Goal: Information Seeking & Learning: Learn about a topic

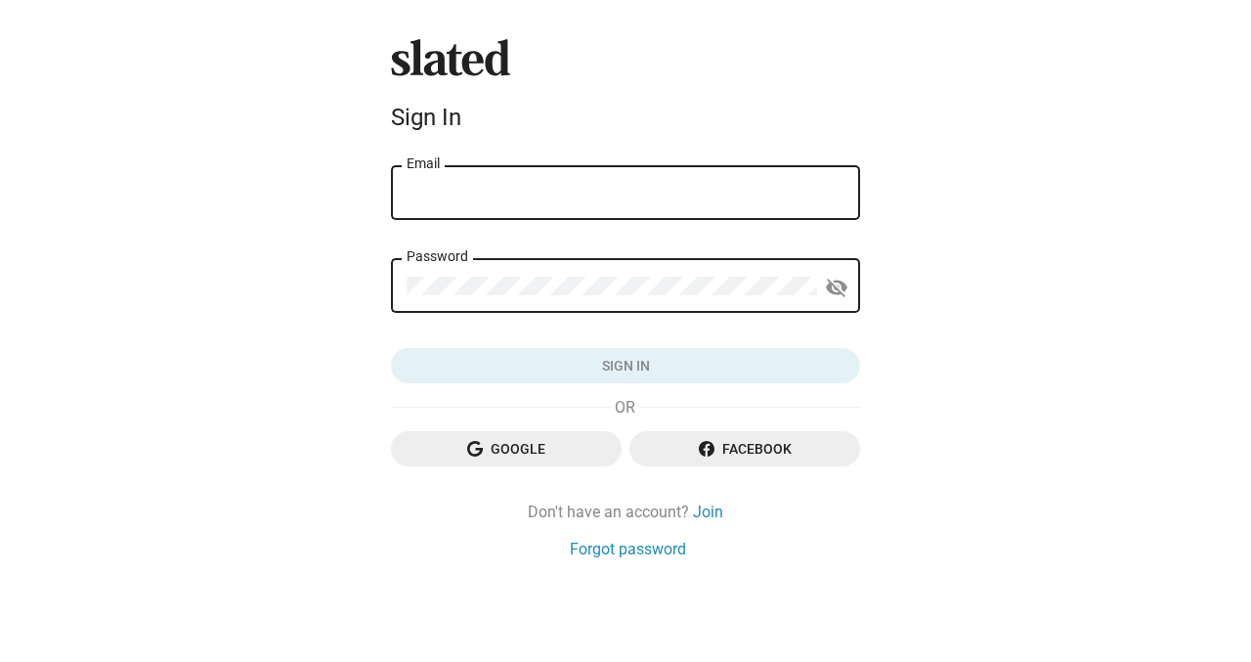
type input "[EMAIL_ADDRESS][DOMAIN_NAME]"
click at [626, 366] on button "Sign in" at bounding box center [625, 365] width 469 height 35
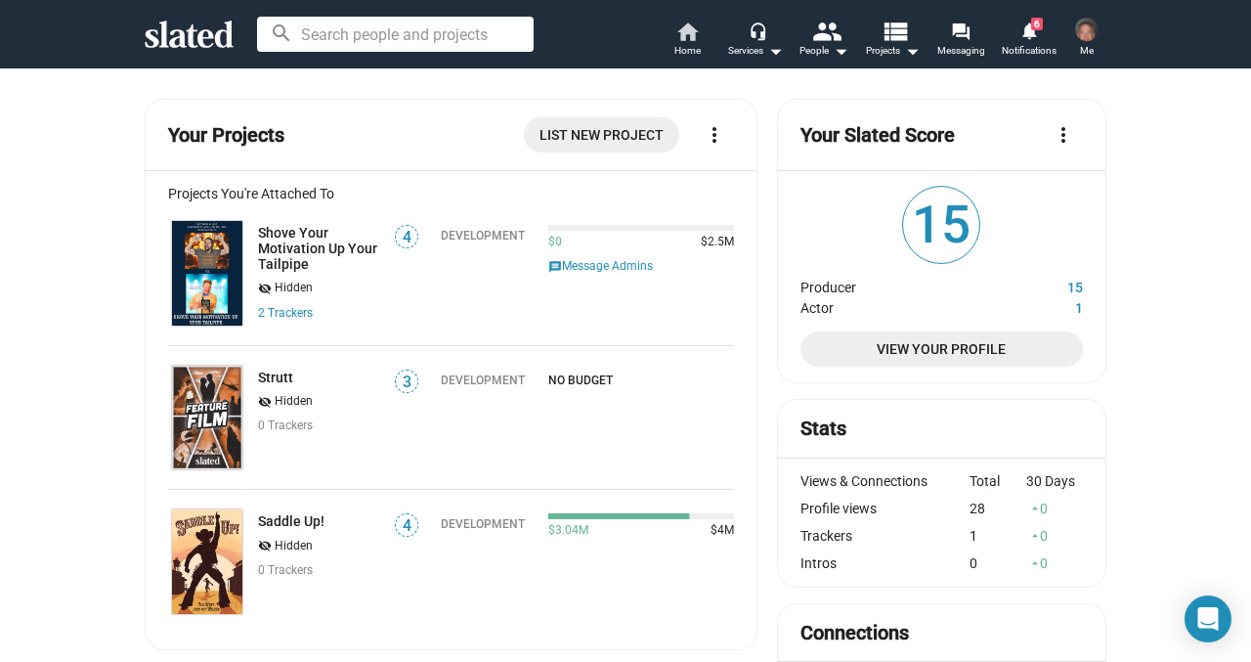
click at [688, 39] on span "Home" at bounding box center [687, 50] width 26 height 23
click at [923, 348] on span "View Your Profile" at bounding box center [941, 348] width 251 height 35
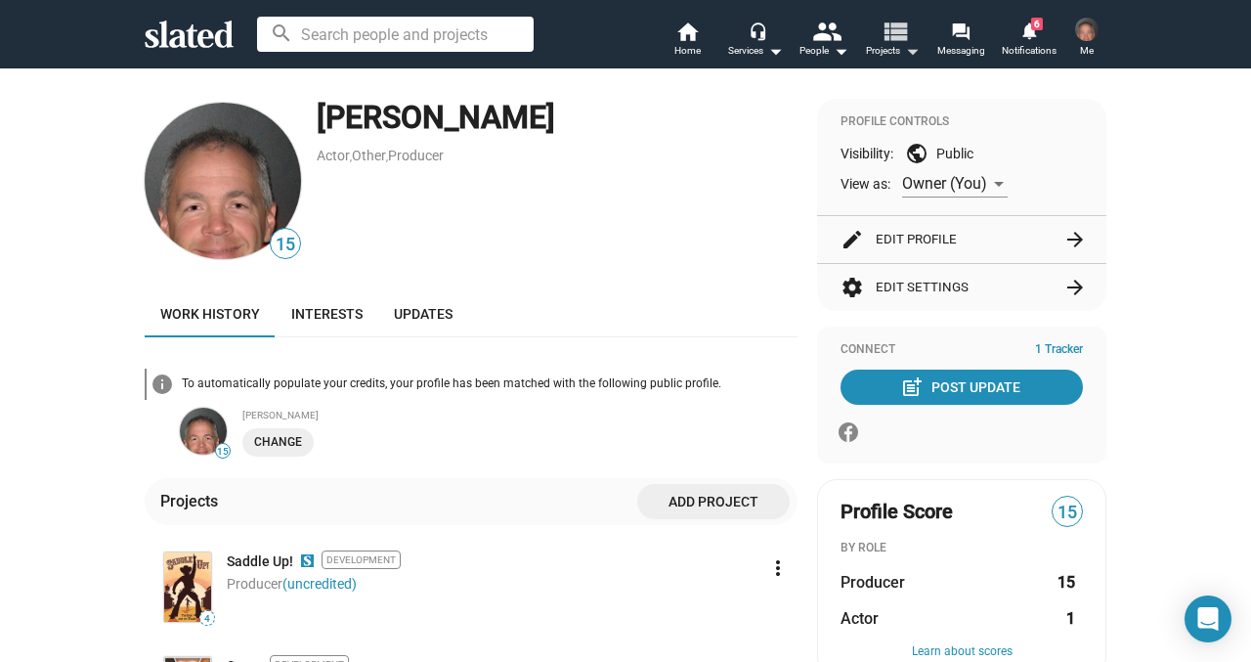
click at [890, 28] on mat-icon "view_list" at bounding box center [895, 31] width 28 height 28
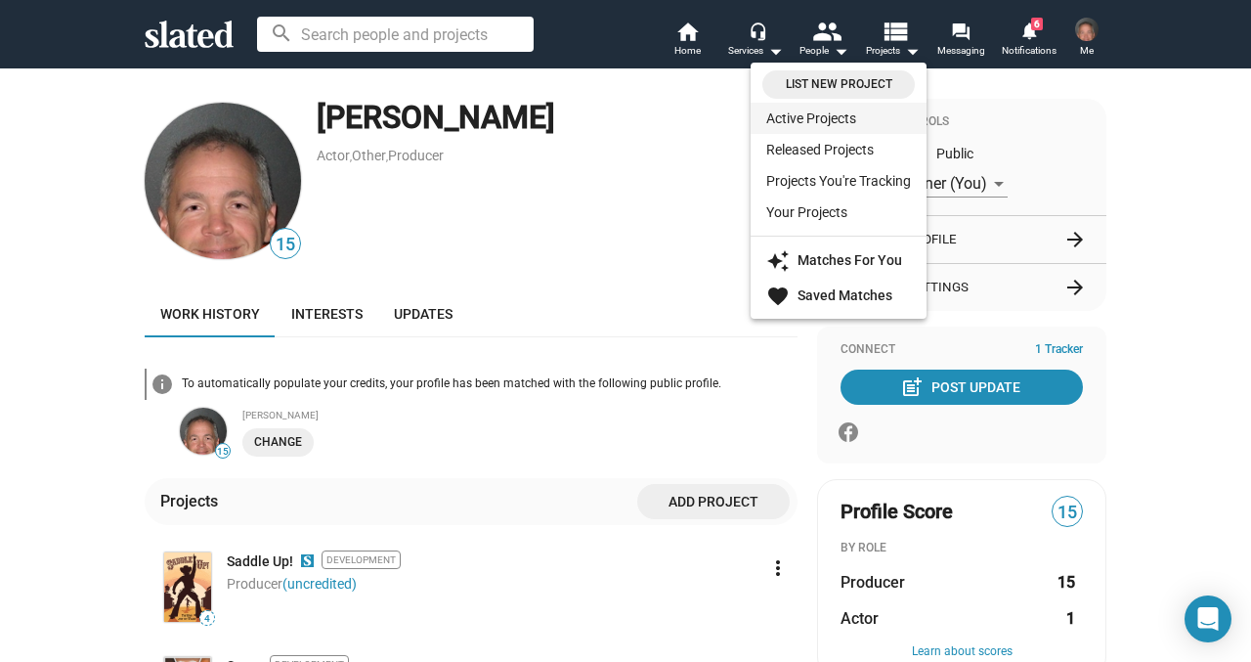
click at [840, 114] on link "Active Projects" at bounding box center [839, 118] width 176 height 31
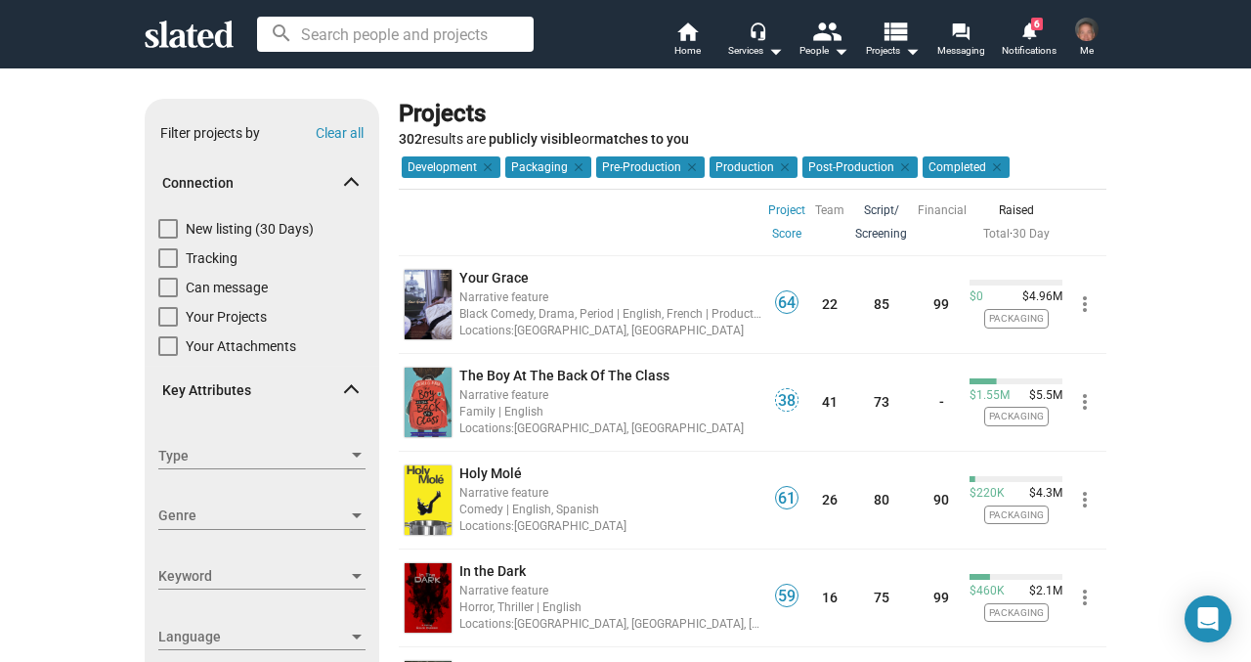
click at [886, 216] on link "Script/ Screening" at bounding box center [881, 221] width 52 height 47
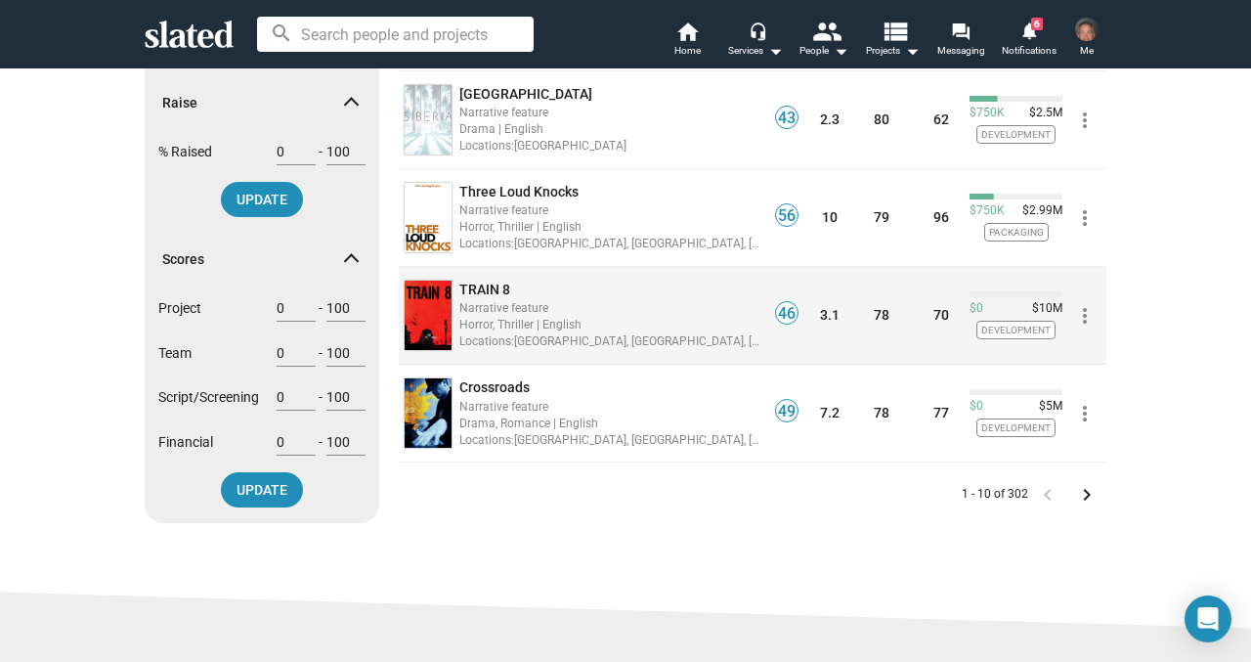
scroll to position [773, 0]
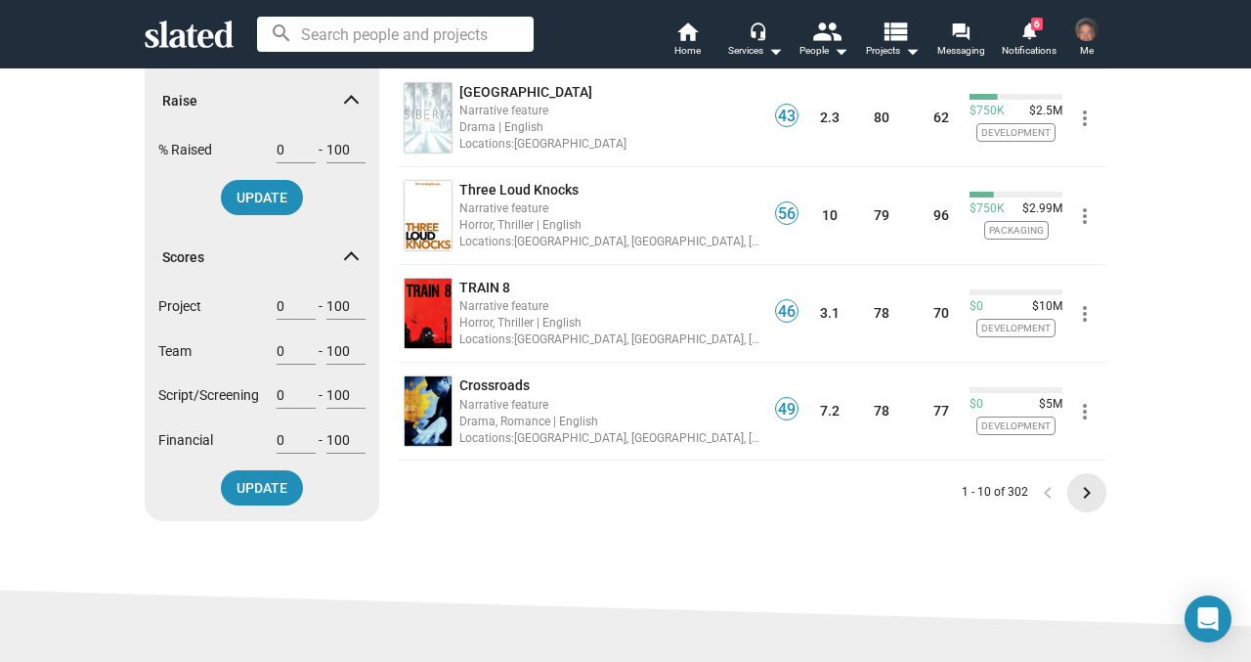
click at [1088, 496] on mat-icon "keyboard_arrow_right" at bounding box center [1086, 492] width 23 height 23
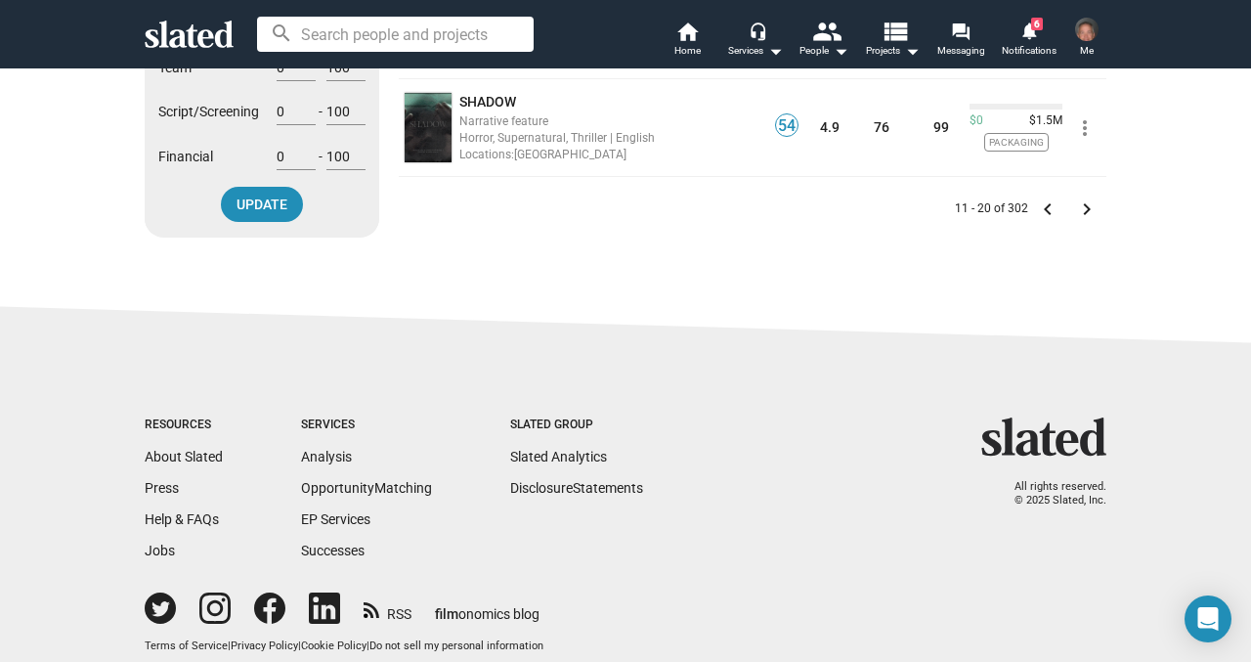
scroll to position [1022, 0]
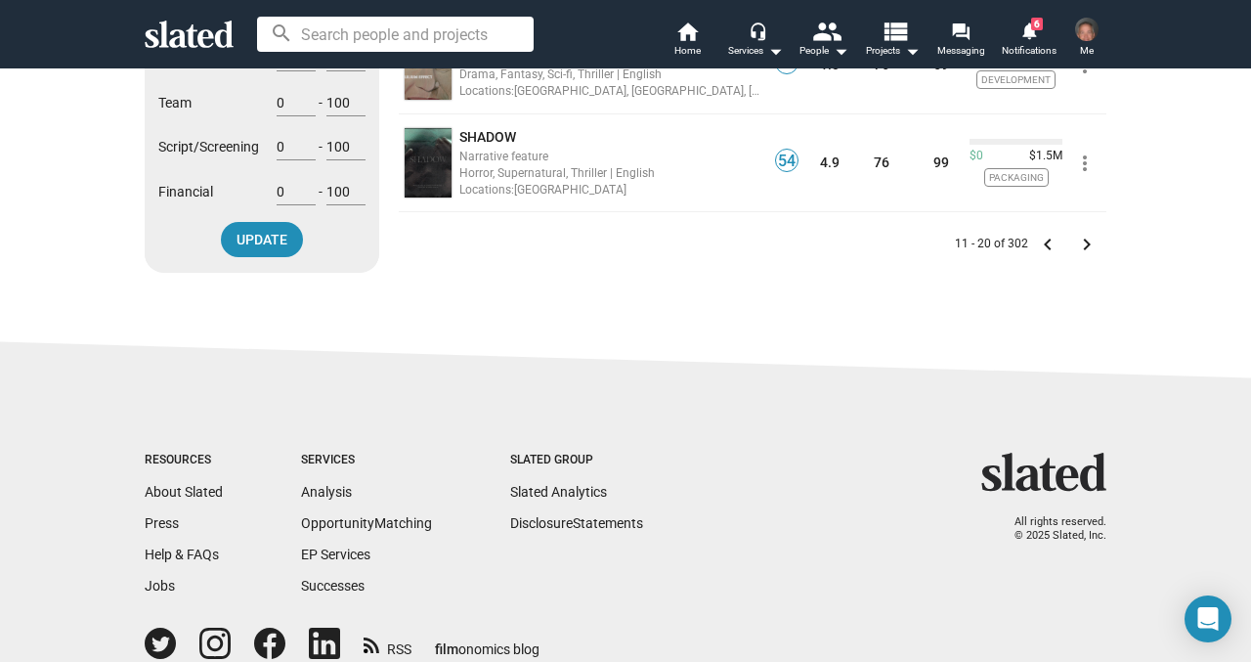
click at [1092, 240] on mat-icon "keyboard_arrow_right" at bounding box center [1086, 244] width 23 height 23
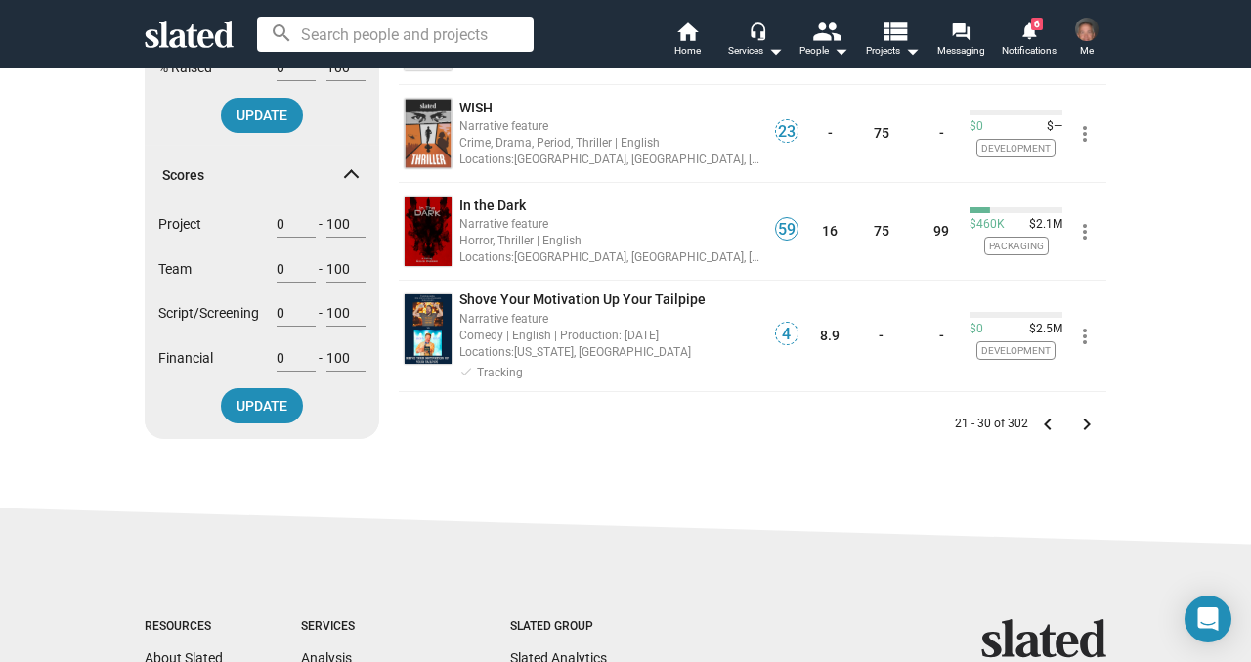
scroll to position [861, 0]
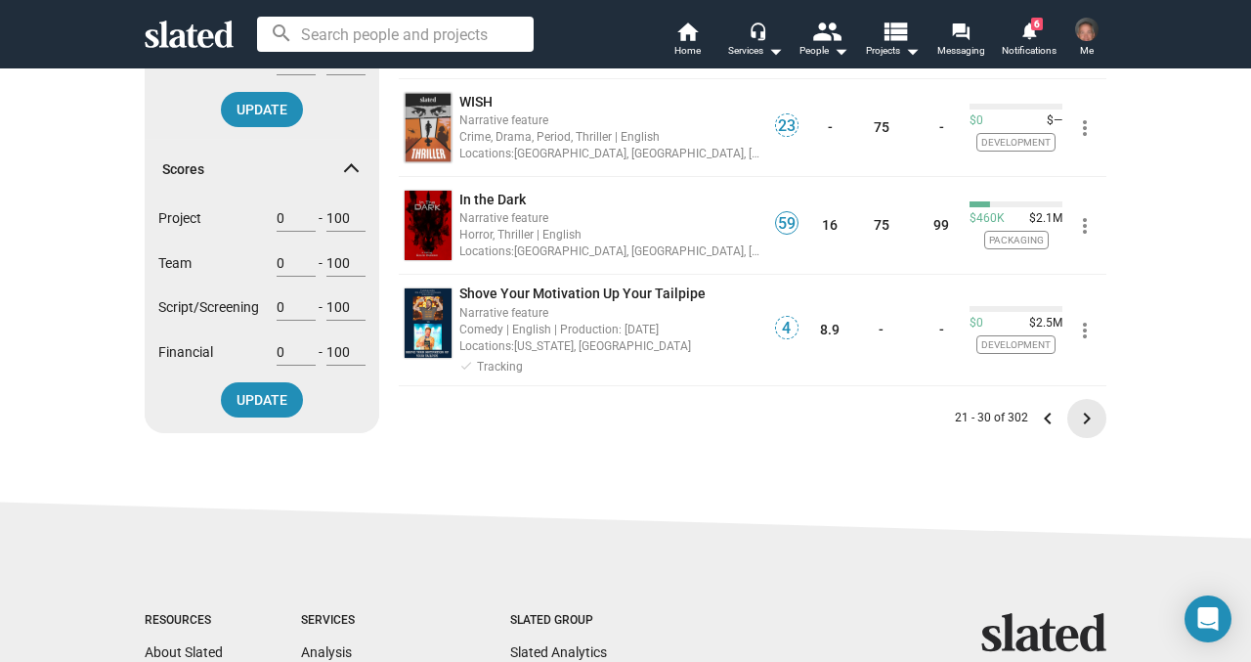
click at [1090, 414] on mat-icon "keyboard_arrow_right" at bounding box center [1086, 418] width 23 height 23
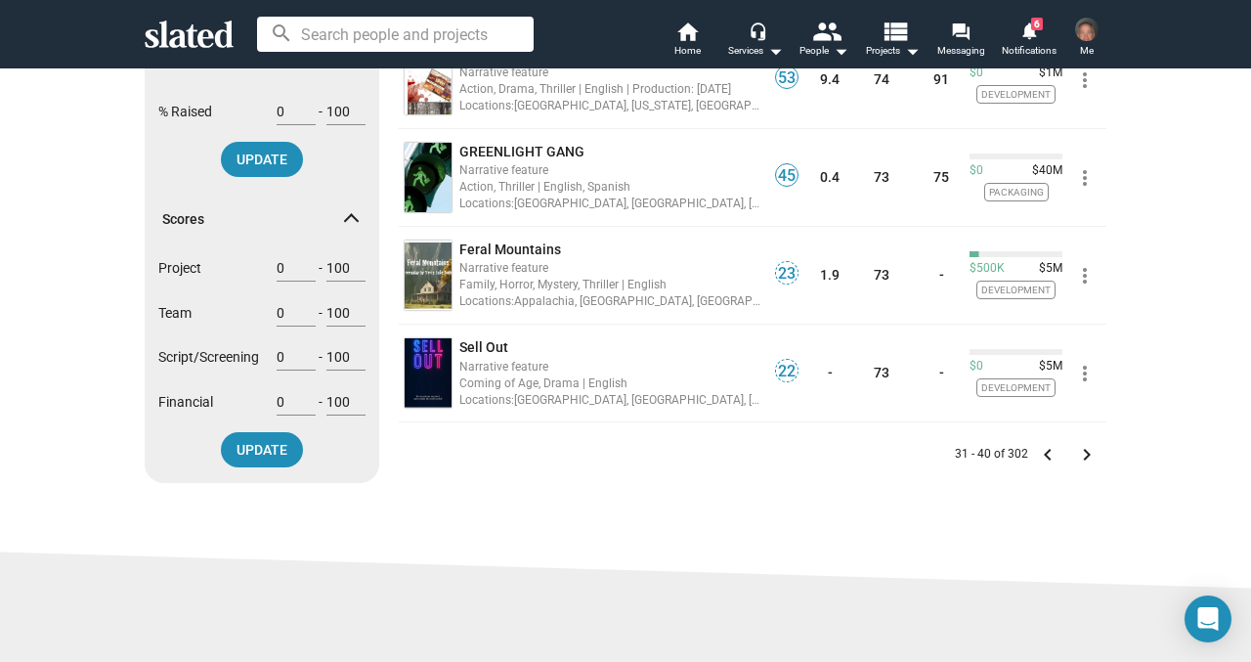
scroll to position [859, 0]
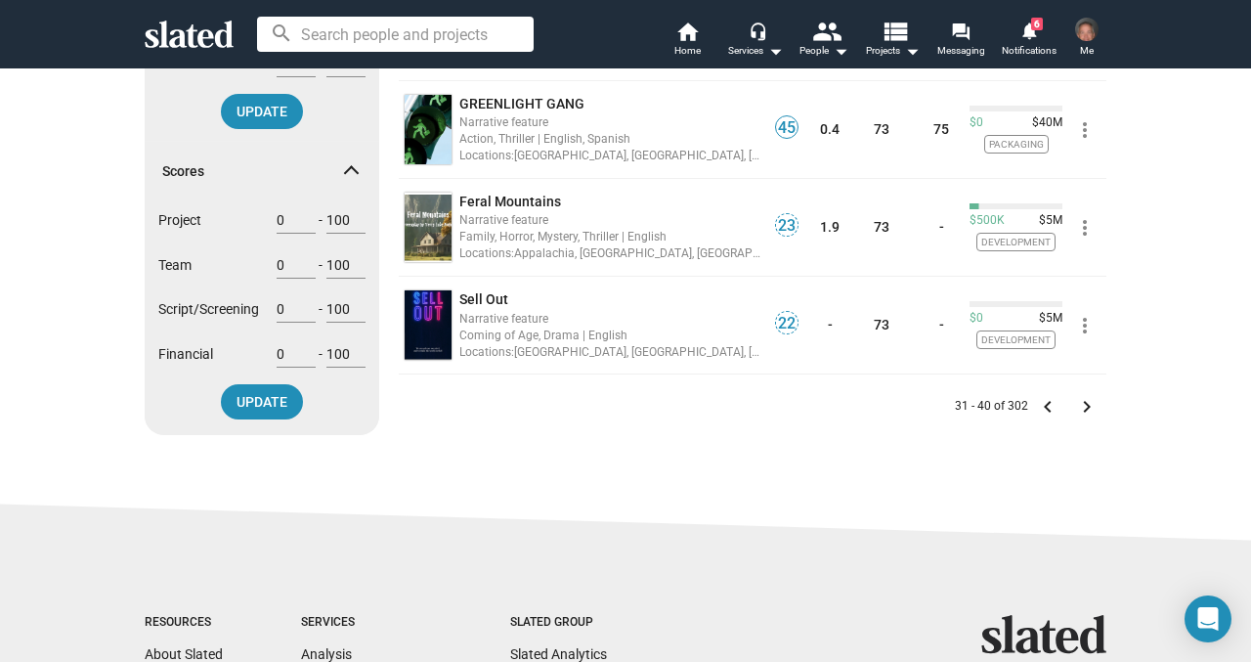
click at [1050, 408] on mat-icon "keyboard_arrow_left" at bounding box center [1047, 406] width 23 height 23
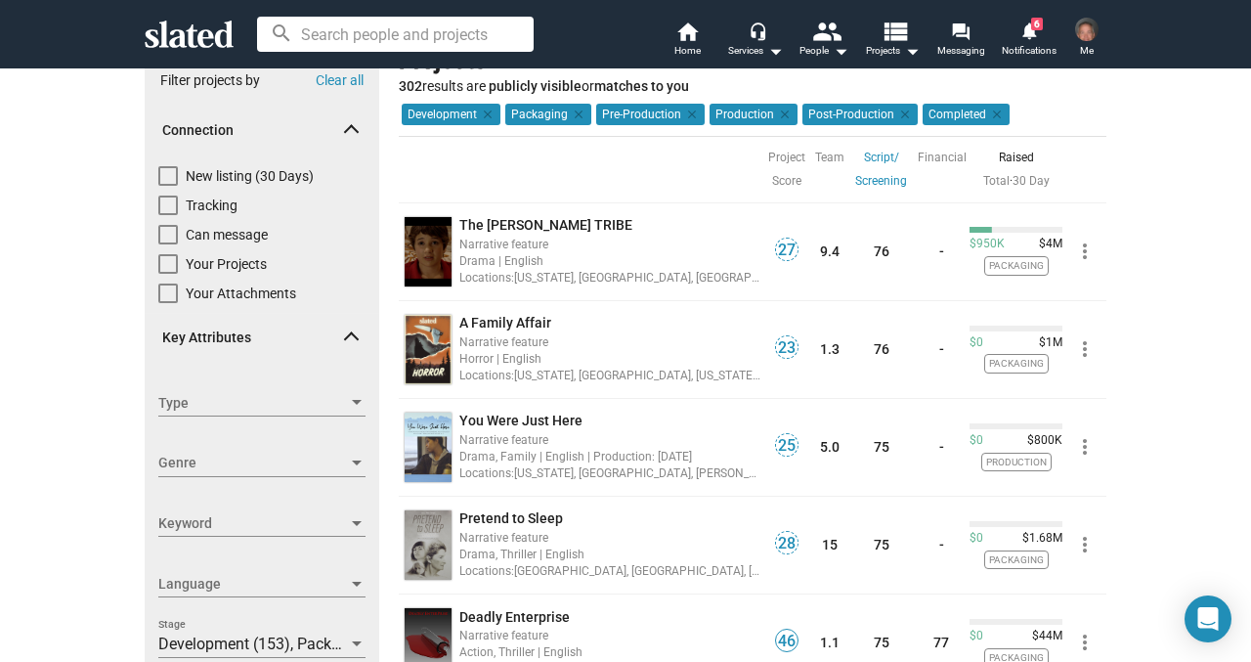
scroll to position [57, 0]
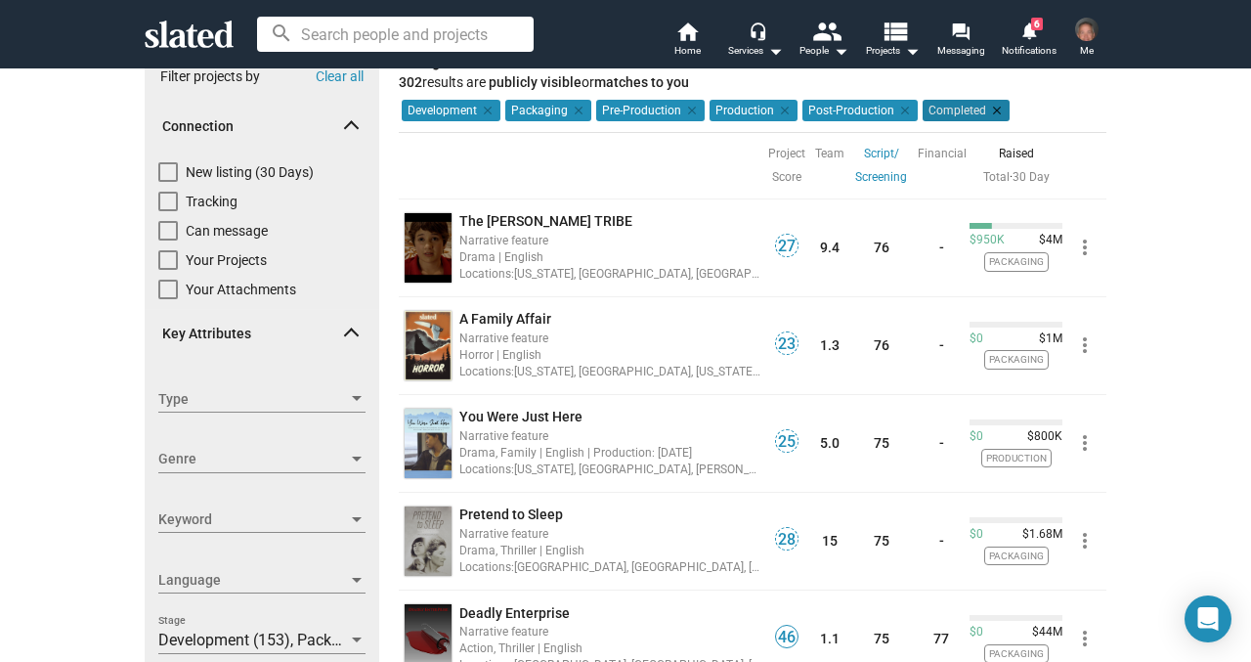
click at [990, 106] on mat-icon "clear" at bounding box center [995, 111] width 18 height 18
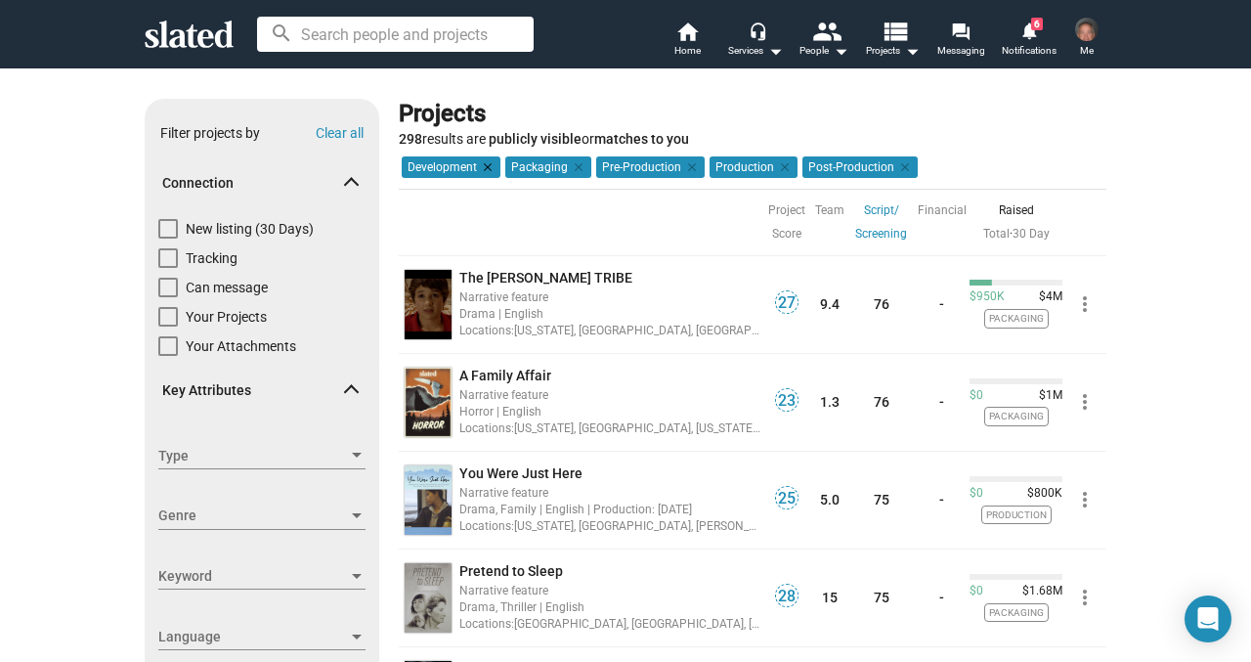
click at [487, 164] on mat-icon "clear" at bounding box center [486, 167] width 18 height 18
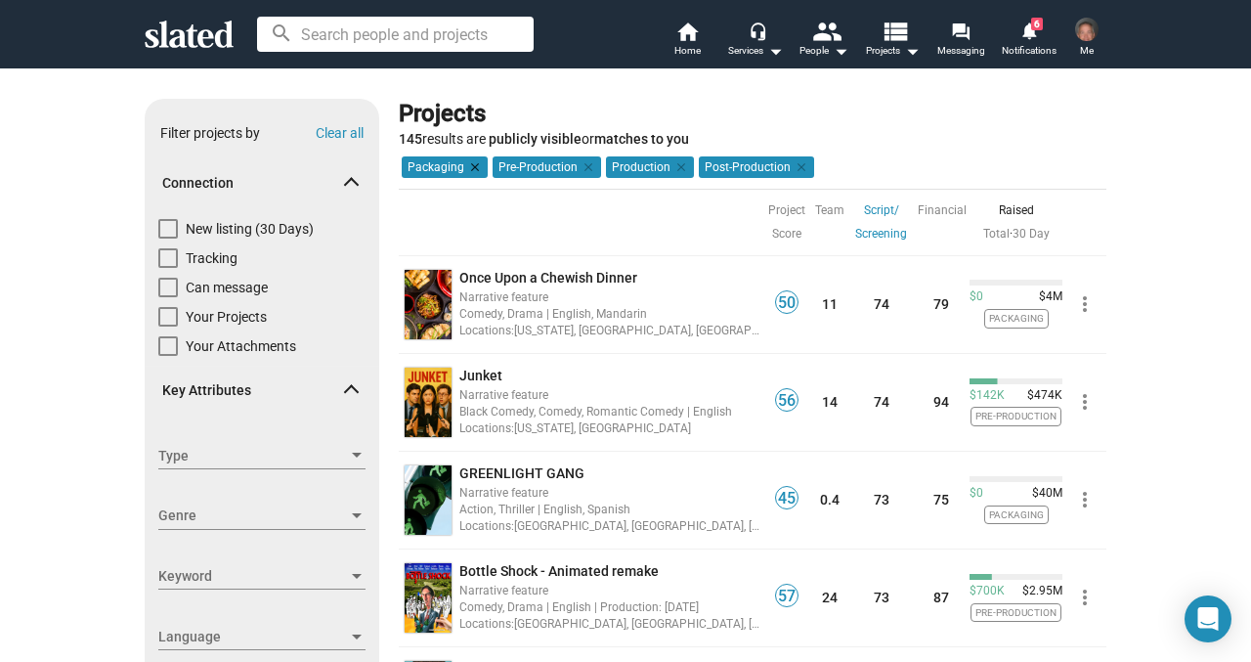
click at [472, 163] on mat-icon "clear" at bounding box center [473, 167] width 18 height 18
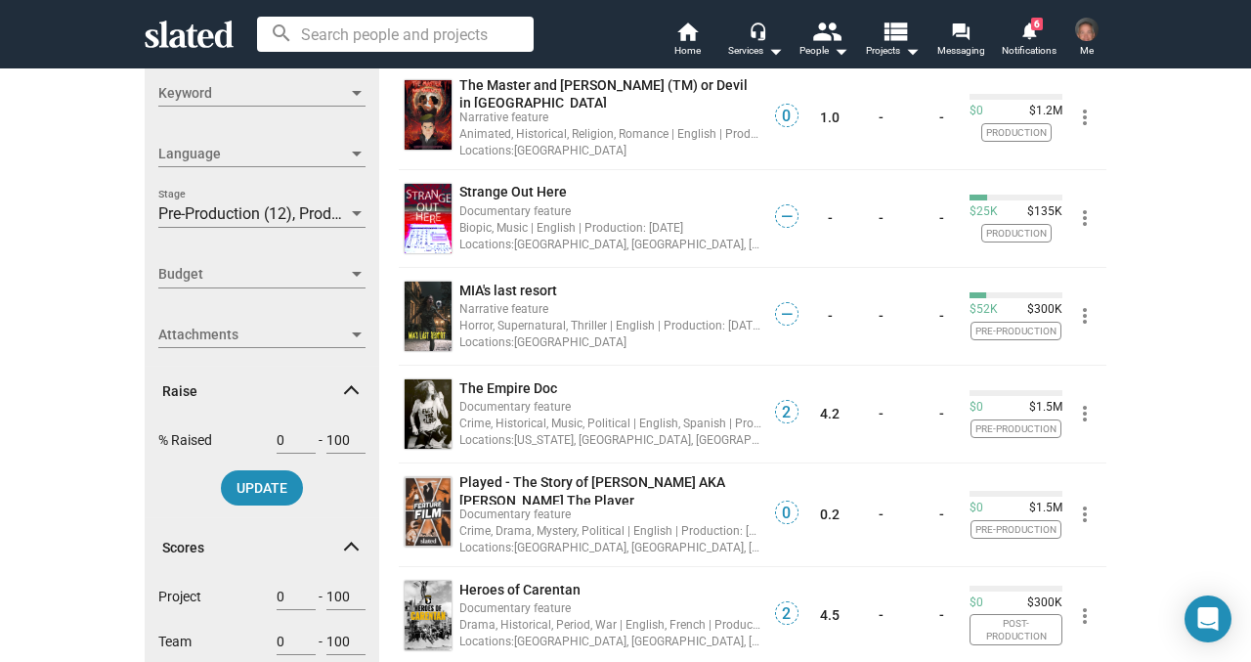
scroll to position [487, 0]
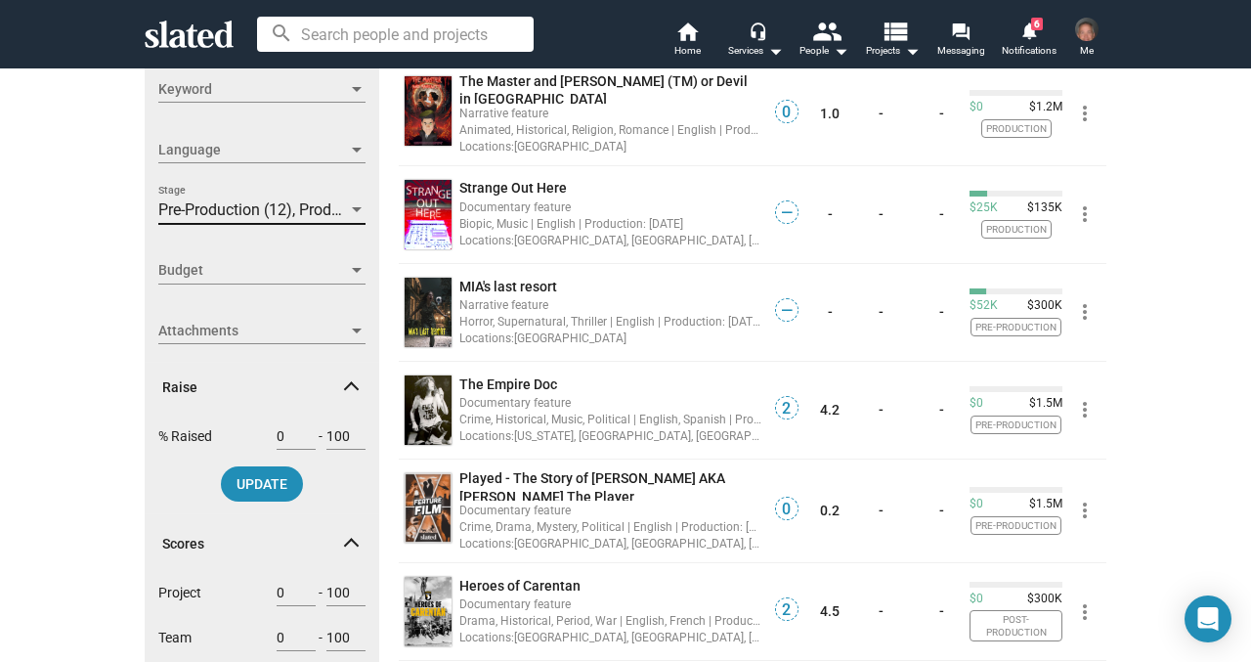
click at [355, 207] on div at bounding box center [357, 209] width 10 height 5
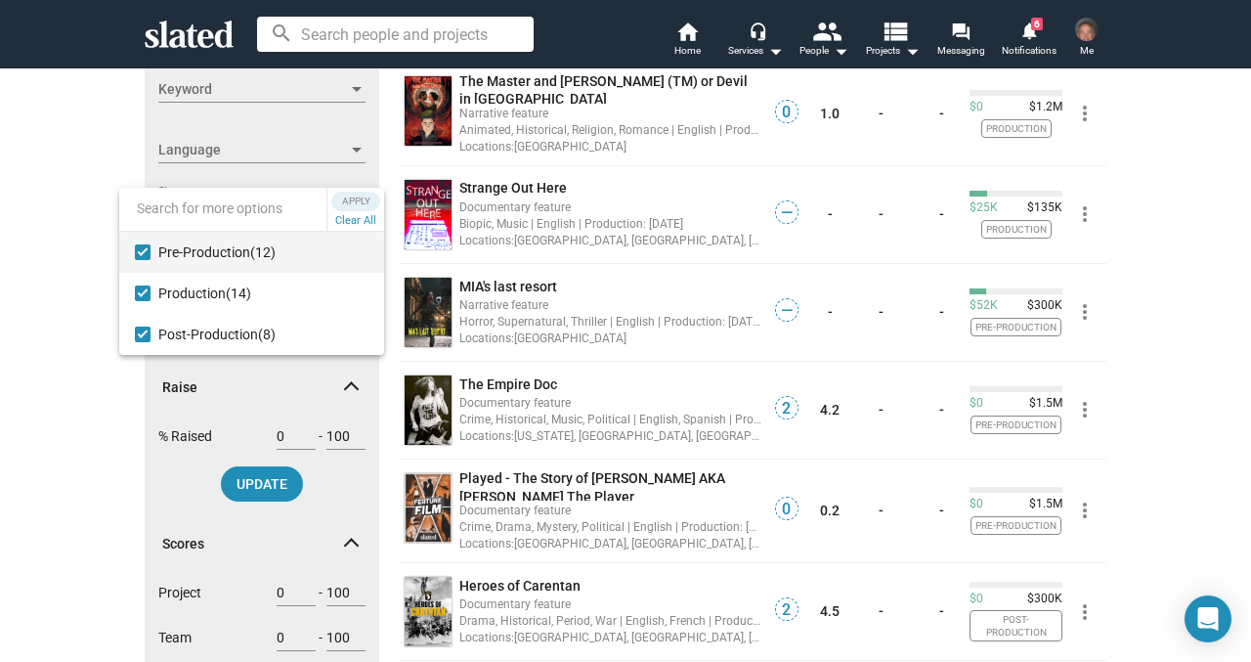
click at [262, 217] on input at bounding box center [222, 208] width 207 height 45
click at [350, 225] on button "Clear All" at bounding box center [355, 221] width 49 height 20
click at [350, 199] on span "Apply" at bounding box center [355, 202] width 35 height 20
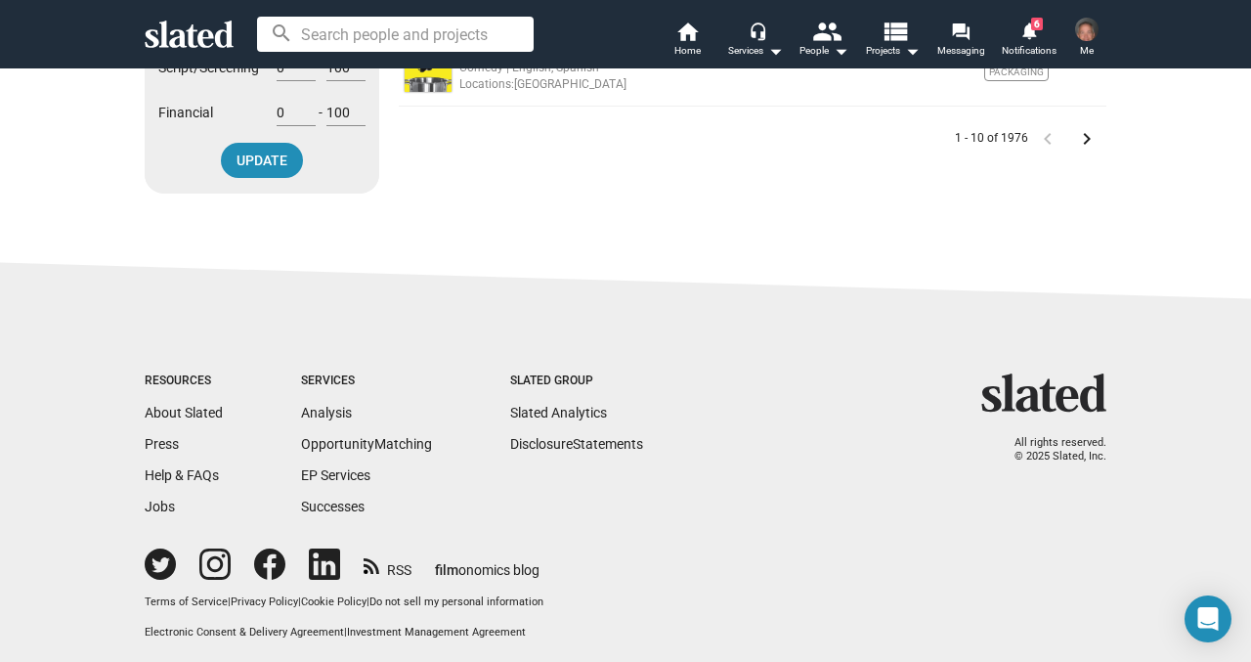
scroll to position [1100, 0]
click at [1089, 137] on mat-icon "keyboard_arrow_right" at bounding box center [1086, 139] width 23 height 23
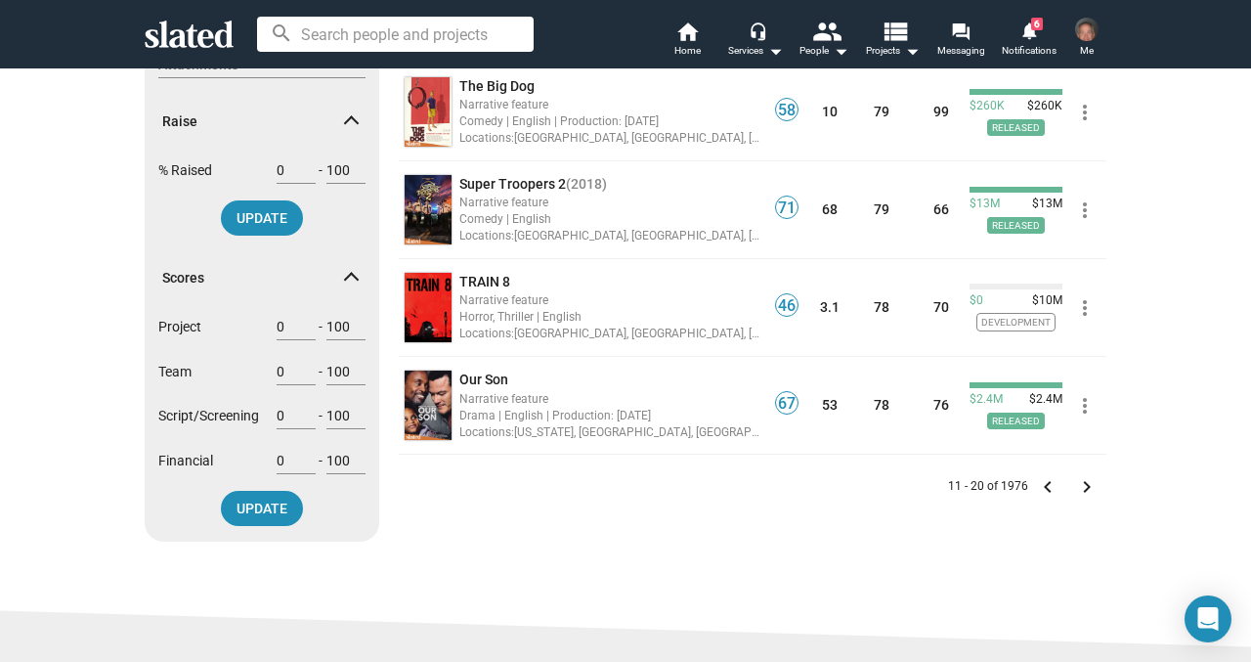
scroll to position [770, 0]
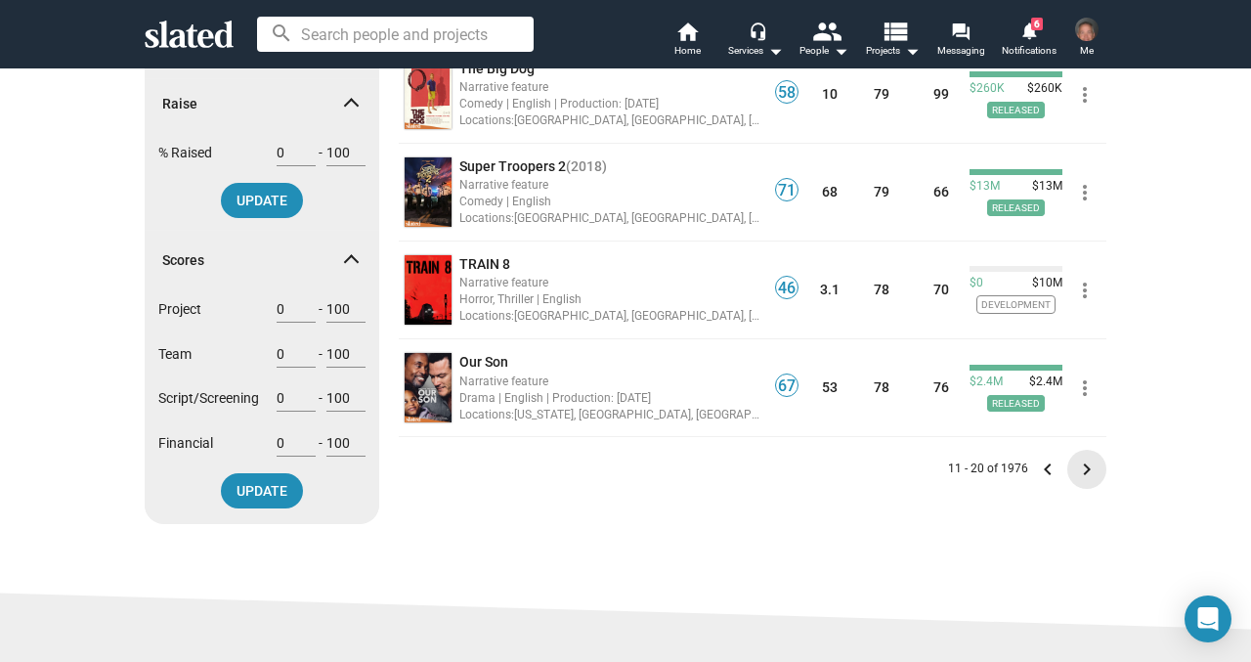
click at [1086, 469] on mat-icon "keyboard_arrow_right" at bounding box center [1086, 468] width 23 height 23
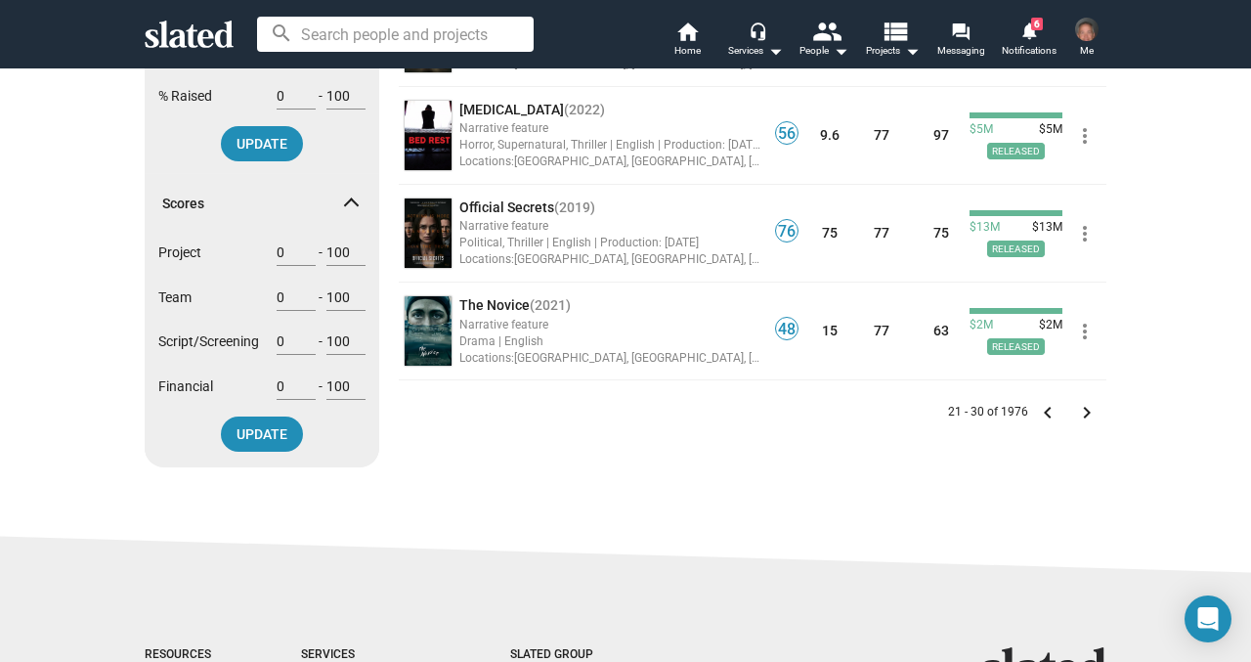
scroll to position [747, 0]
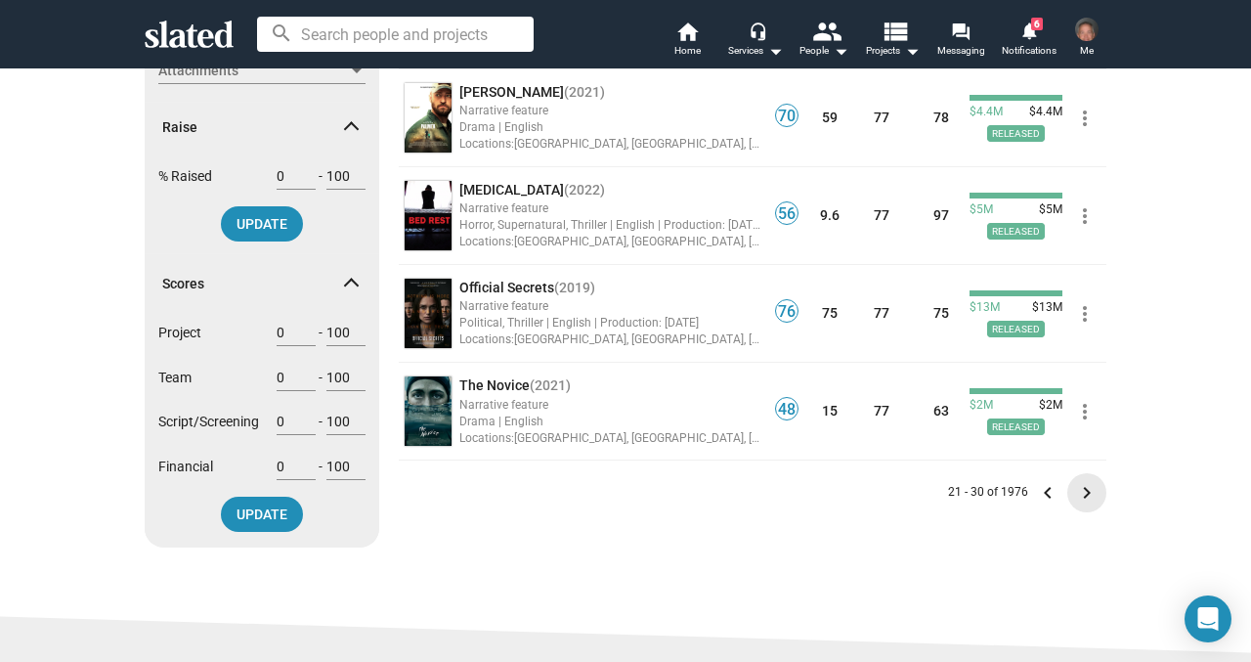
click at [1079, 489] on mat-icon "keyboard_arrow_right" at bounding box center [1086, 492] width 23 height 23
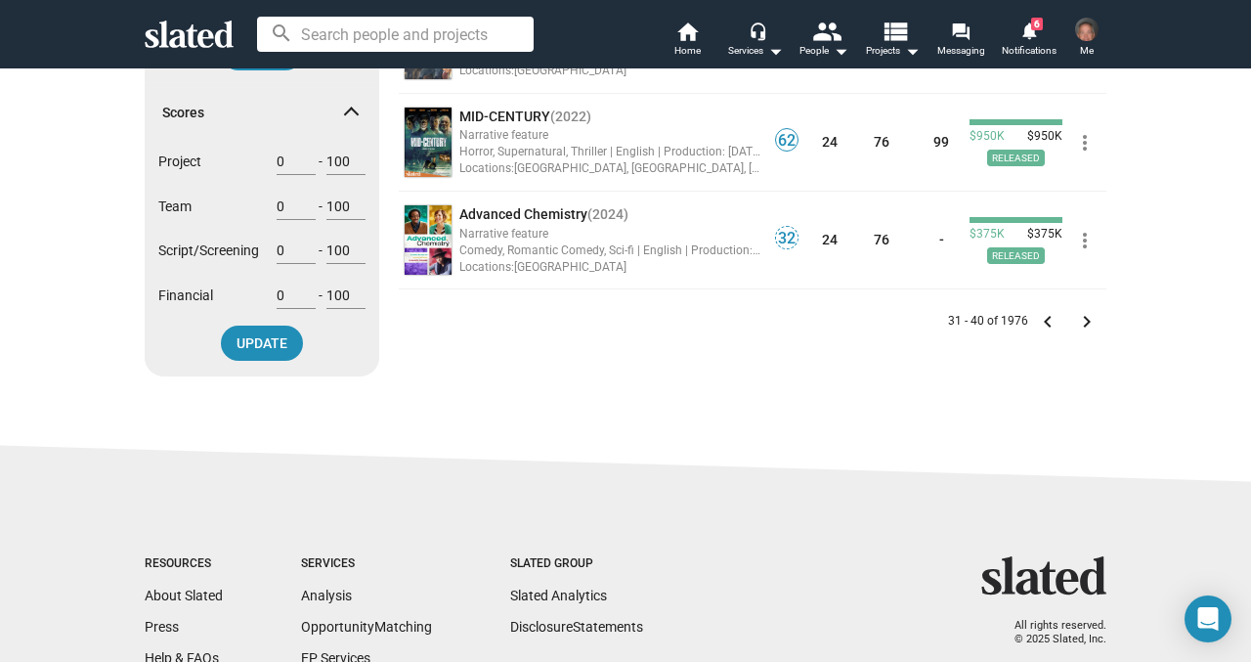
scroll to position [1038, 0]
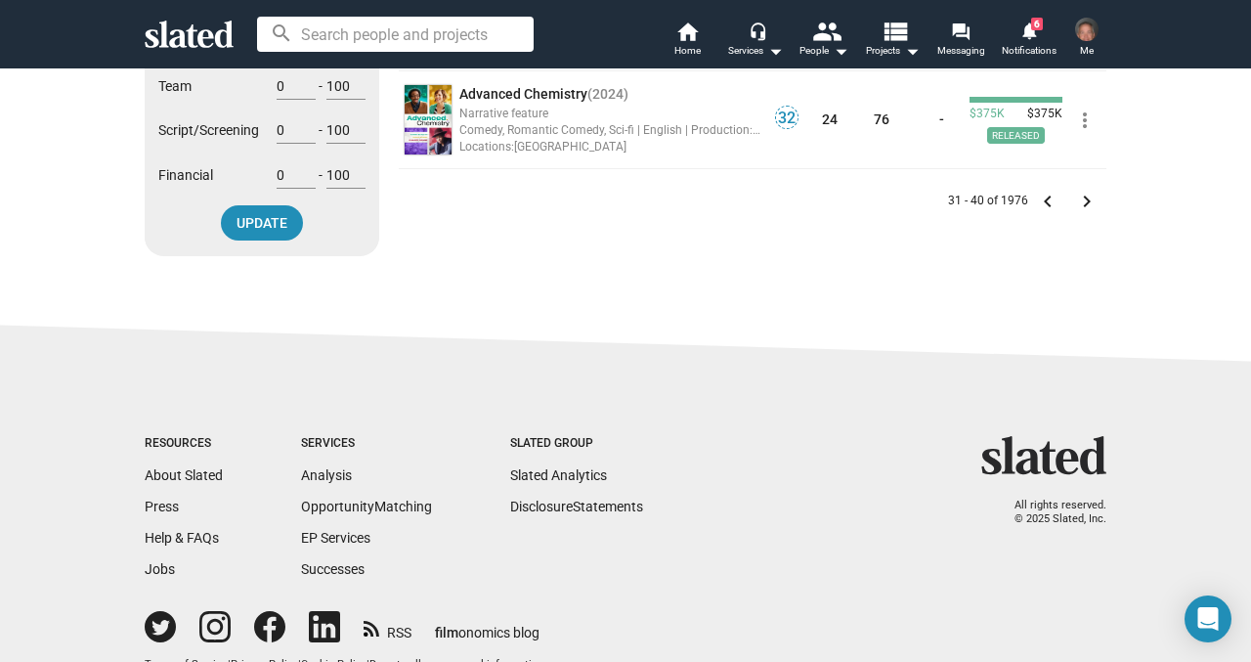
click at [1082, 205] on mat-icon "keyboard_arrow_right" at bounding box center [1086, 201] width 23 height 23
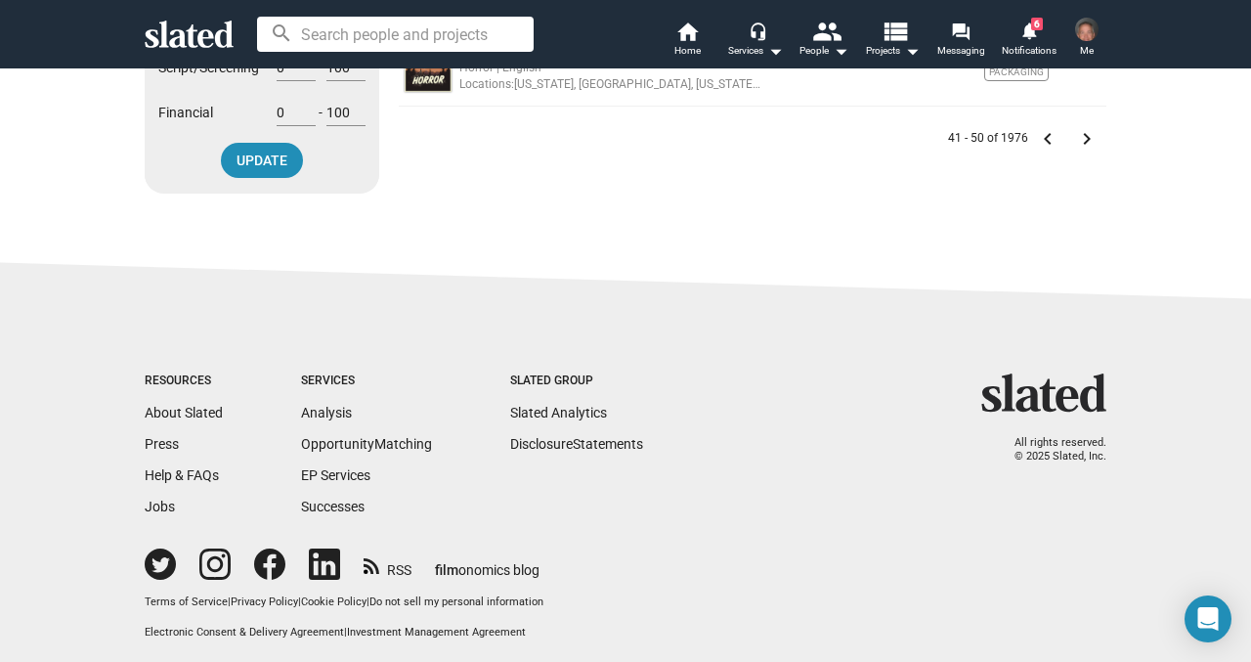
scroll to position [1100, 0]
click at [1089, 138] on mat-icon "keyboard_arrow_right" at bounding box center [1086, 139] width 23 height 23
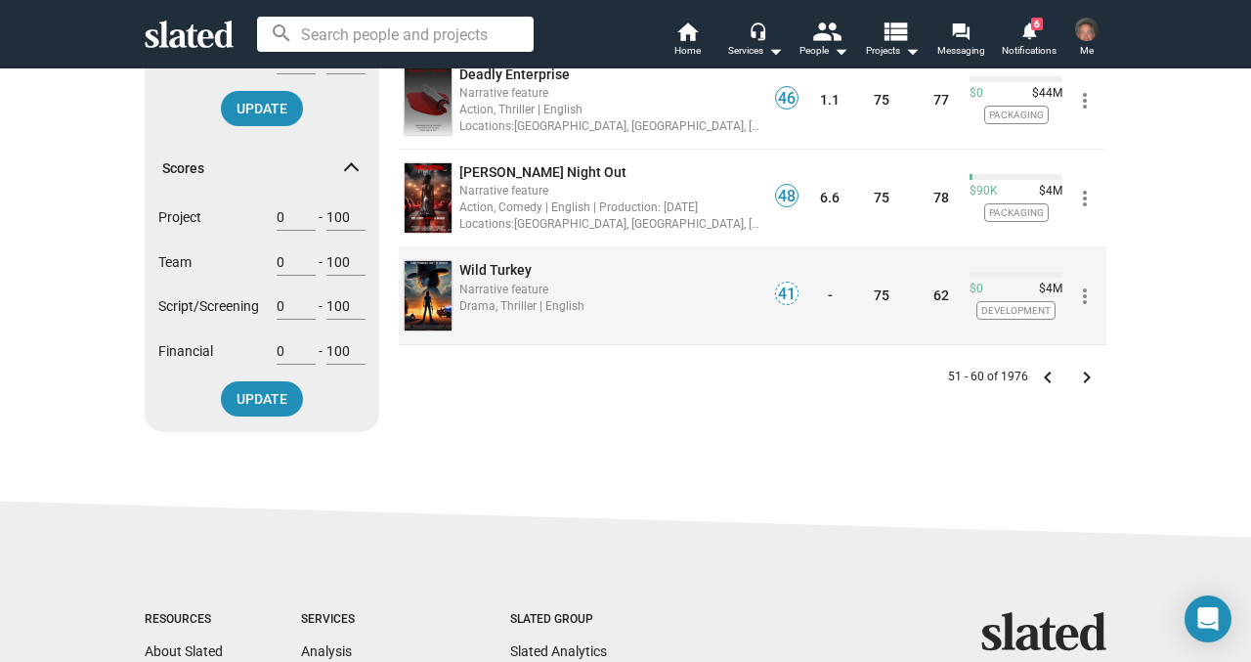
scroll to position [864, 0]
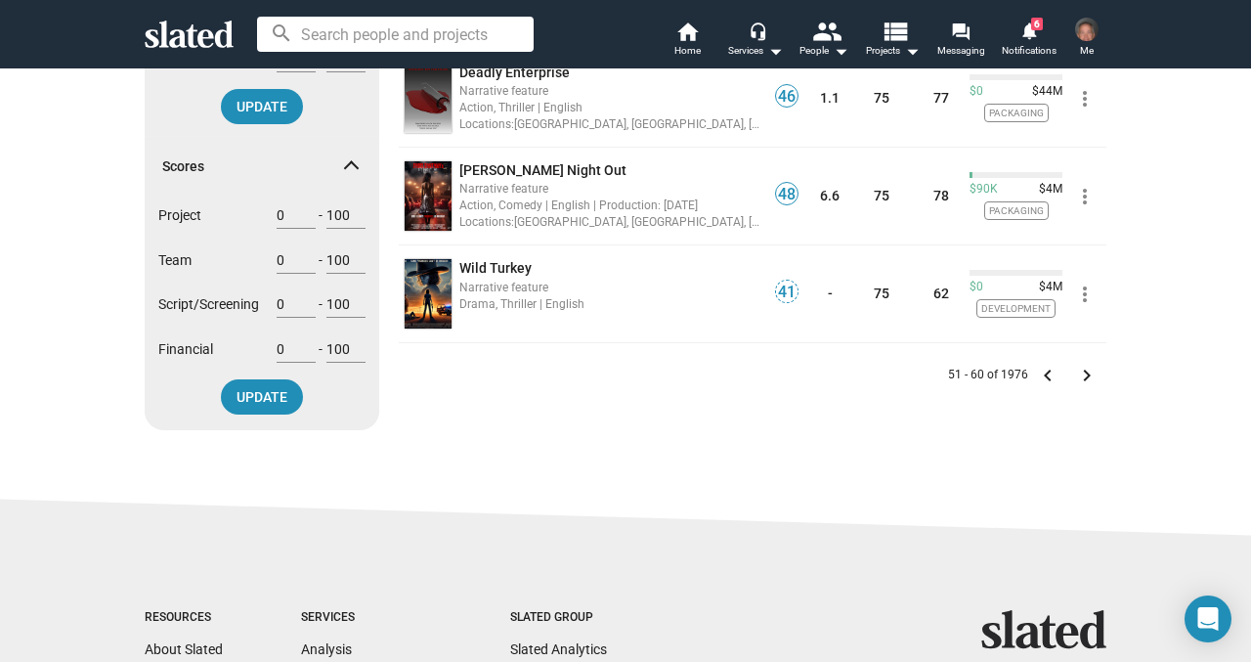
click at [1042, 376] on mat-icon "keyboard_arrow_left" at bounding box center [1047, 375] width 23 height 23
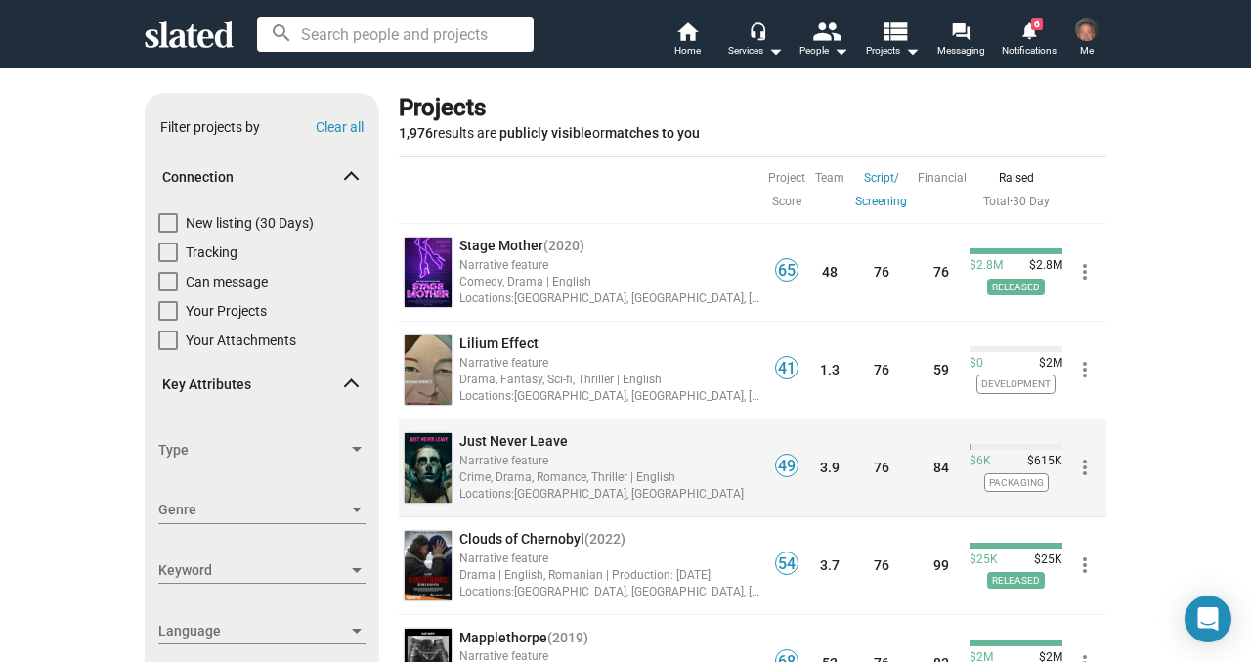
scroll to position [7, 0]
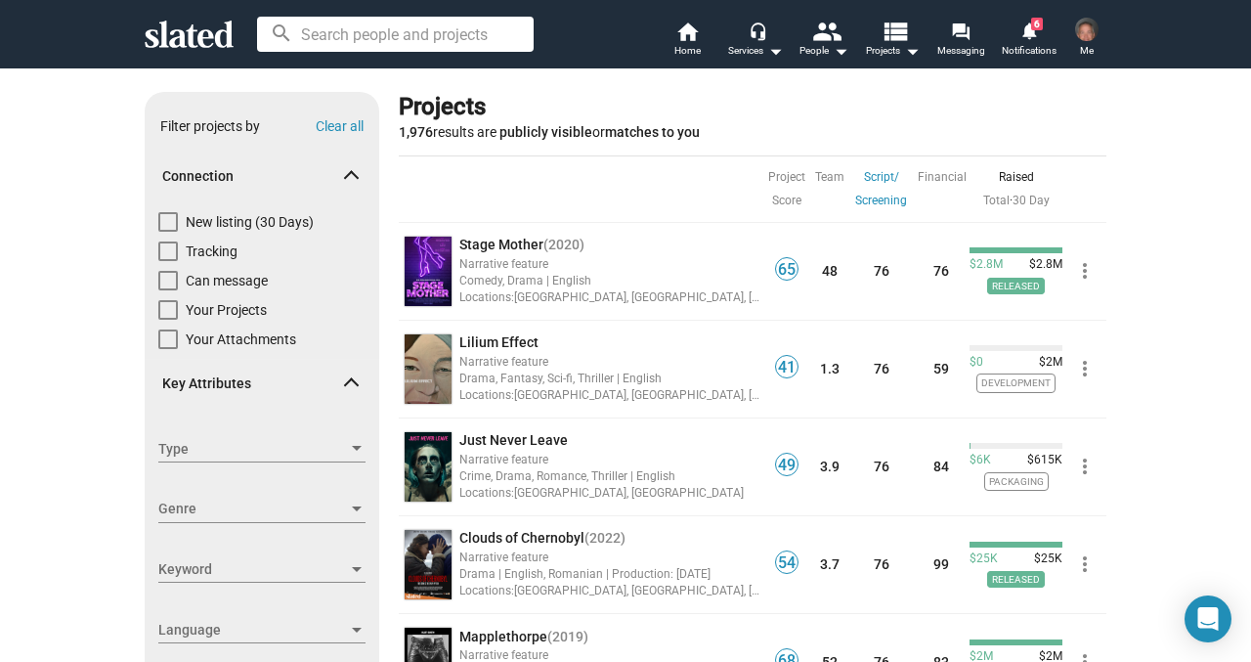
click at [342, 381] on span "Key Attributes" at bounding box center [254, 383] width 184 height 19
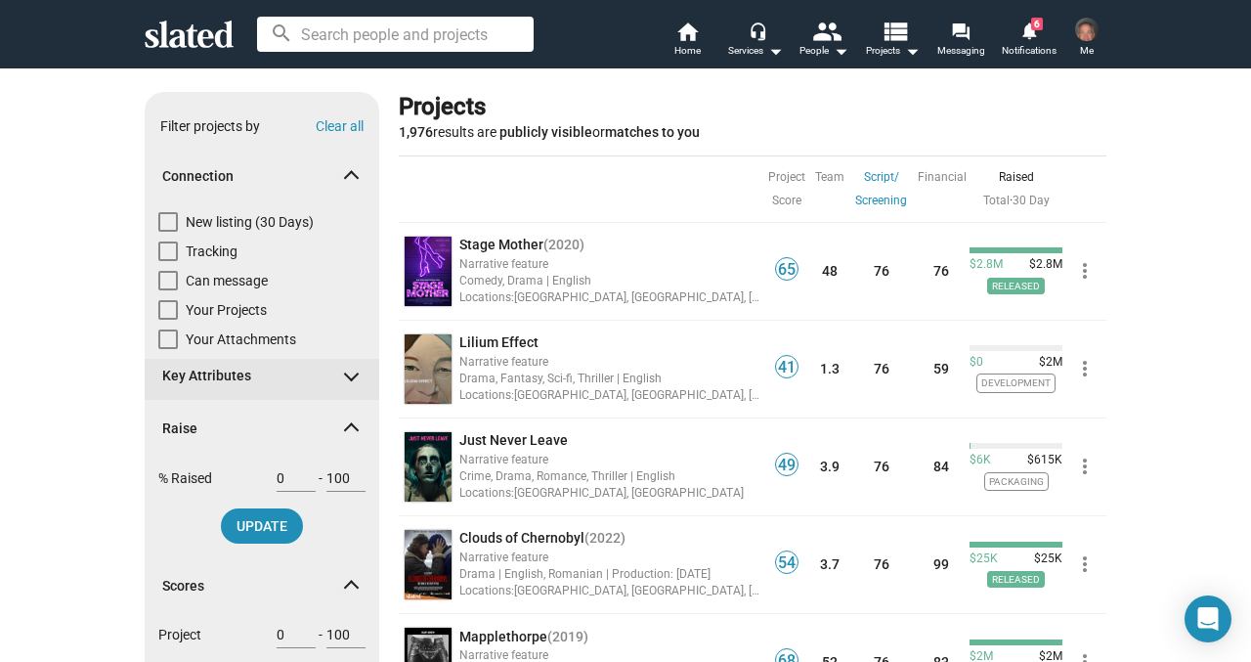
click at [342, 381] on span "Key Attributes" at bounding box center [254, 376] width 184 height 19
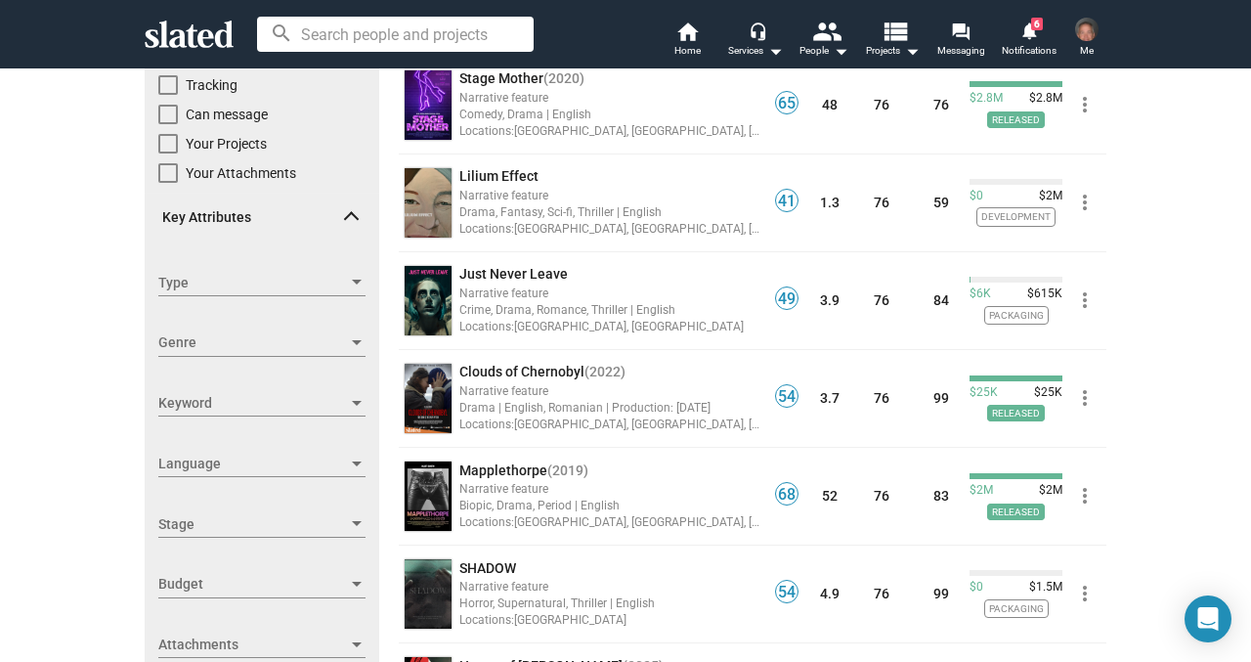
scroll to position [180, 0]
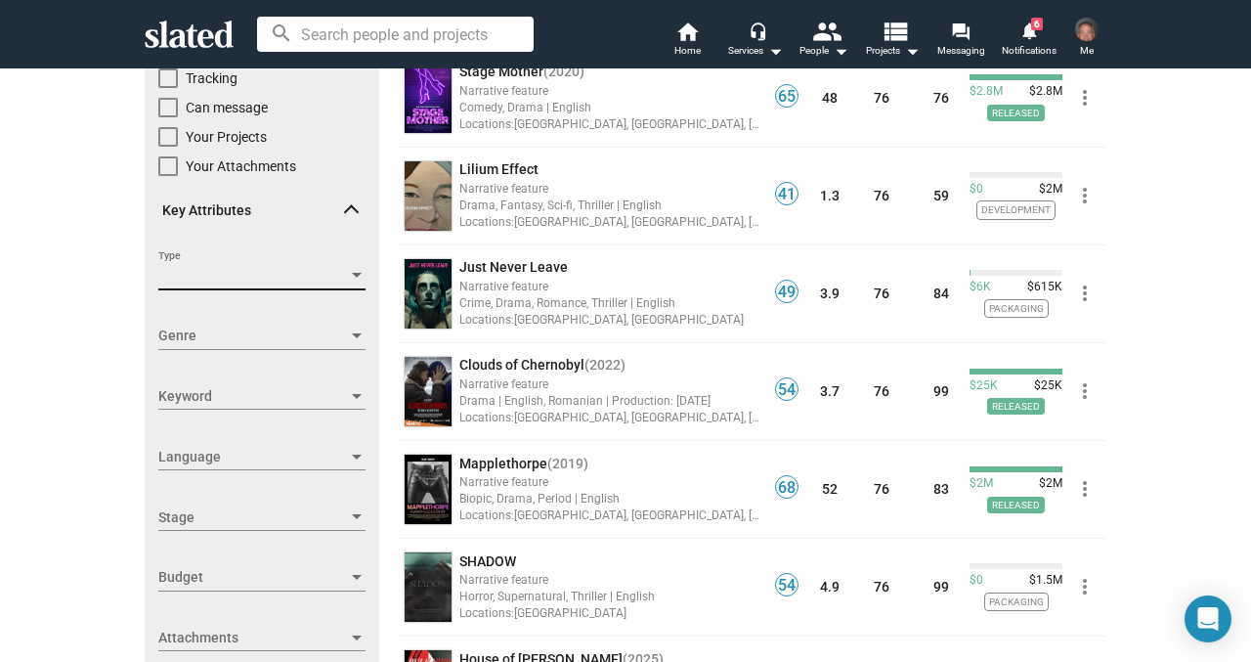
click at [352, 273] on div at bounding box center [357, 275] width 10 height 5
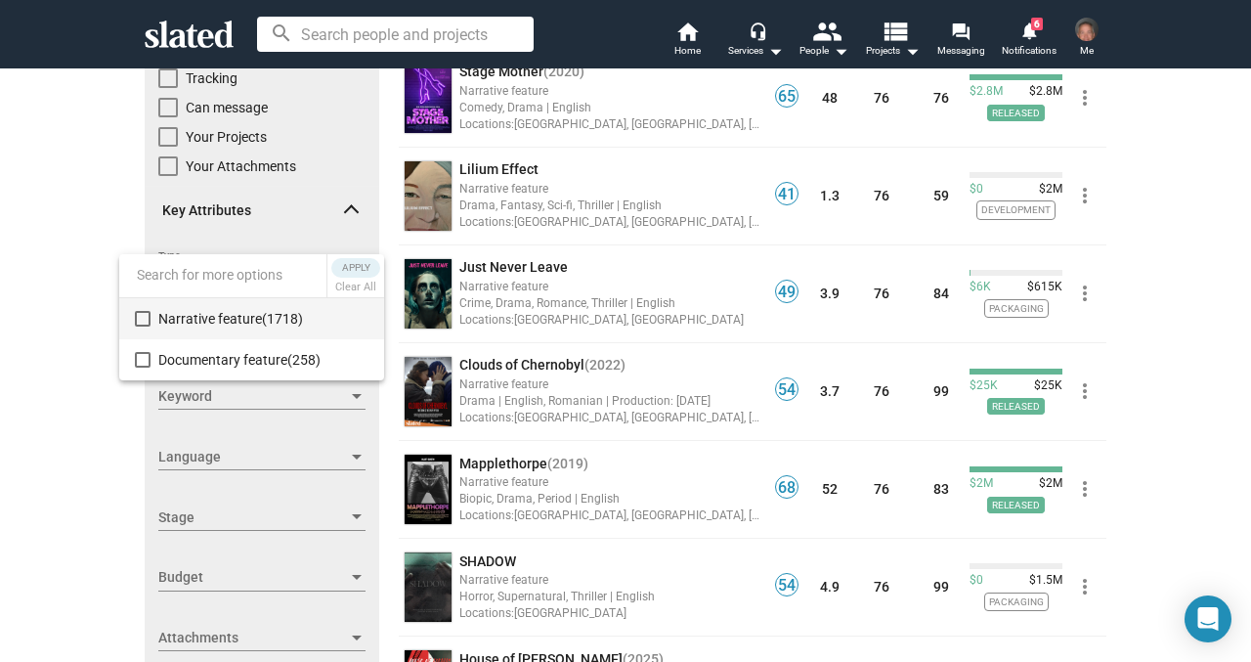
click at [54, 265] on div at bounding box center [625, 331] width 1251 height 662
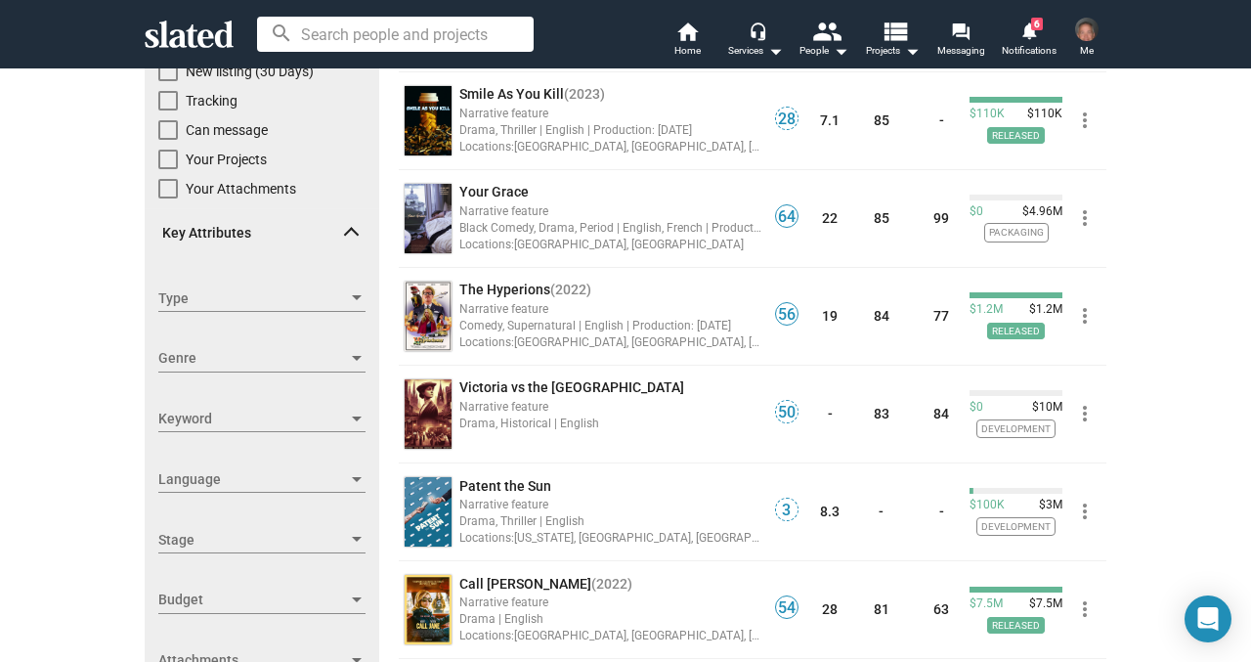
scroll to position [135, 0]
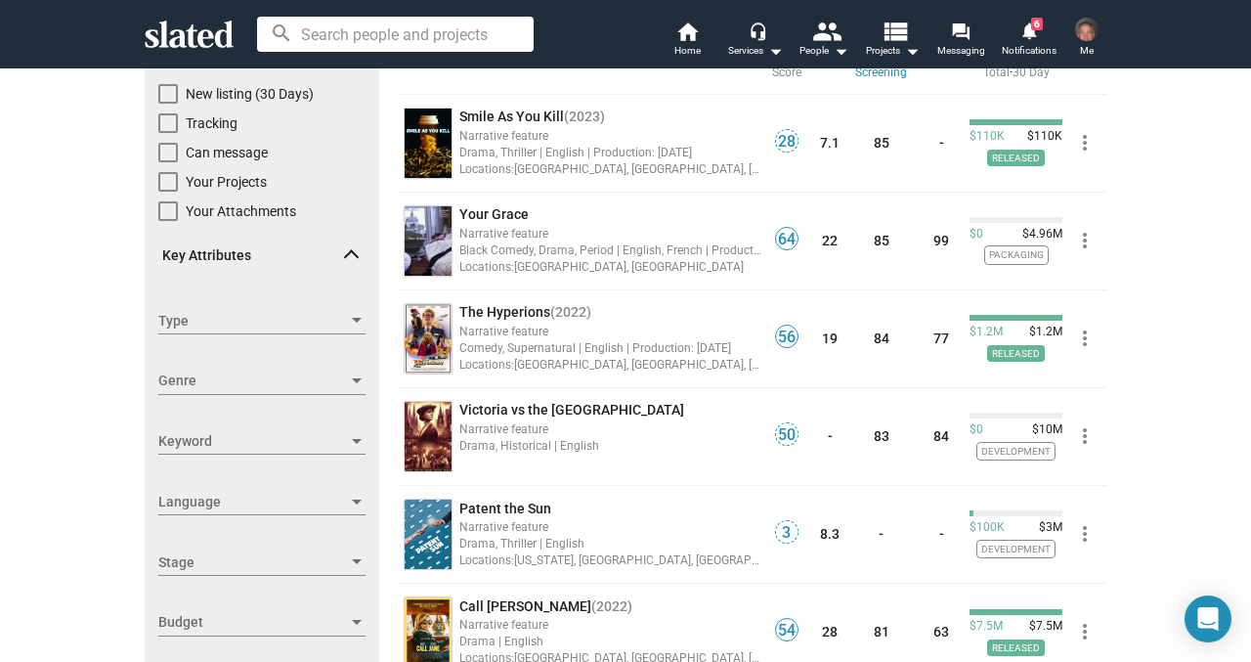
click at [351, 379] on div at bounding box center [357, 381] width 18 height 16
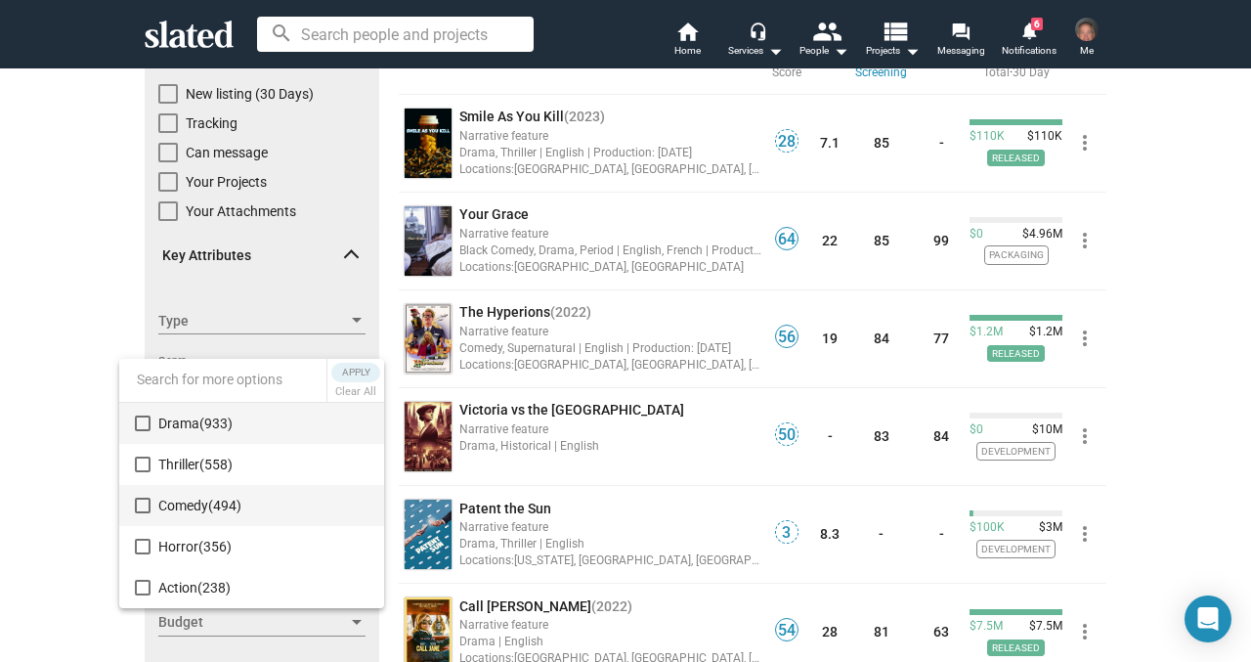
click at [144, 509] on mat-pseudo-checkbox at bounding box center [143, 506] width 16 height 16
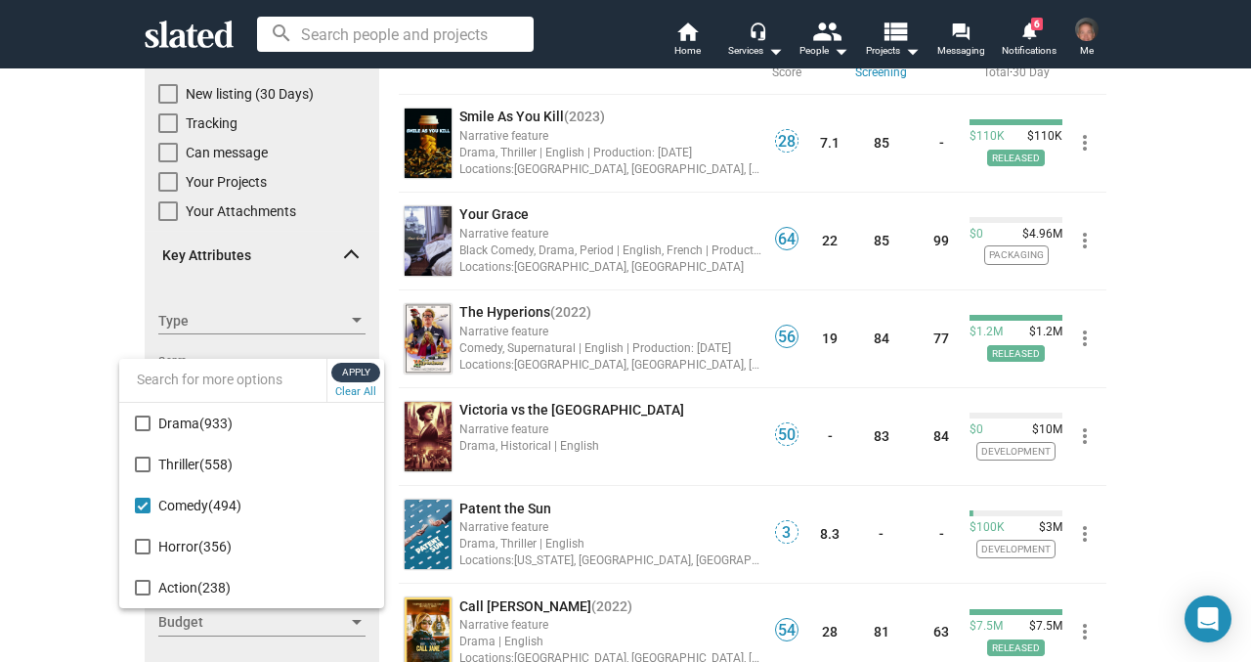
click at [347, 372] on span "Apply" at bounding box center [355, 373] width 35 height 20
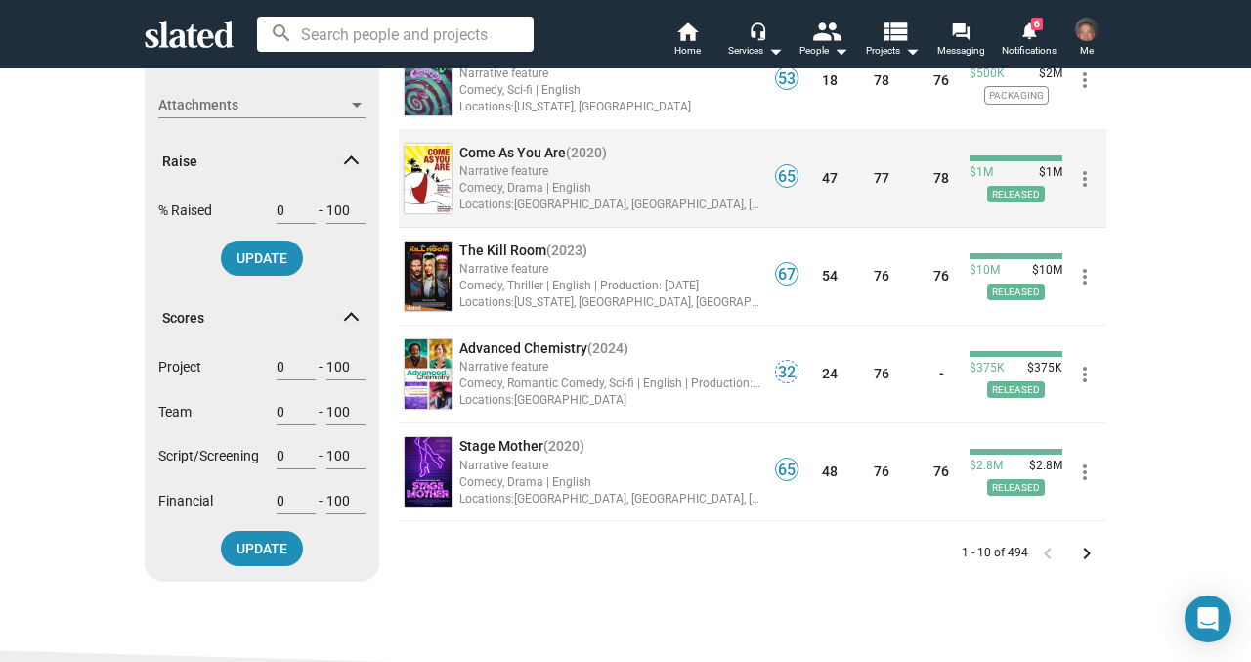
scroll to position [720, 0]
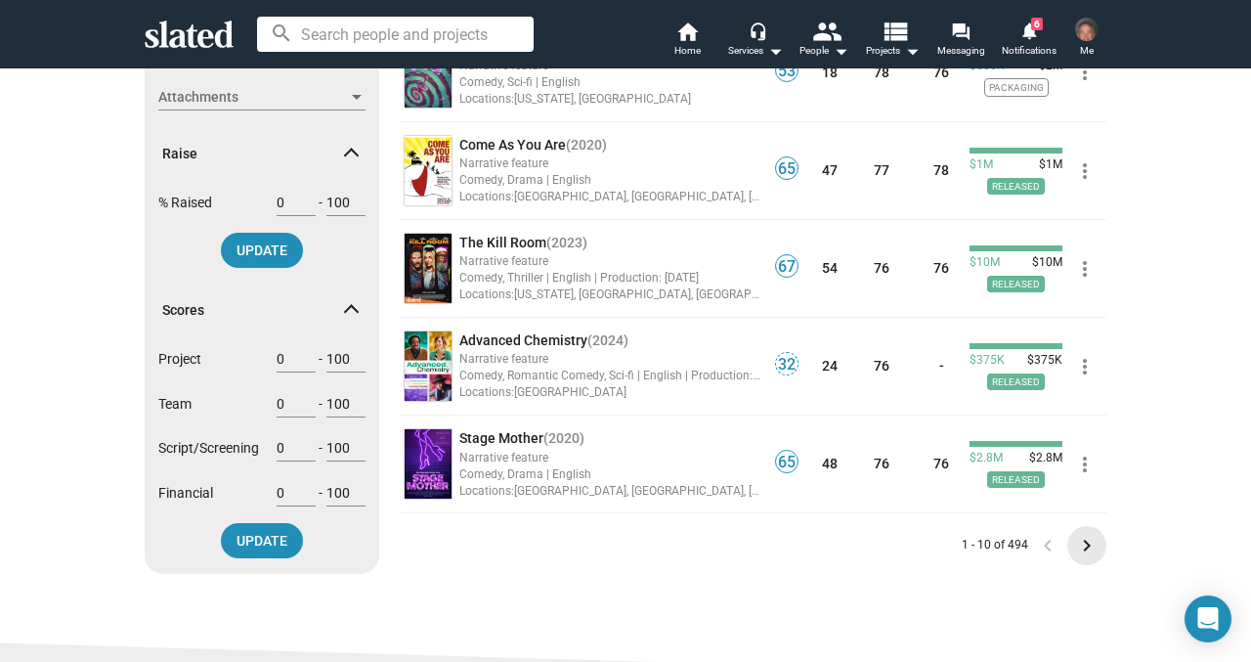
click at [1086, 544] on mat-icon "keyboard_arrow_right" at bounding box center [1086, 545] width 23 height 23
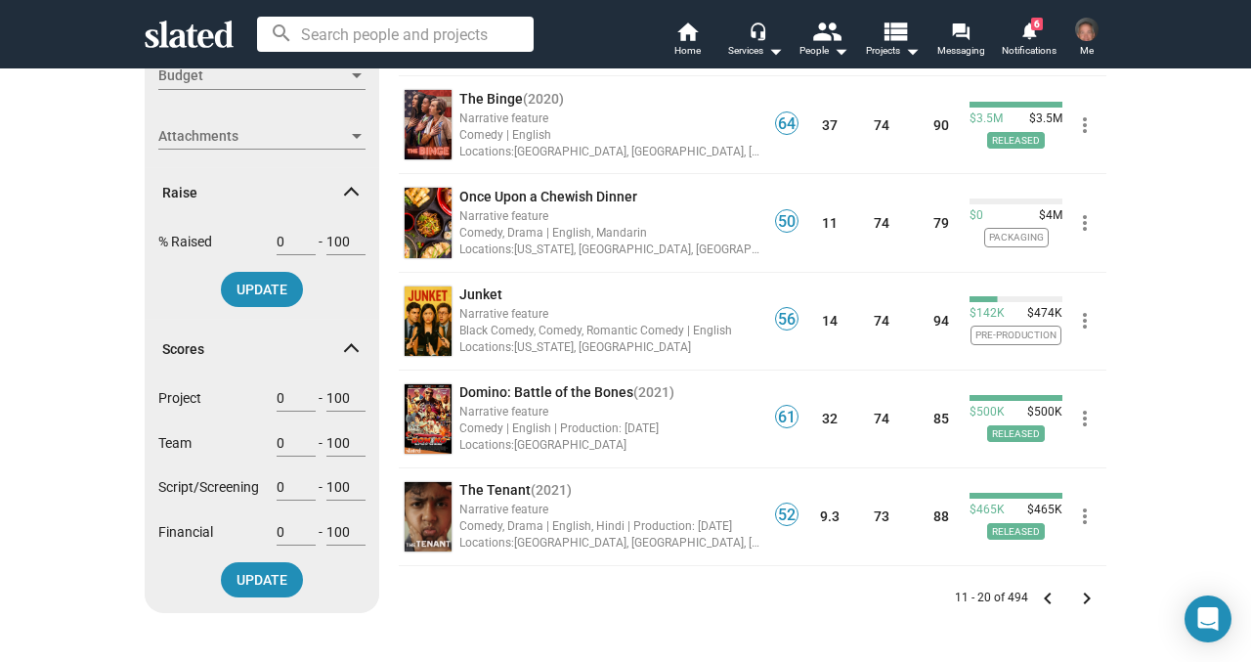
scroll to position [706, 0]
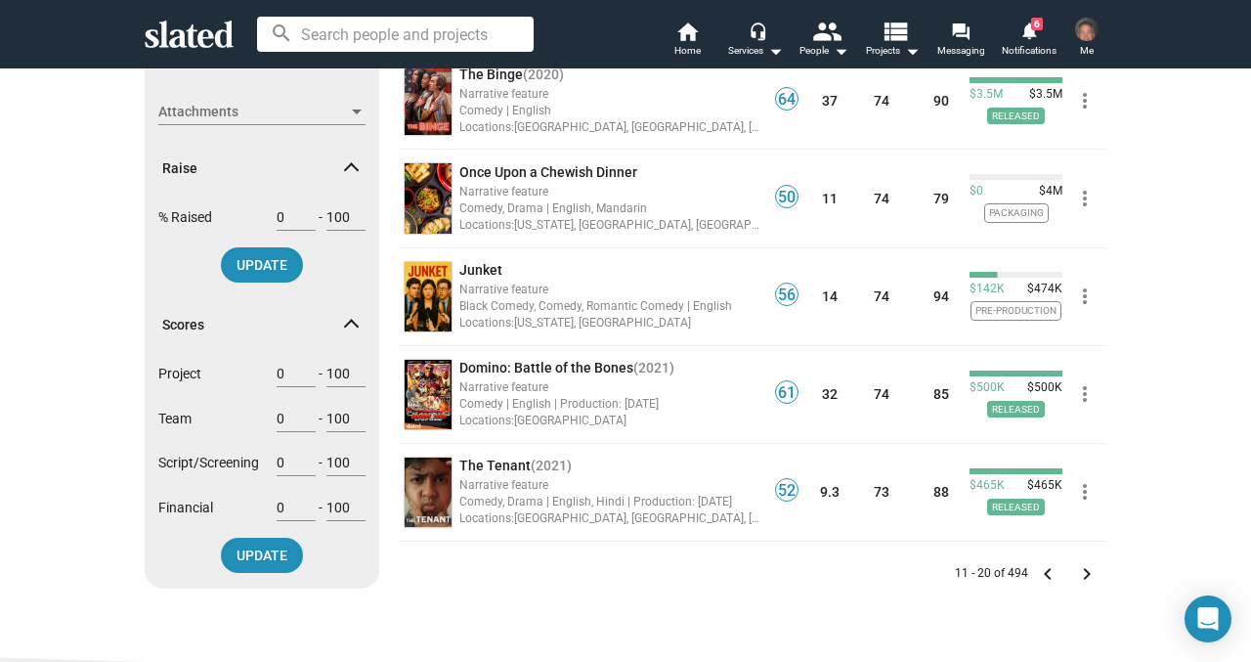
click at [1049, 570] on mat-icon "keyboard_arrow_left" at bounding box center [1047, 573] width 23 height 23
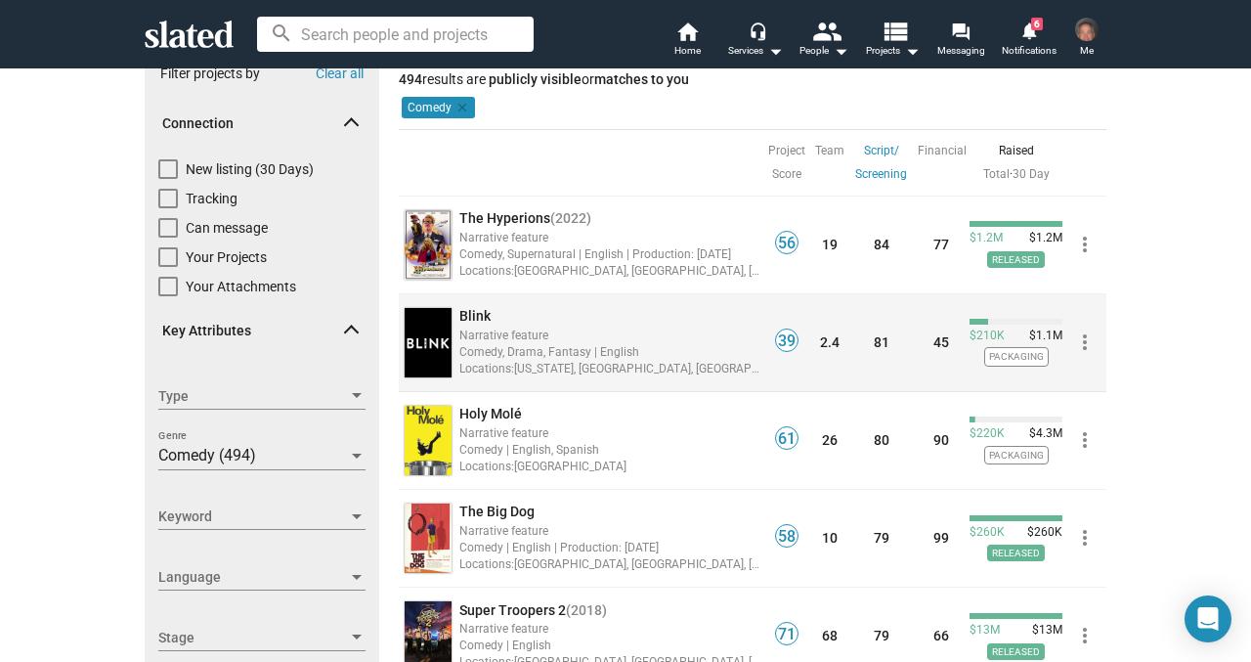
scroll to position [51, 0]
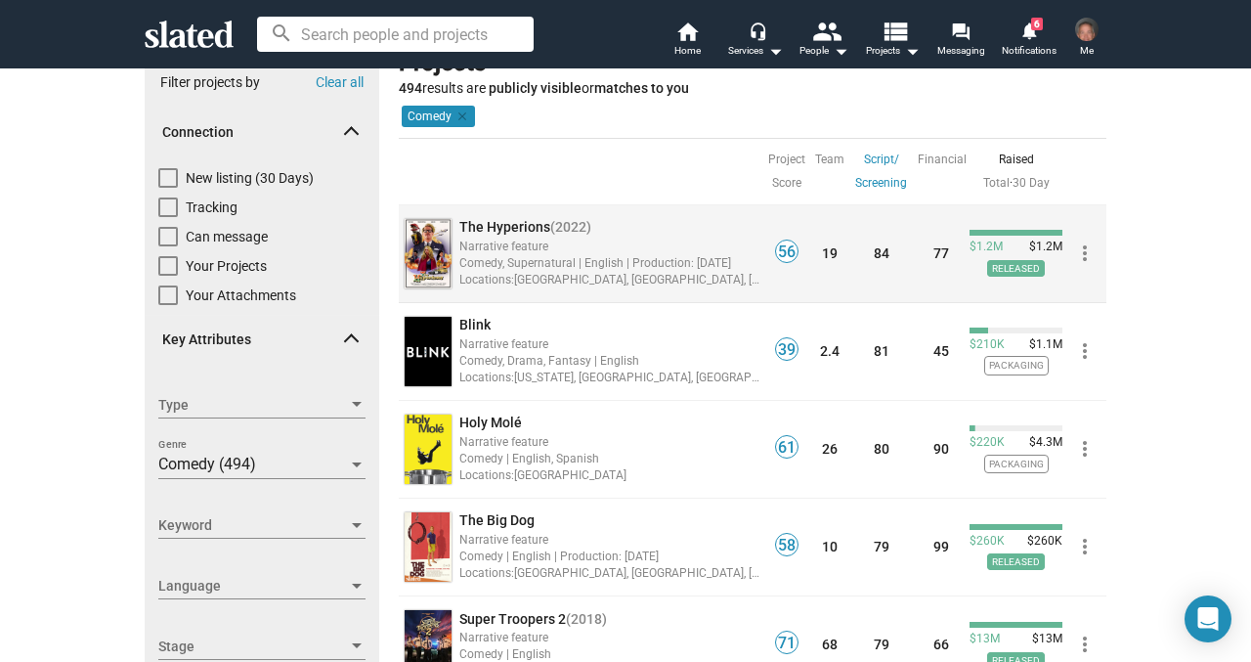
click at [498, 228] on span "The Hyperions" at bounding box center [504, 227] width 91 height 16
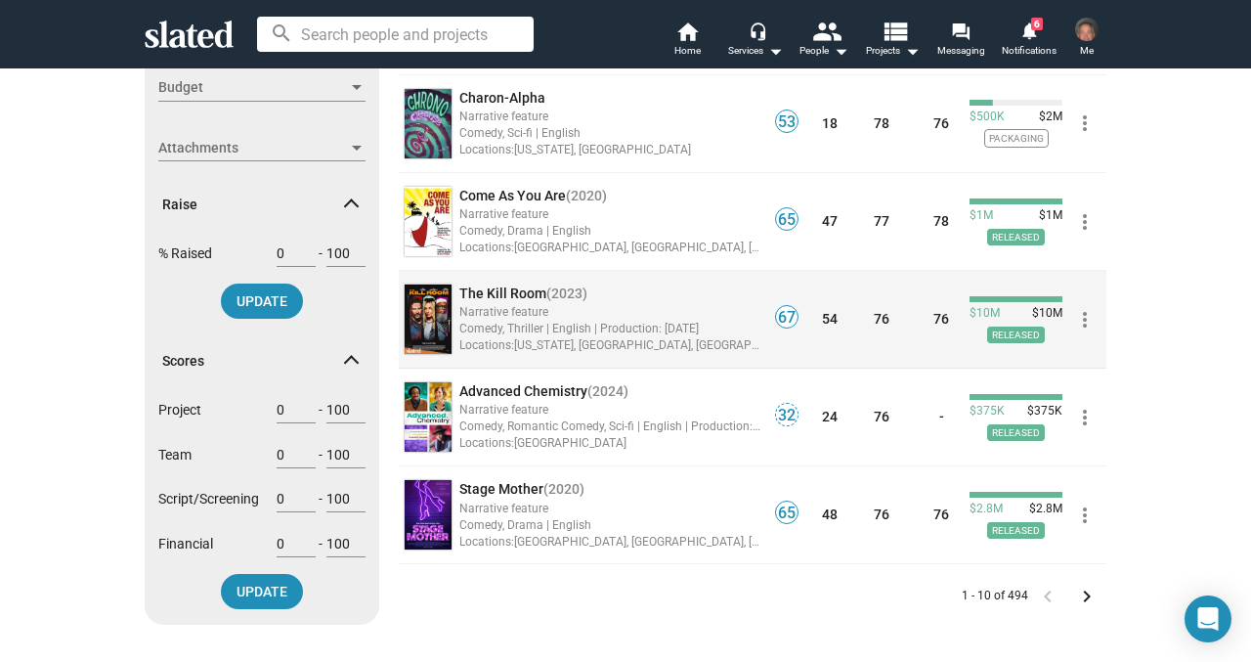
scroll to position [676, 0]
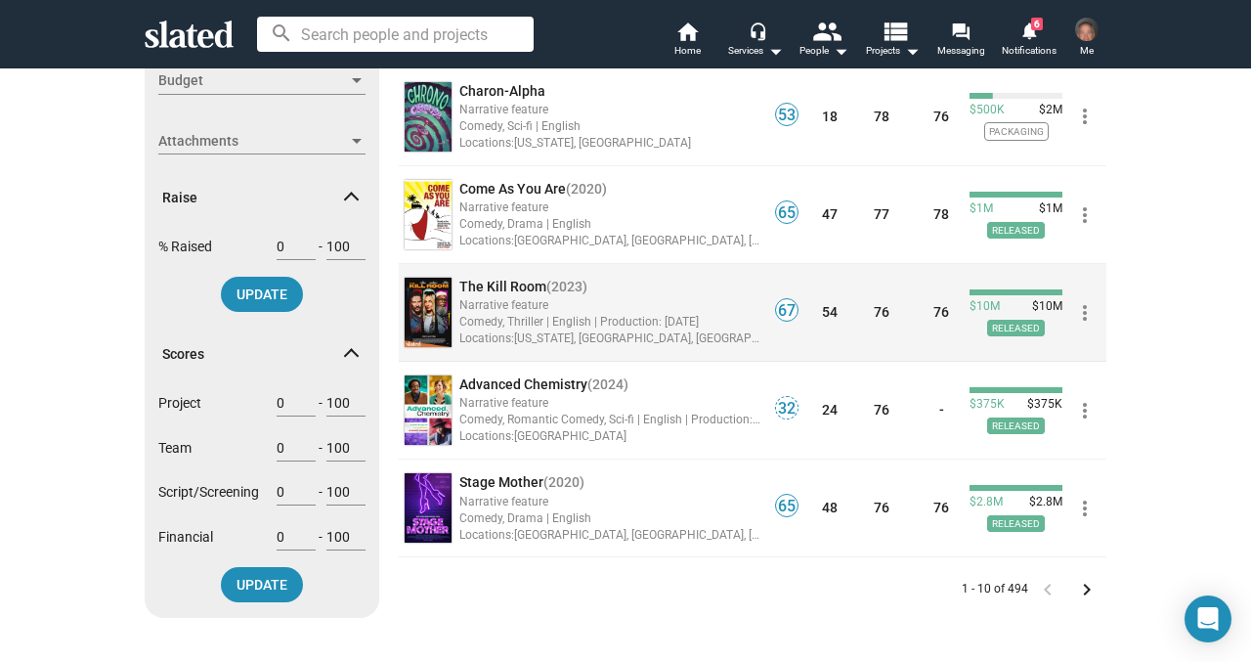
click at [500, 284] on span "The Kill Room" at bounding box center [502, 287] width 87 height 16
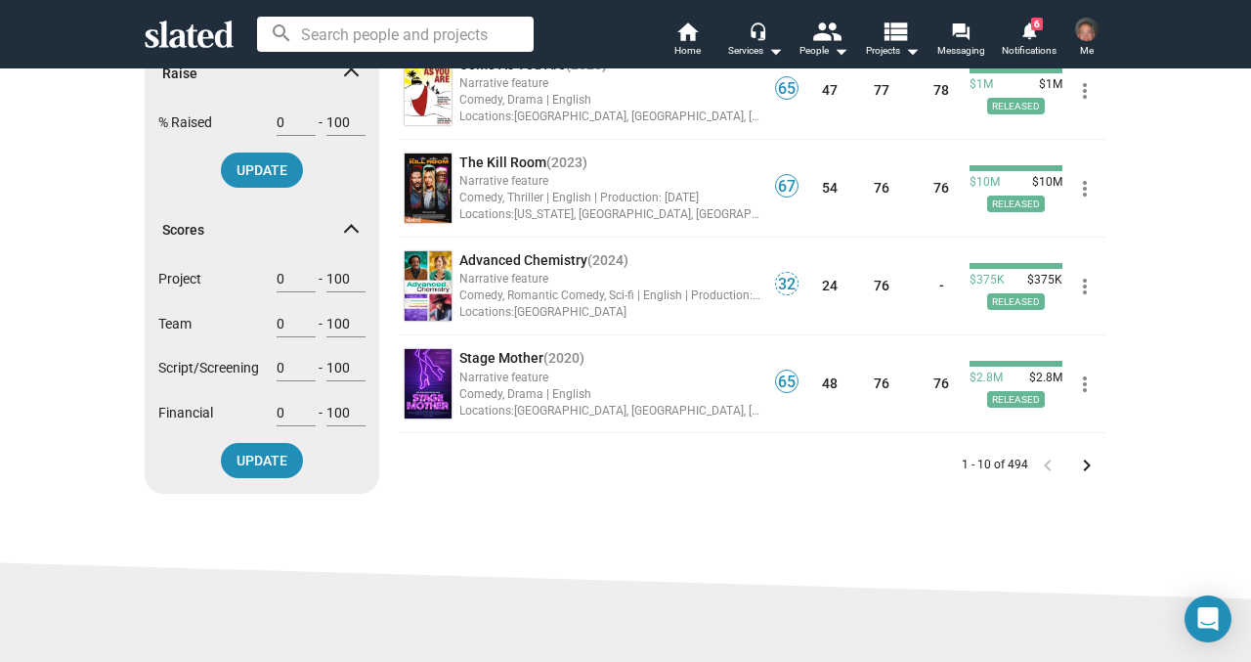
scroll to position [803, 0]
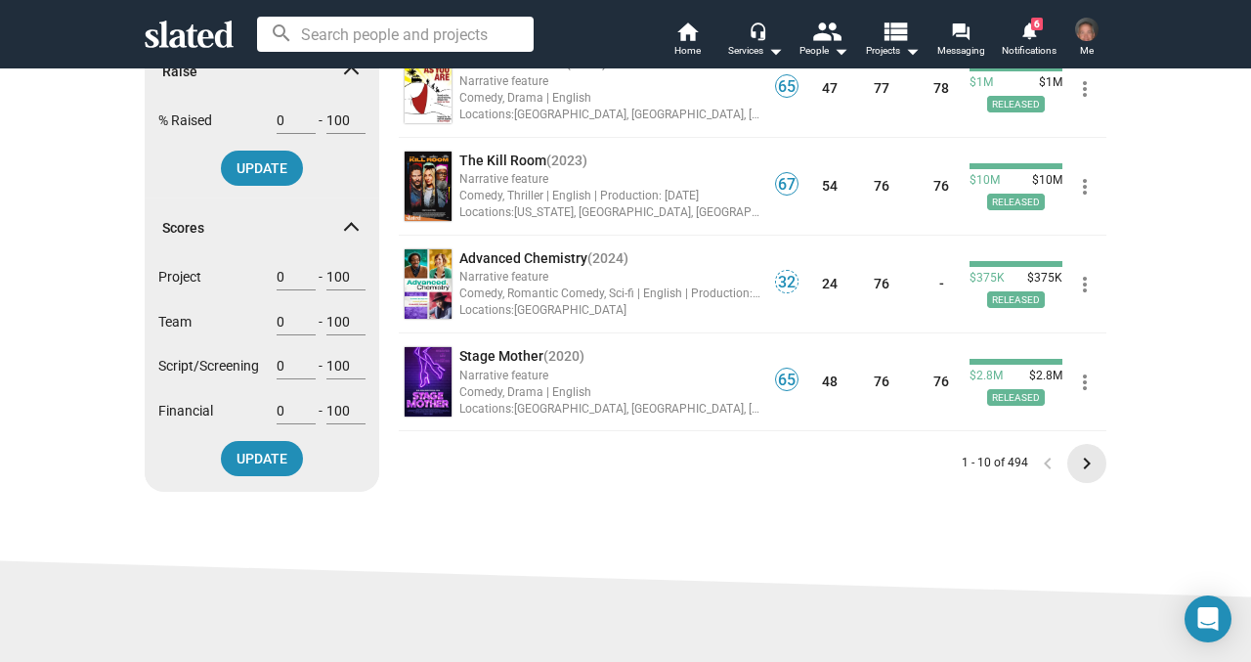
click at [1091, 463] on mat-icon "keyboard_arrow_right" at bounding box center [1086, 463] width 23 height 23
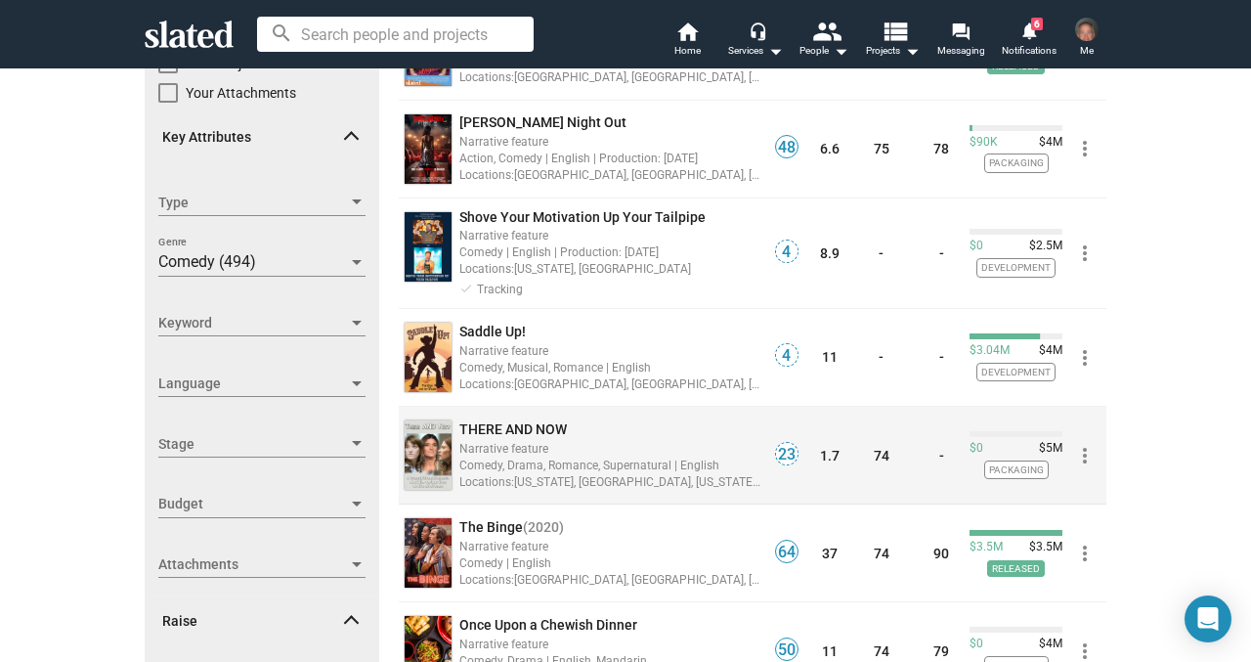
scroll to position [235, 0]
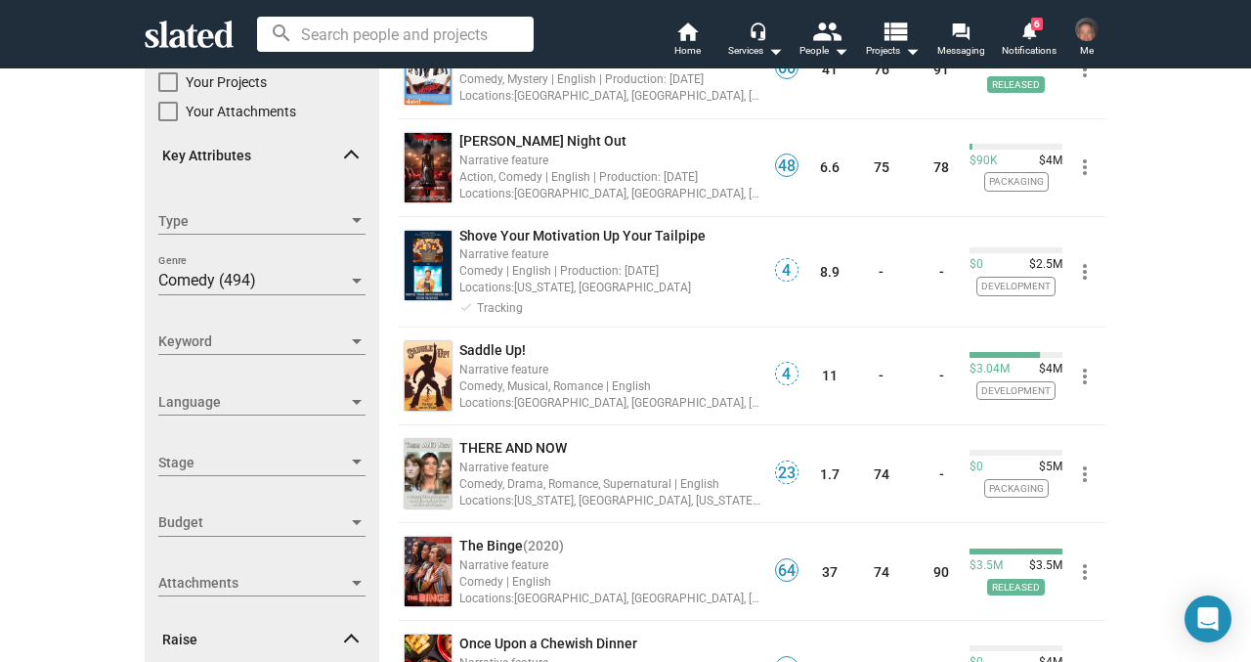
click at [356, 222] on div at bounding box center [357, 220] width 10 height 5
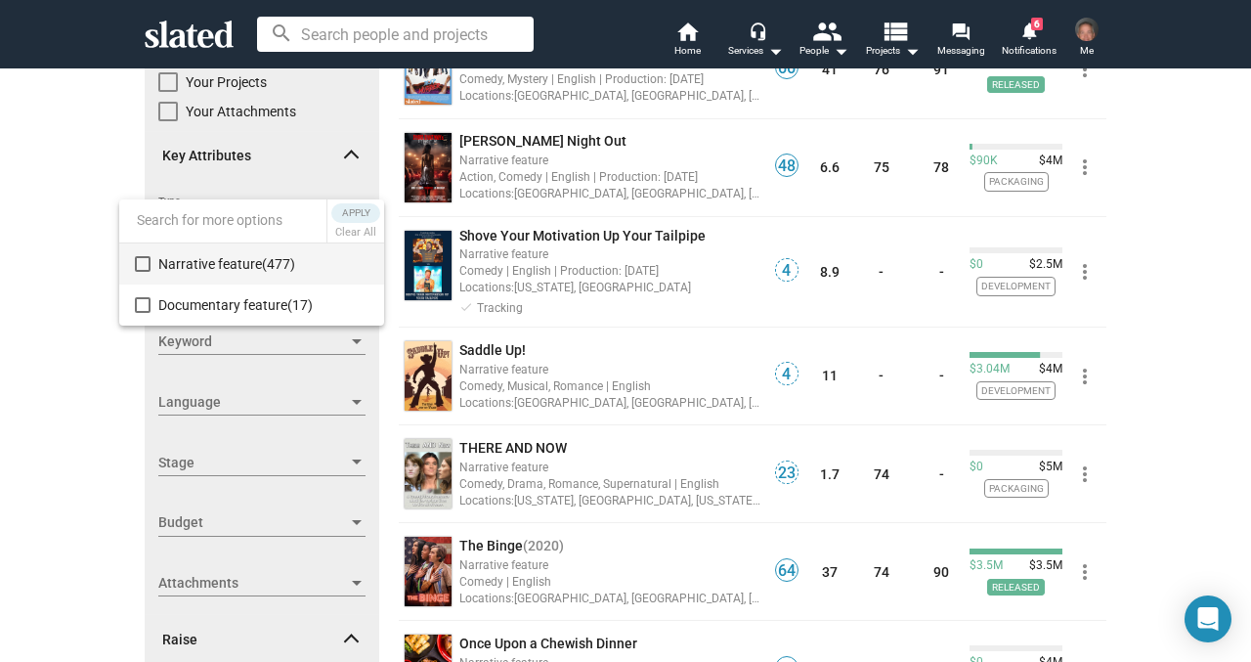
click at [76, 202] on div at bounding box center [625, 331] width 1251 height 662
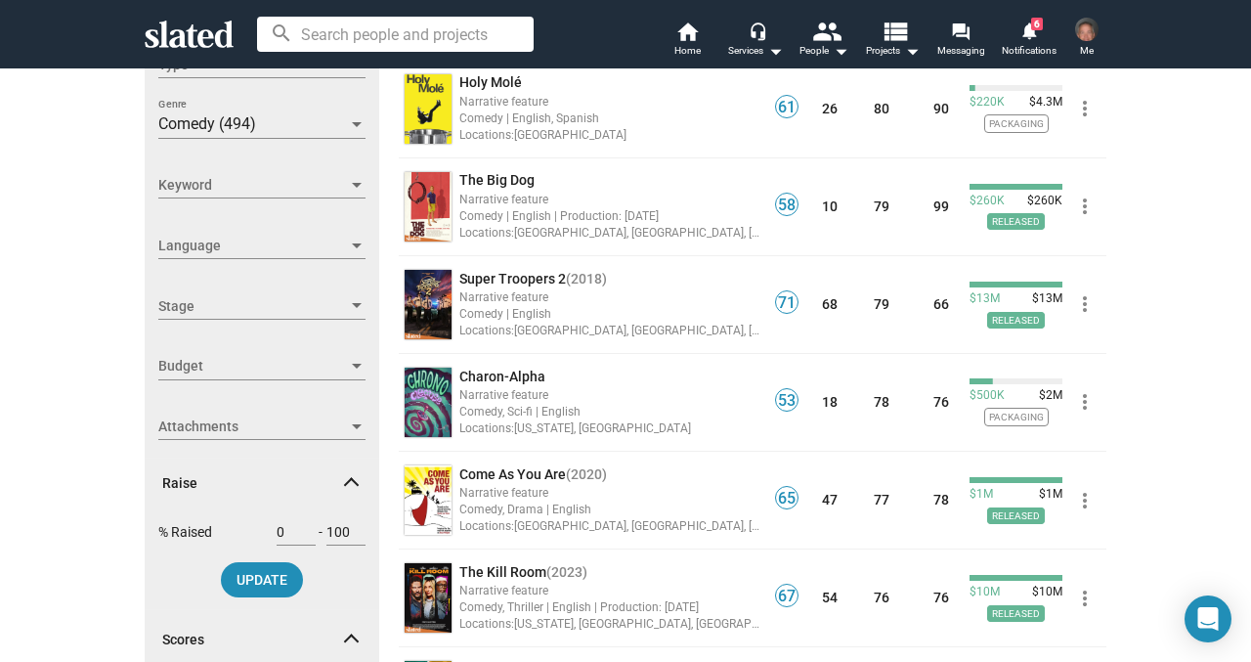
scroll to position [395, 0]
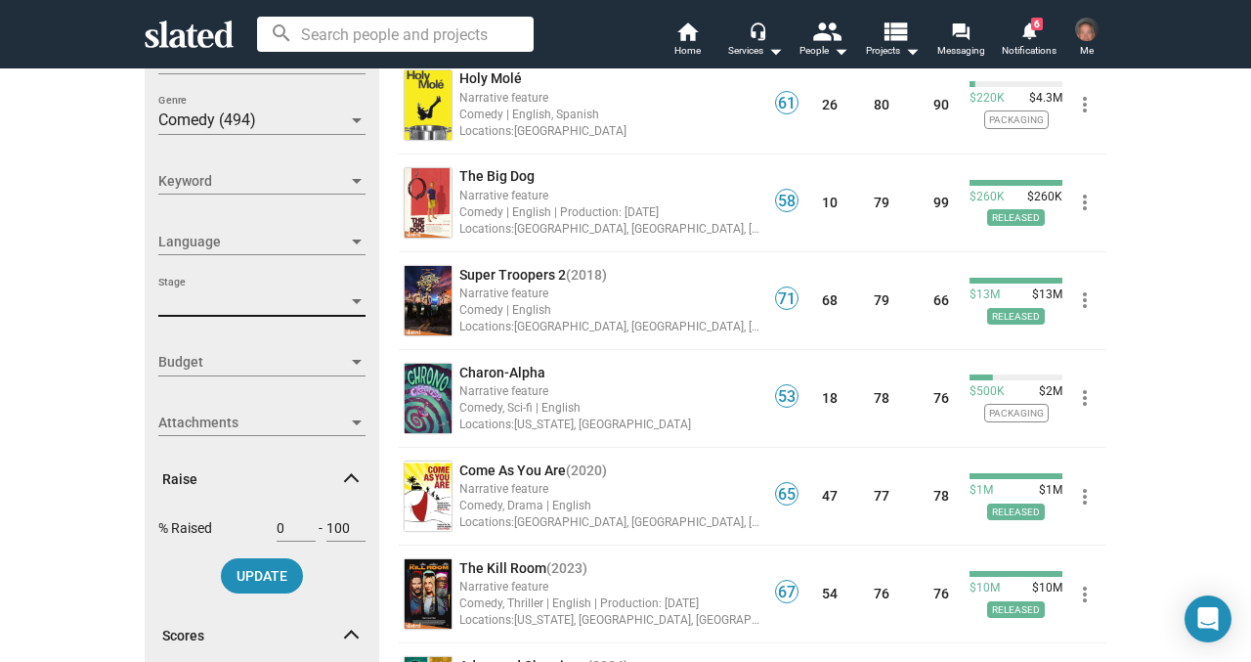
click at [333, 296] on span "Stage" at bounding box center [253, 302] width 190 height 21
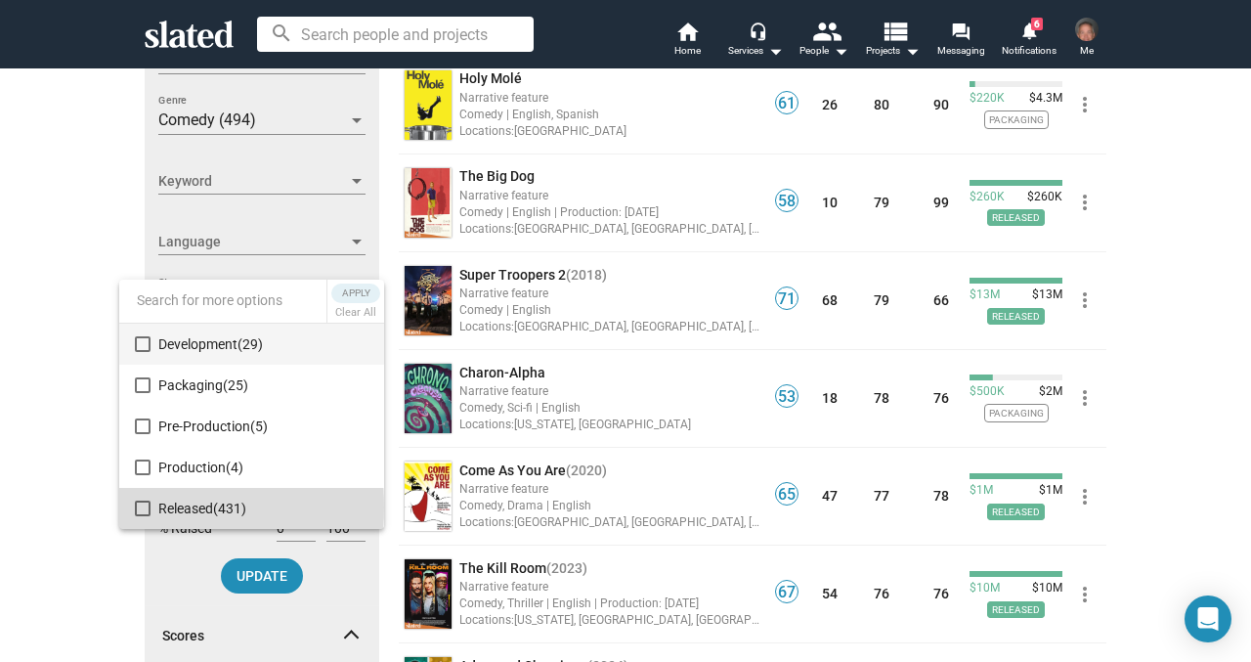
click at [139, 507] on mat-pseudo-checkbox at bounding box center [143, 508] width 16 height 16
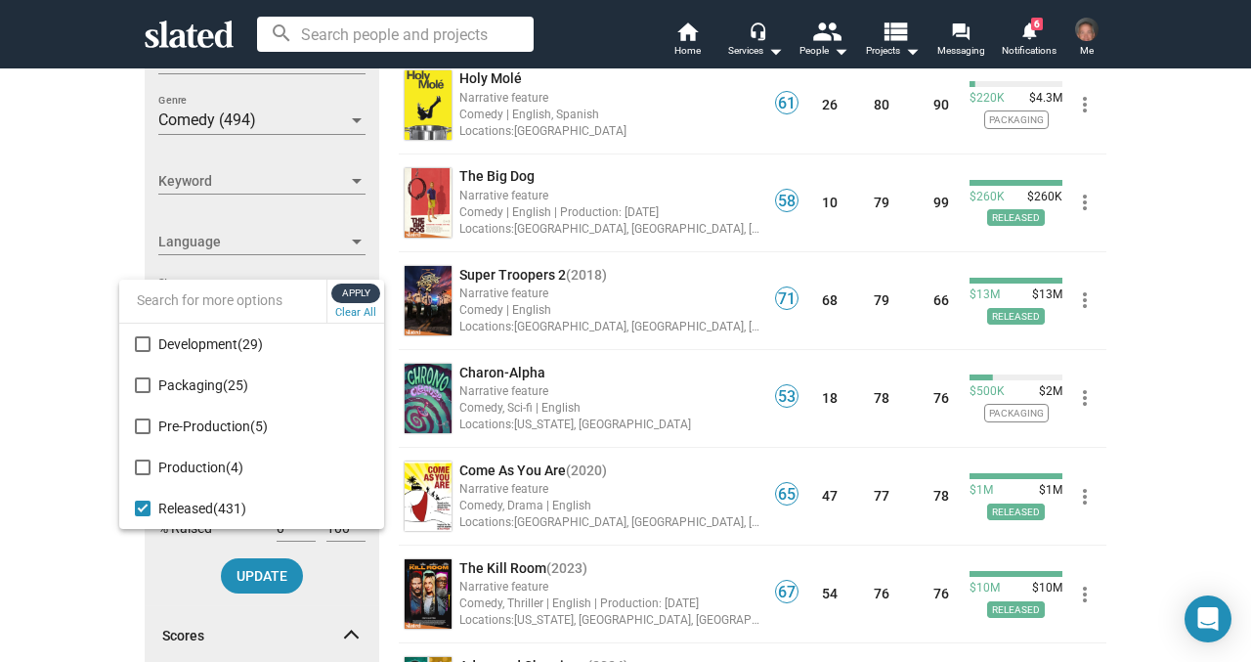
click at [355, 295] on span "Apply" at bounding box center [355, 293] width 35 height 20
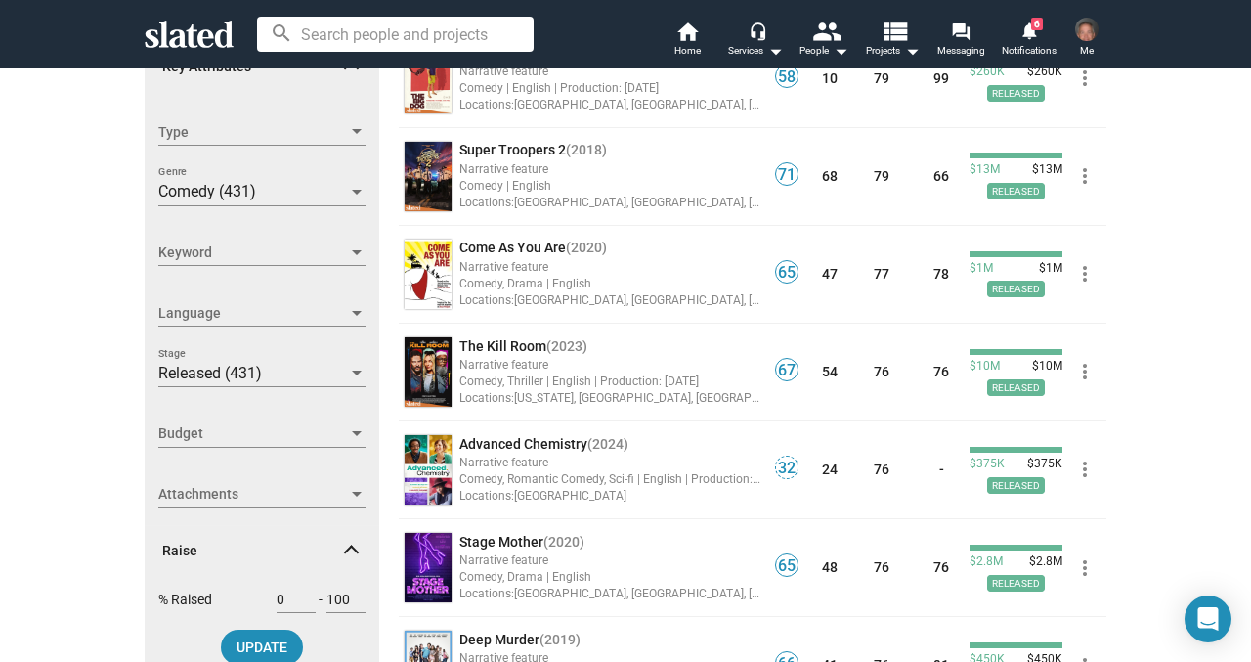
scroll to position [321, 0]
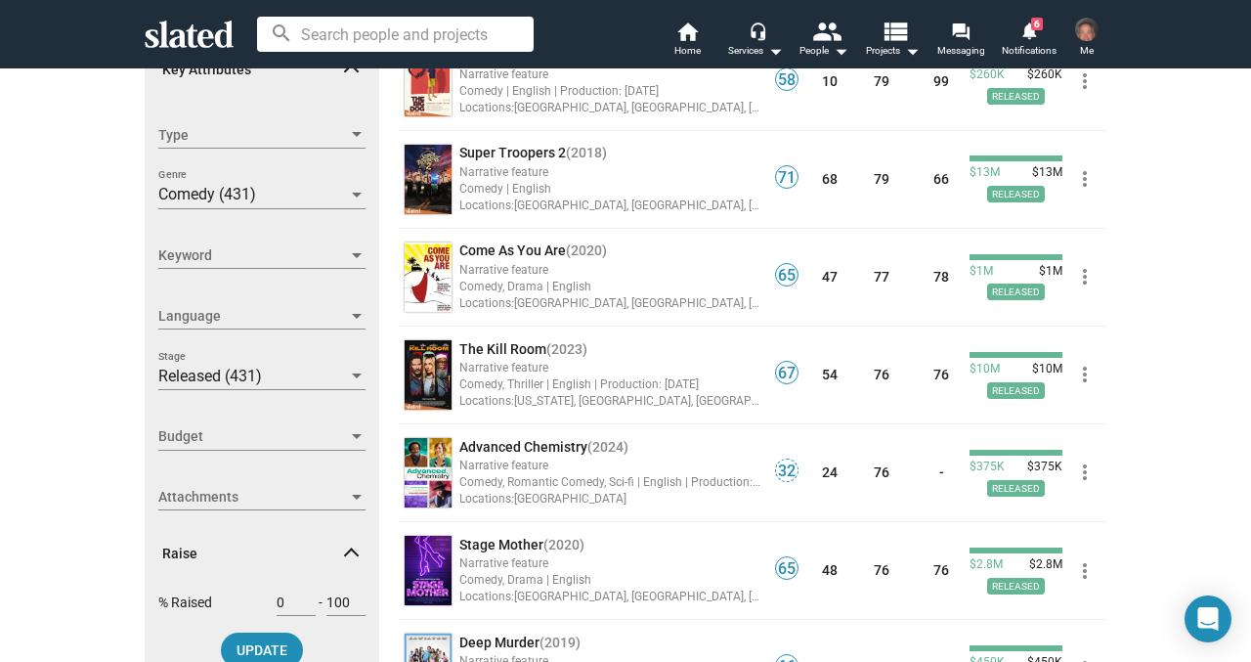
click at [352, 377] on div at bounding box center [357, 377] width 18 height 16
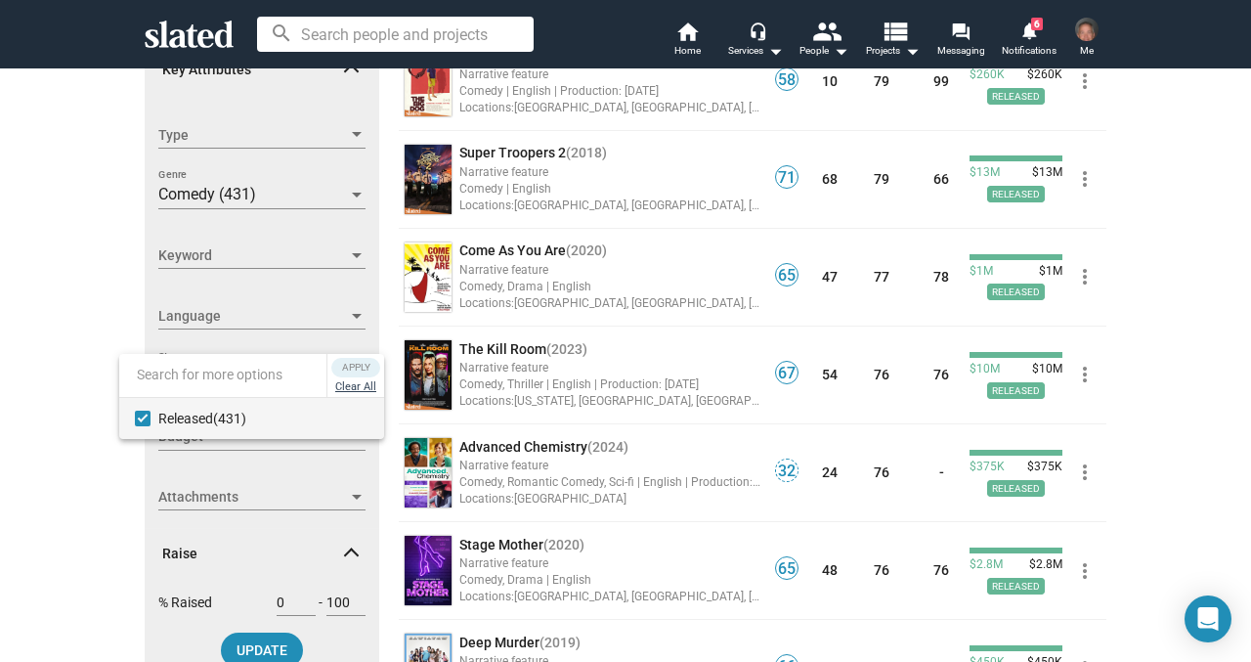
click at [353, 383] on button "Clear All" at bounding box center [355, 387] width 49 height 20
click at [353, 371] on span "Apply" at bounding box center [355, 368] width 35 height 20
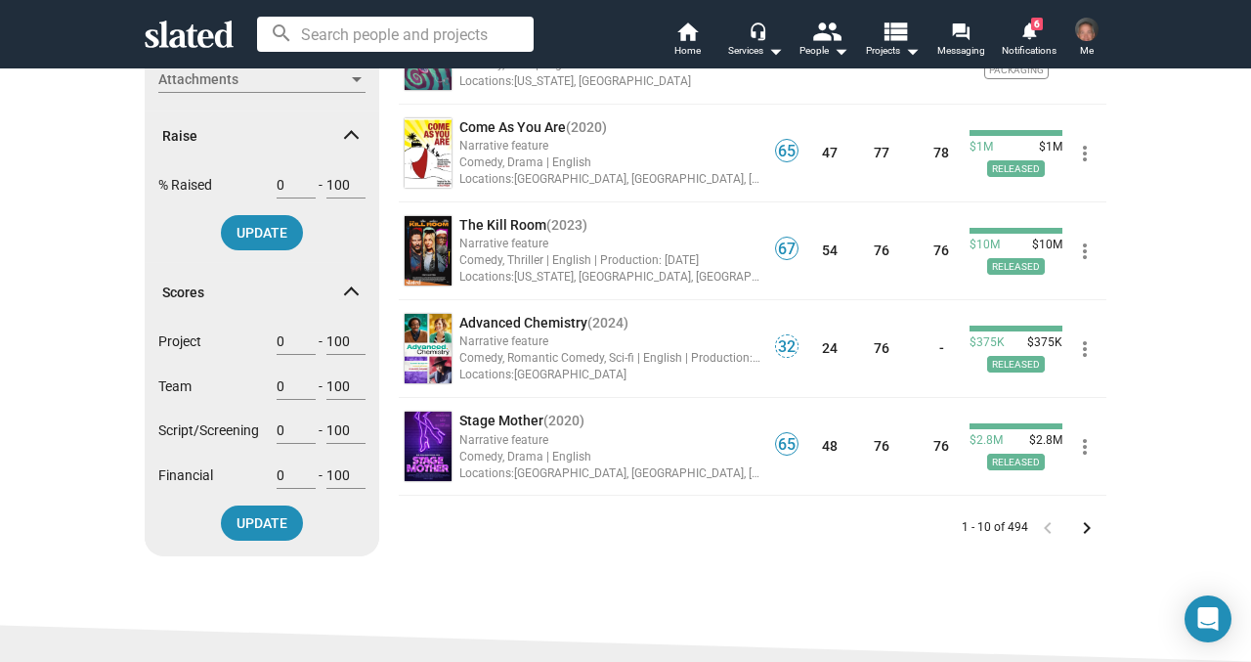
scroll to position [713, 0]
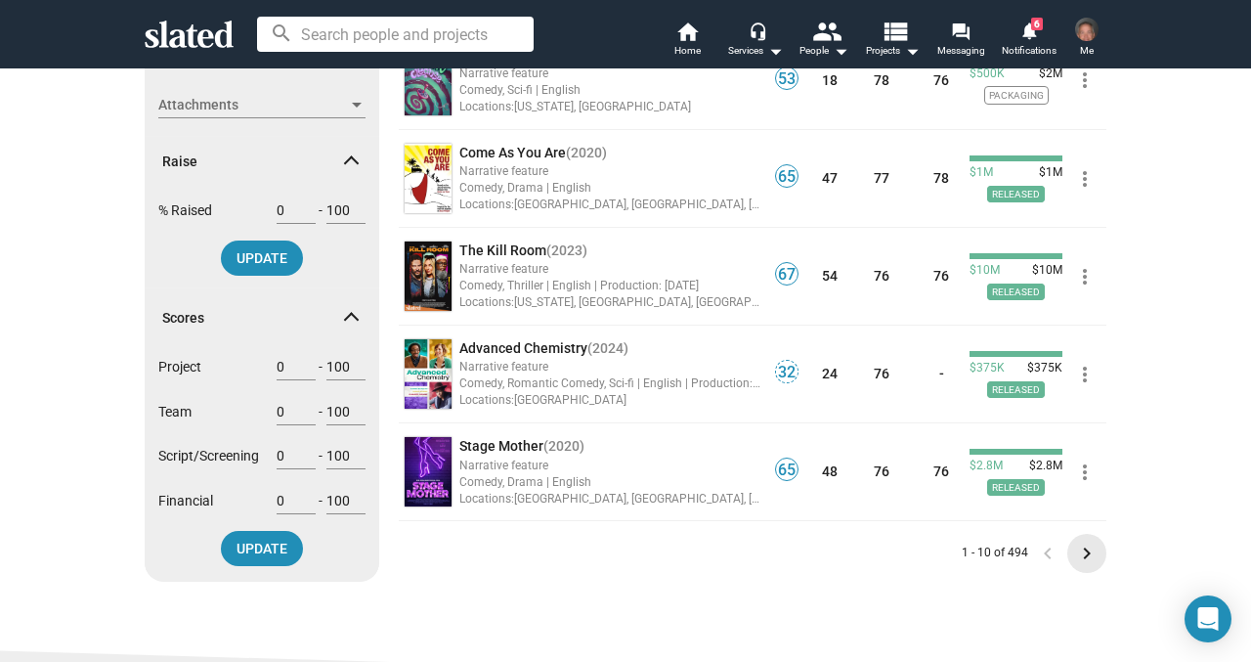
click at [1084, 553] on mat-icon "keyboard_arrow_right" at bounding box center [1086, 553] width 23 height 23
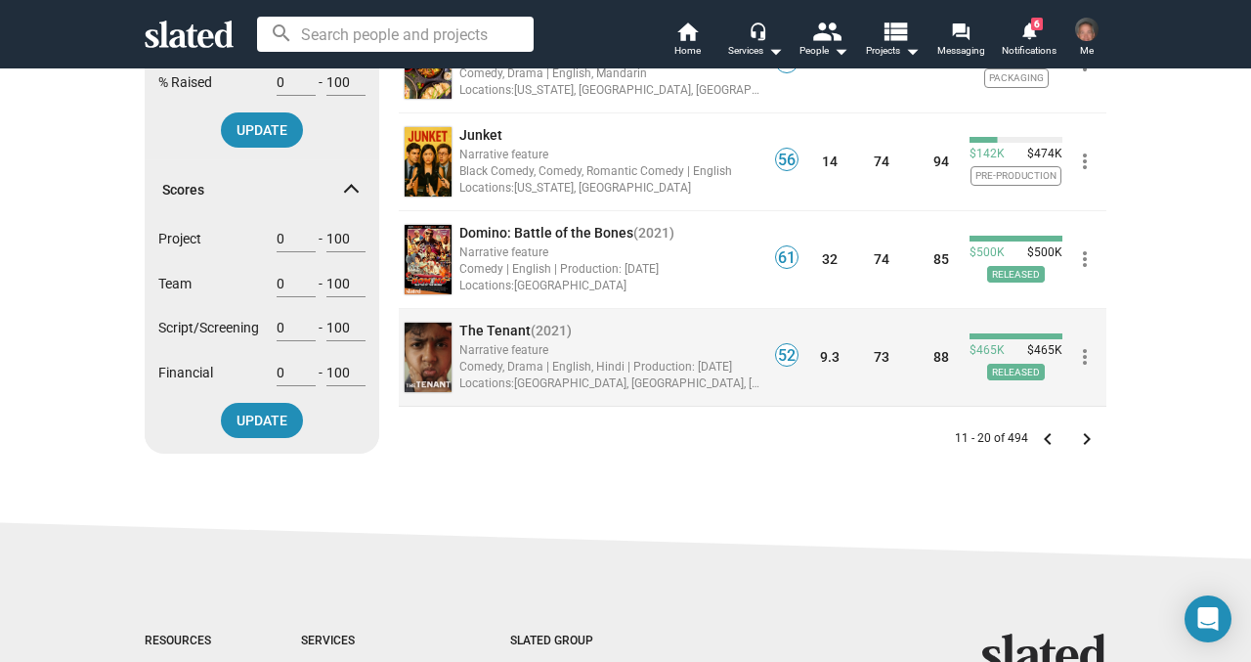
scroll to position [842, 0]
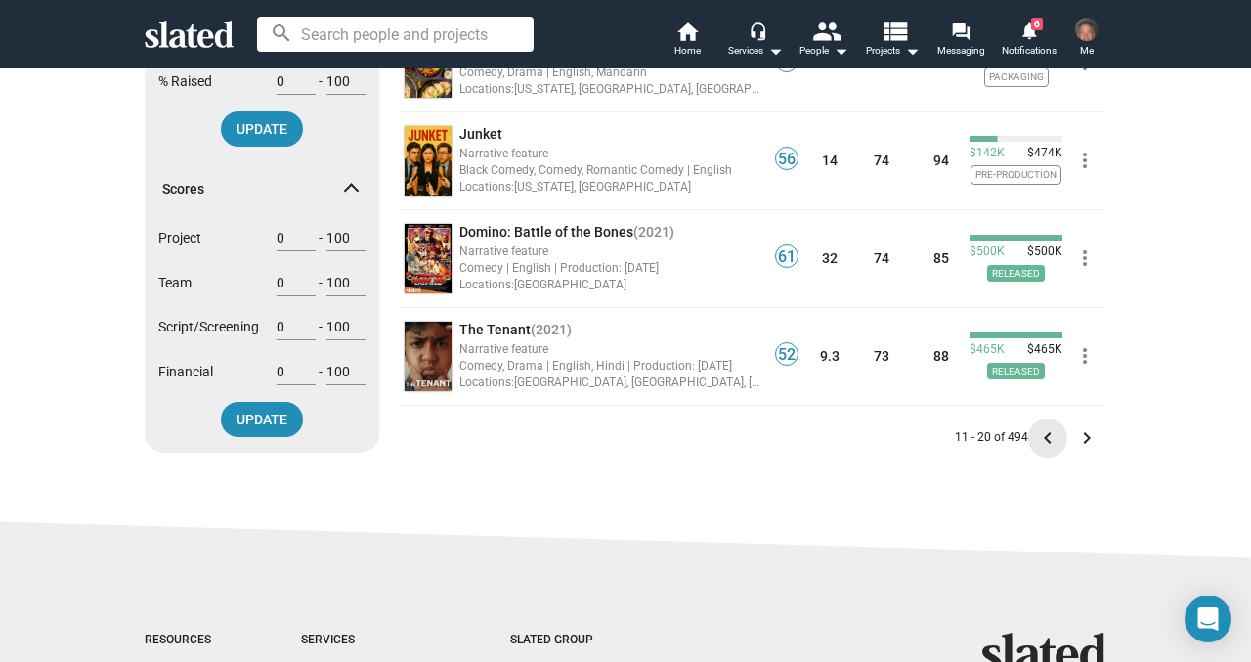
click at [1043, 435] on mat-icon "keyboard_arrow_left" at bounding box center [1047, 437] width 23 height 23
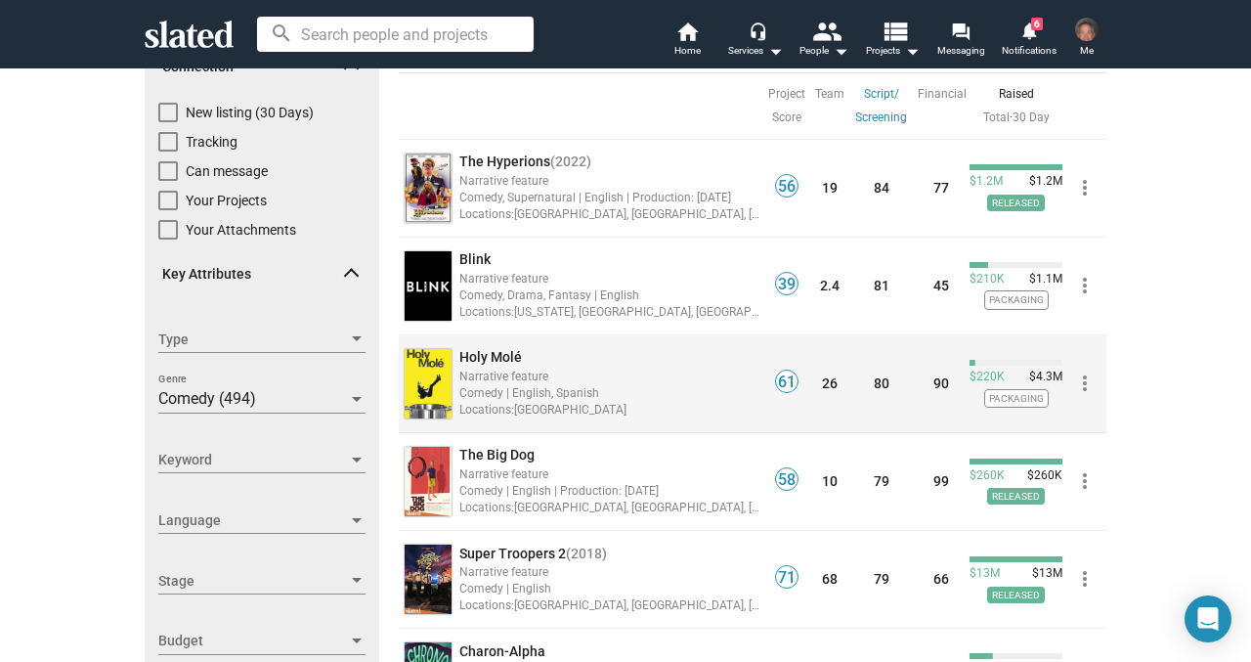
scroll to position [115, 0]
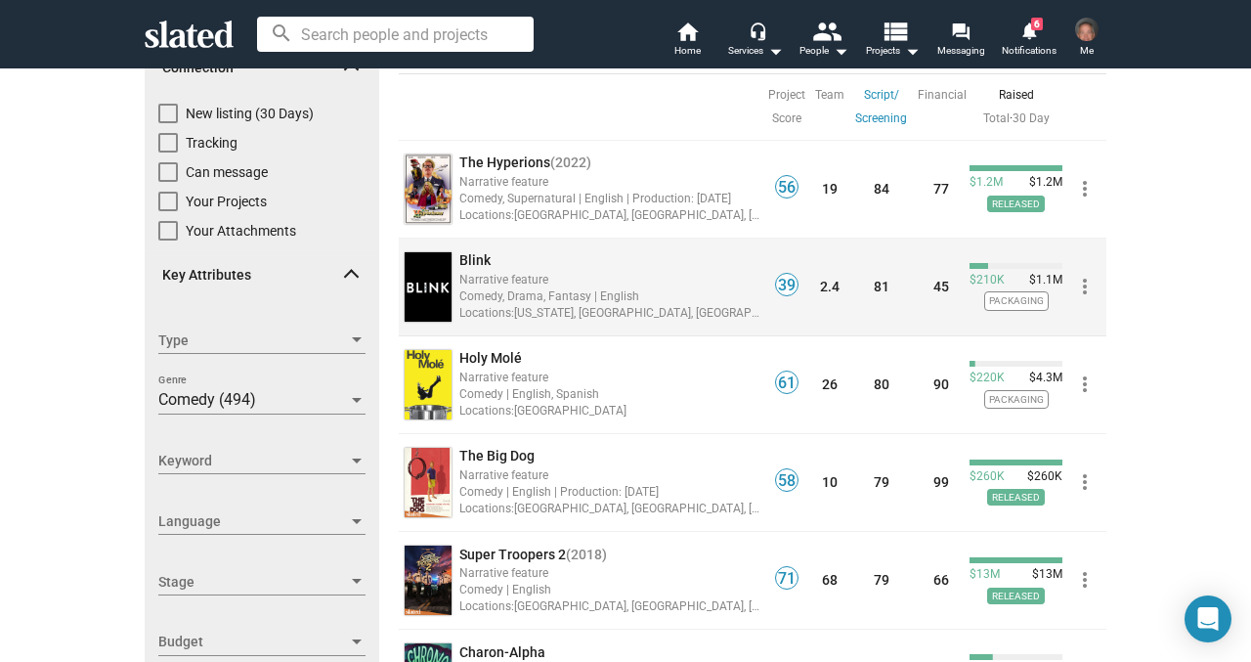
click at [477, 260] on span "Blink" at bounding box center [474, 260] width 31 height 16
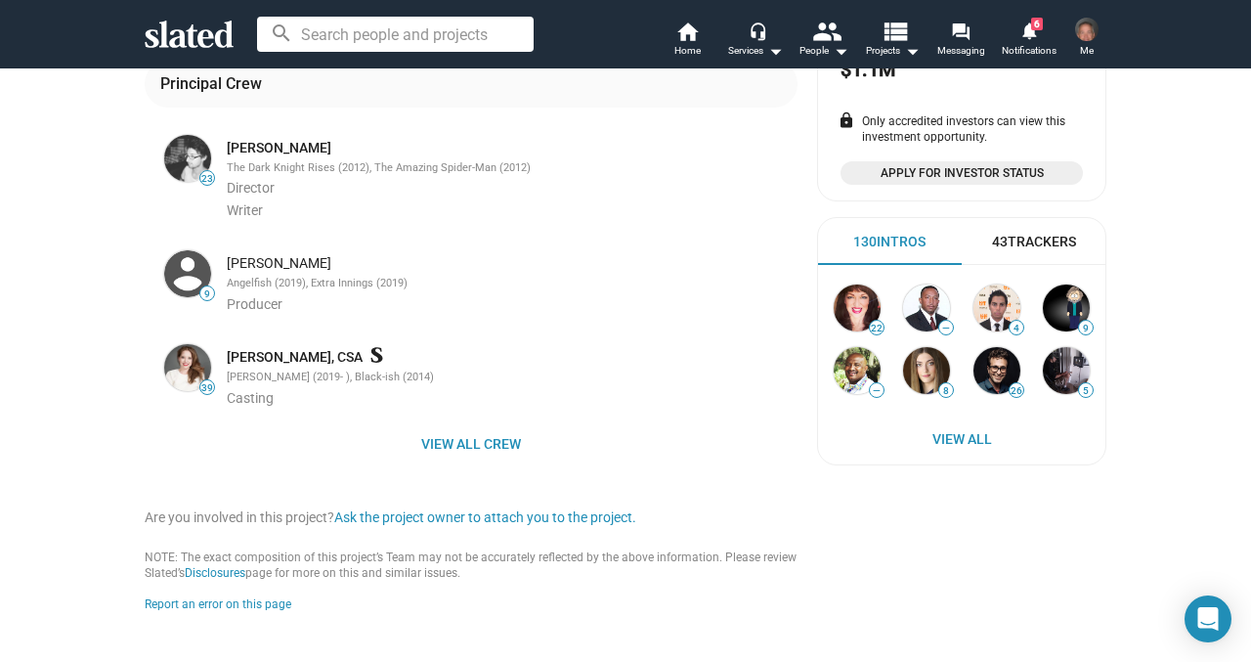
scroll to position [571, 0]
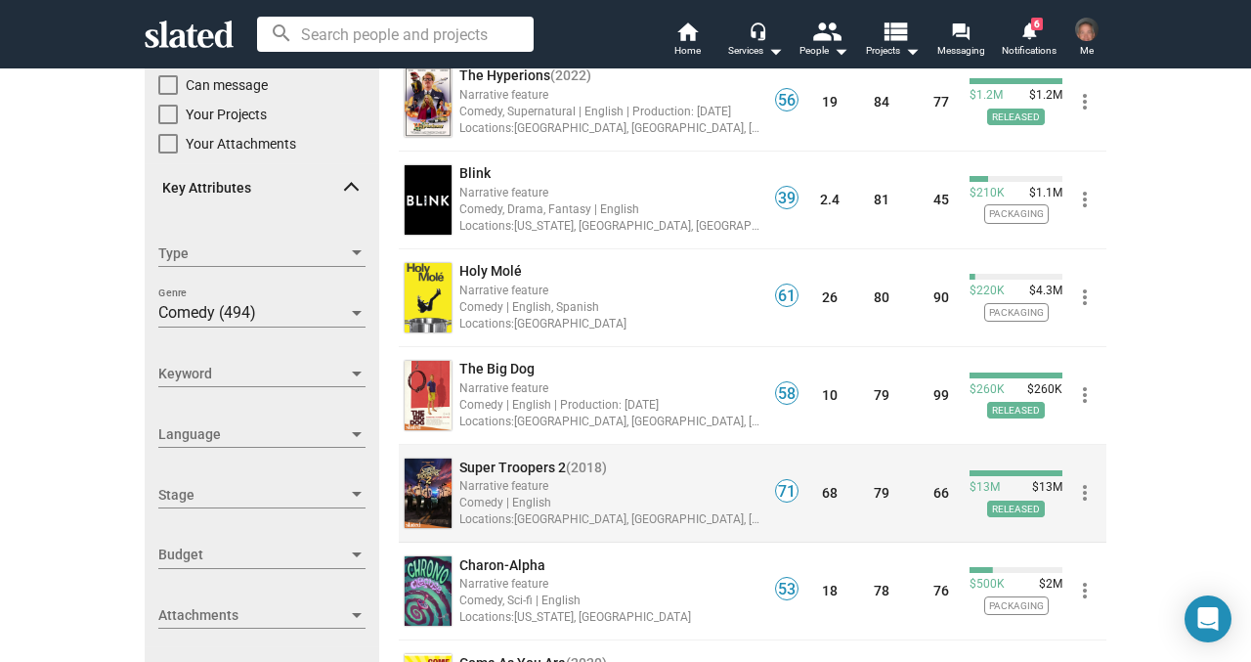
scroll to position [203, 0]
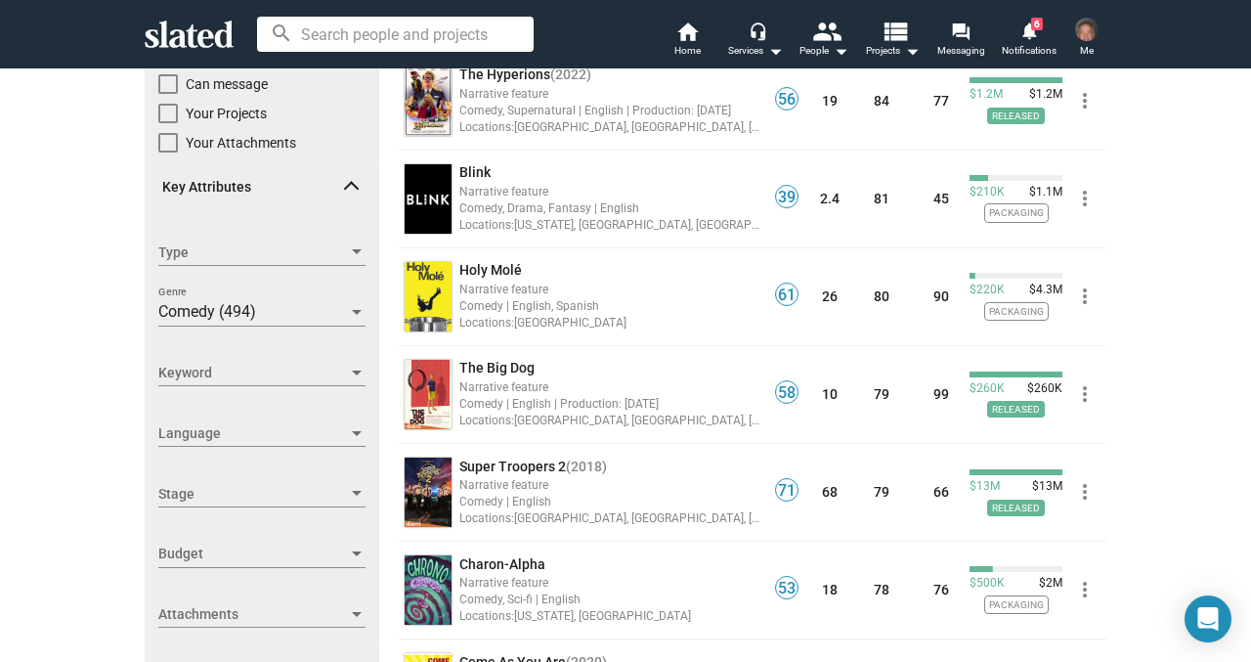
click at [359, 306] on div at bounding box center [357, 313] width 18 height 16
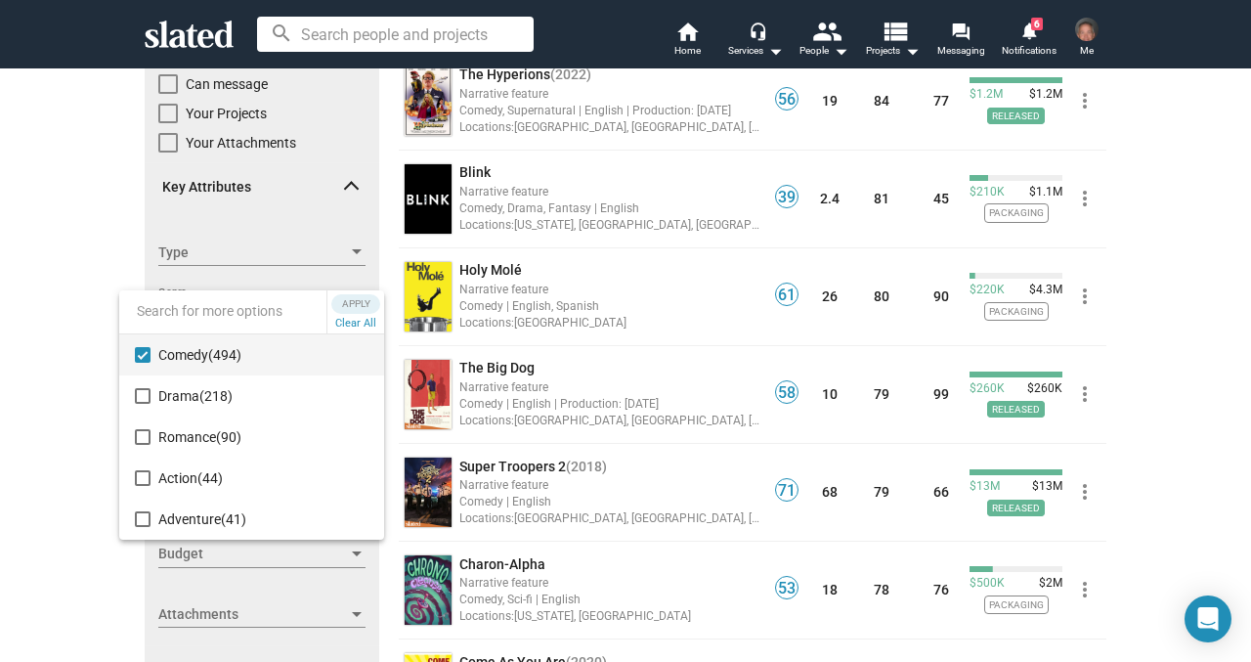
click at [109, 271] on div at bounding box center [625, 331] width 1251 height 662
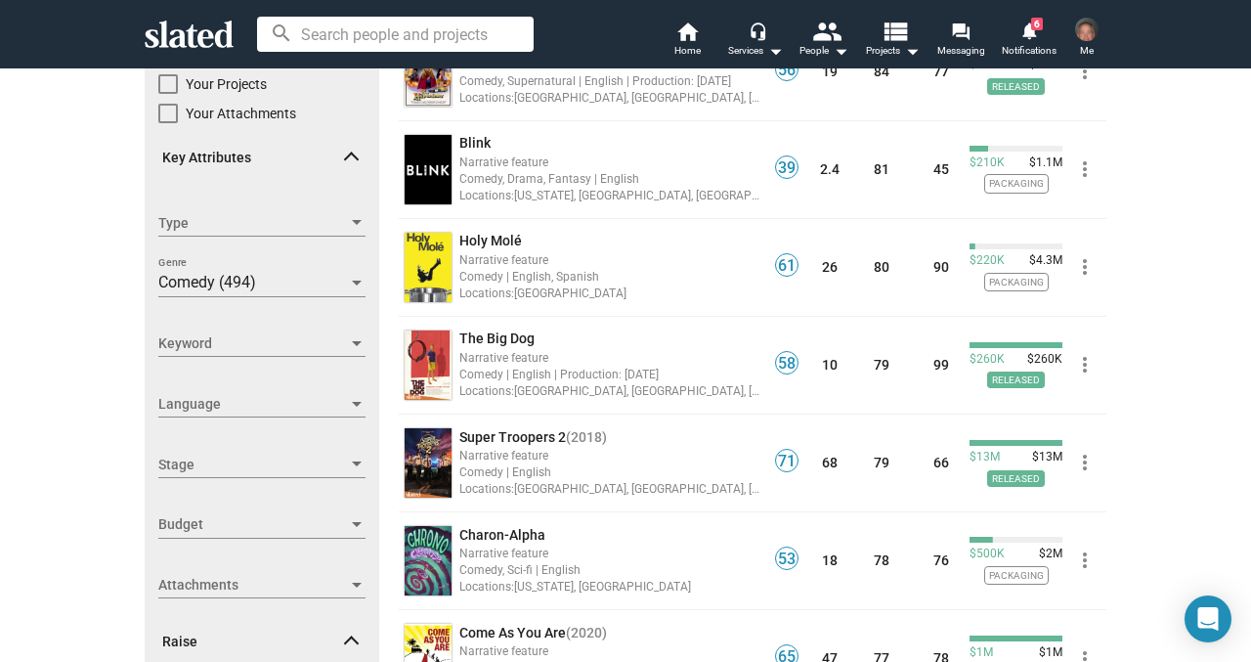
scroll to position [234, 0]
click at [350, 462] on div at bounding box center [357, 464] width 18 height 16
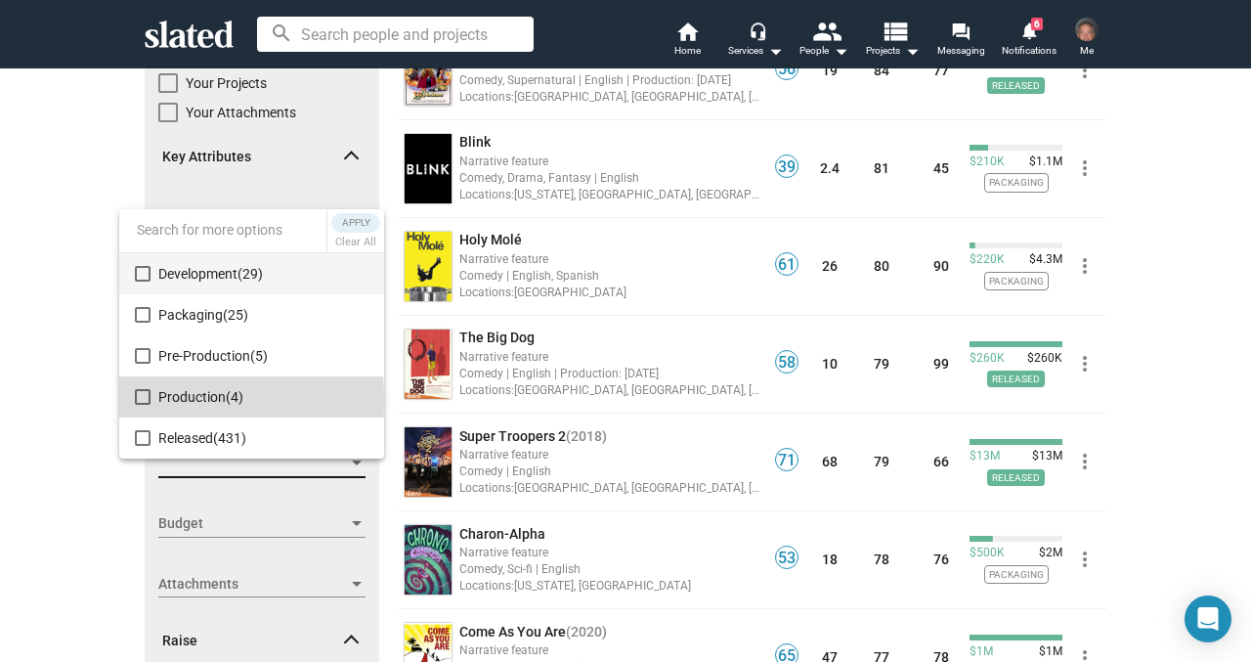
click at [141, 400] on mat-pseudo-checkbox at bounding box center [143, 397] width 16 height 16
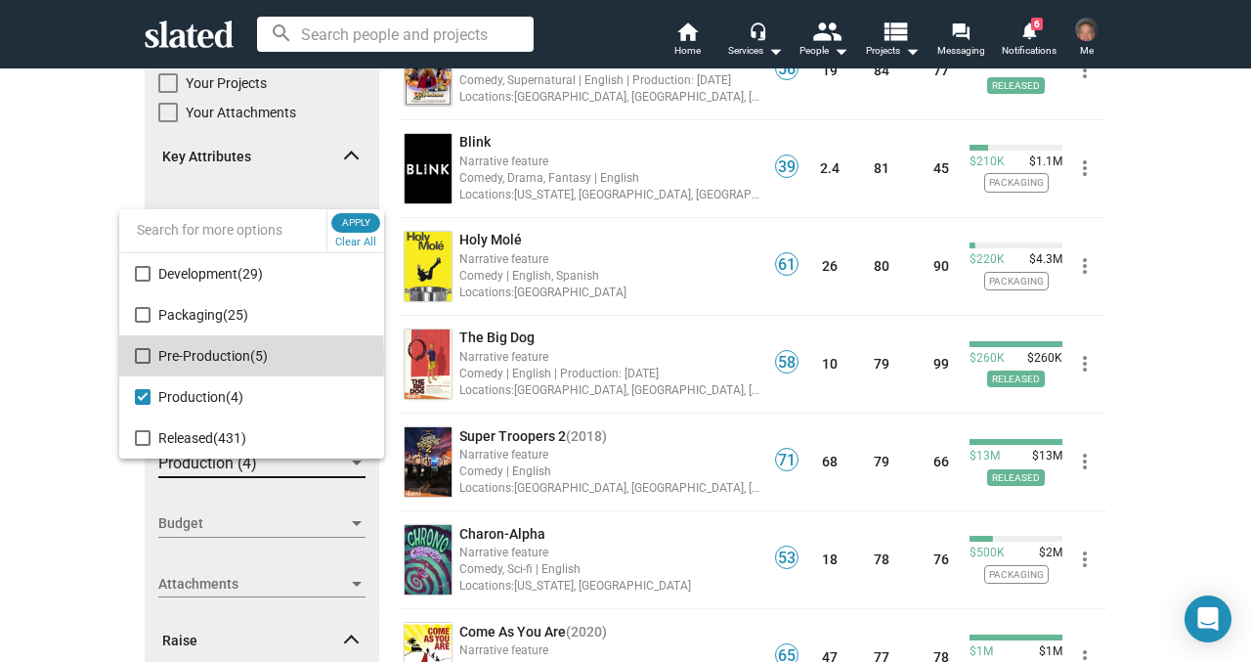
click at [141, 360] on mat-pseudo-checkbox at bounding box center [143, 356] width 16 height 16
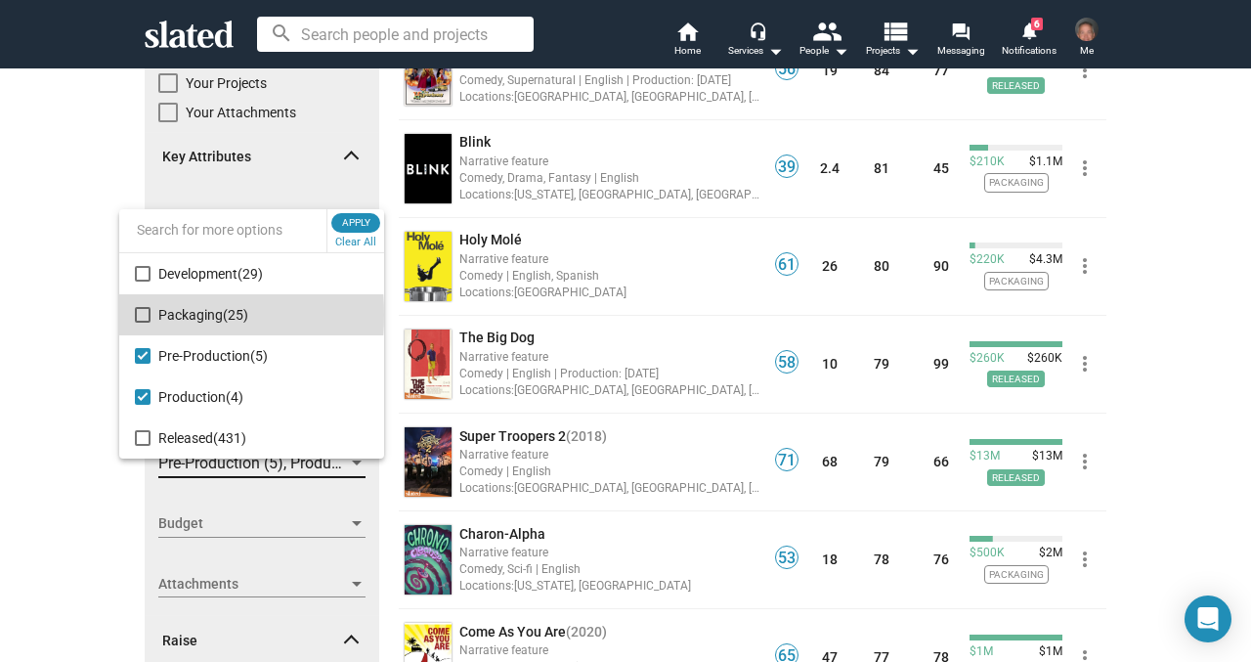
click at [141, 315] on mat-pseudo-checkbox at bounding box center [143, 315] width 16 height 16
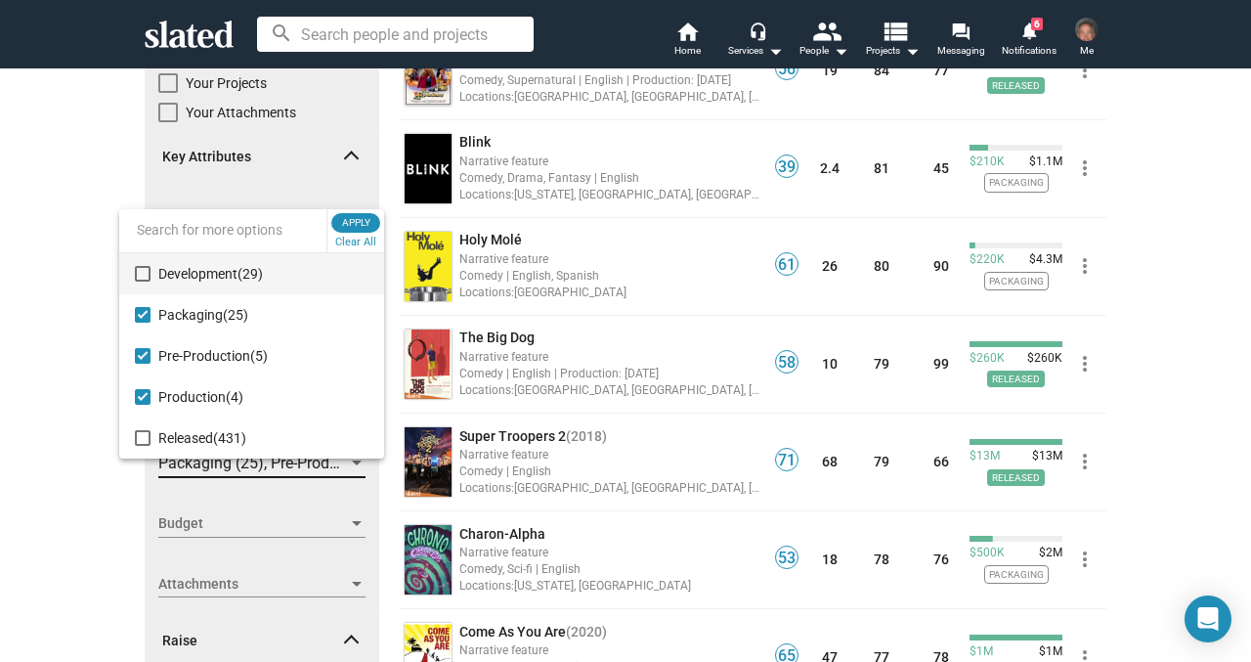
click at [145, 279] on mat-pseudo-checkbox at bounding box center [143, 274] width 16 height 16
click at [352, 223] on span "Apply" at bounding box center [355, 223] width 35 height 20
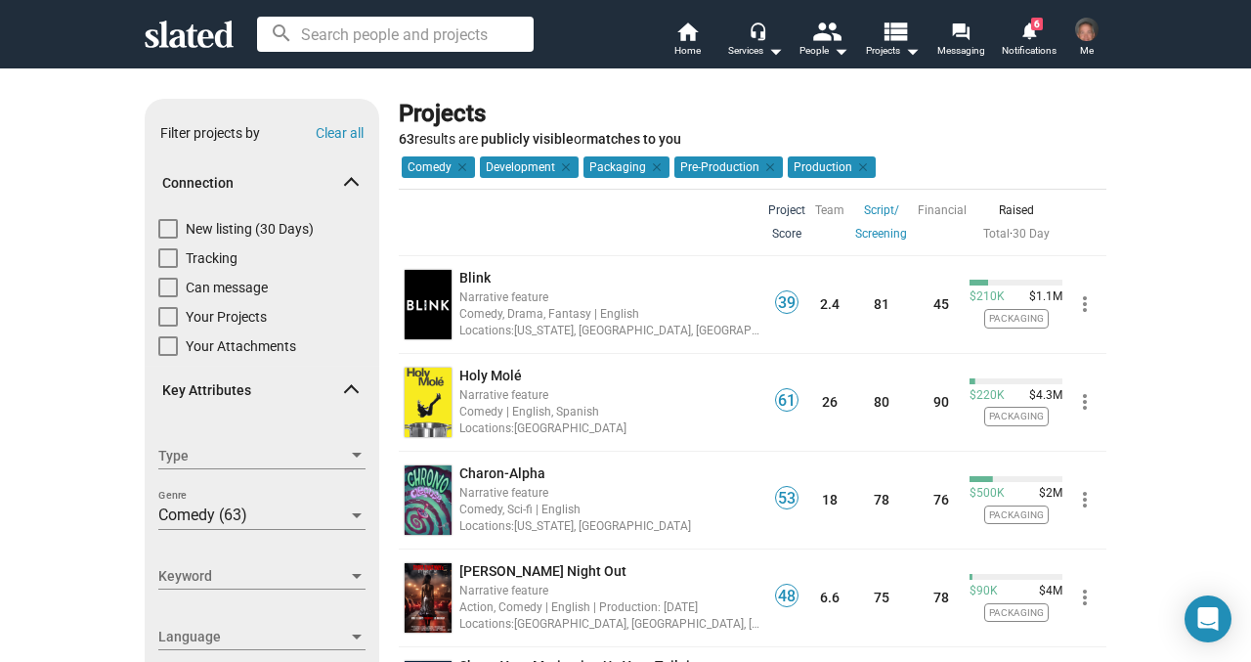
click at [776, 209] on link "Project Score" at bounding box center [786, 221] width 37 height 47
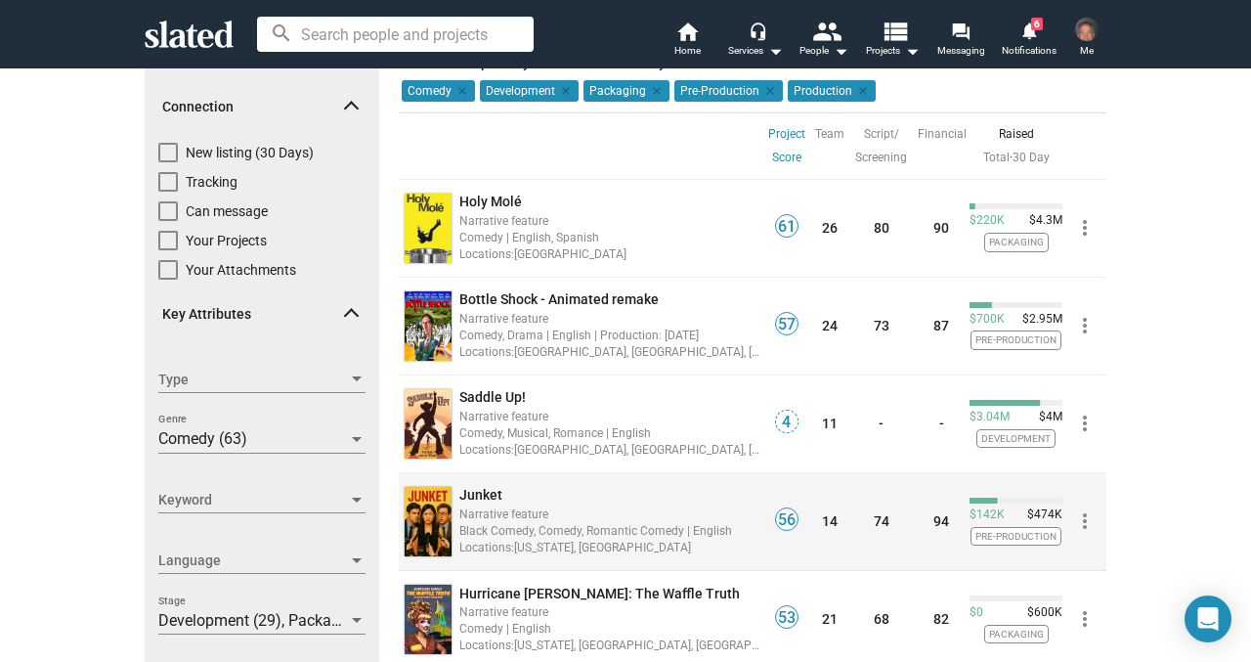
scroll to position [73, 0]
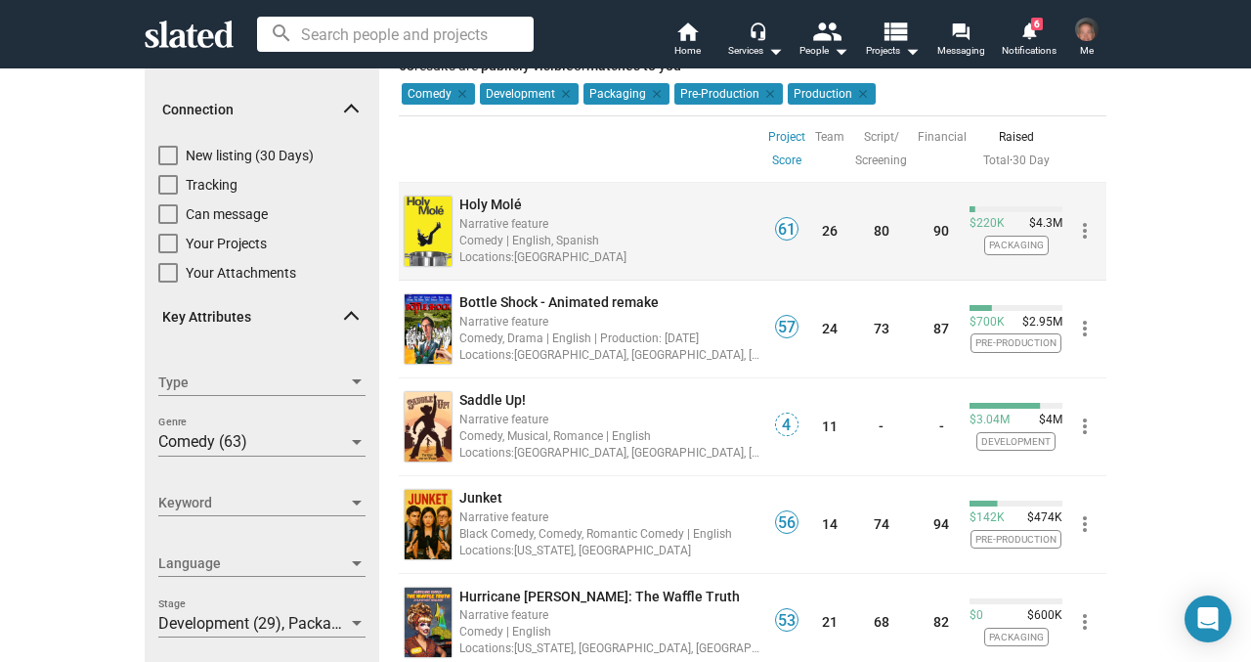
click at [490, 209] on span "Holy Molé" at bounding box center [490, 204] width 63 height 16
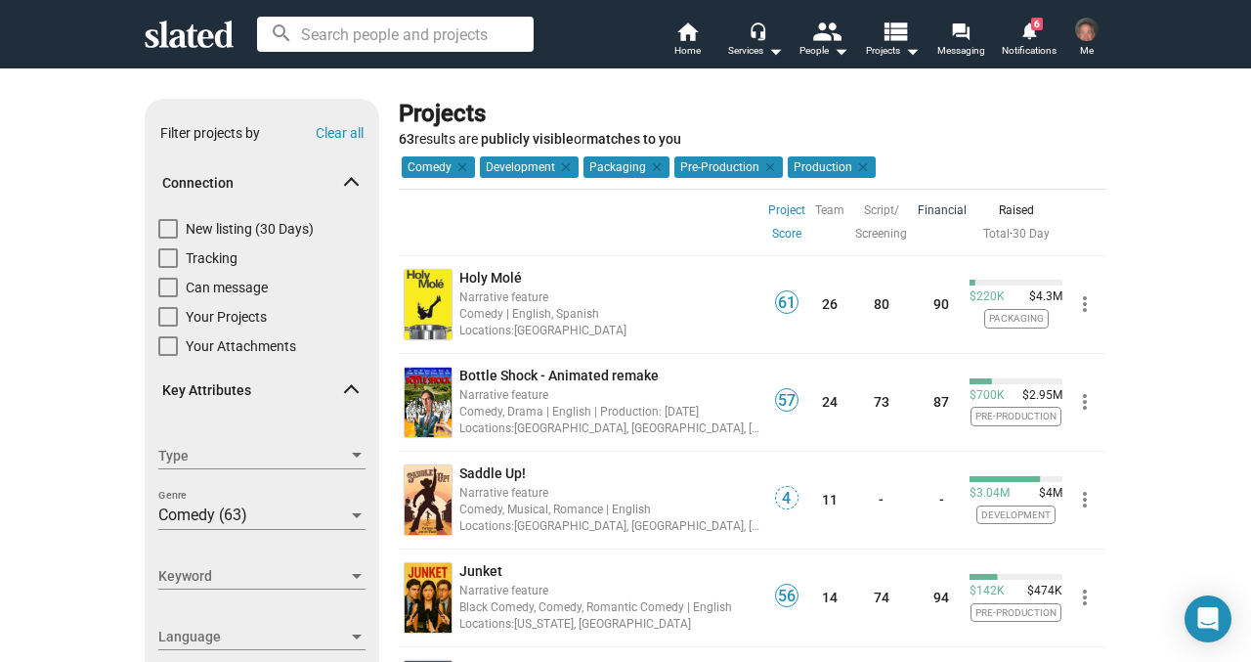
click at [938, 209] on link "Financial" at bounding box center [942, 209] width 49 height 23
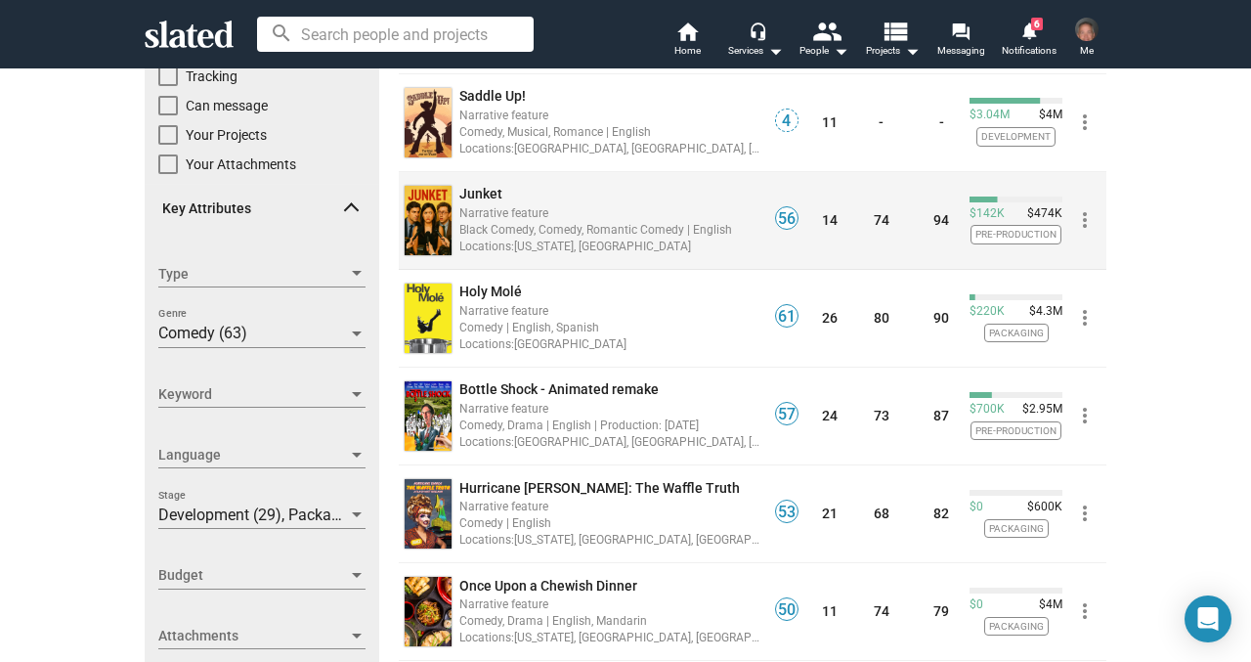
scroll to position [186, 0]
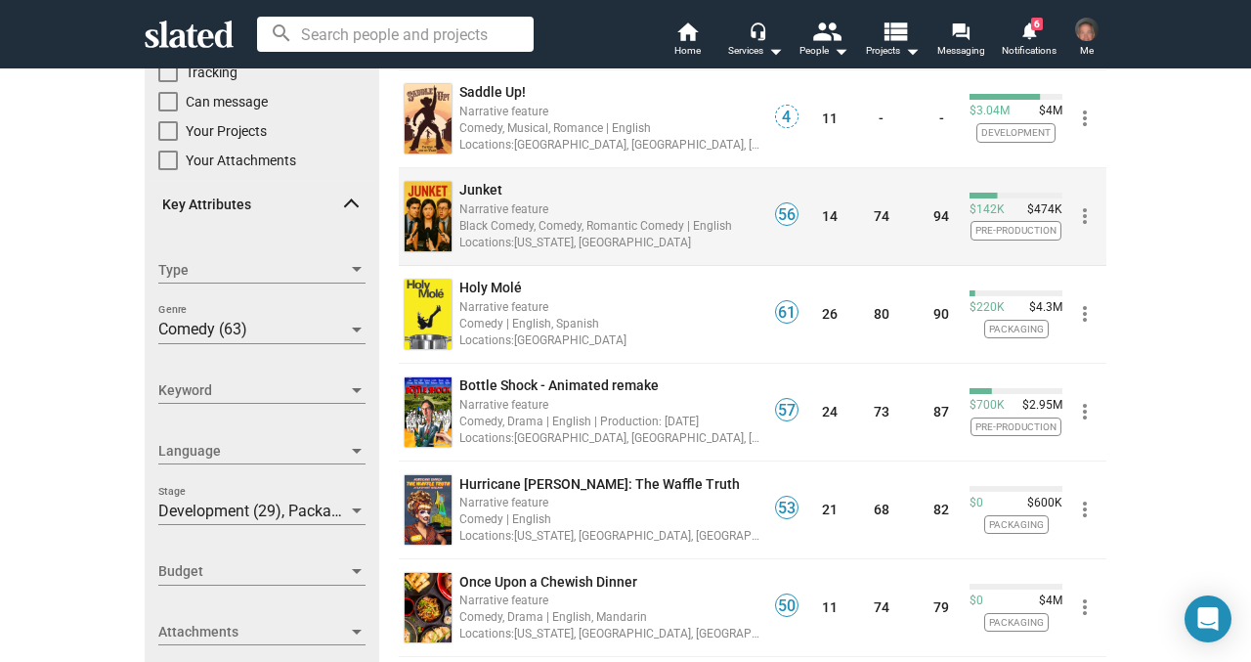
click at [484, 193] on span "Junket" at bounding box center [480, 190] width 43 height 16
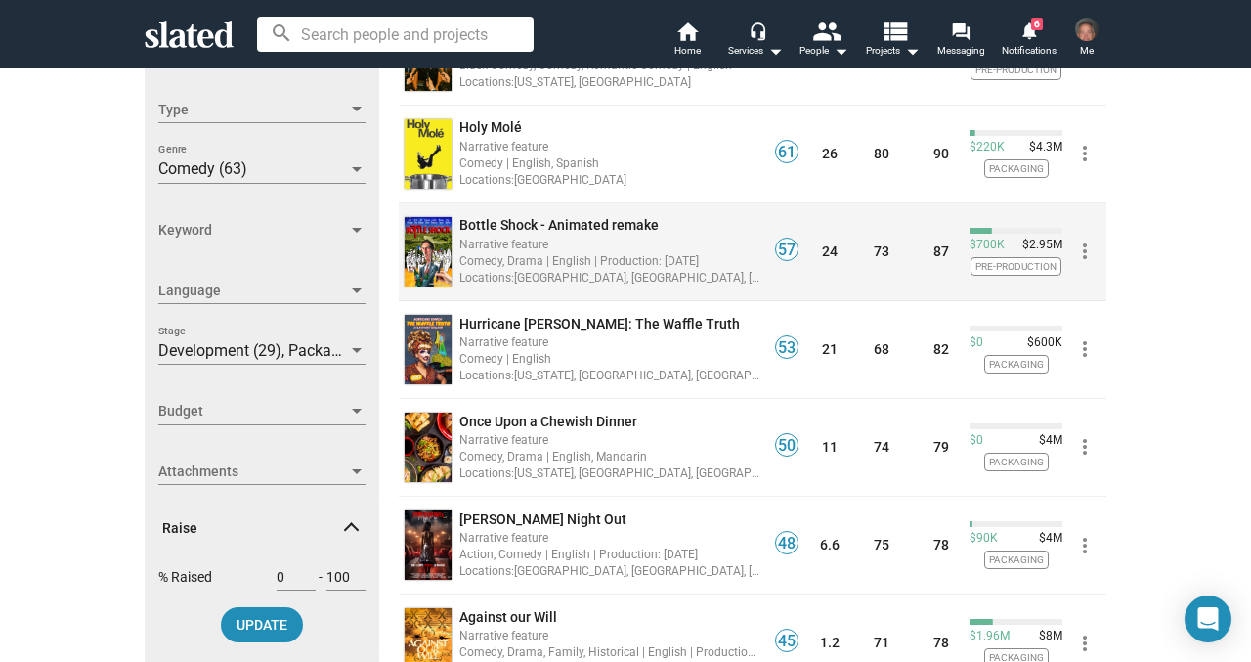
scroll to position [353, 0]
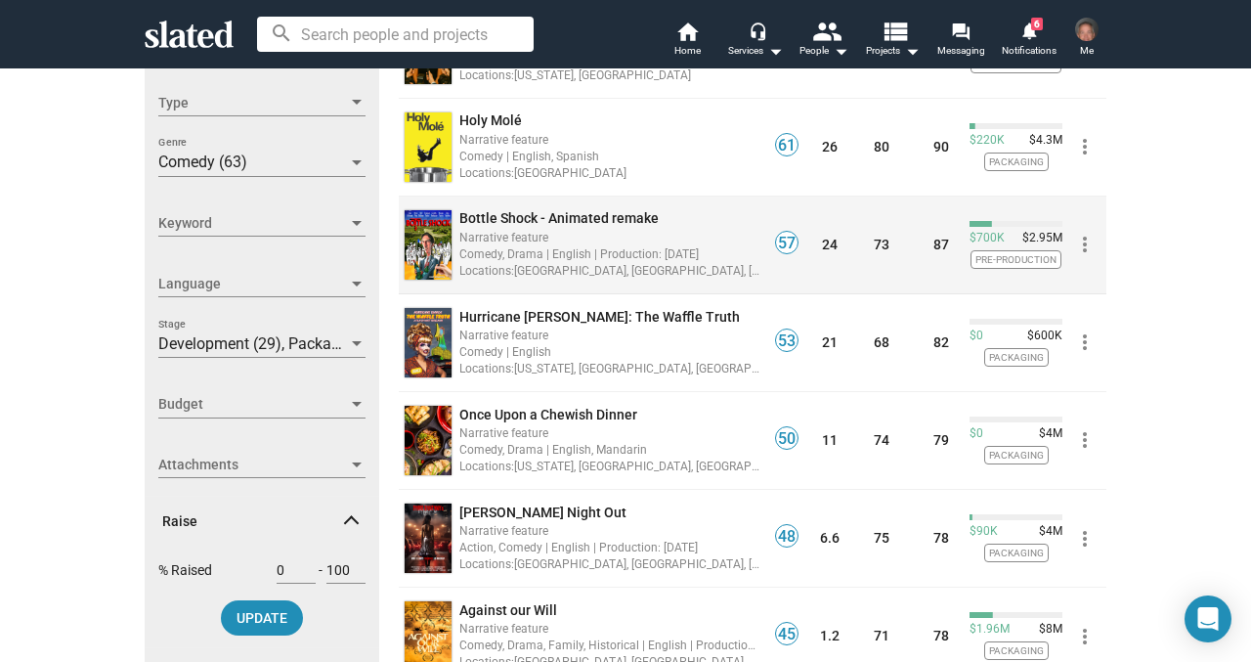
click at [562, 219] on span "Bottle Shock - Animated remake" at bounding box center [558, 218] width 199 height 16
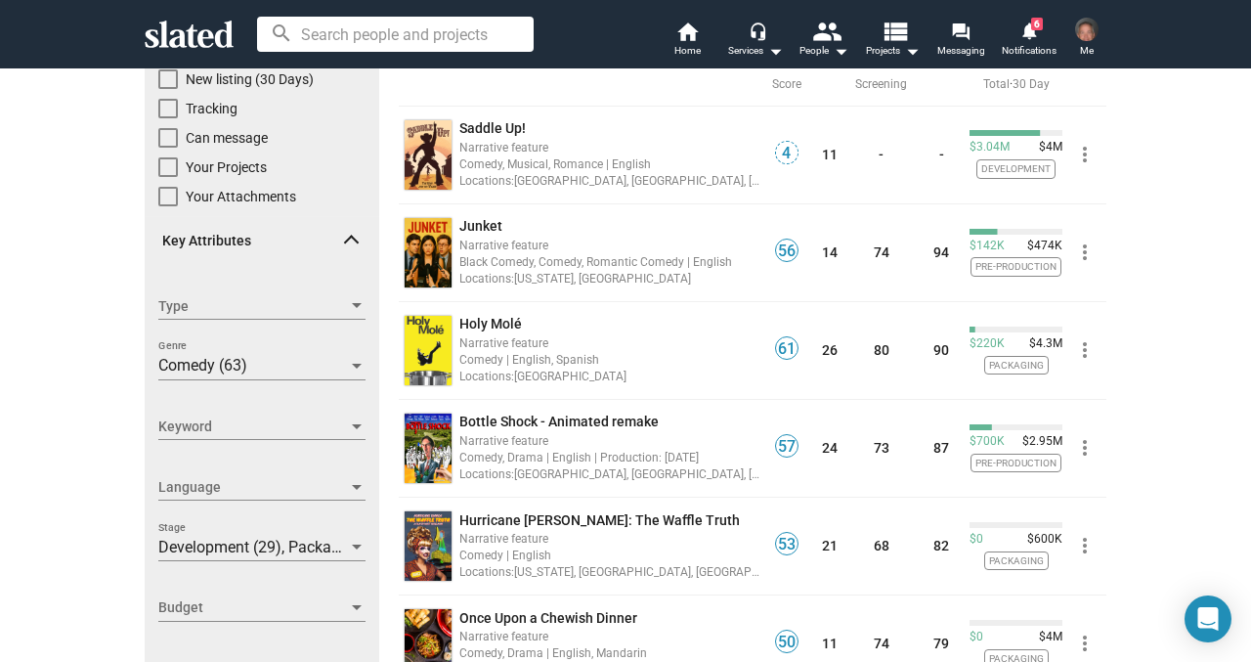
scroll to position [160, 0]
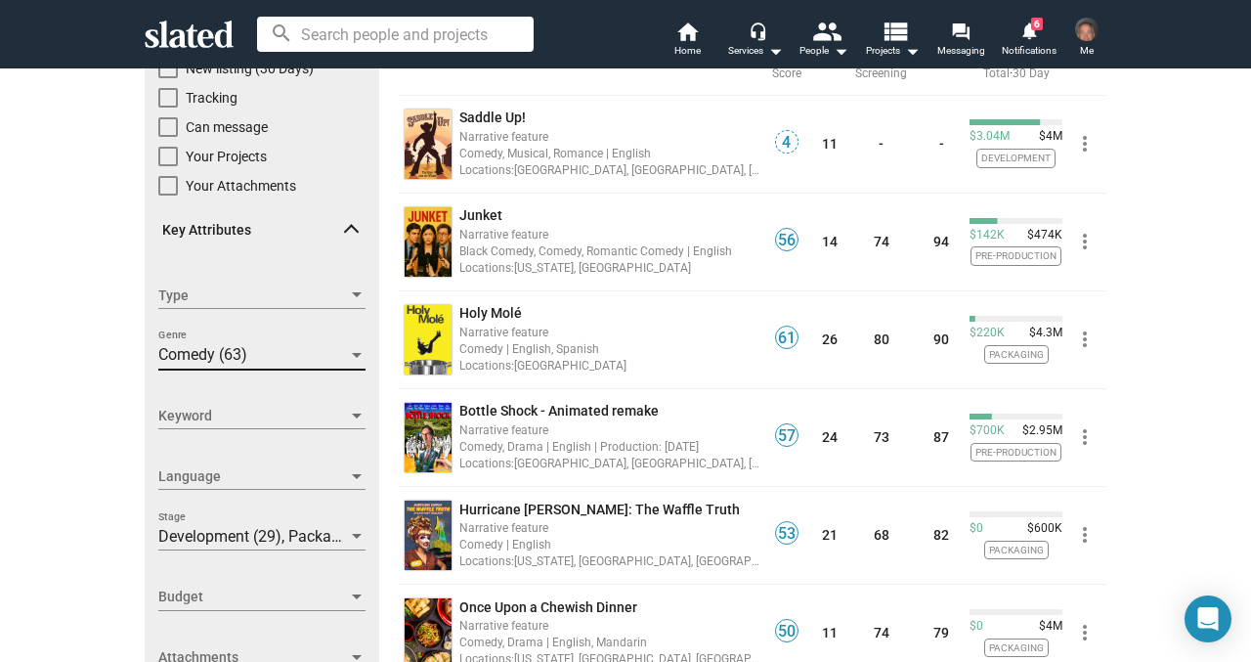
click at [247, 360] on span "Comedy (63)" at bounding box center [202, 354] width 89 height 19
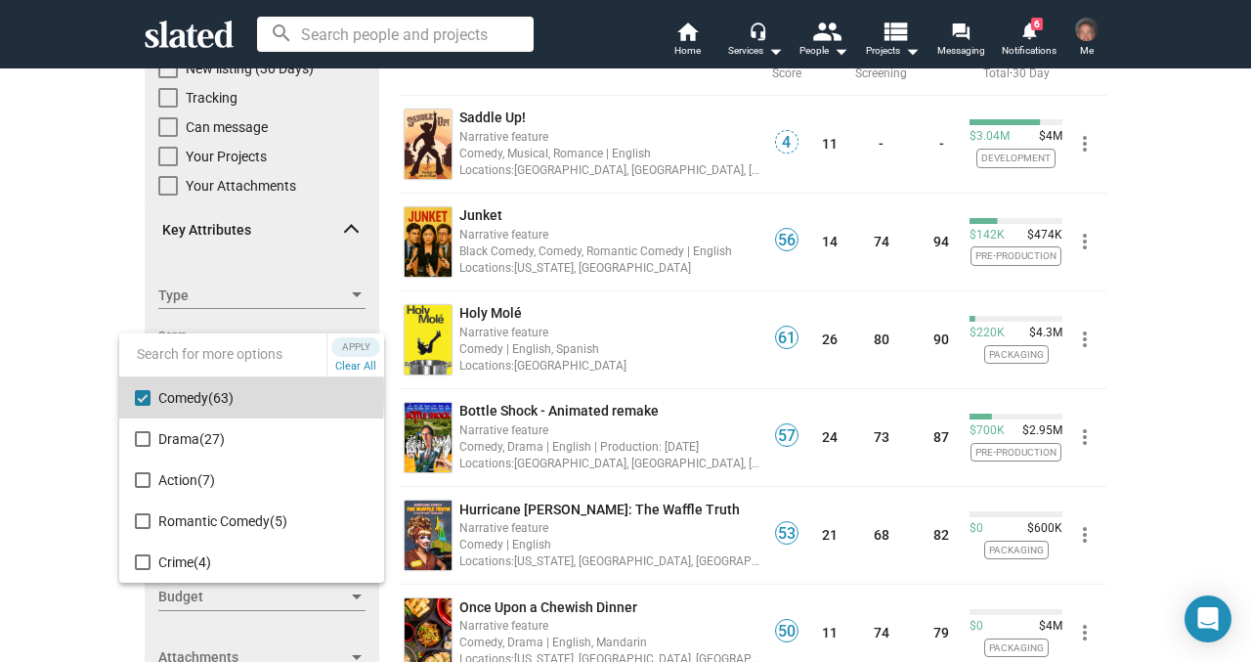
click at [144, 395] on mat-pseudo-checkbox at bounding box center [143, 398] width 16 height 16
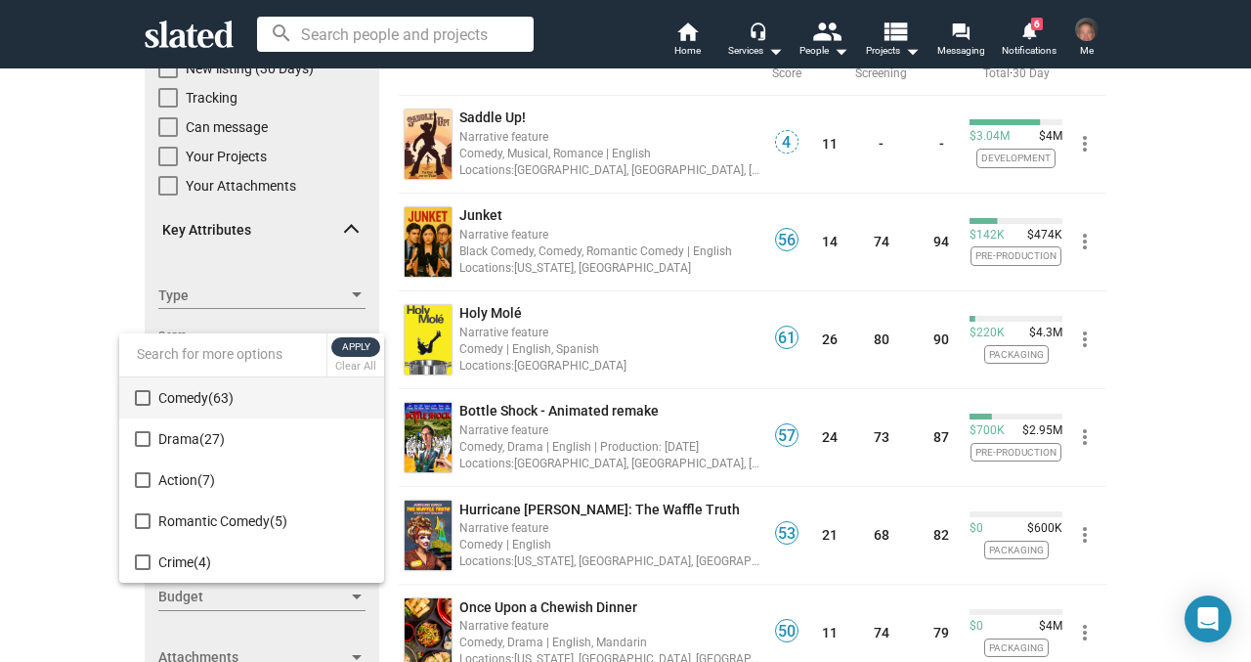
click at [353, 348] on span "Apply" at bounding box center [355, 347] width 35 height 20
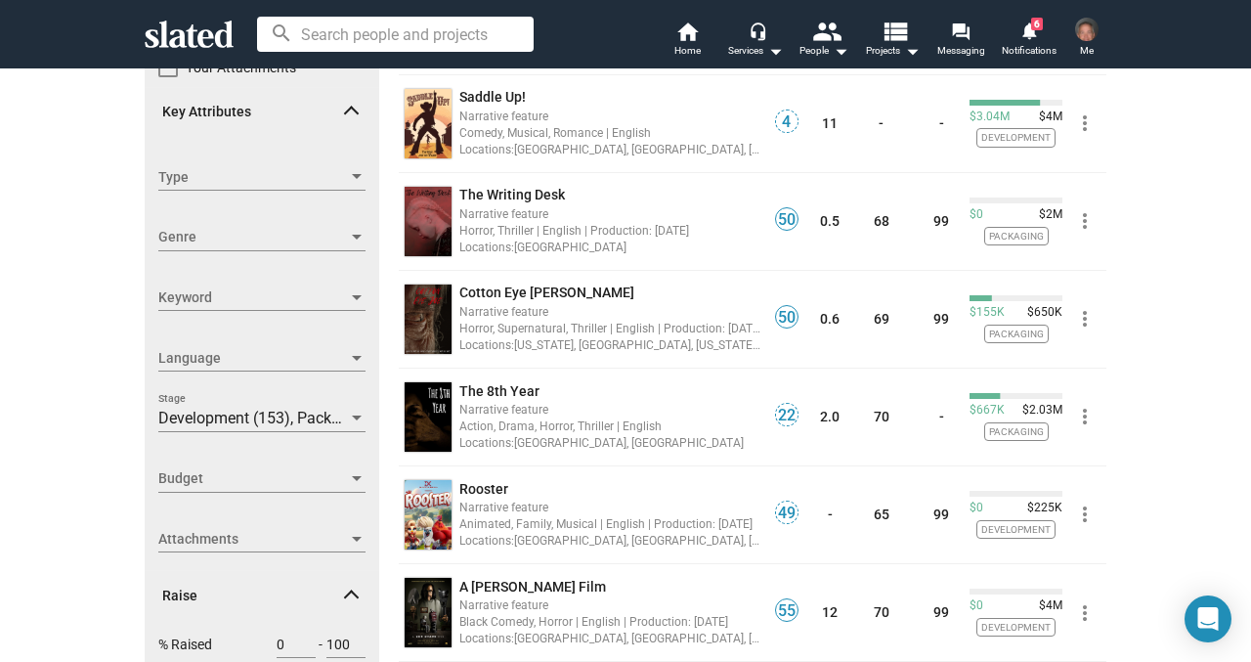
scroll to position [280, 0]
click at [353, 414] on div at bounding box center [357, 416] width 10 height 5
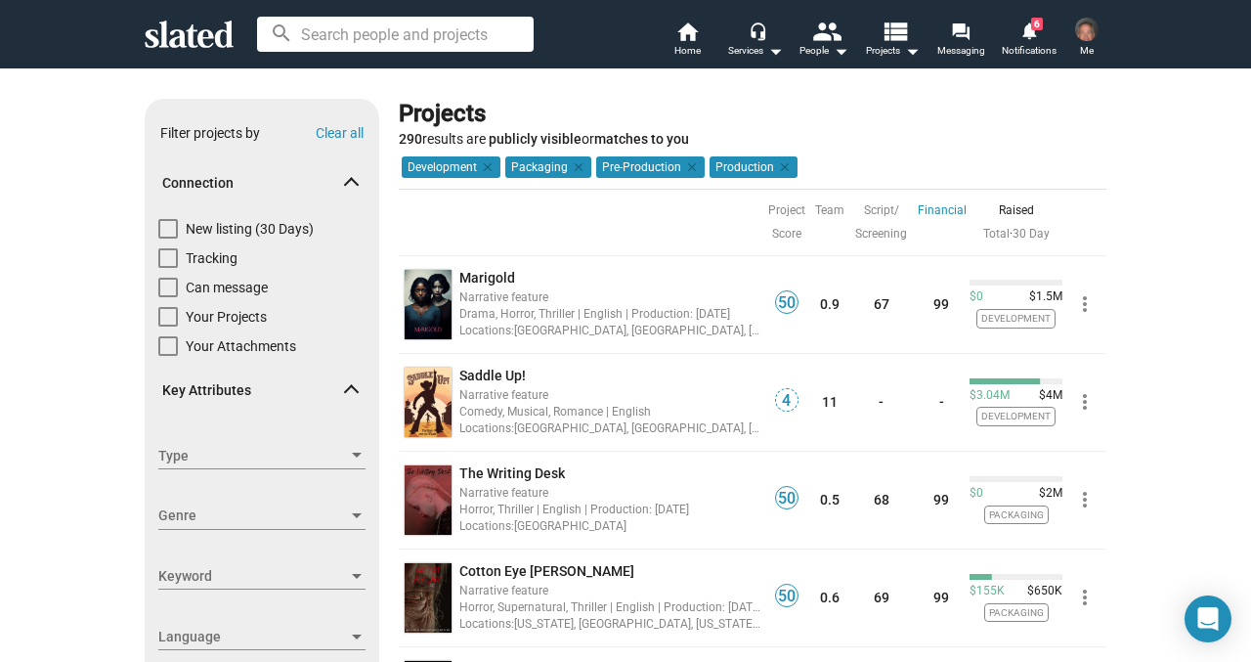
scroll to position [0, 0]
click at [783, 209] on div at bounding box center [625, 331] width 1251 height 662
click at [785, 225] on link "Project Score" at bounding box center [786, 221] width 37 height 47
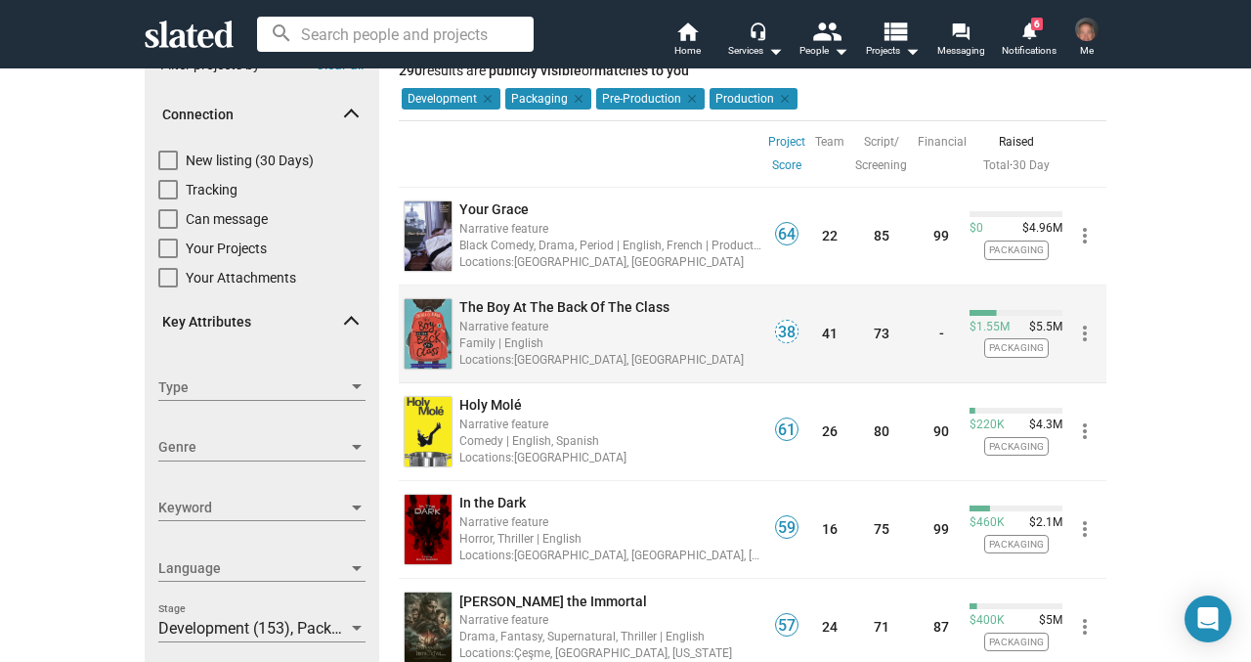
scroll to position [59, 0]
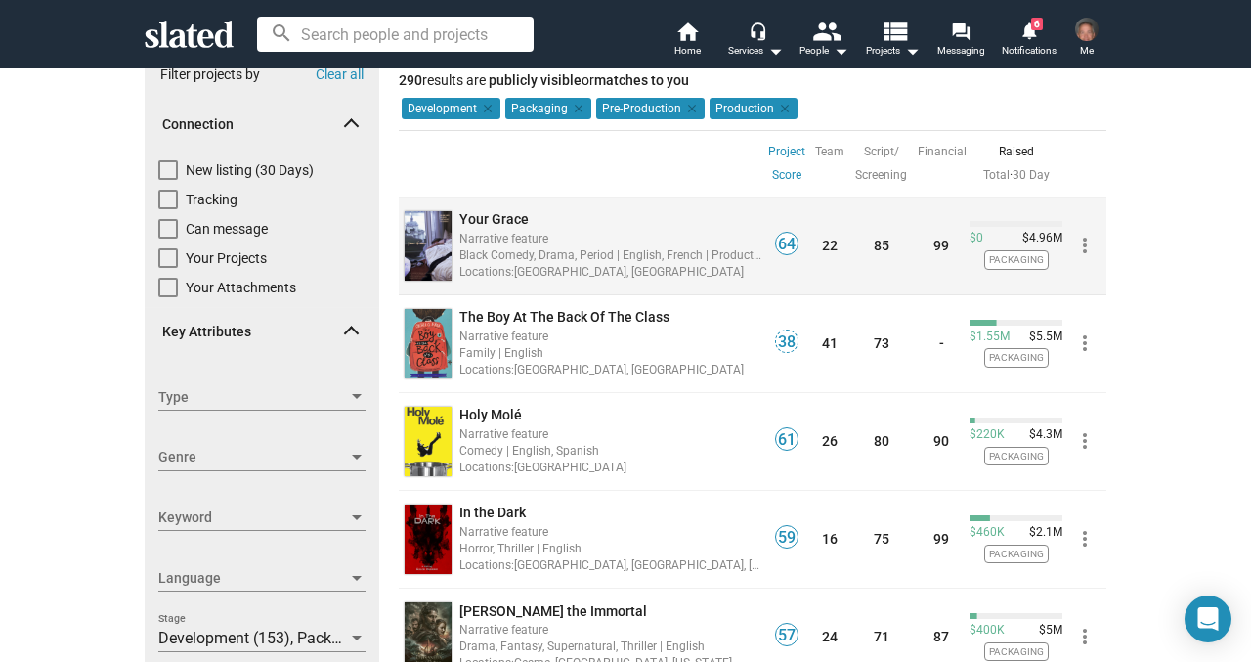
click at [496, 230] on div "Narrative feature" at bounding box center [610, 238] width 302 height 19
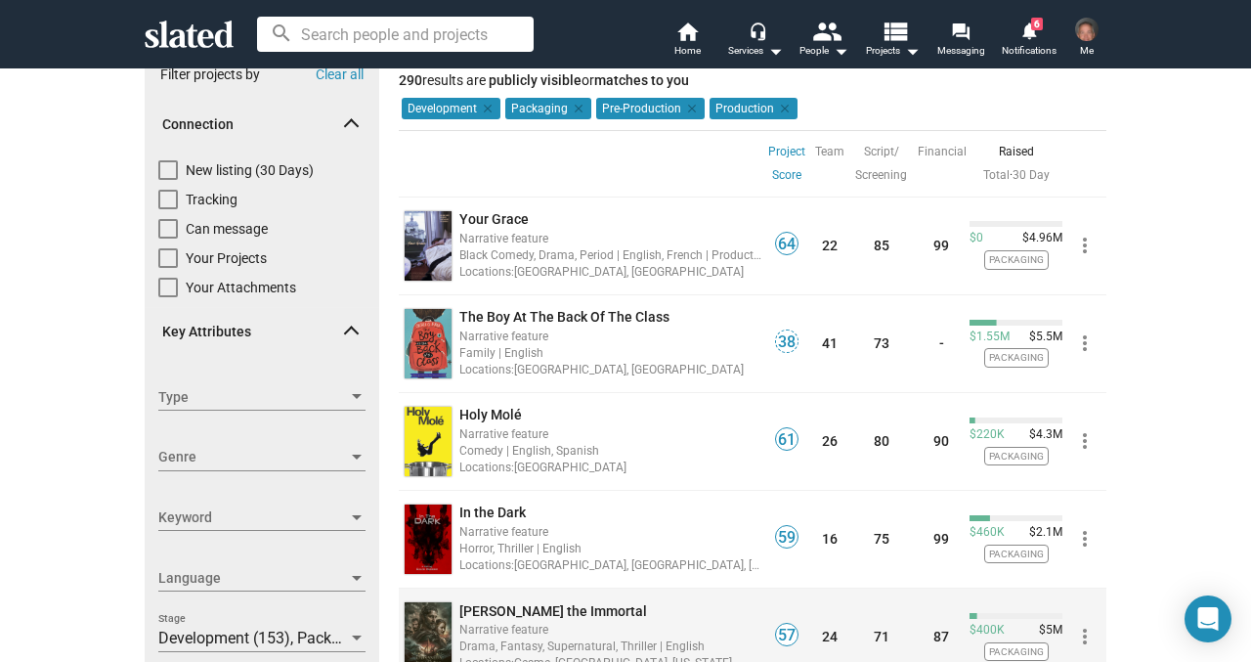
scroll to position [51, 0]
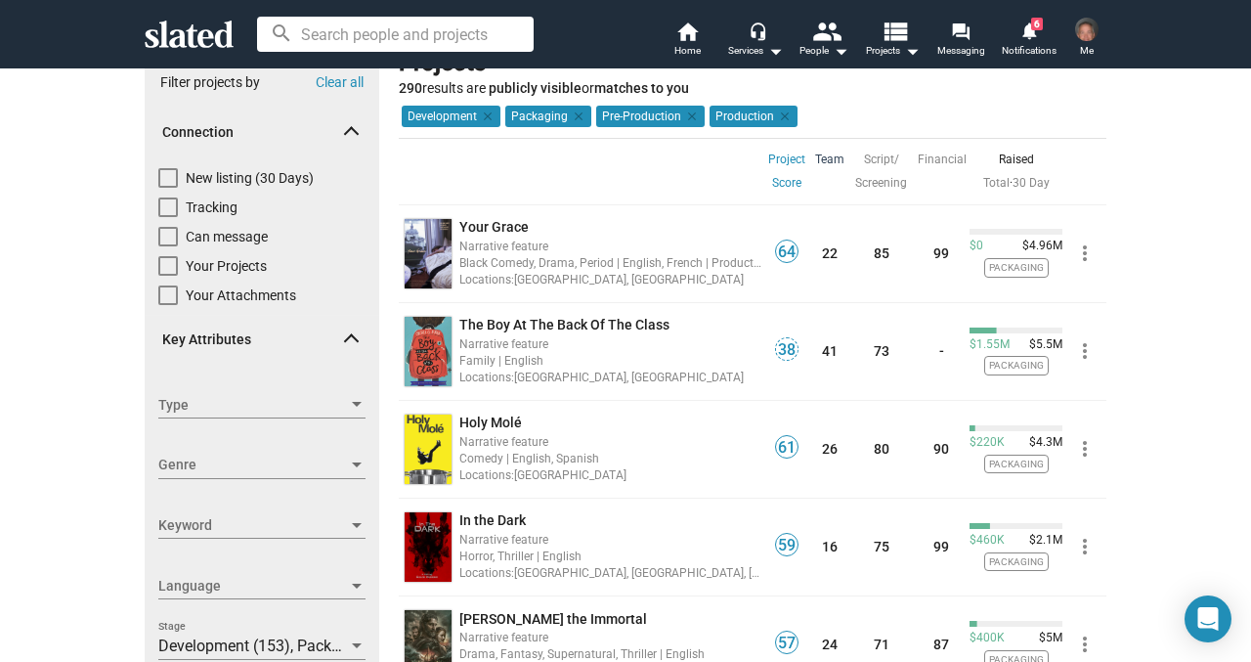
click at [831, 160] on link "Team" at bounding box center [829, 159] width 29 height 23
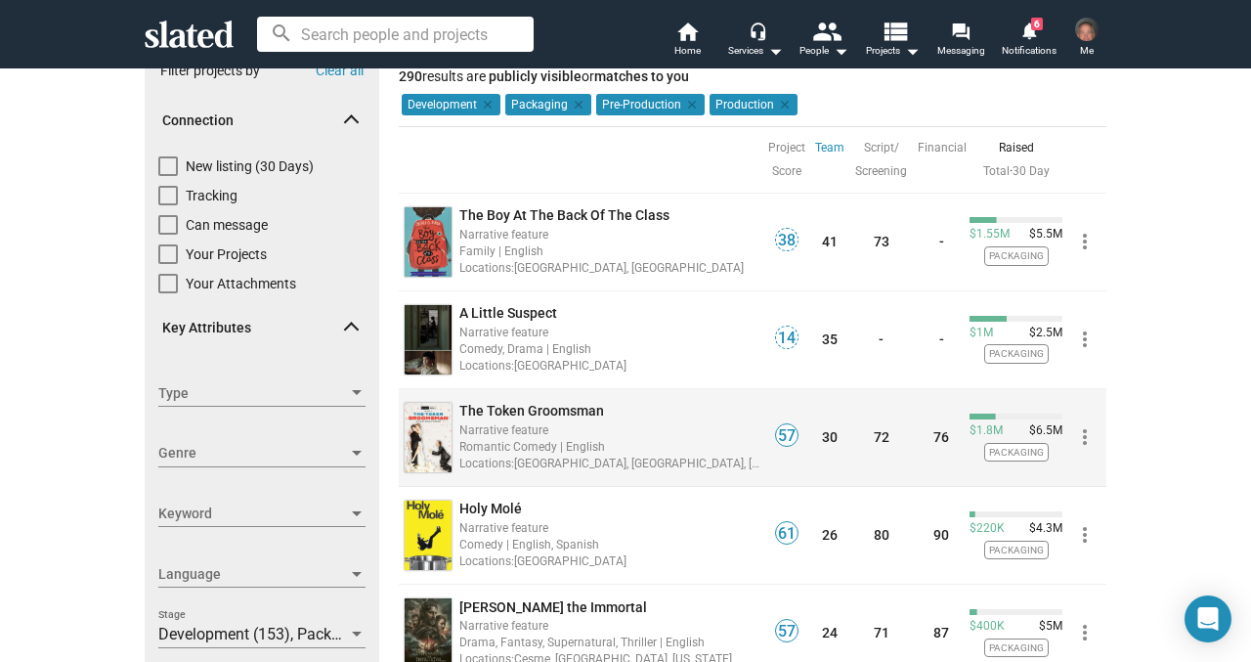
scroll to position [47, 0]
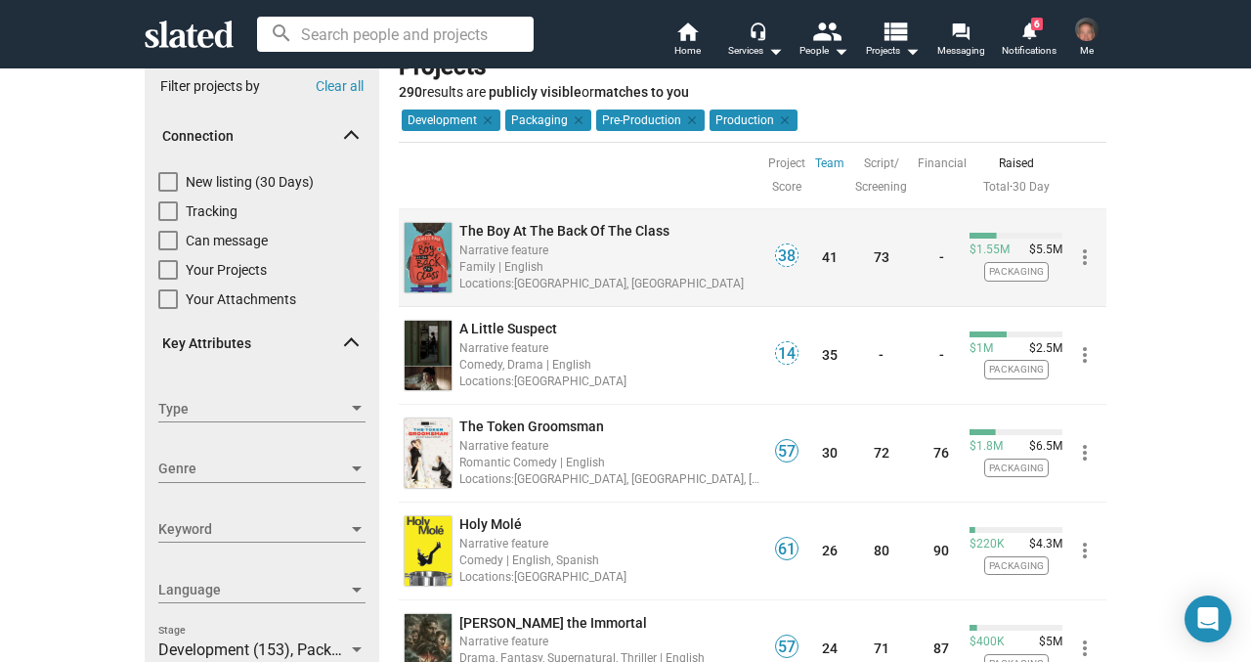
click at [565, 229] on span "The Boy At The Back Of The Class" at bounding box center [564, 231] width 210 height 16
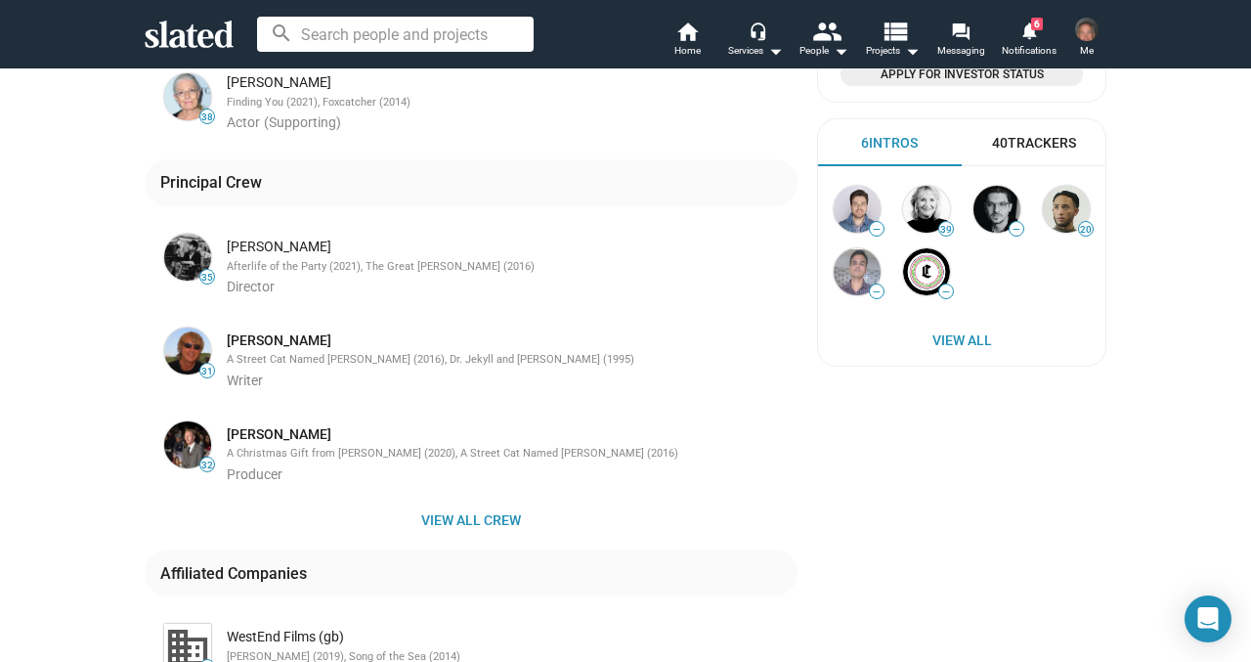
scroll to position [698, 0]
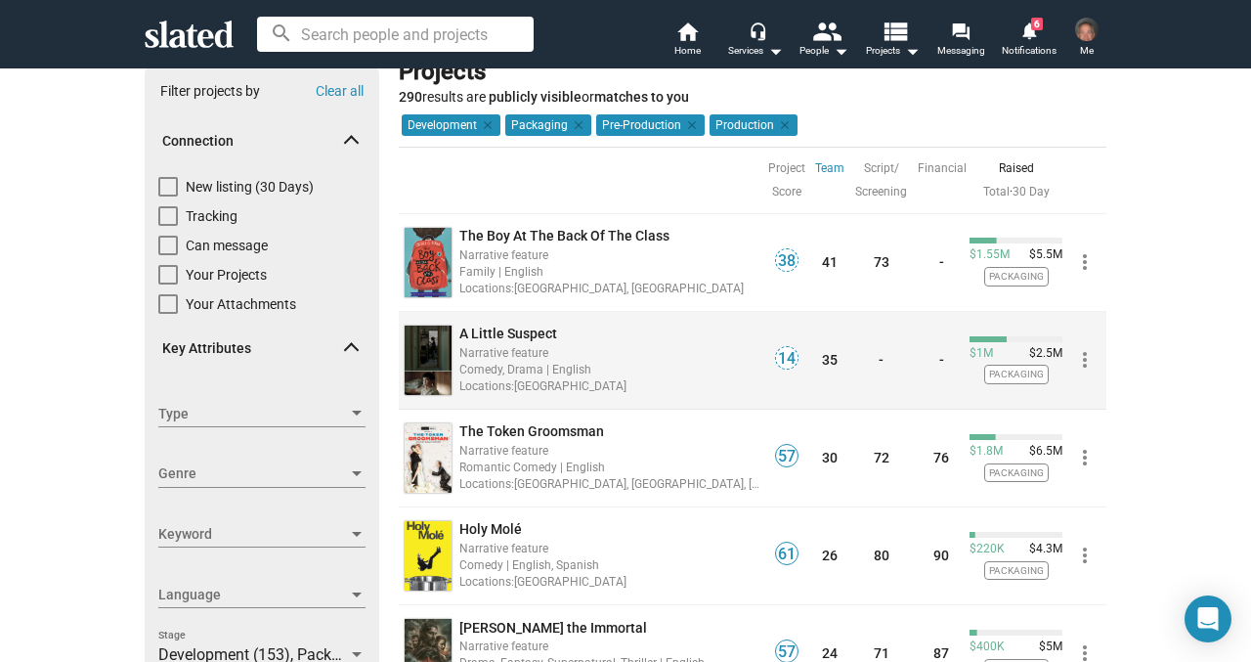
scroll to position [55, 0]
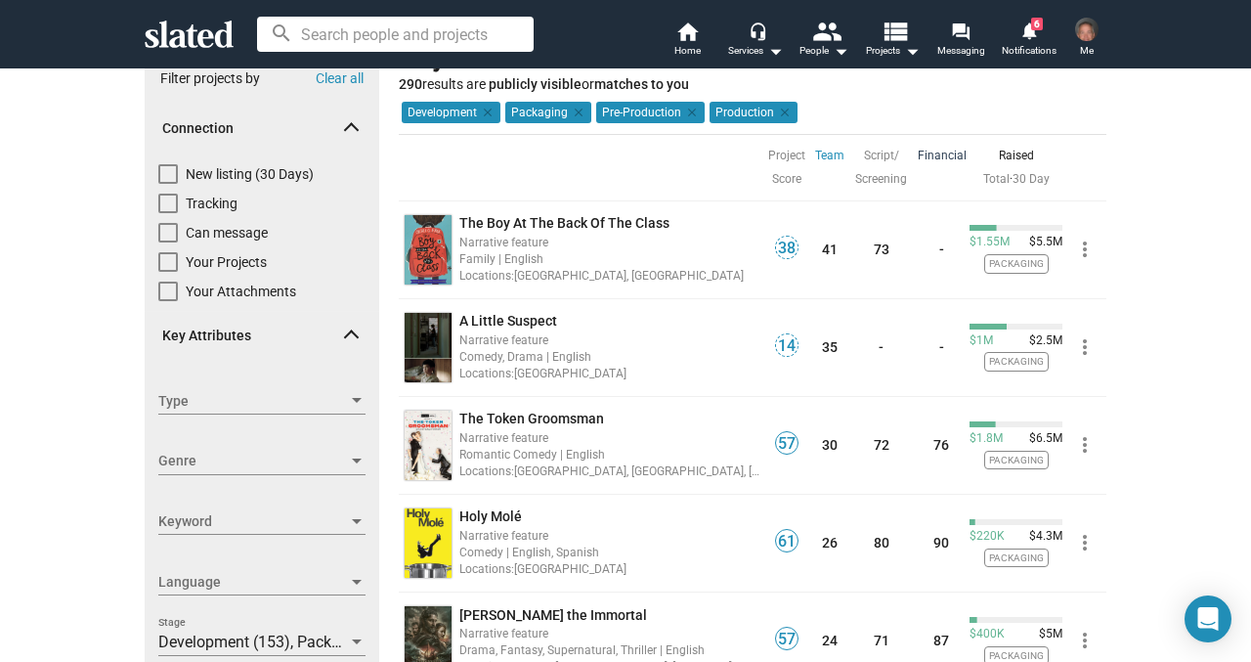
click at [938, 155] on link "Financial" at bounding box center [942, 155] width 49 height 23
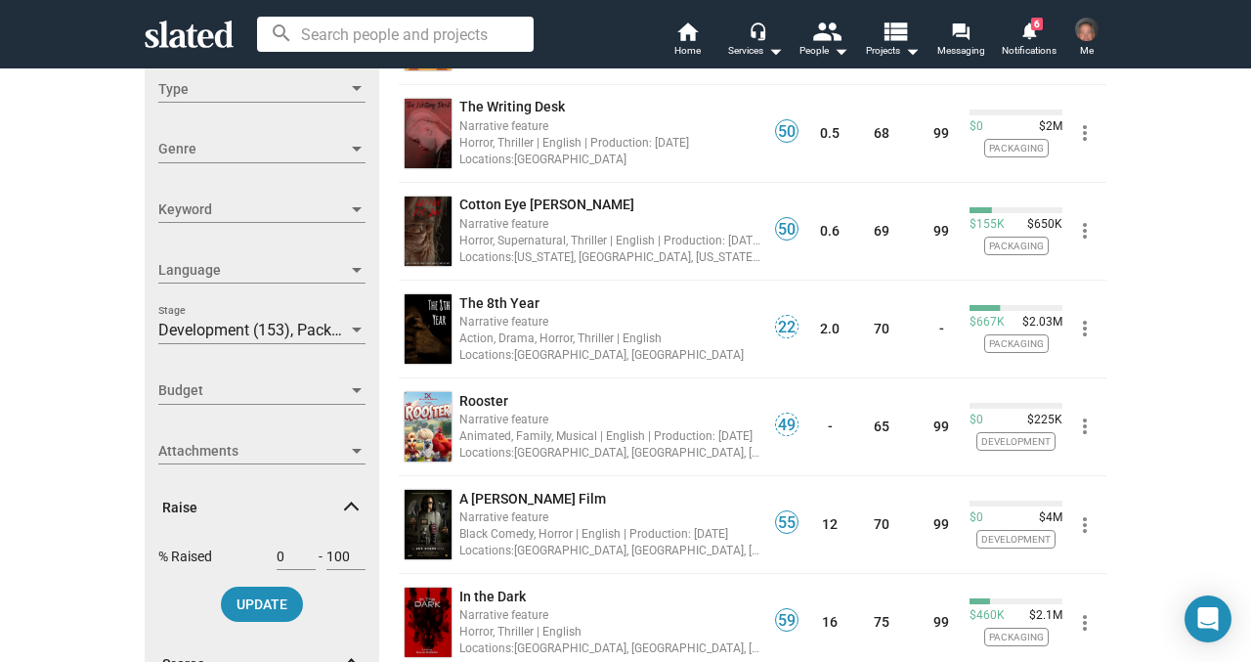
scroll to position [368, 0]
click at [354, 387] on div at bounding box center [357, 389] width 10 height 5
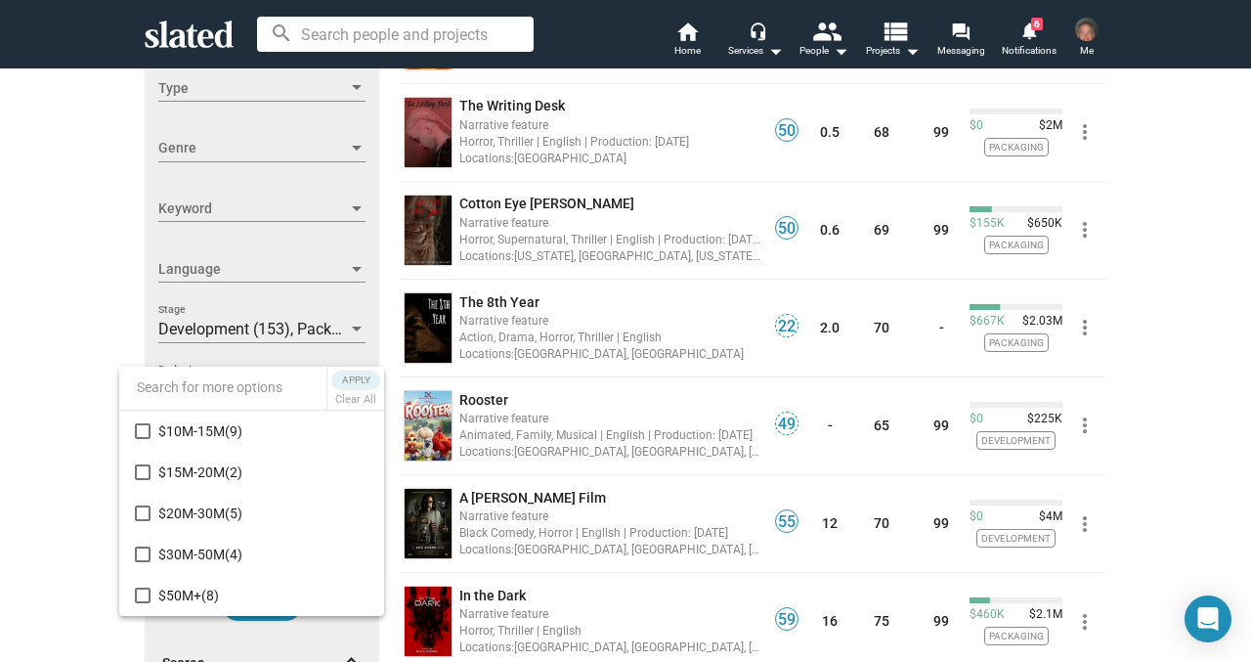
scroll to position [328, 0]
click at [143, 595] on mat-pseudo-checkbox at bounding box center [143, 595] width 16 height 16
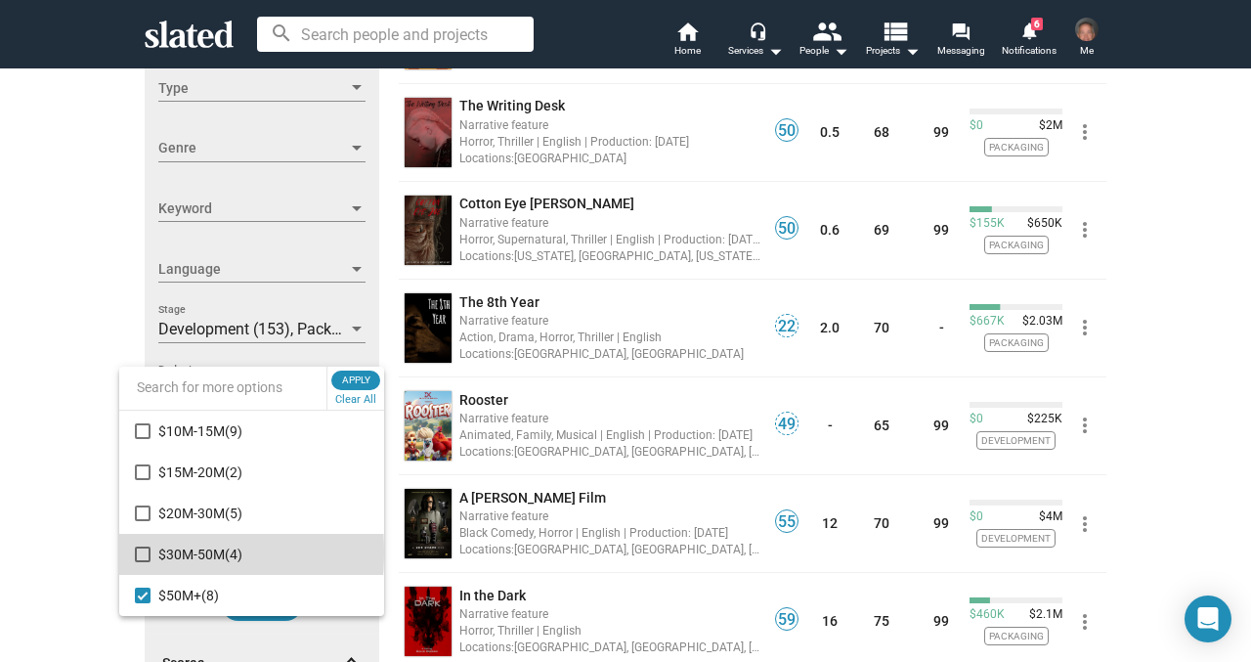
click at [142, 552] on mat-pseudo-checkbox at bounding box center [143, 554] width 16 height 16
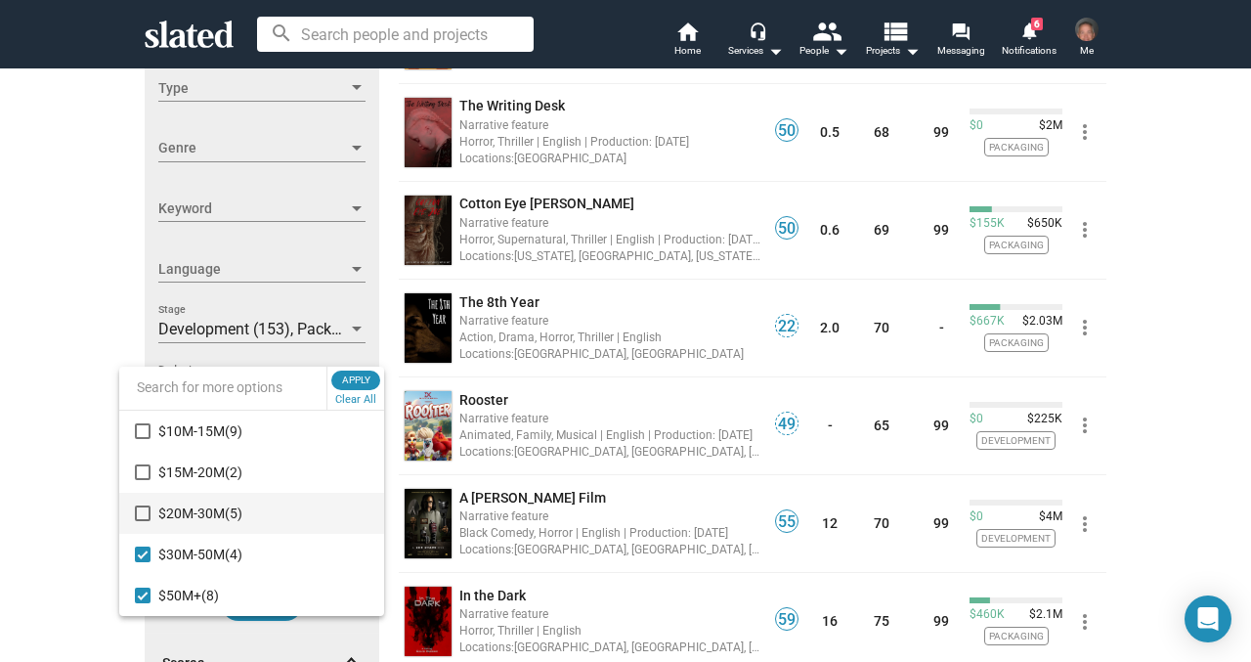
click at [142, 518] on mat-pseudo-checkbox at bounding box center [143, 513] width 16 height 16
click at [141, 484] on mat-option "$15M-20M (2)" at bounding box center [251, 472] width 265 height 41
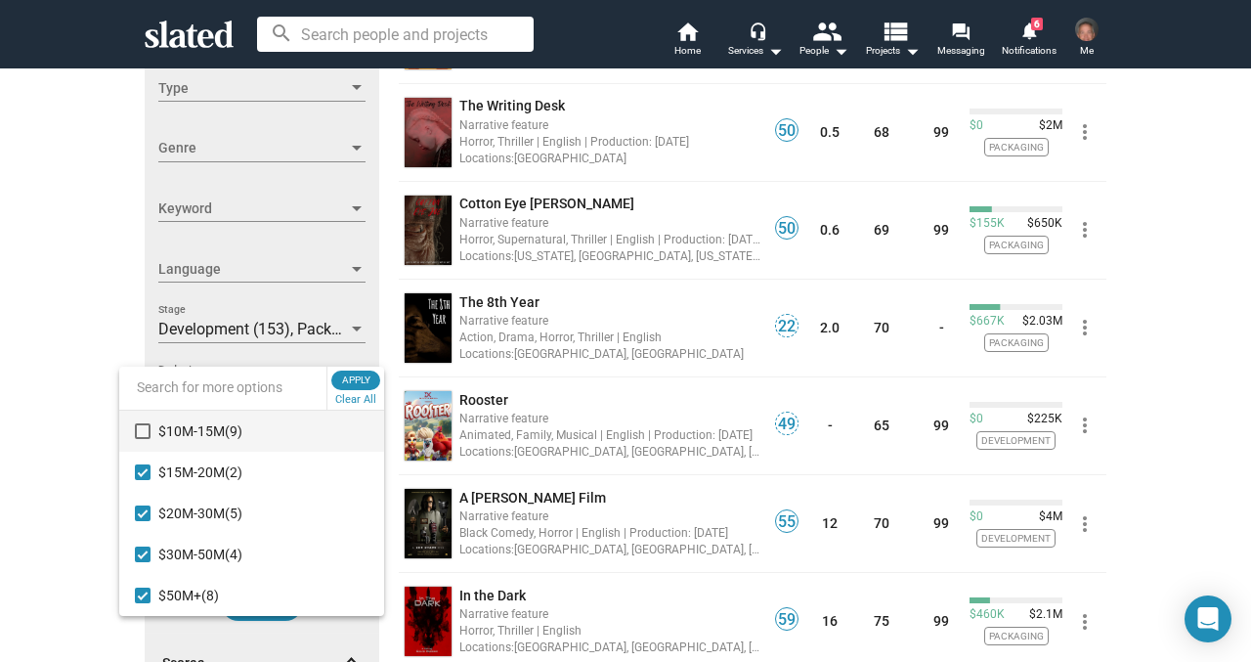
click at [142, 431] on mat-pseudo-checkbox at bounding box center [143, 431] width 16 height 16
click at [359, 378] on span "Apply" at bounding box center [355, 380] width 35 height 20
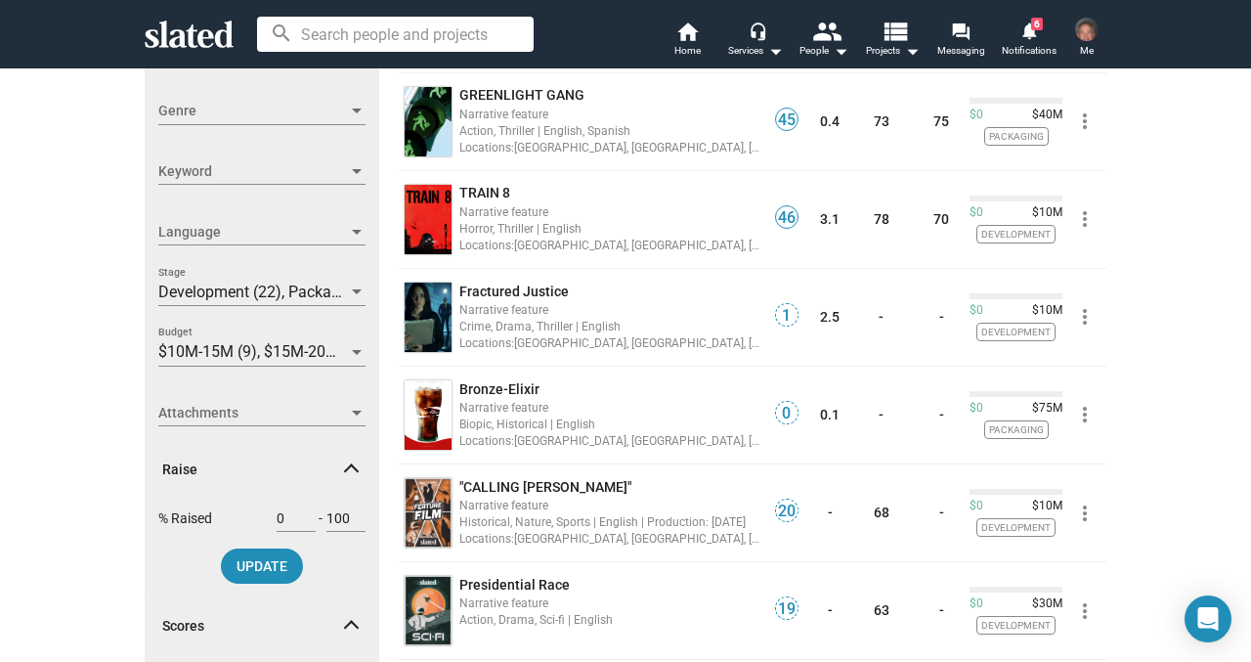
scroll to position [380, 0]
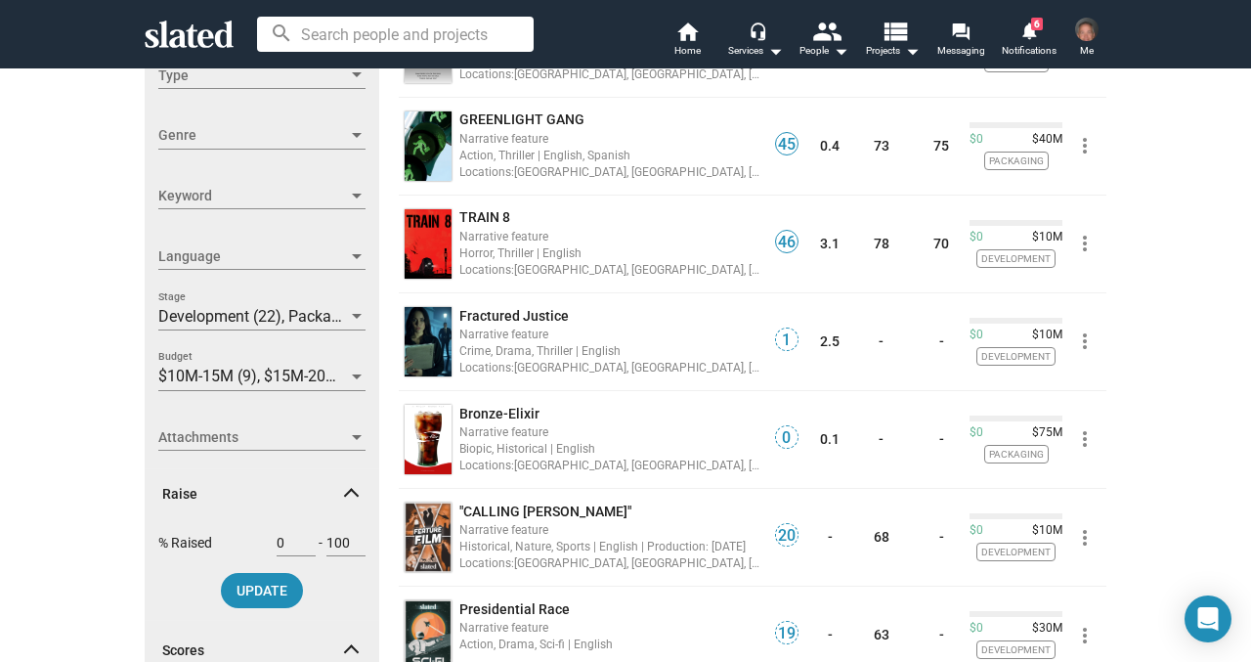
click at [356, 309] on div at bounding box center [357, 317] width 18 height 16
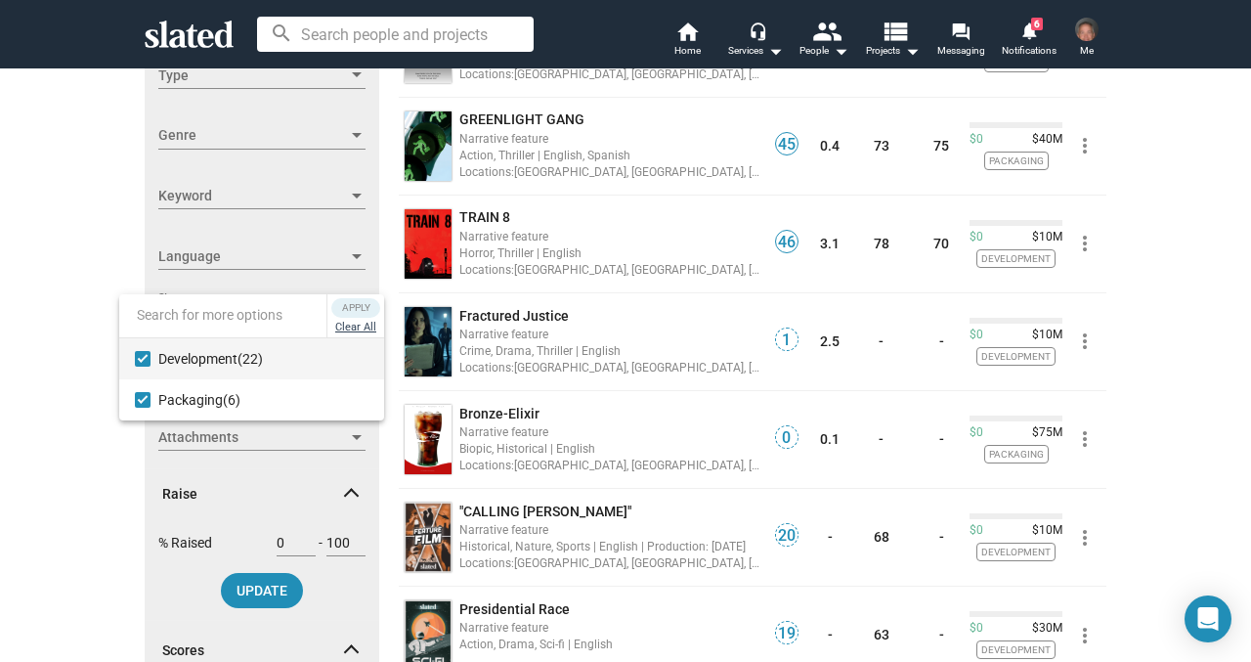
click at [360, 330] on button "Clear All" at bounding box center [355, 328] width 49 height 20
click at [359, 307] on span "Apply" at bounding box center [355, 308] width 35 height 20
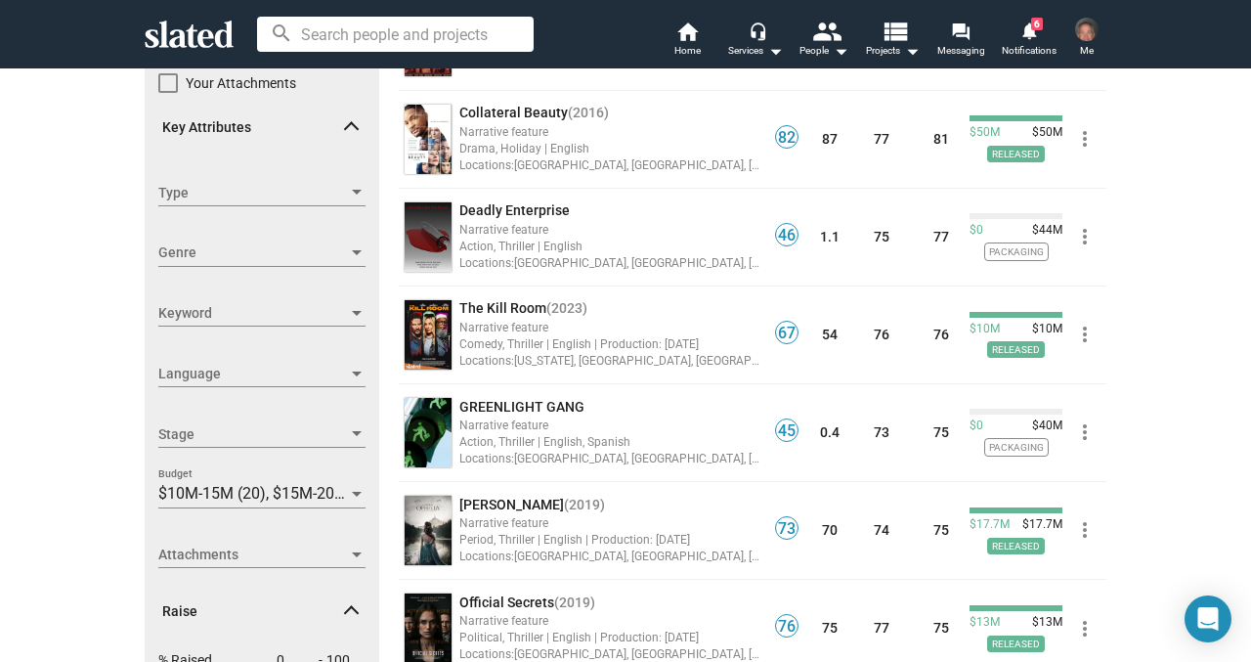
scroll to position [266, 0]
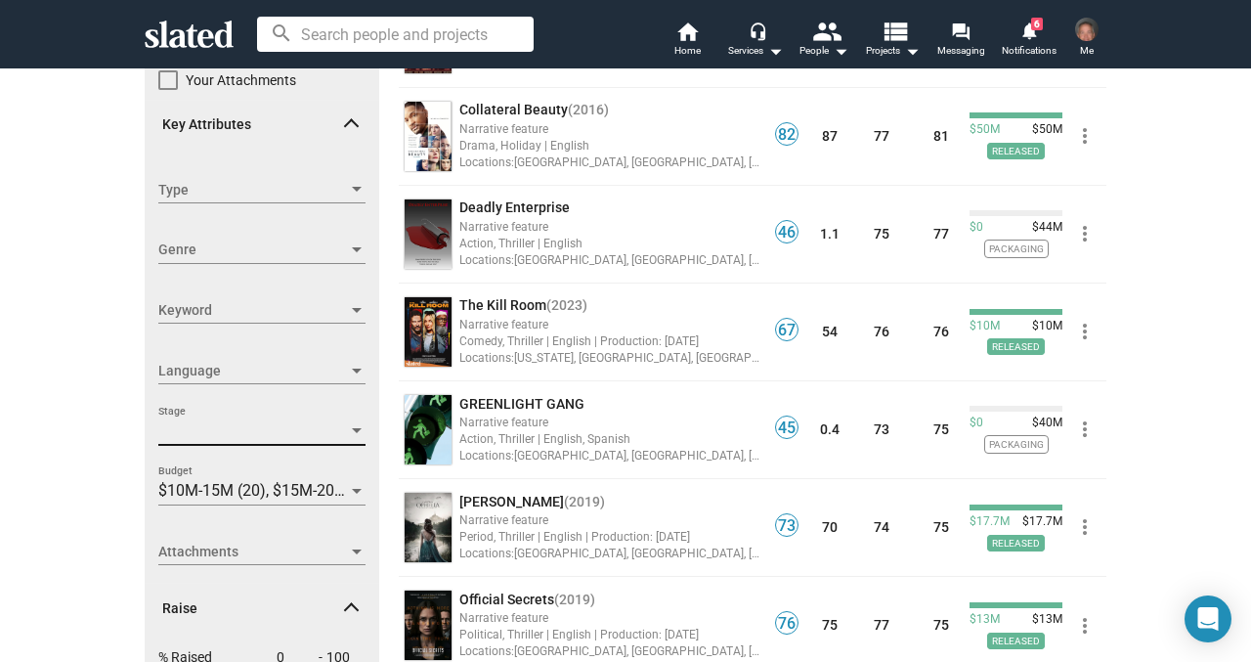
click at [353, 429] on div at bounding box center [357, 430] width 10 height 5
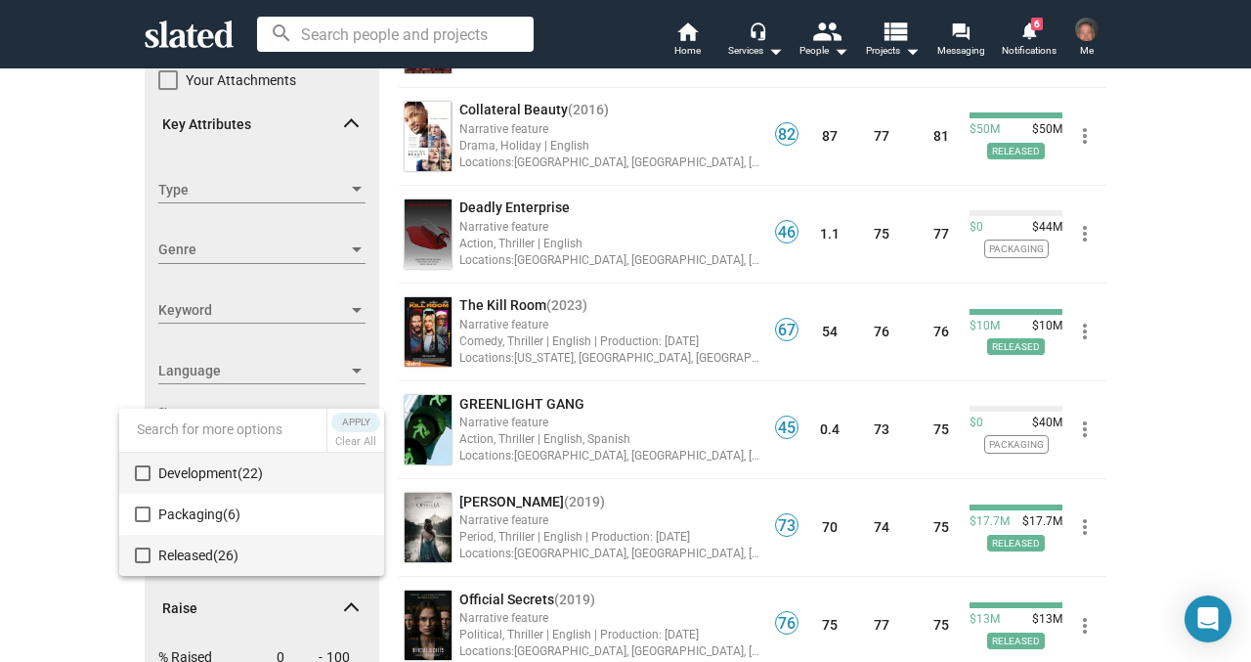
click at [146, 553] on mat-pseudo-checkbox at bounding box center [143, 555] width 16 height 16
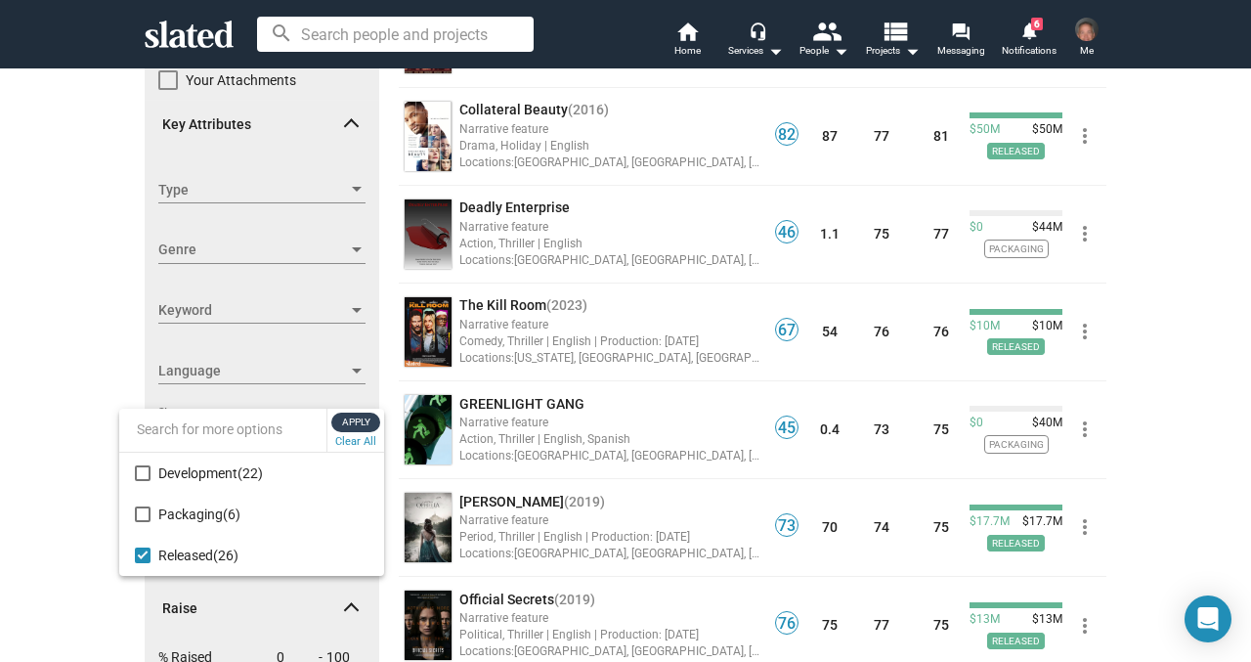
click at [363, 425] on span "Apply" at bounding box center [355, 423] width 35 height 20
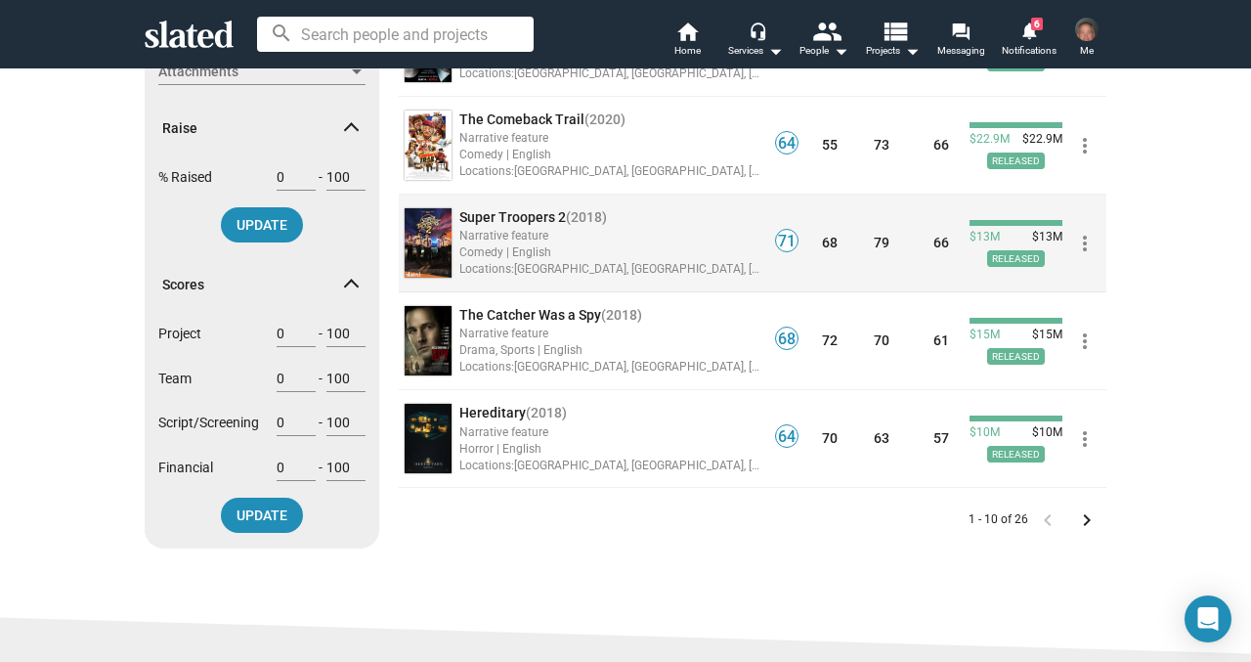
scroll to position [752, 0]
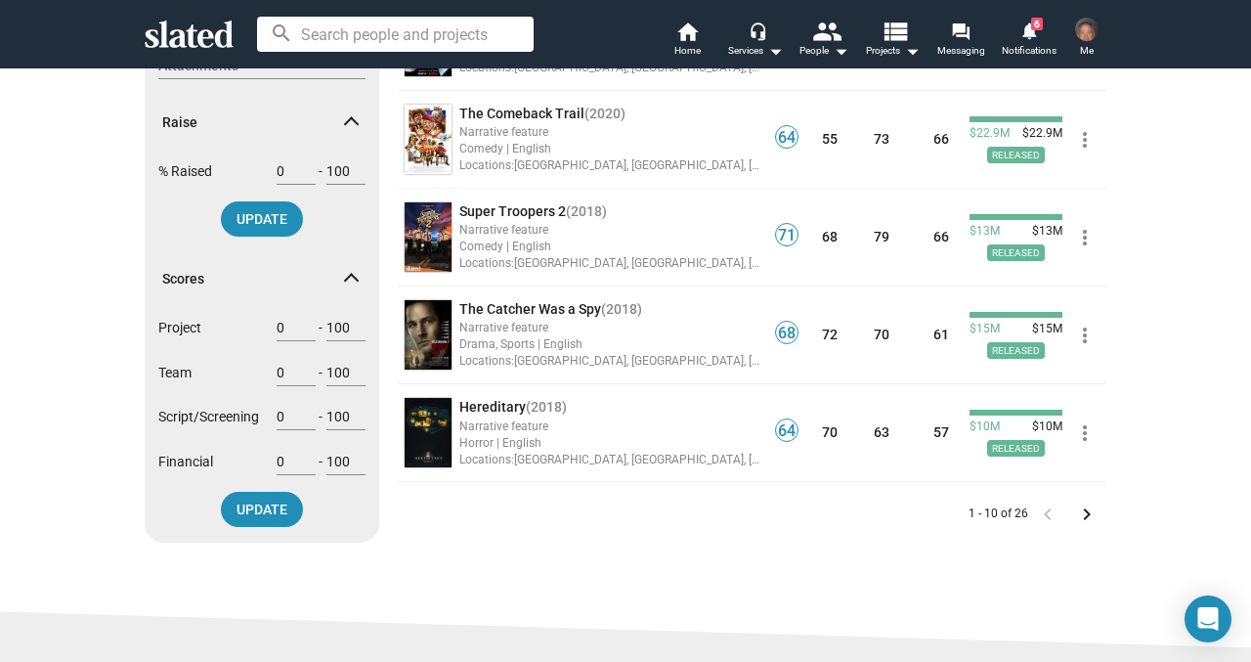
click at [1090, 514] on mat-icon "keyboard_arrow_right" at bounding box center [1086, 513] width 23 height 23
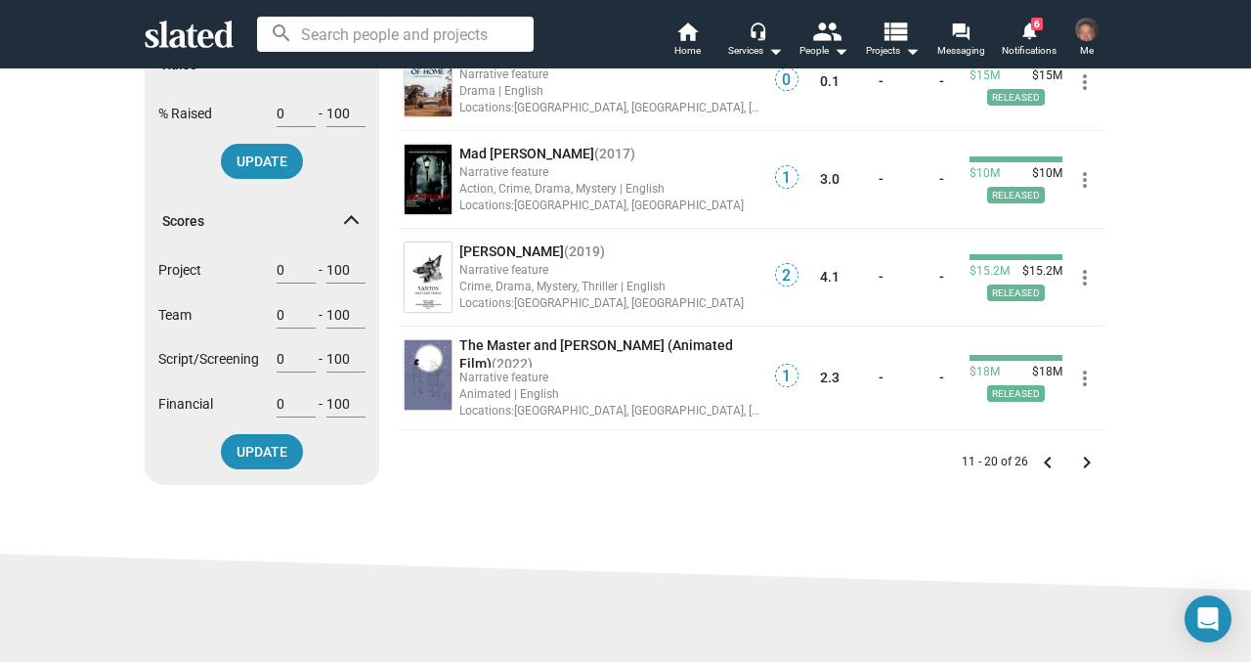
scroll to position [834, 0]
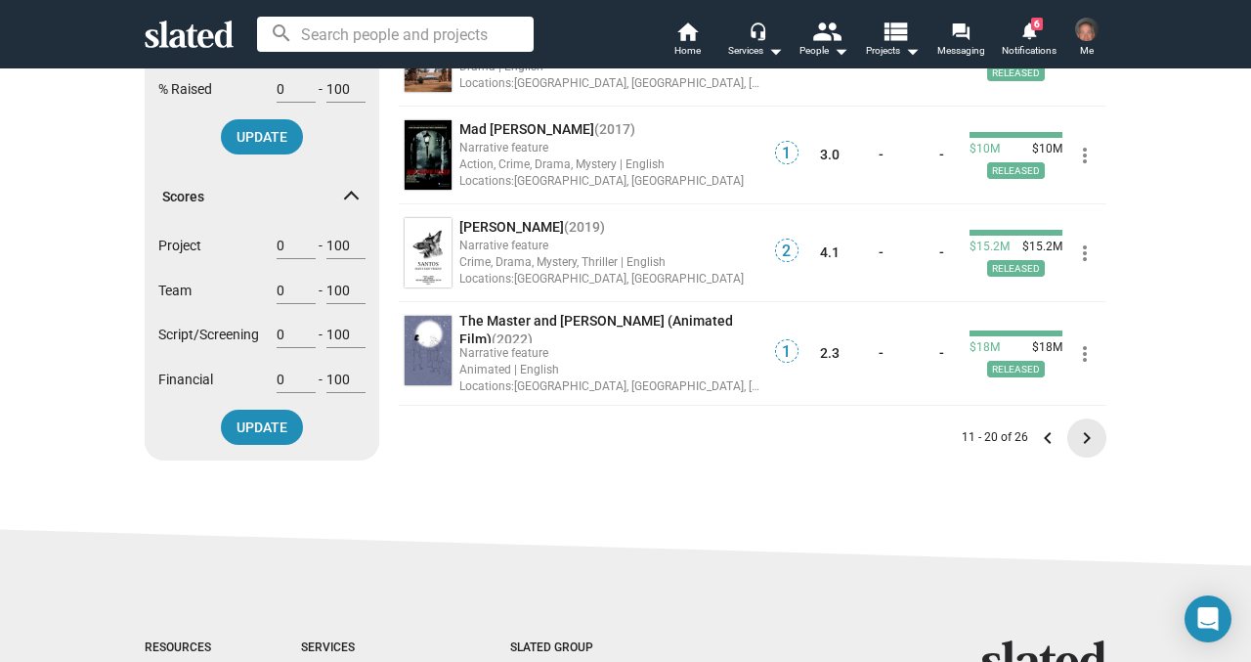
click at [1090, 438] on mat-icon "keyboard_arrow_right" at bounding box center [1086, 437] width 23 height 23
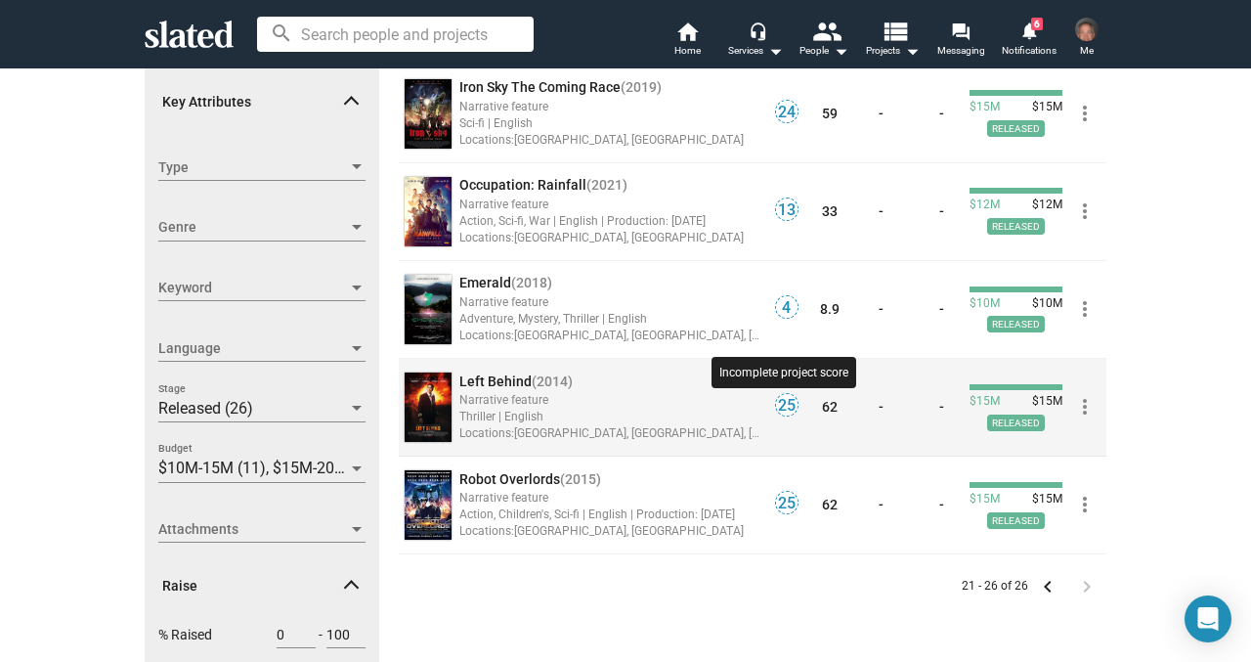
scroll to position [301, 0]
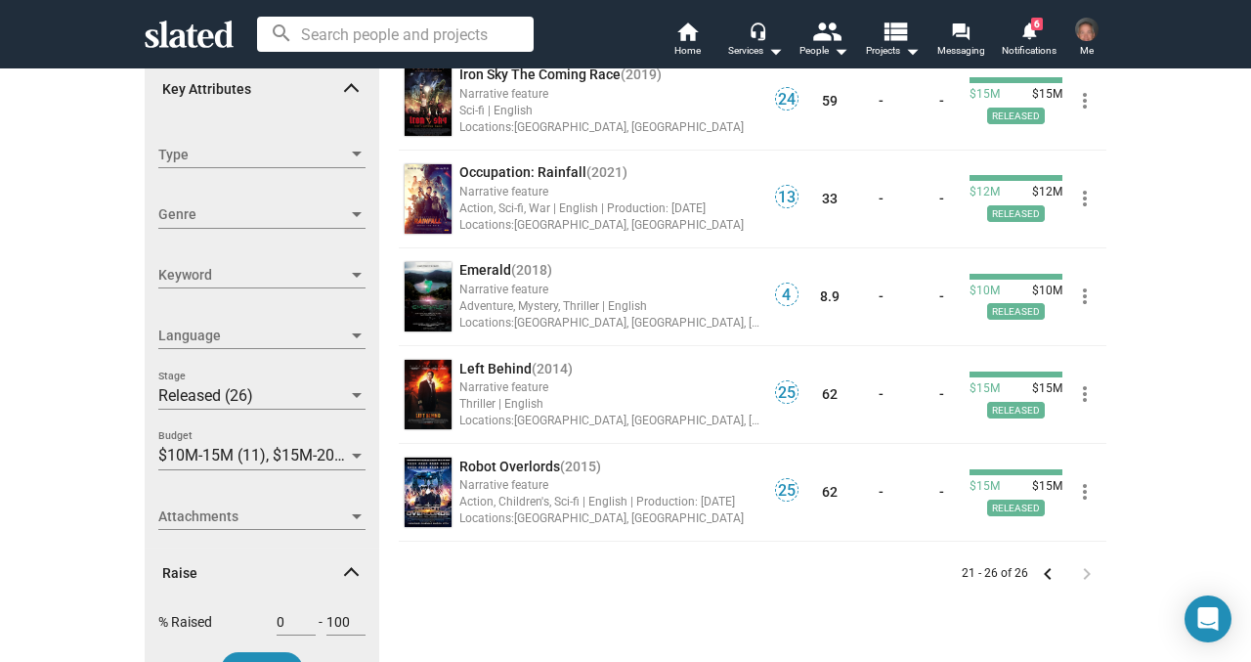
click at [358, 449] on div at bounding box center [357, 457] width 18 height 16
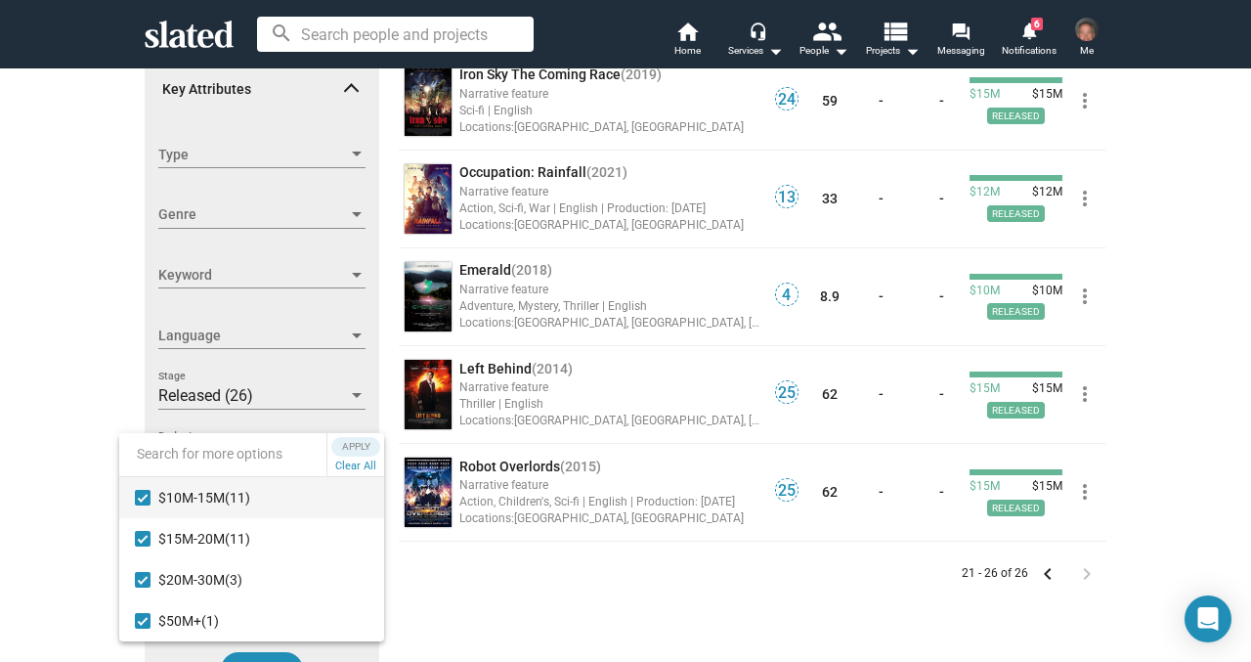
click at [496, 575] on div at bounding box center [625, 331] width 1251 height 662
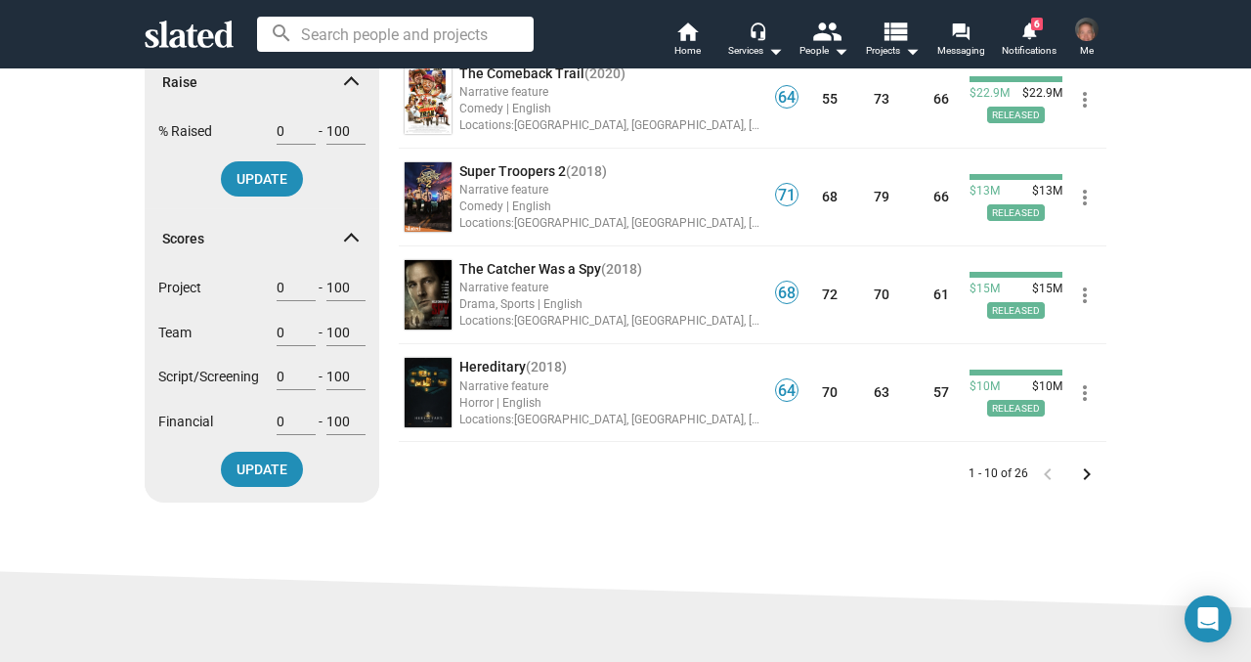
scroll to position [796, 0]
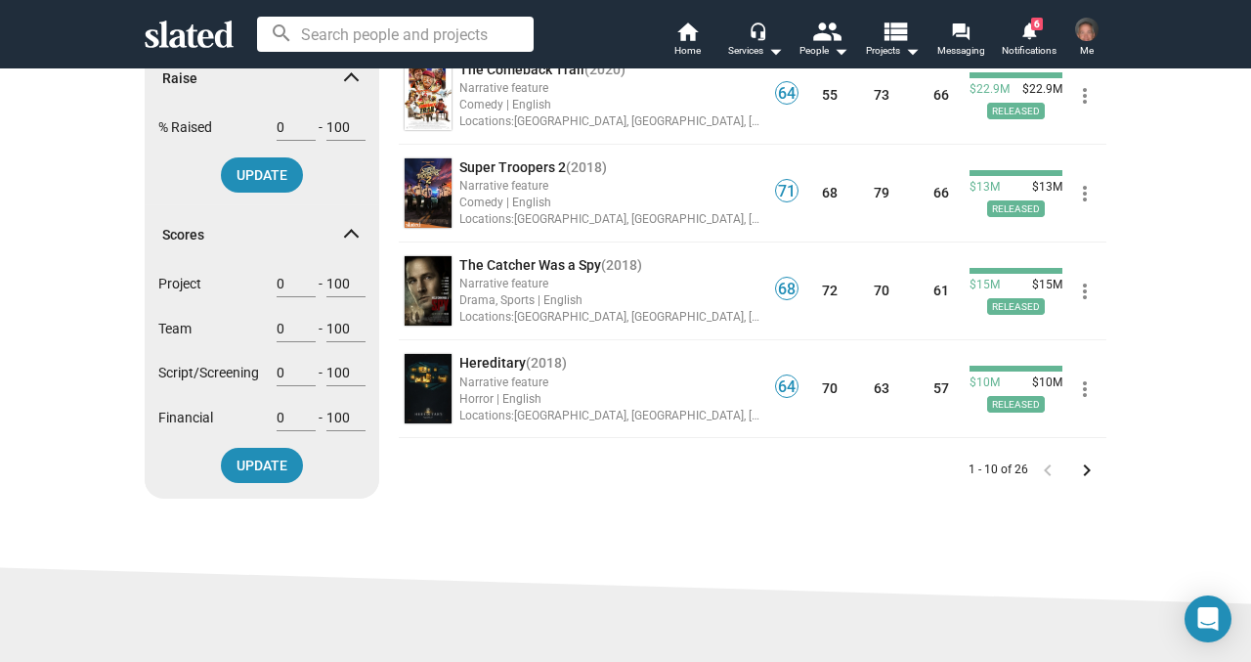
click at [1093, 470] on mat-icon "keyboard_arrow_right" at bounding box center [1086, 469] width 23 height 23
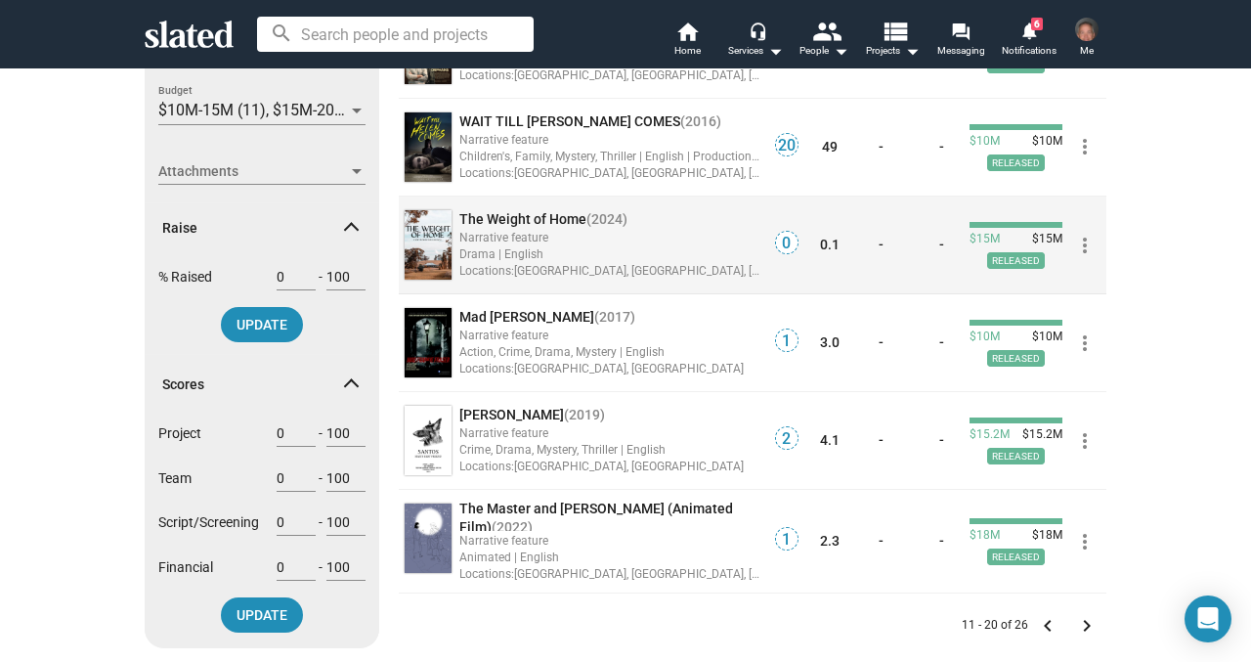
scroll to position [648, 0]
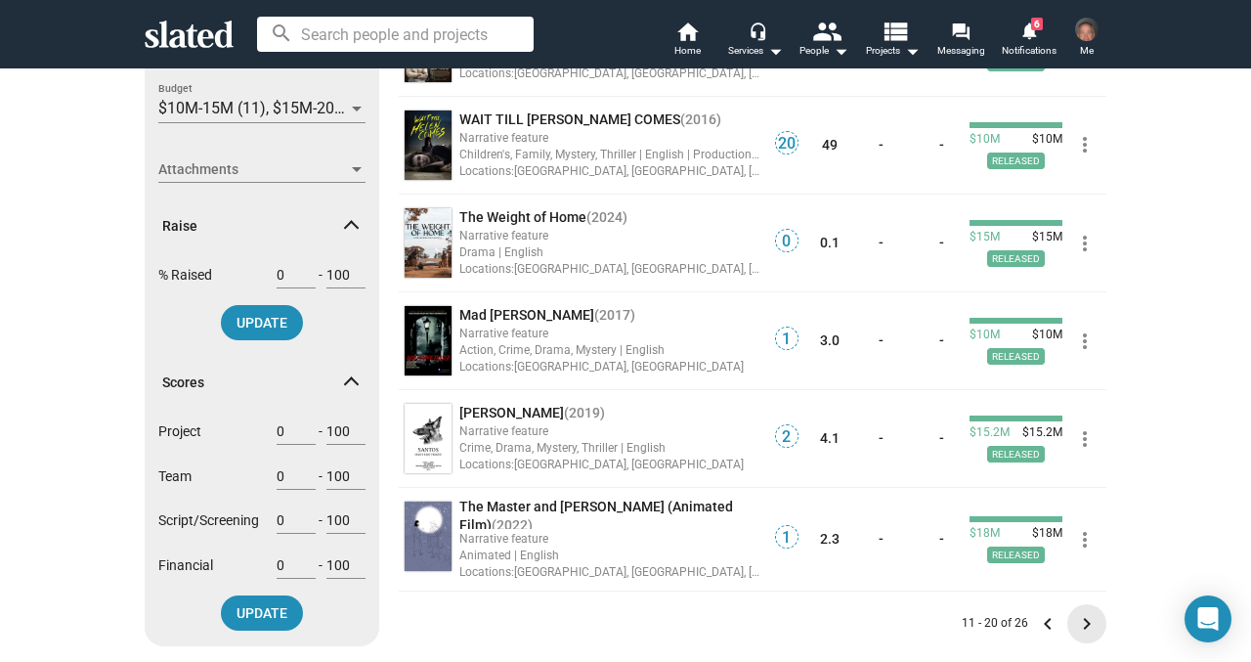
click at [1082, 627] on mat-icon "keyboard_arrow_right" at bounding box center [1086, 623] width 23 height 23
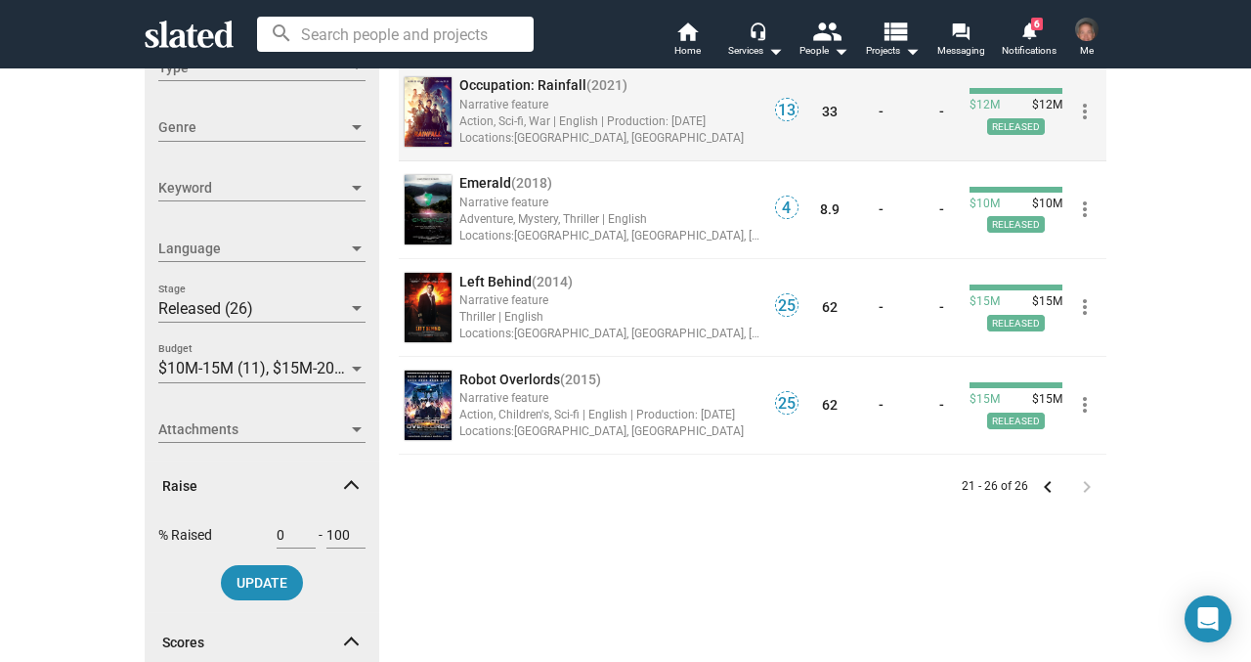
scroll to position [432, 0]
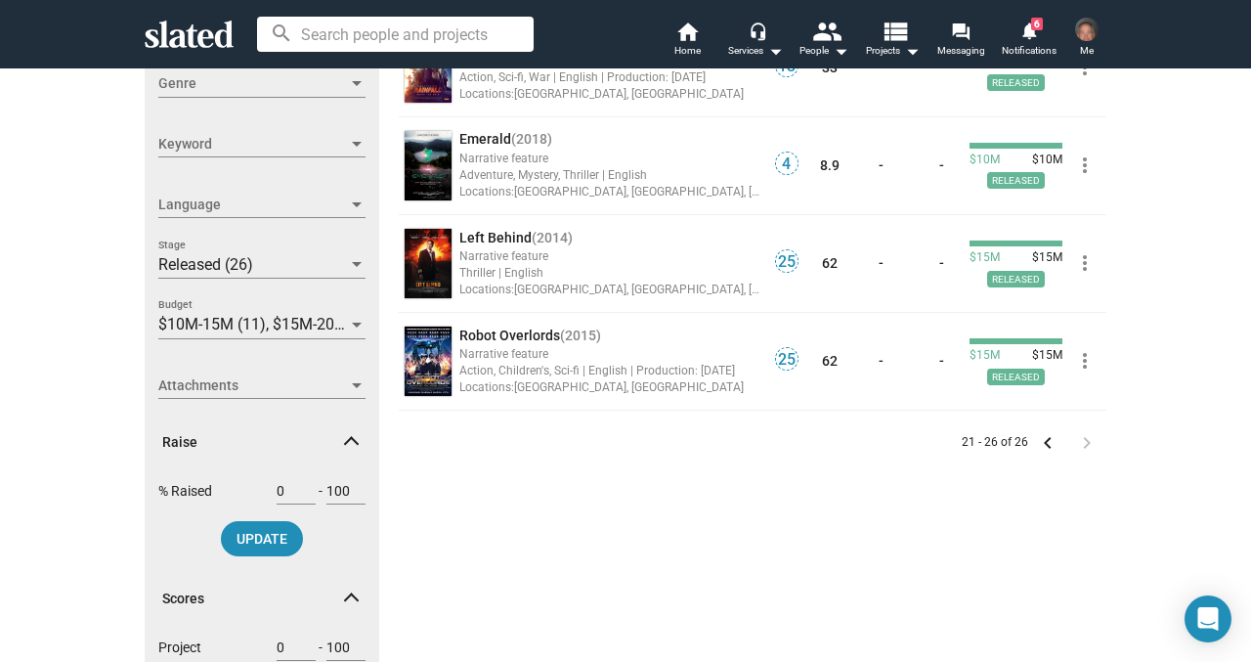
click at [1047, 443] on mat-icon "keyboard_arrow_left" at bounding box center [1047, 442] width 23 height 23
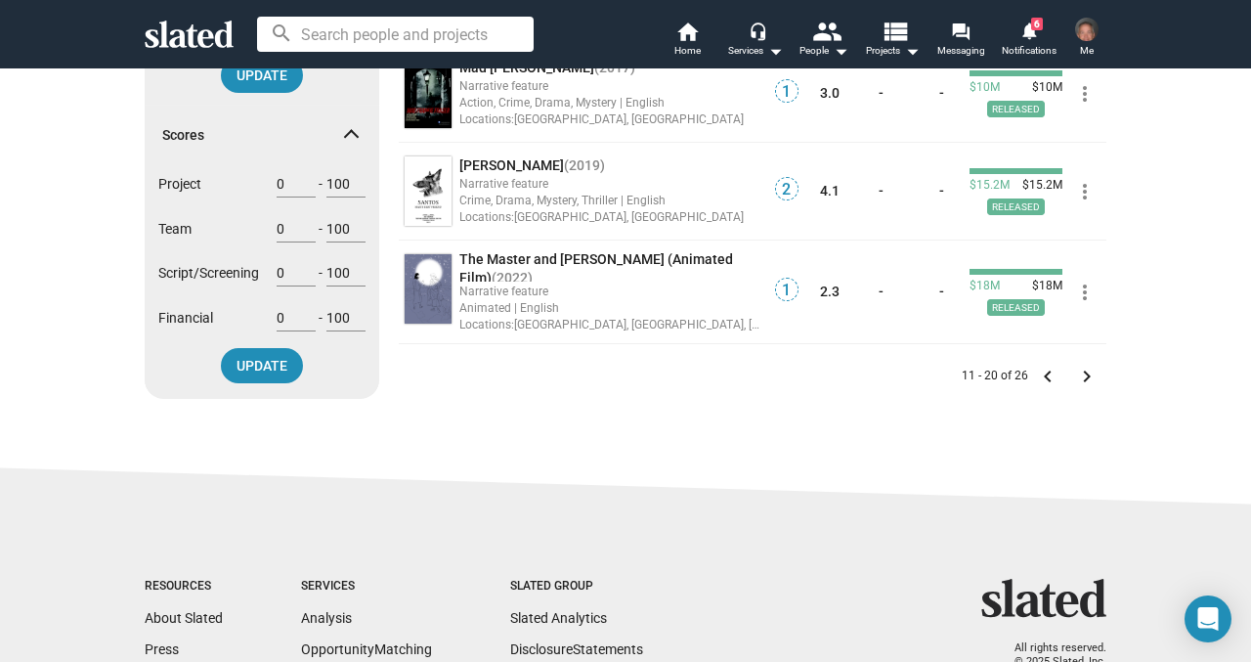
scroll to position [1025, 0]
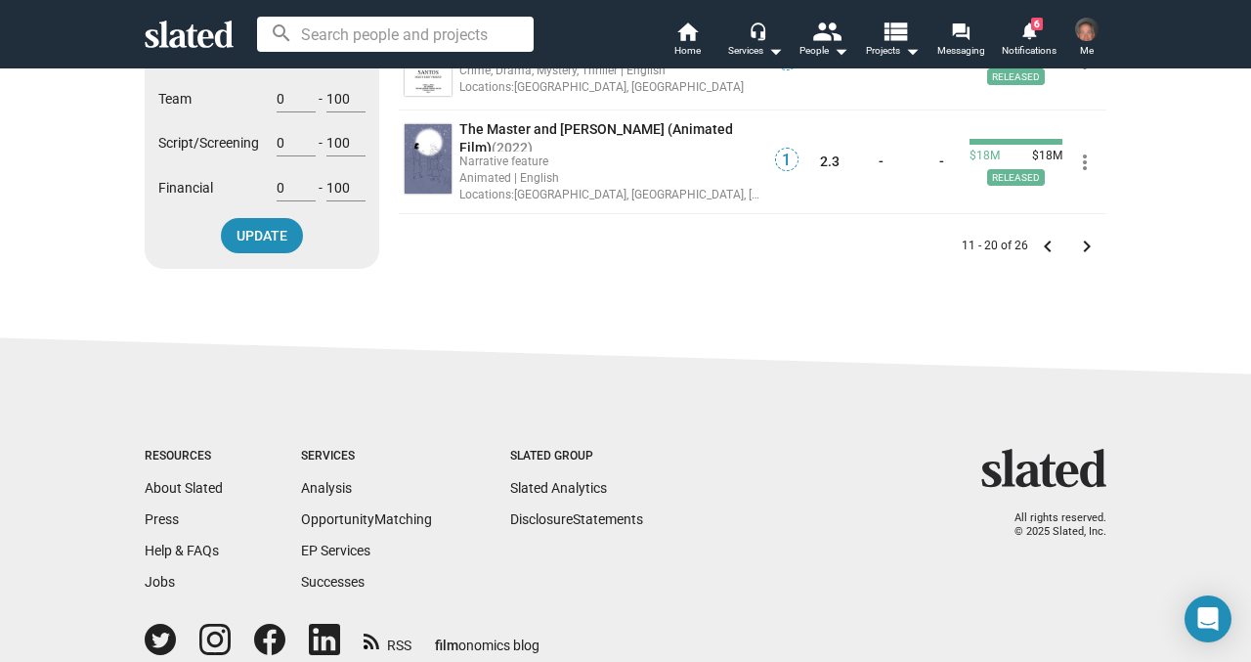
click at [1053, 246] on mat-icon "keyboard_arrow_left" at bounding box center [1047, 246] width 23 height 23
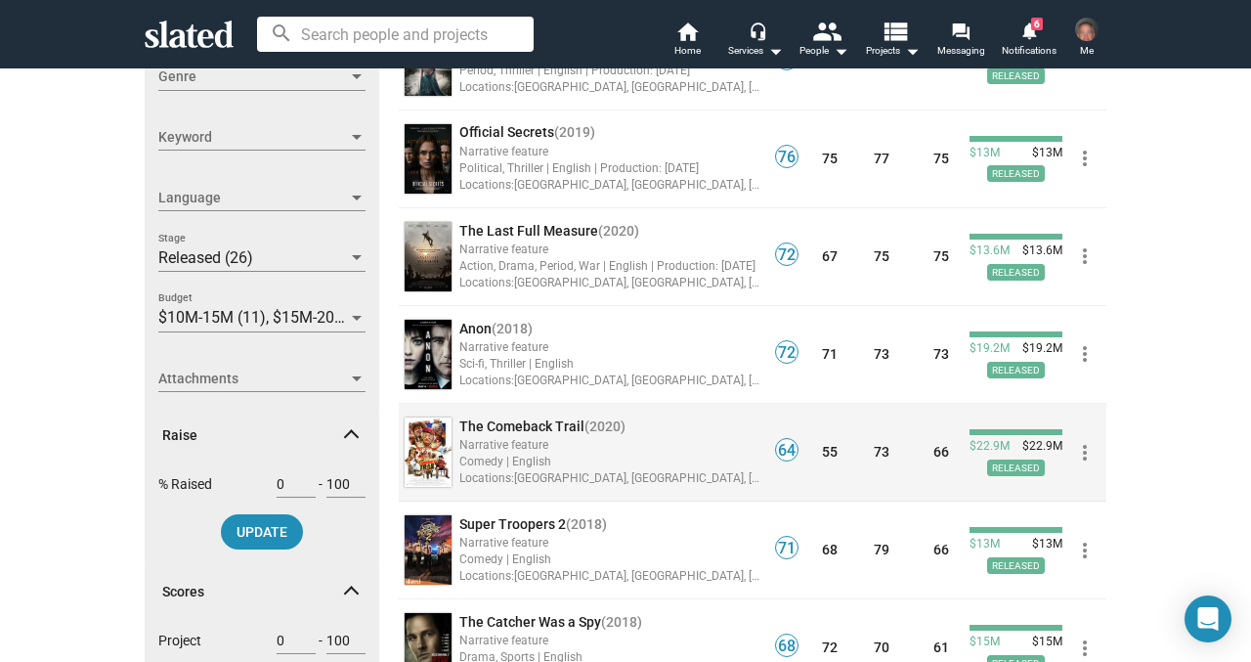
scroll to position [447, 0]
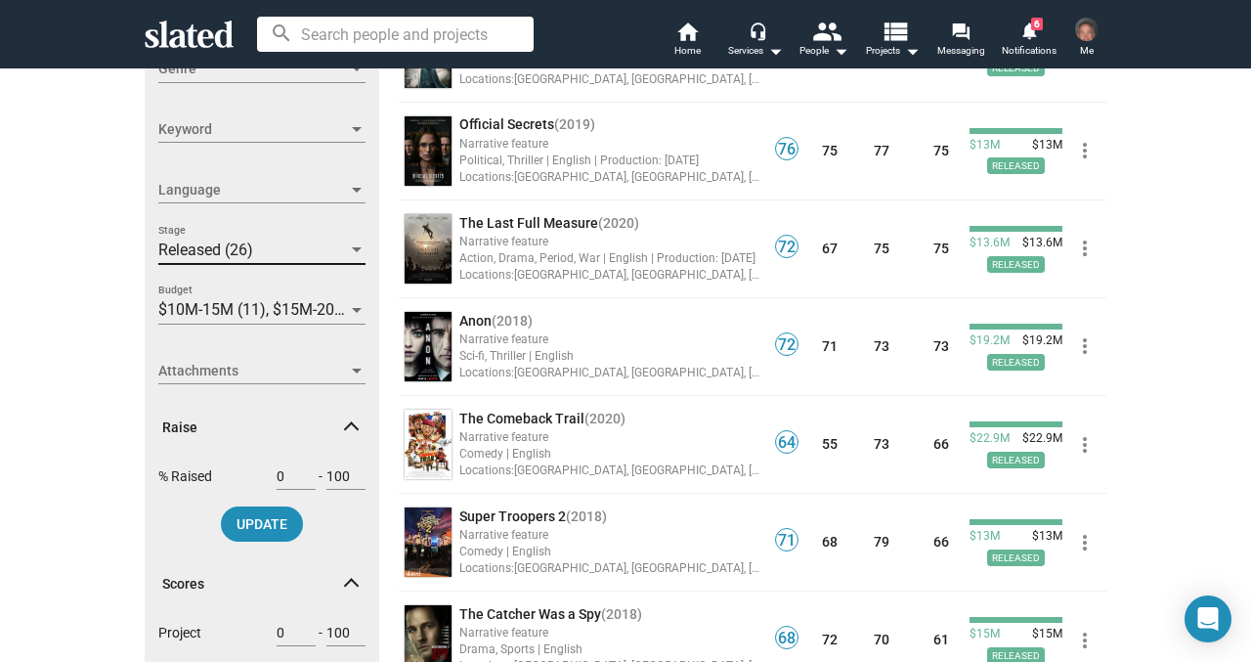
click at [357, 245] on div at bounding box center [357, 250] width 18 height 16
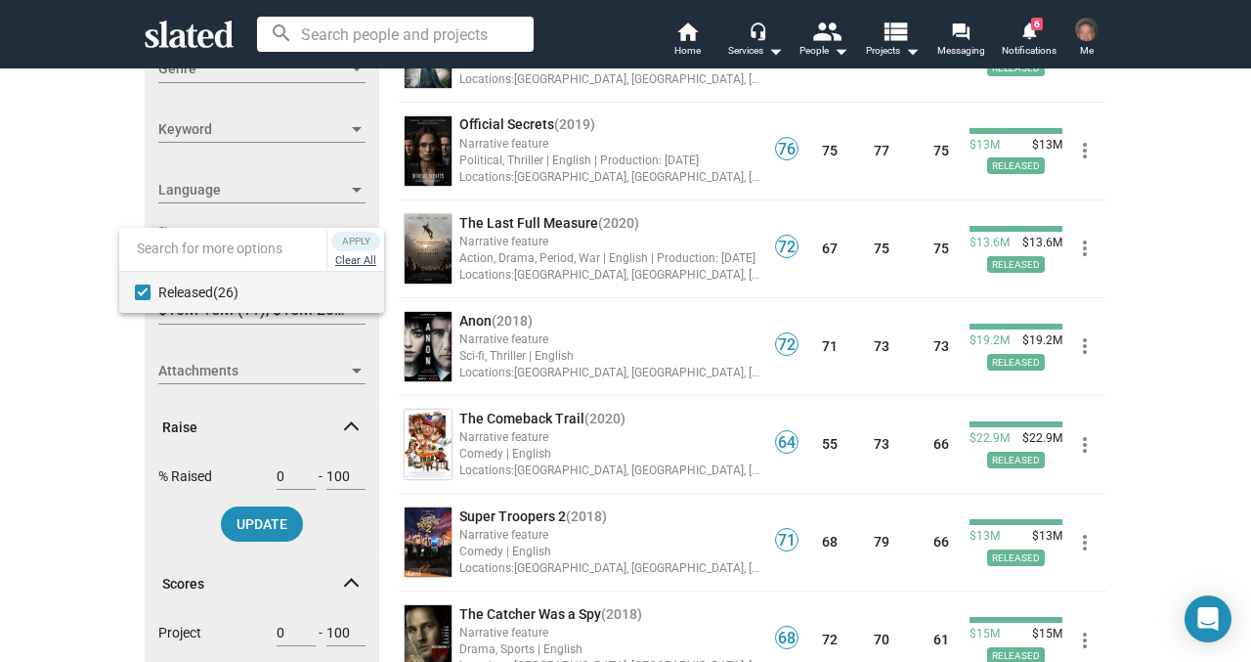
click at [353, 258] on button "Clear All" at bounding box center [355, 261] width 49 height 20
click at [353, 238] on span "Apply" at bounding box center [355, 242] width 35 height 20
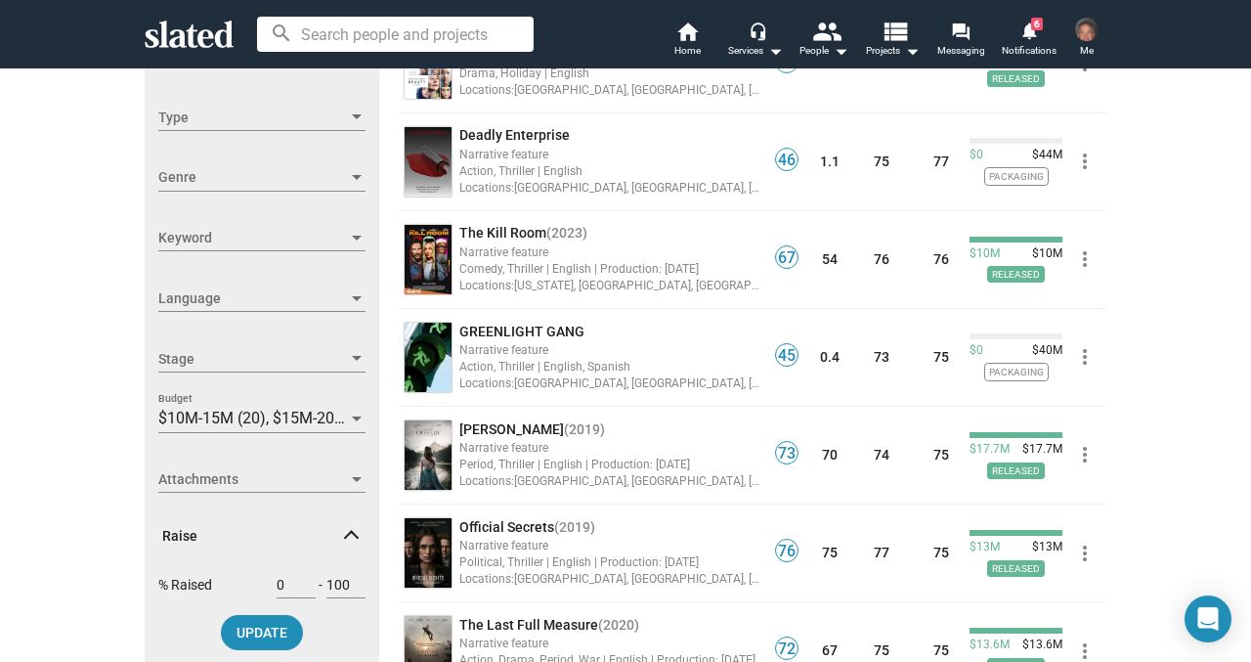
scroll to position [342, 0]
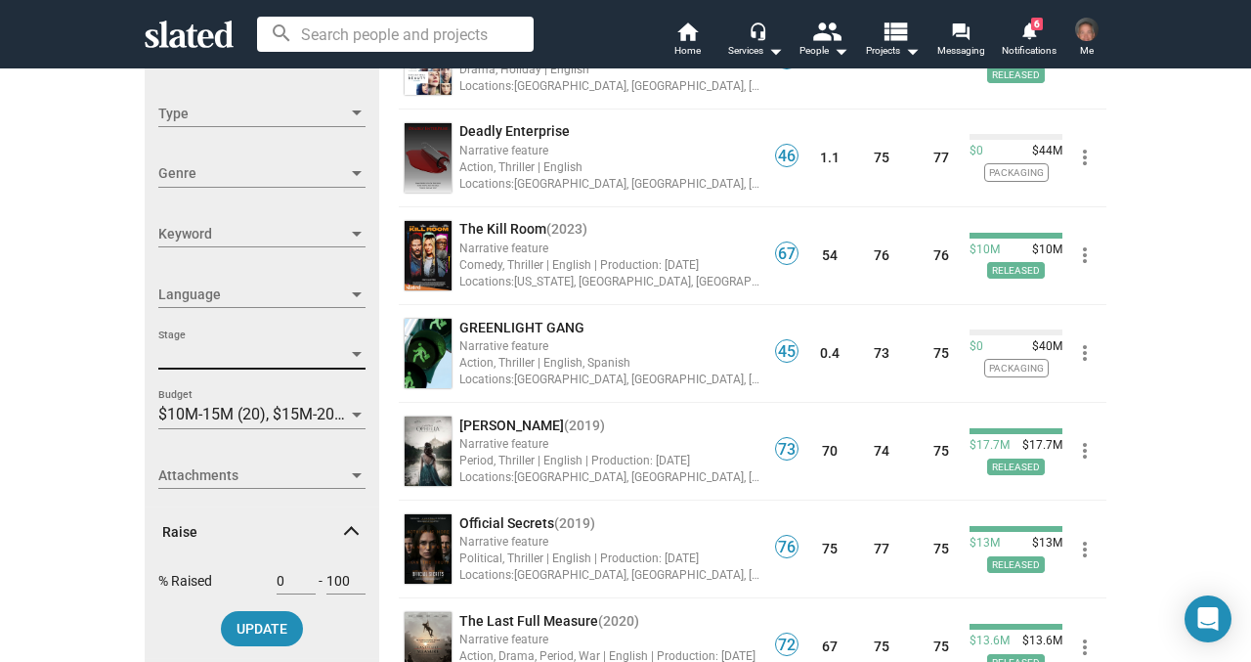
click at [356, 355] on div at bounding box center [357, 354] width 10 height 5
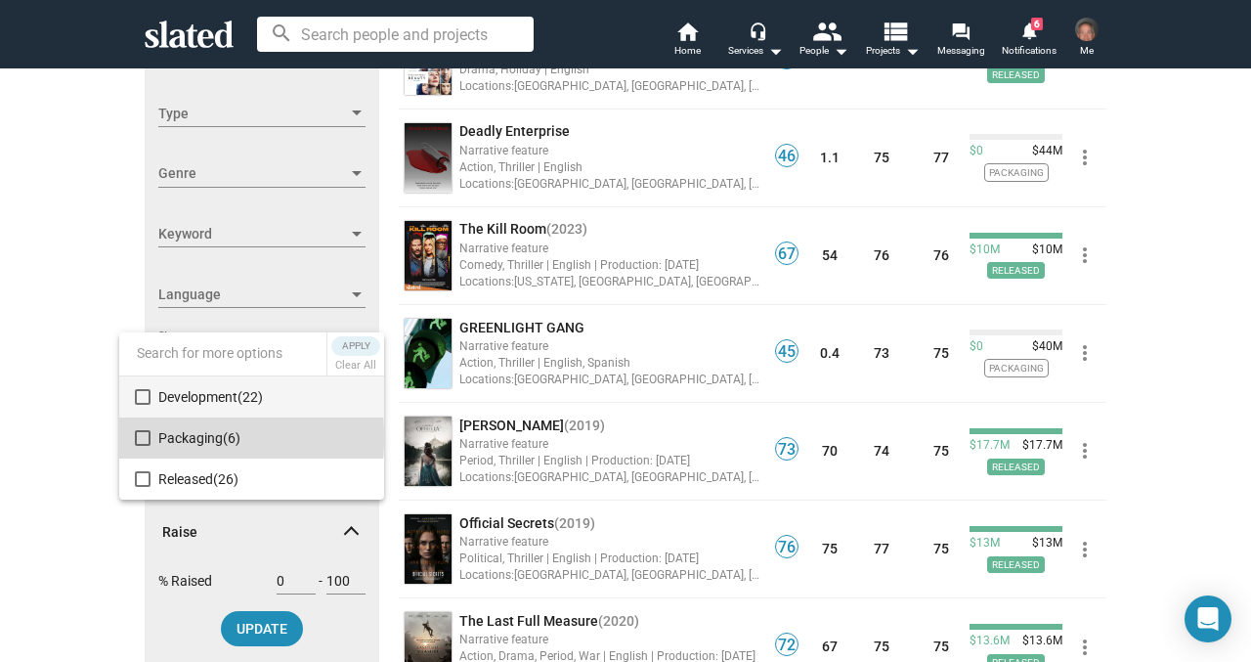
click at [139, 437] on mat-pseudo-checkbox at bounding box center [143, 438] width 16 height 16
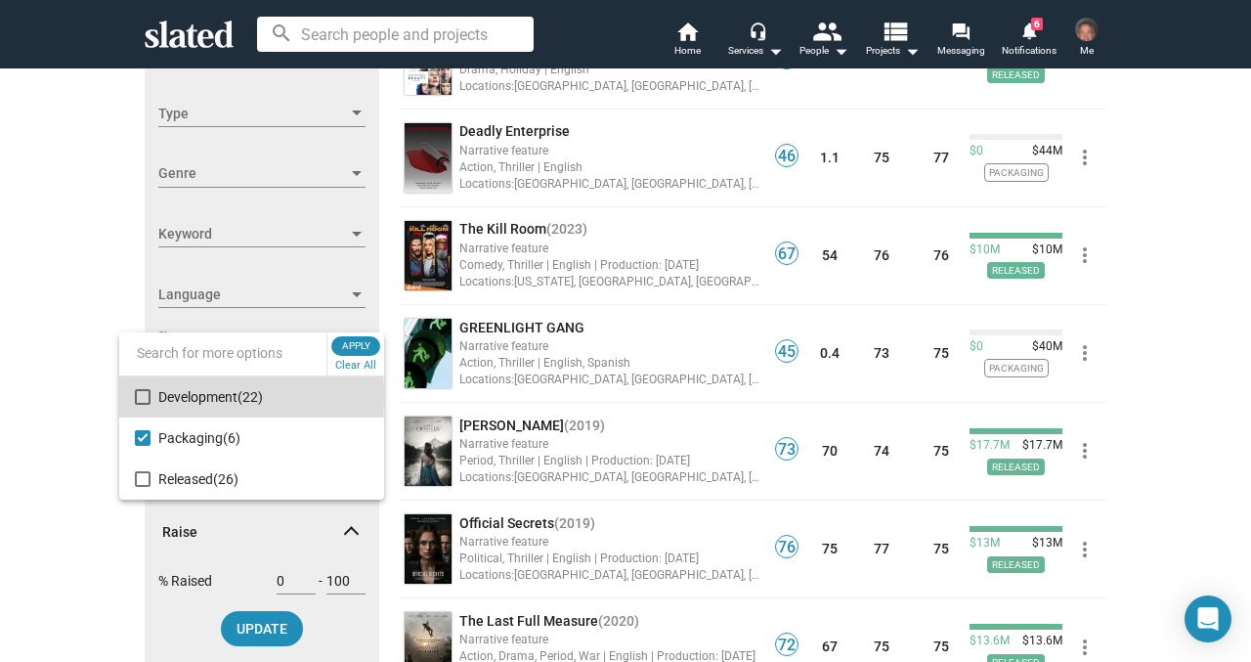
click at [142, 396] on mat-pseudo-checkbox at bounding box center [143, 397] width 16 height 16
click at [247, 618] on div at bounding box center [625, 331] width 1251 height 662
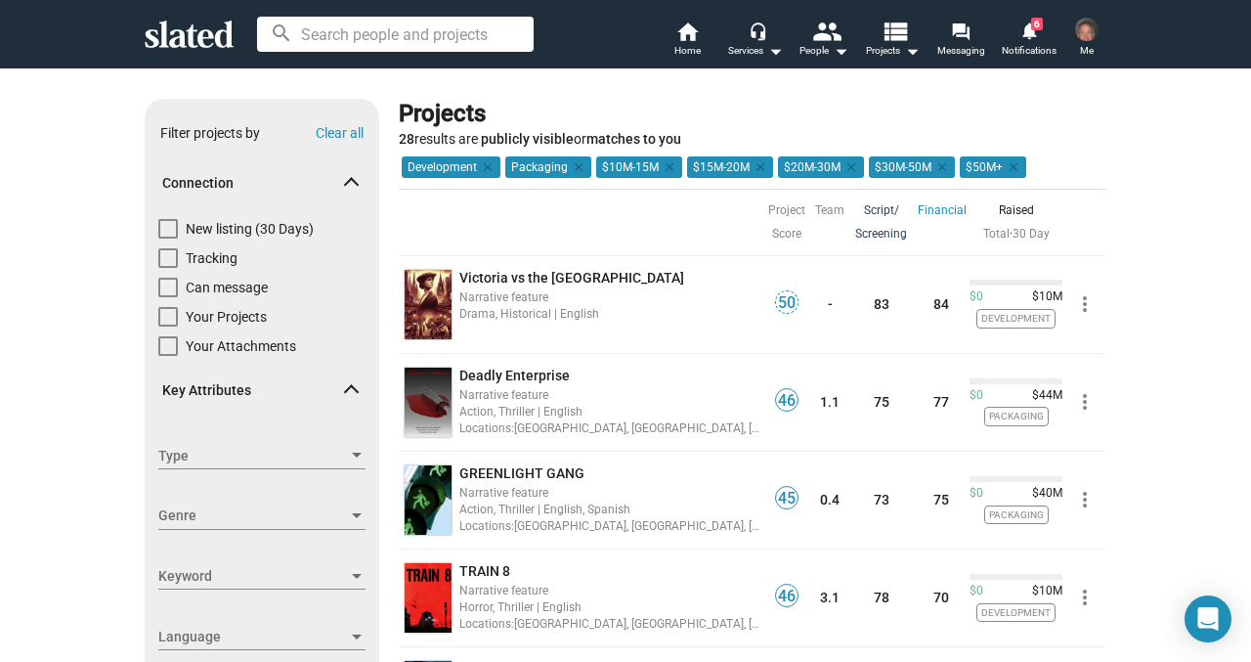
click at [879, 218] on link "Script/ Screening" at bounding box center [881, 221] width 52 height 47
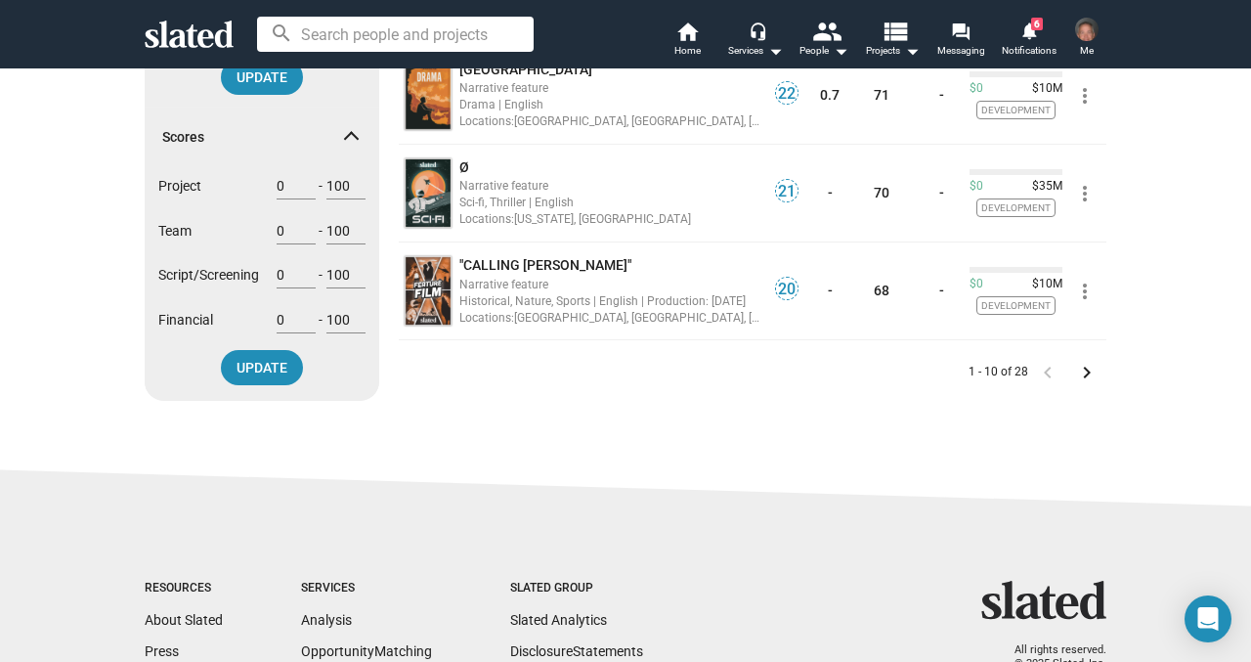
scroll to position [896, 0]
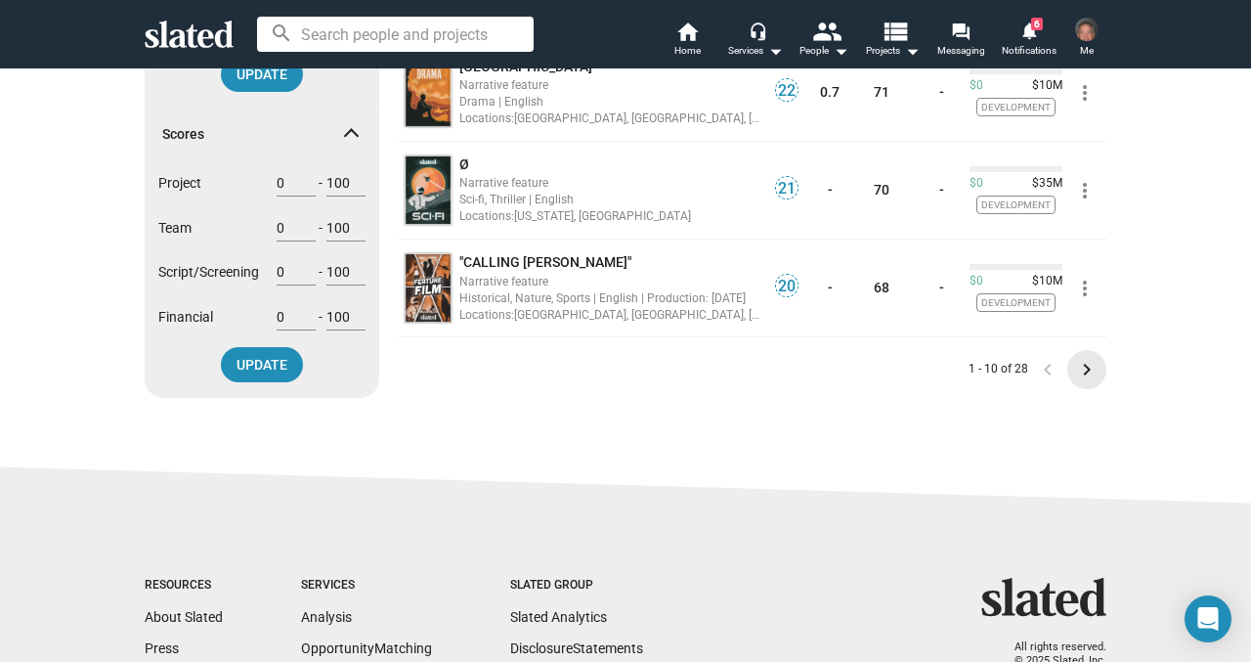
click at [1084, 370] on mat-icon "keyboard_arrow_right" at bounding box center [1086, 369] width 23 height 23
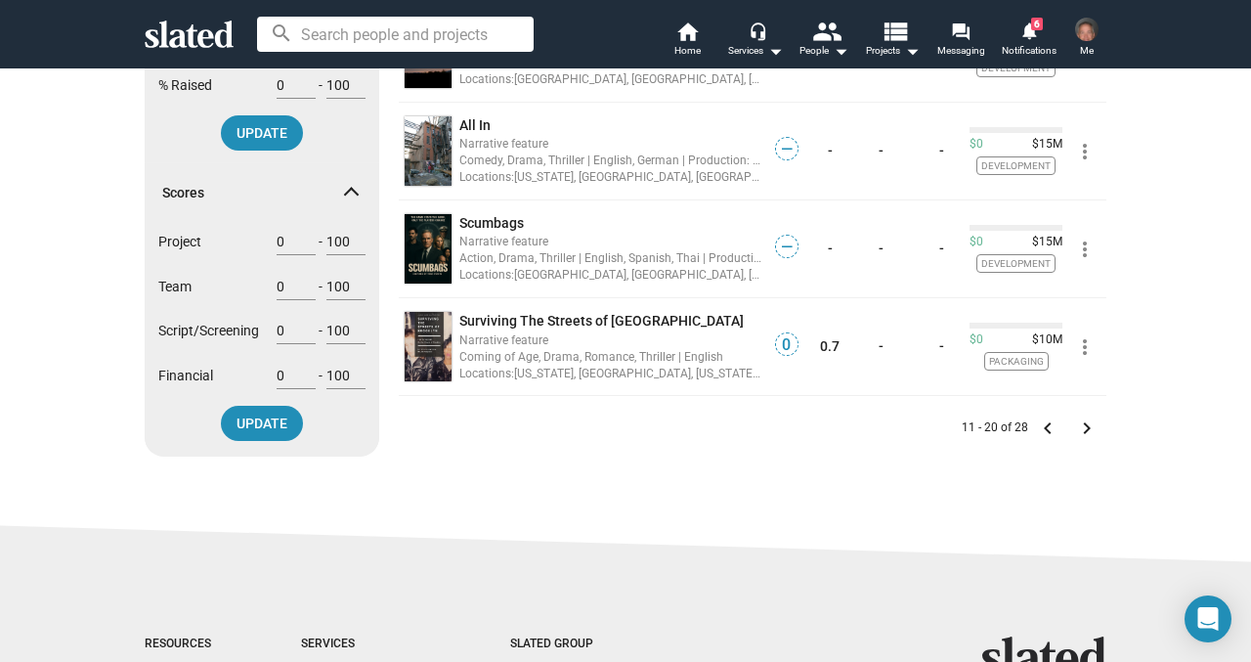
scroll to position [849, 0]
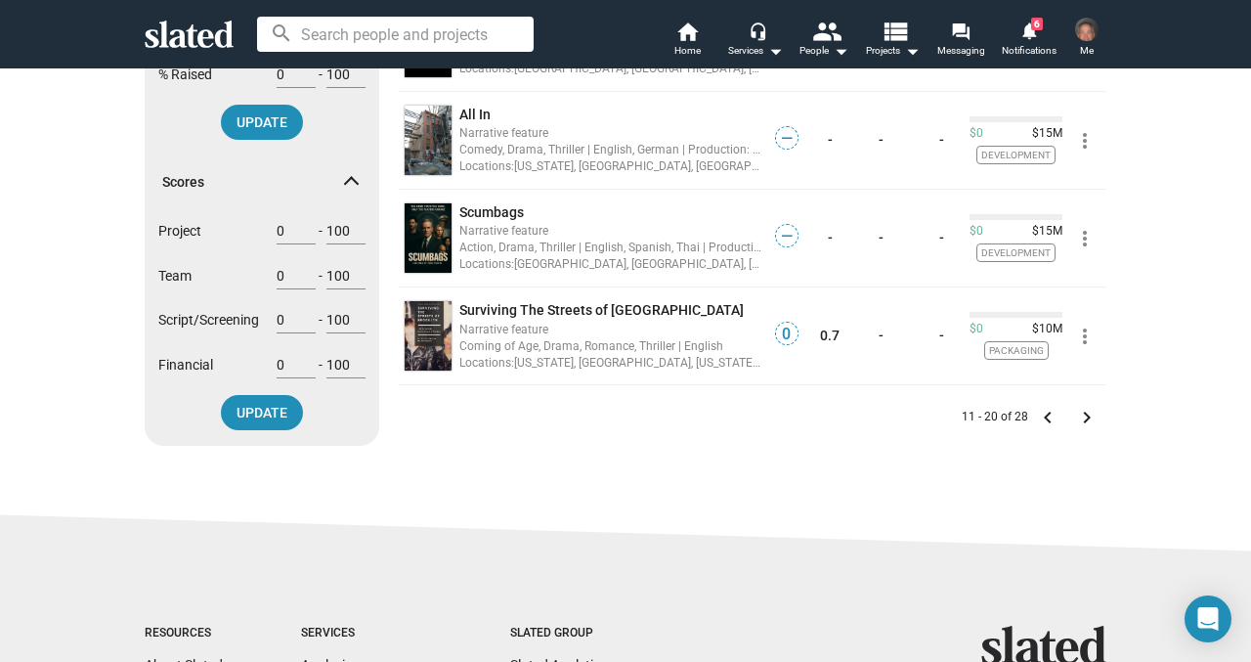
click at [1049, 419] on mat-icon "keyboard_arrow_left" at bounding box center [1047, 417] width 23 height 23
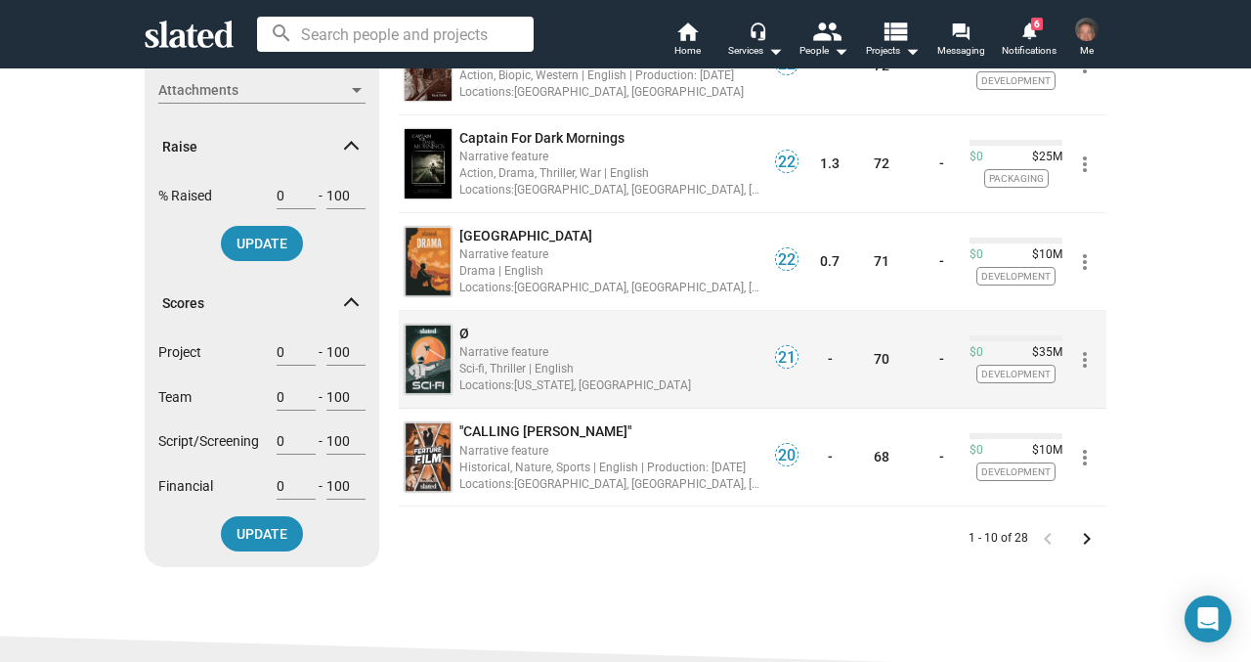
scroll to position [851, 0]
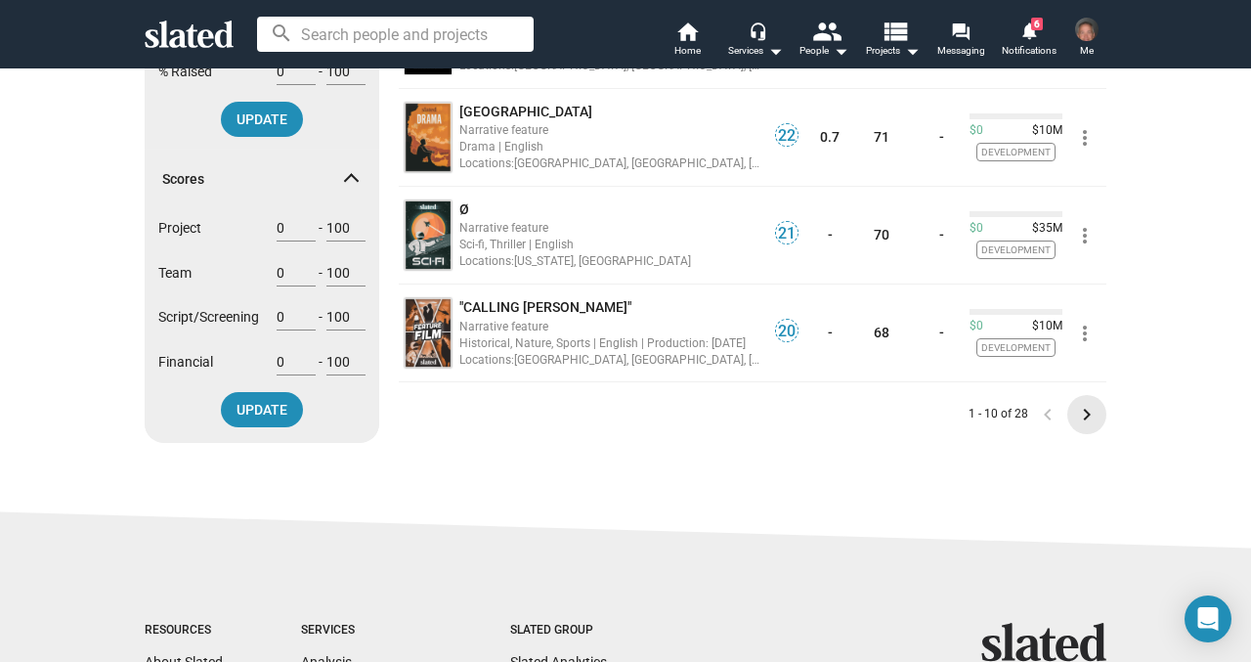
click at [1086, 413] on mat-icon "keyboard_arrow_right" at bounding box center [1086, 414] width 23 height 23
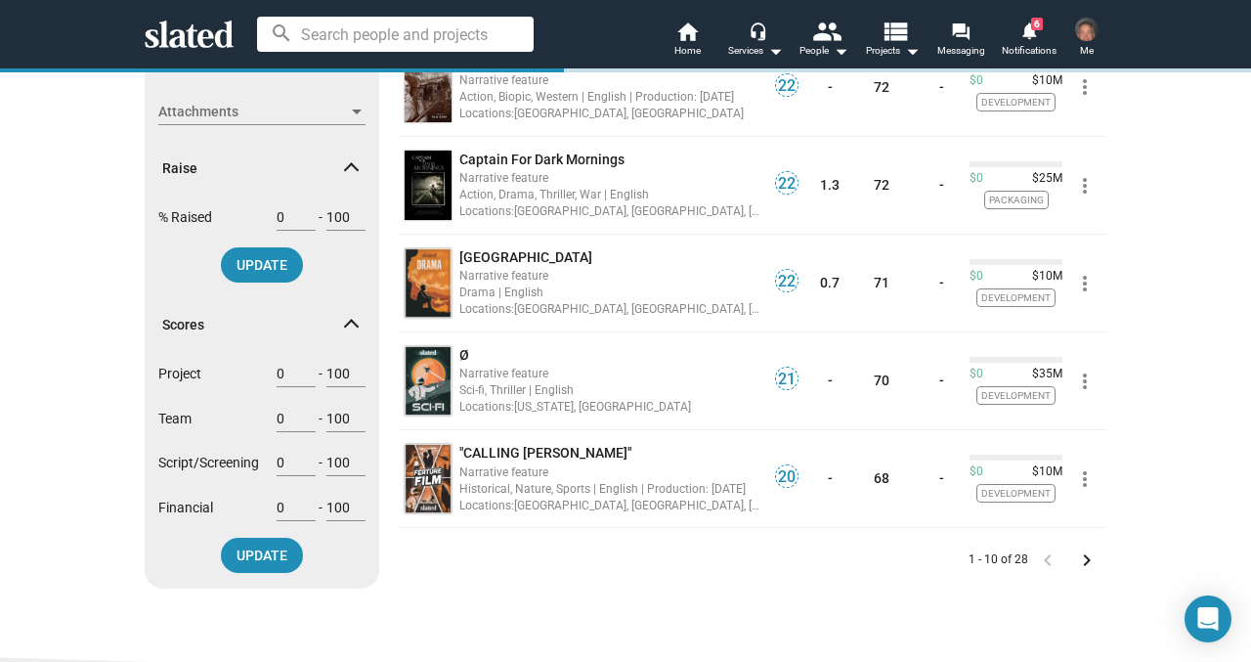
scroll to position [795, 0]
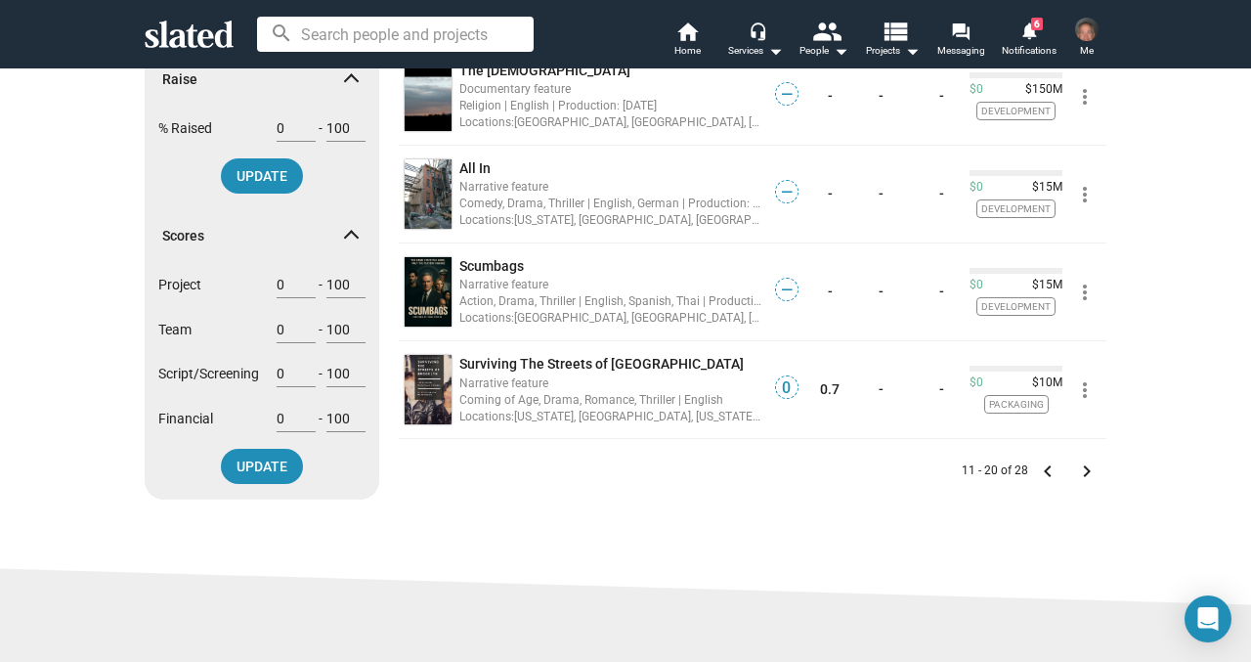
click at [1088, 474] on mat-icon "keyboard_arrow_right" at bounding box center [1086, 470] width 23 height 23
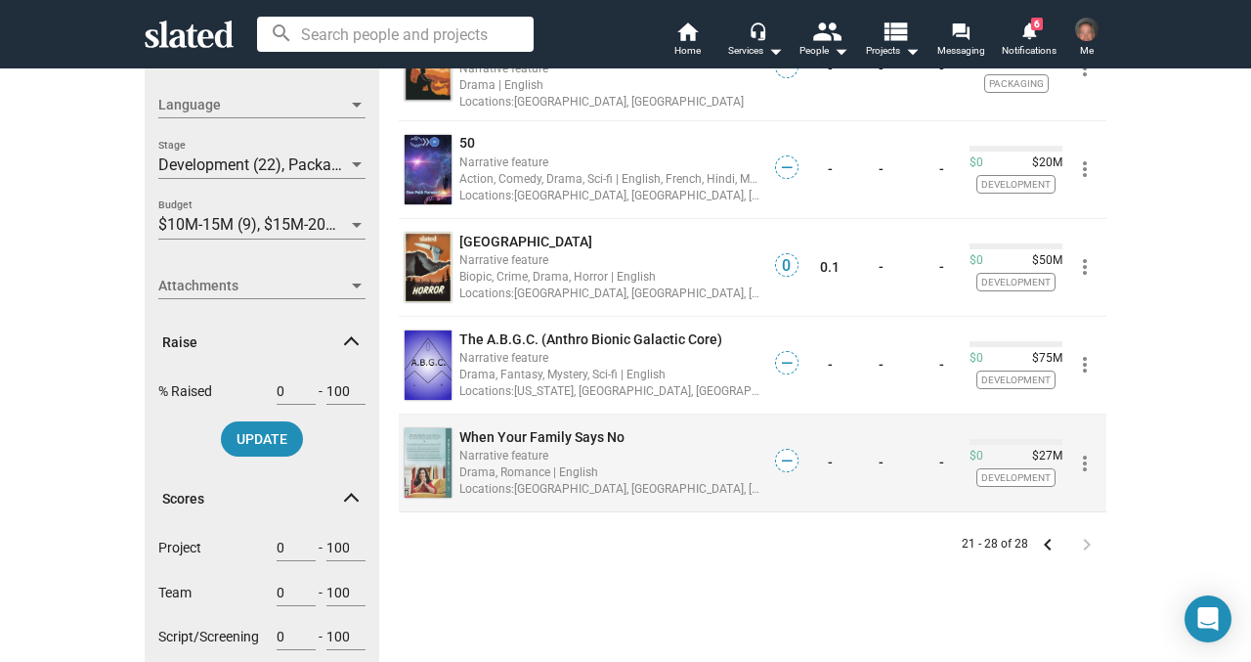
scroll to position [537, 0]
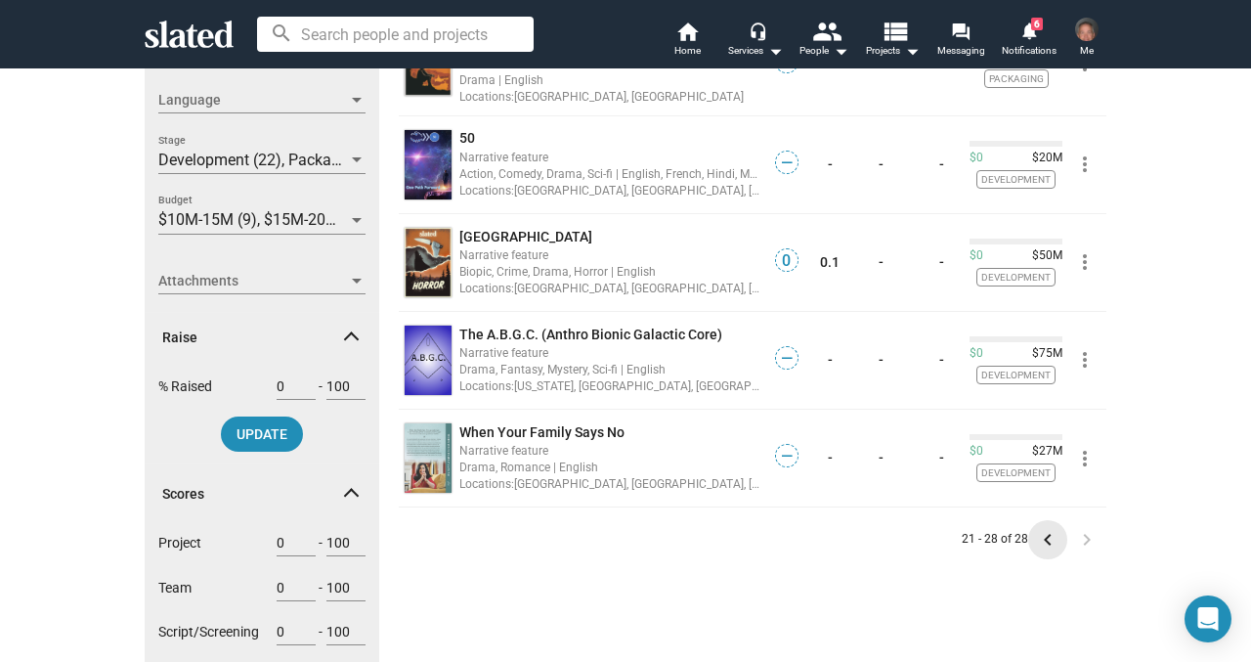
click at [1045, 535] on mat-icon "keyboard_arrow_left" at bounding box center [1047, 539] width 23 height 23
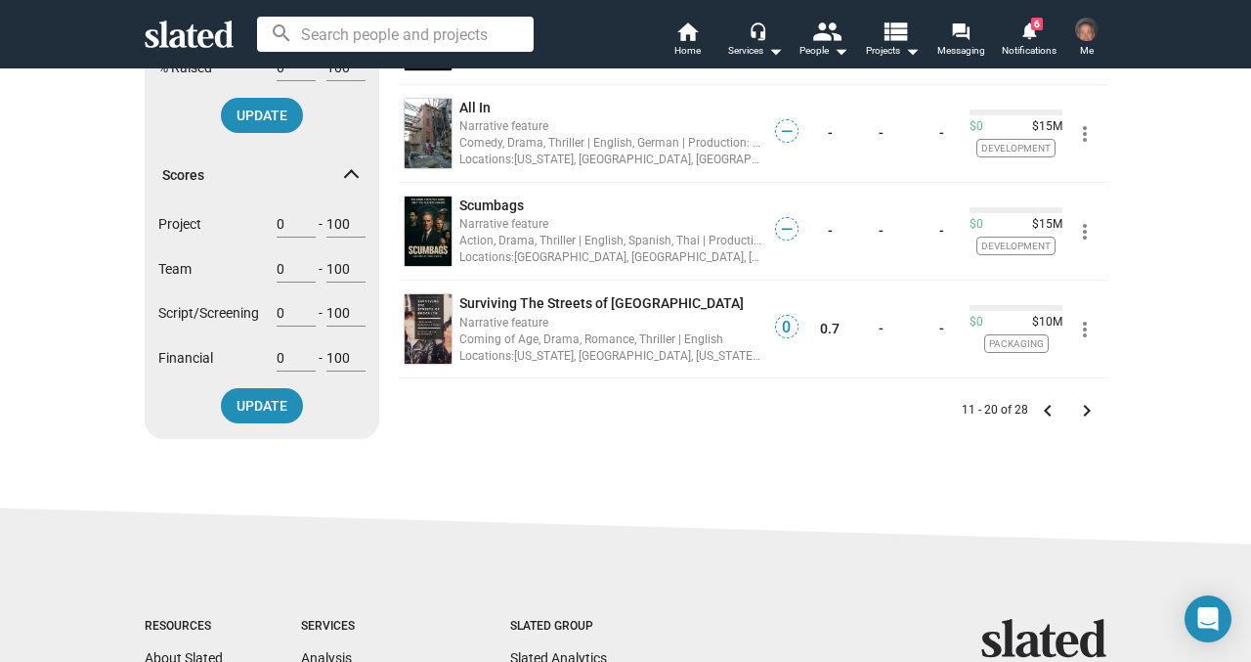
scroll to position [859, 0]
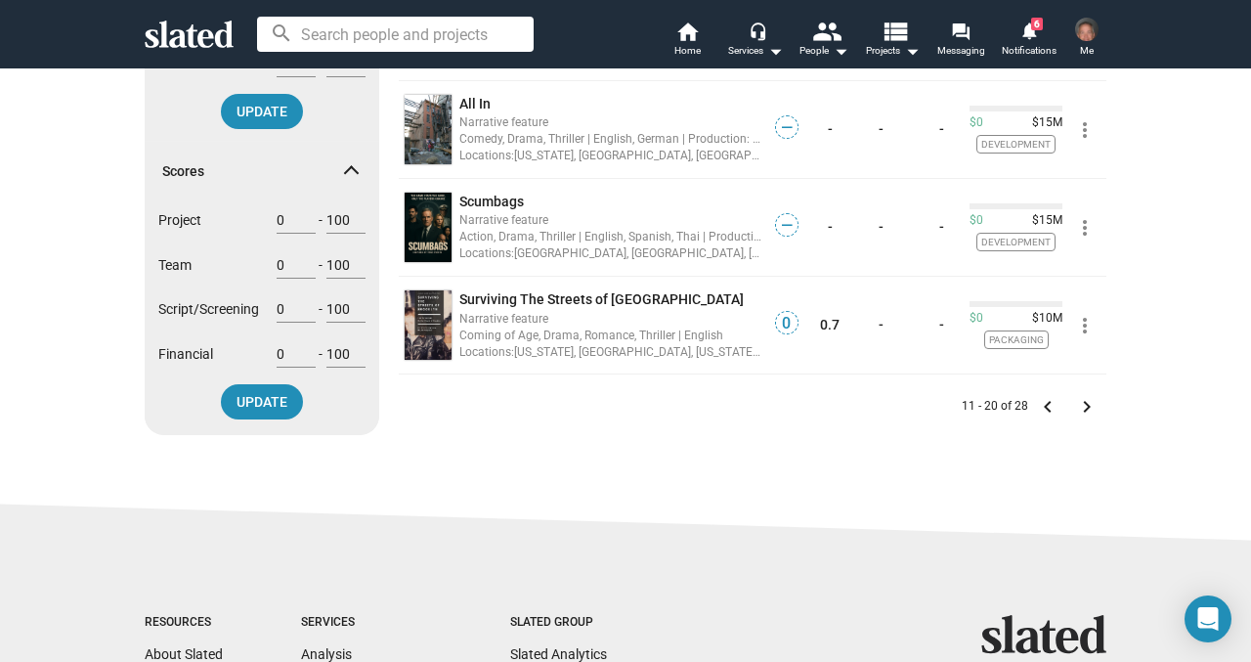
click at [1048, 409] on mat-icon "keyboard_arrow_left" at bounding box center [1047, 406] width 23 height 23
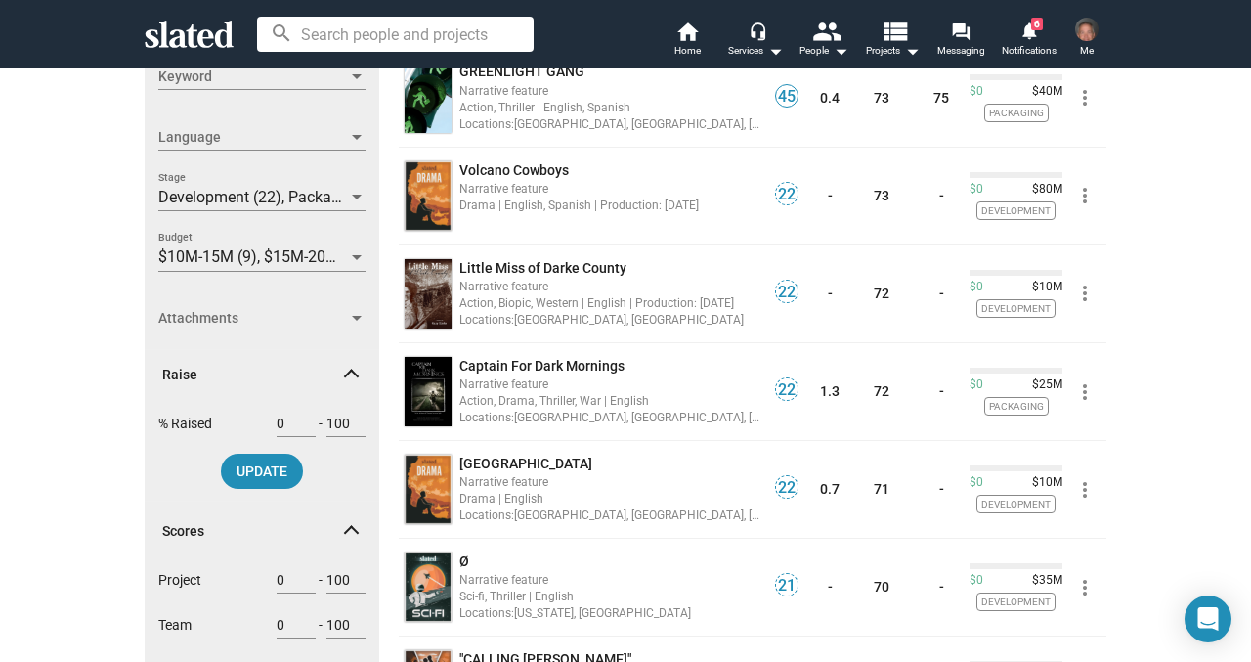
scroll to position [524, 0]
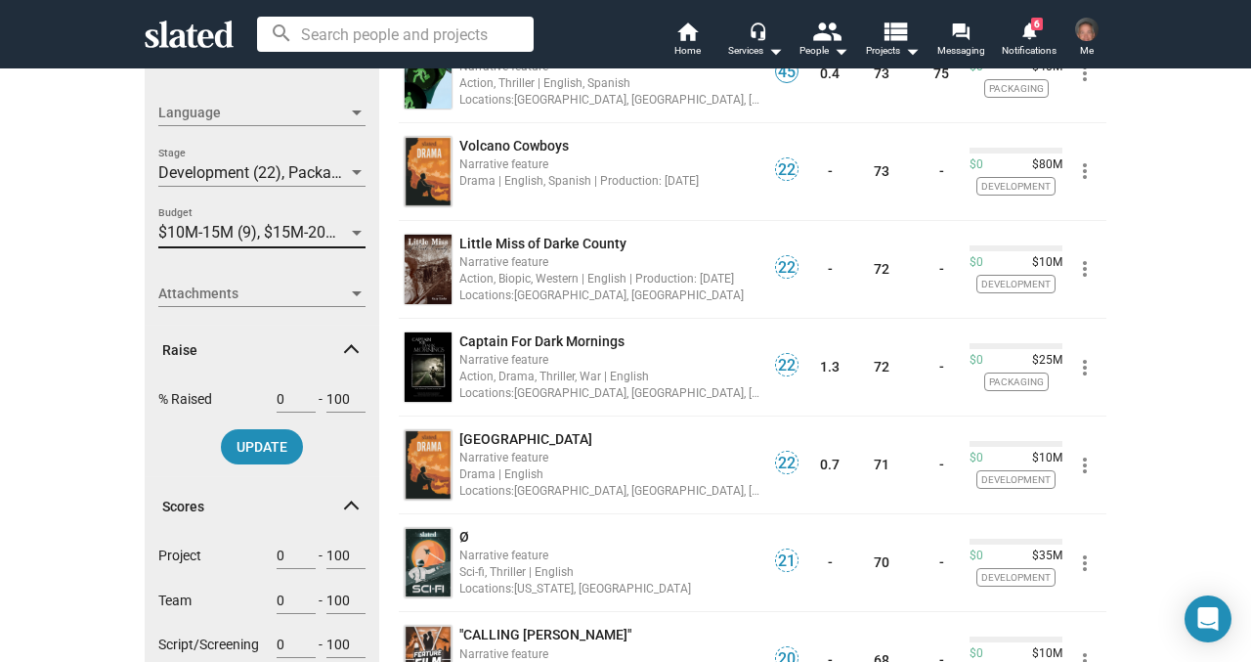
click at [358, 232] on div at bounding box center [357, 233] width 10 height 5
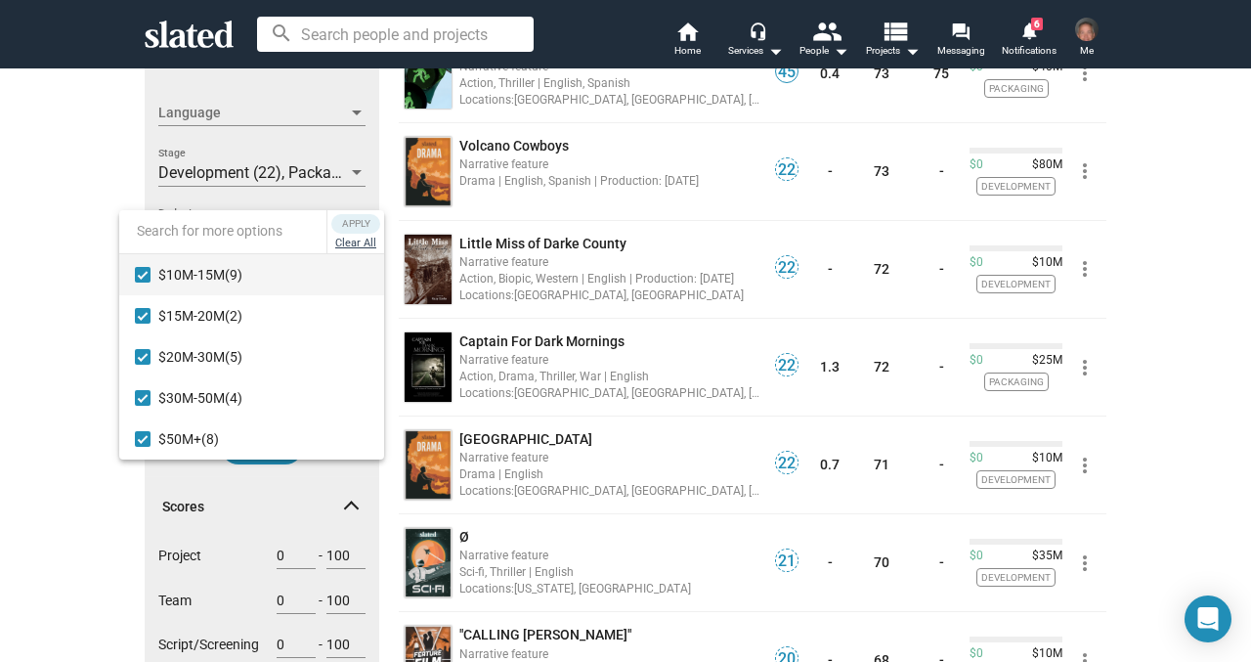
click at [353, 252] on button "Clear All" at bounding box center [355, 244] width 49 height 20
click at [355, 233] on span "Apply" at bounding box center [355, 224] width 35 height 20
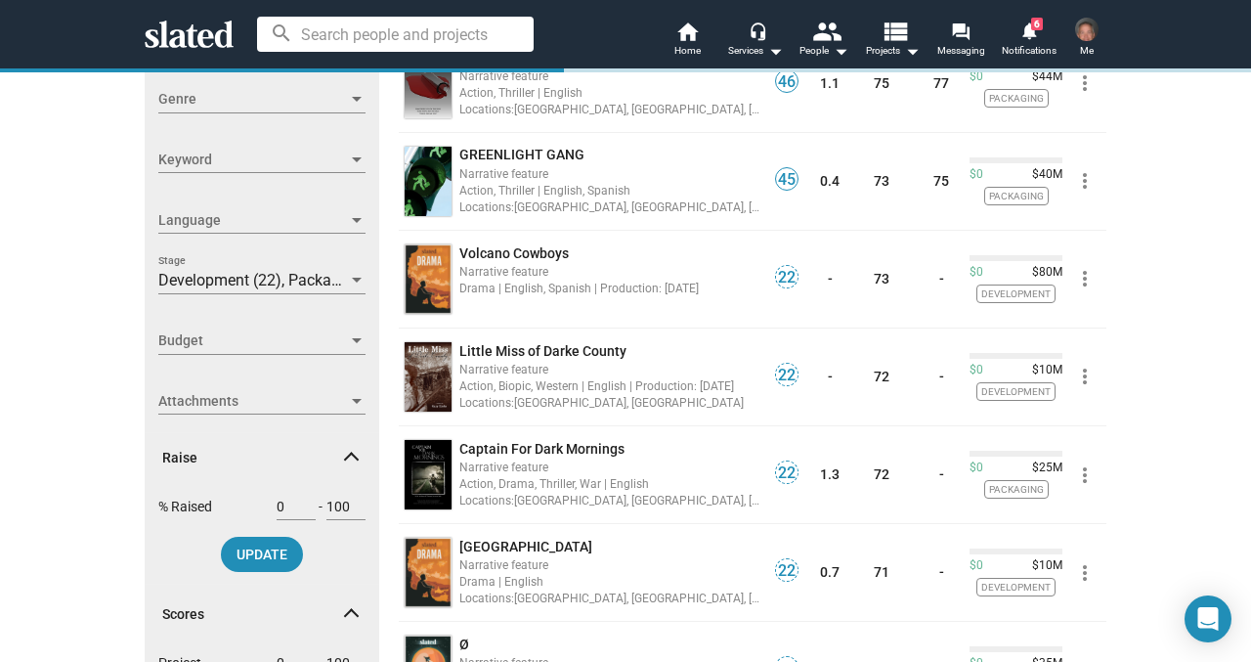
scroll to position [426, 0]
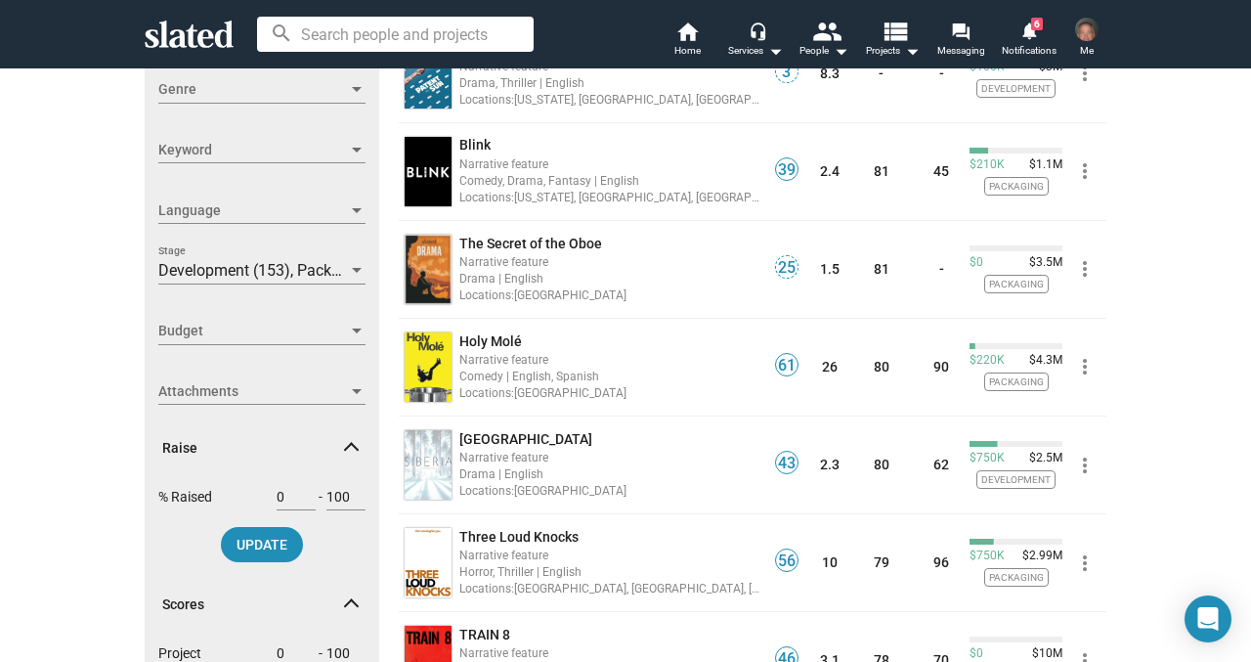
click at [358, 270] on div at bounding box center [357, 270] width 10 height 5
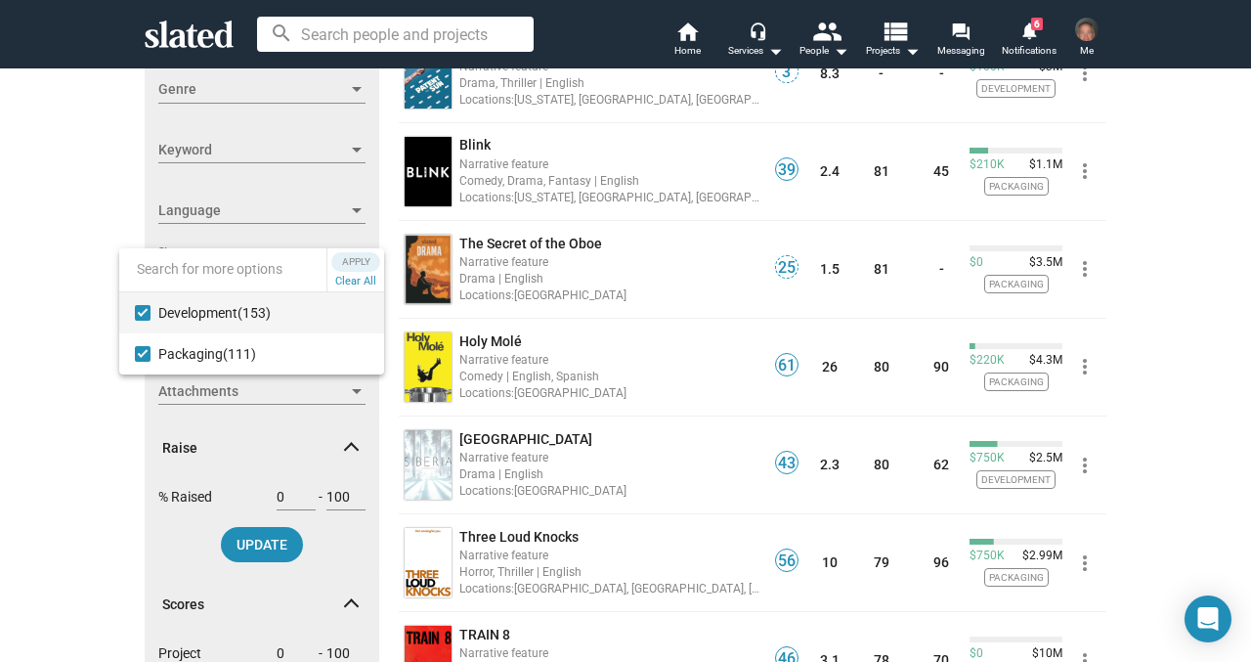
click at [271, 536] on div at bounding box center [625, 331] width 1251 height 662
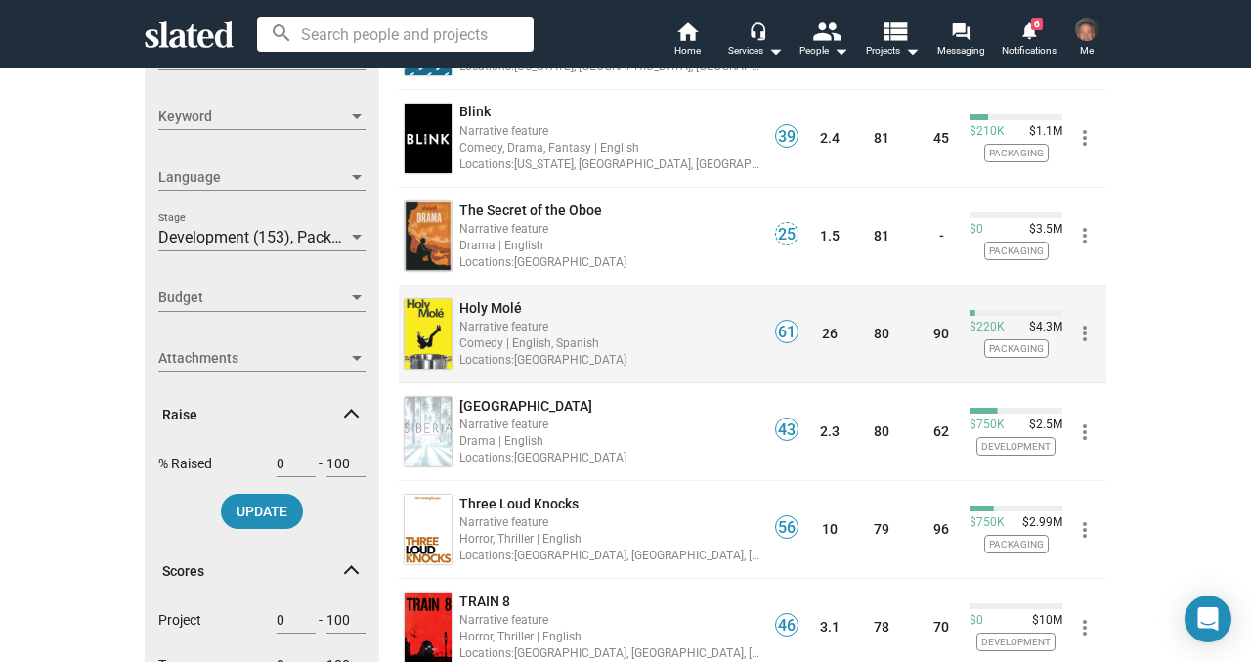
scroll to position [457, 0]
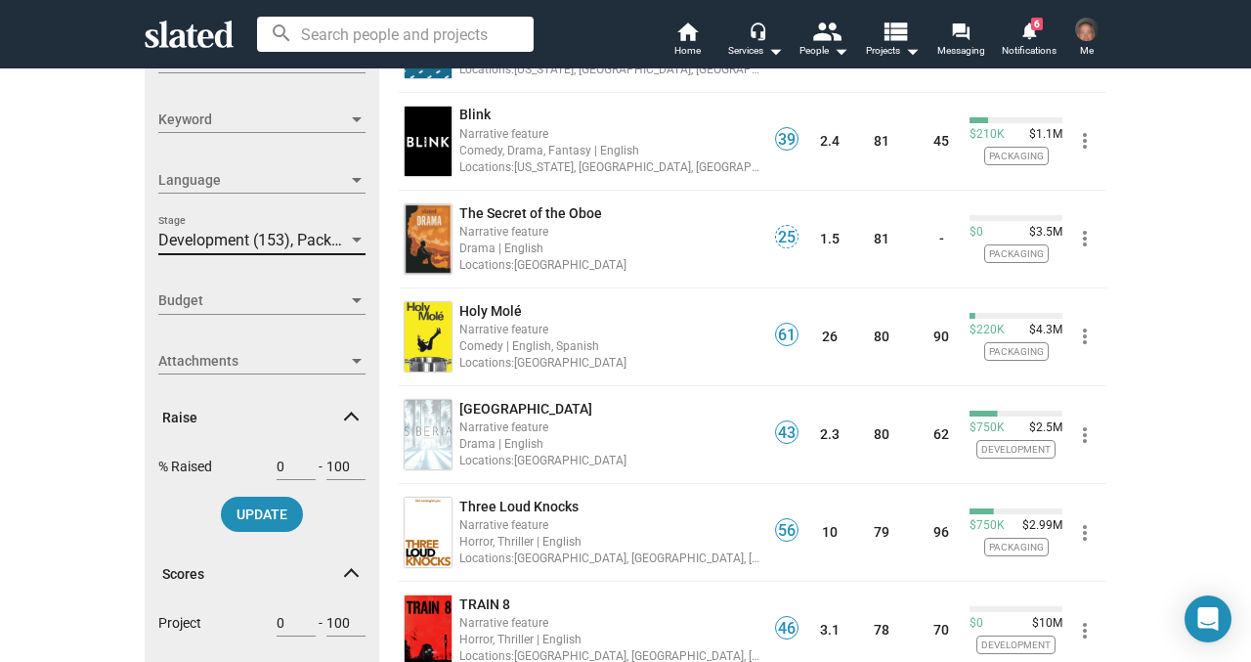
click at [358, 233] on div at bounding box center [357, 241] width 18 height 16
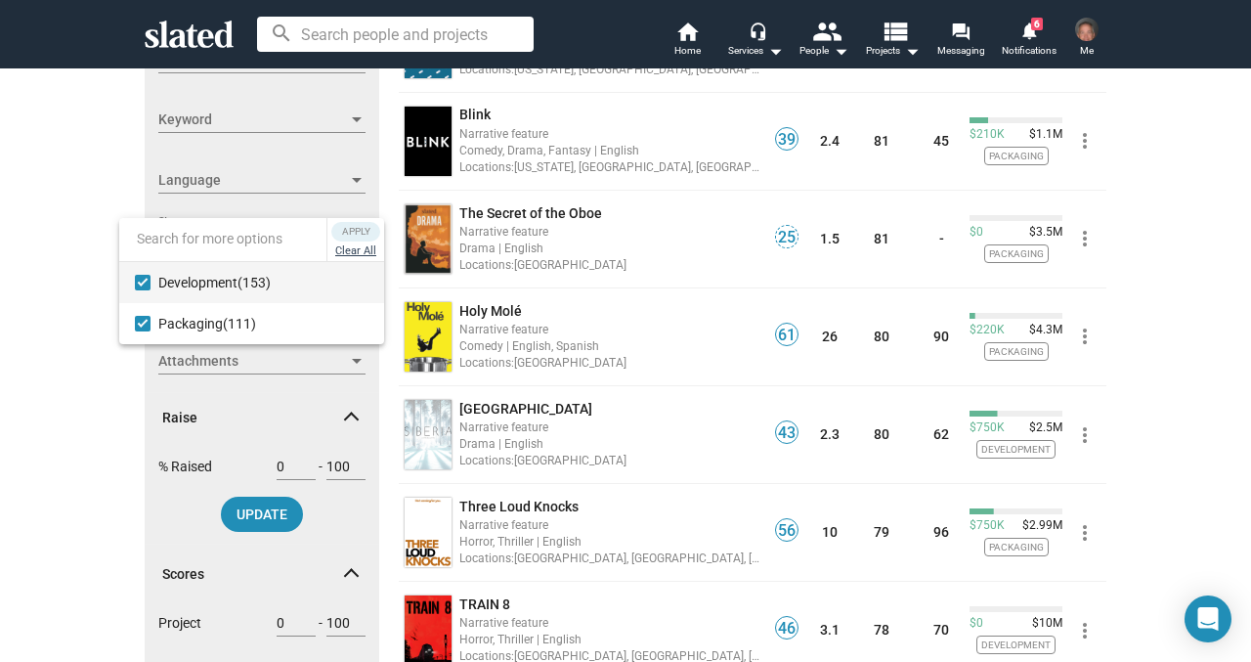
click at [358, 253] on button "Clear All" at bounding box center [355, 251] width 49 height 20
click at [347, 232] on span "Apply" at bounding box center [355, 232] width 35 height 20
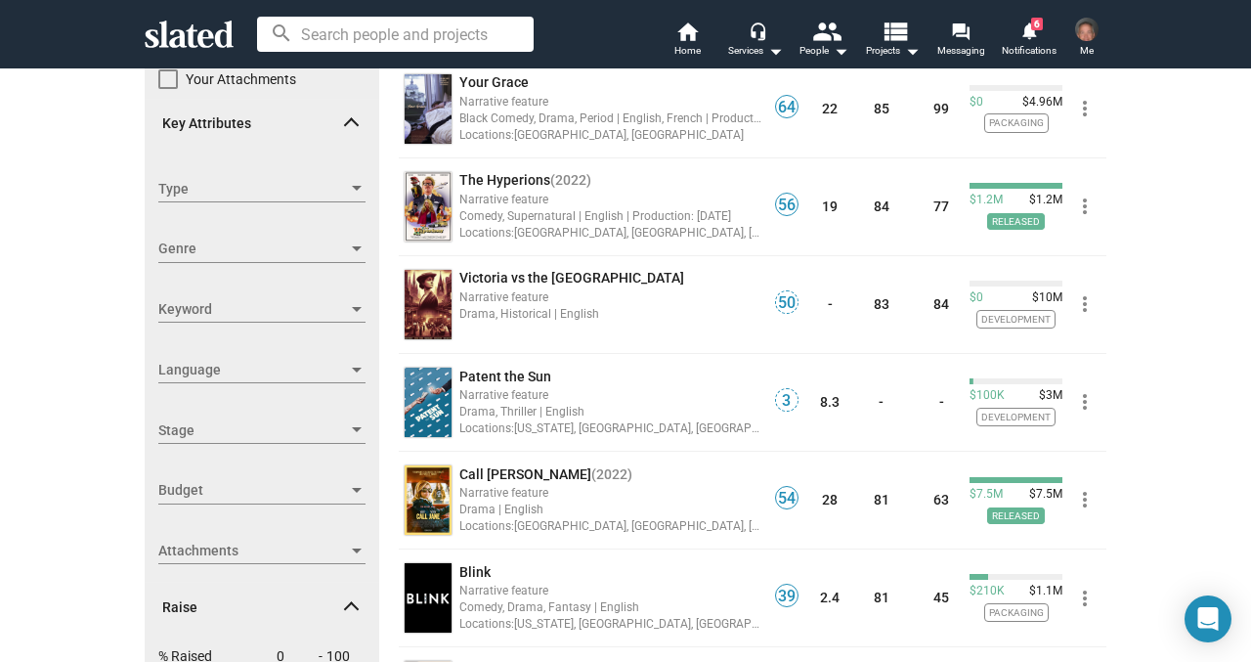
scroll to position [275, 0]
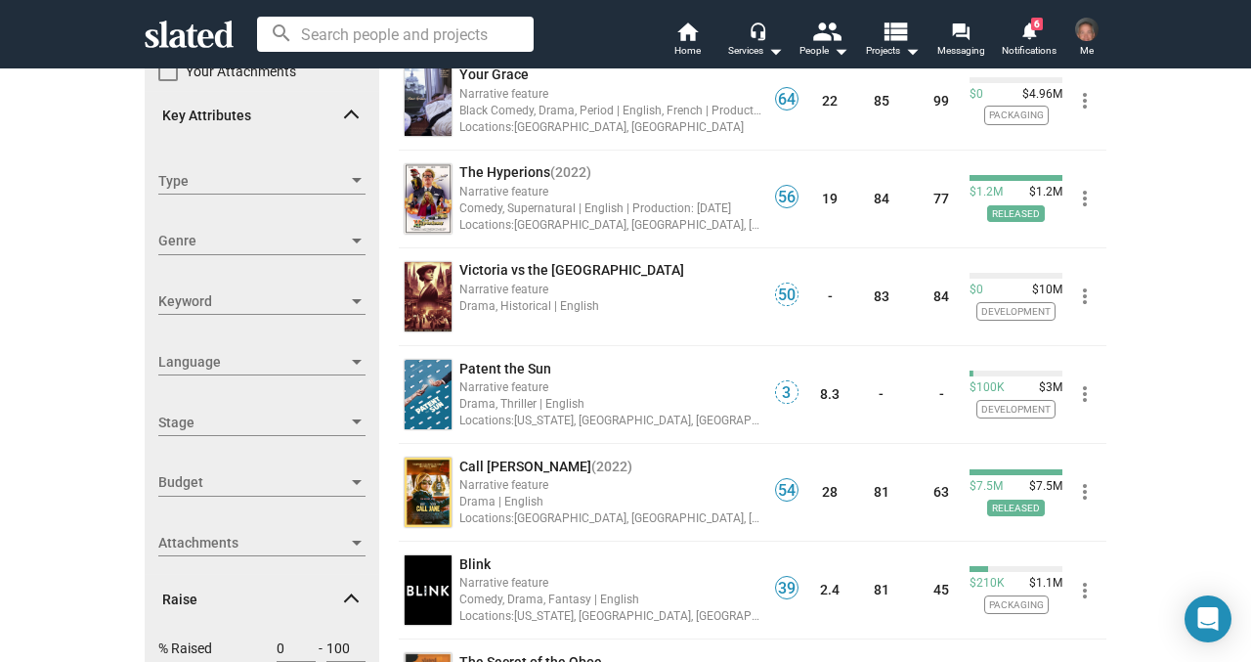
click at [356, 422] on div at bounding box center [357, 421] width 10 height 5
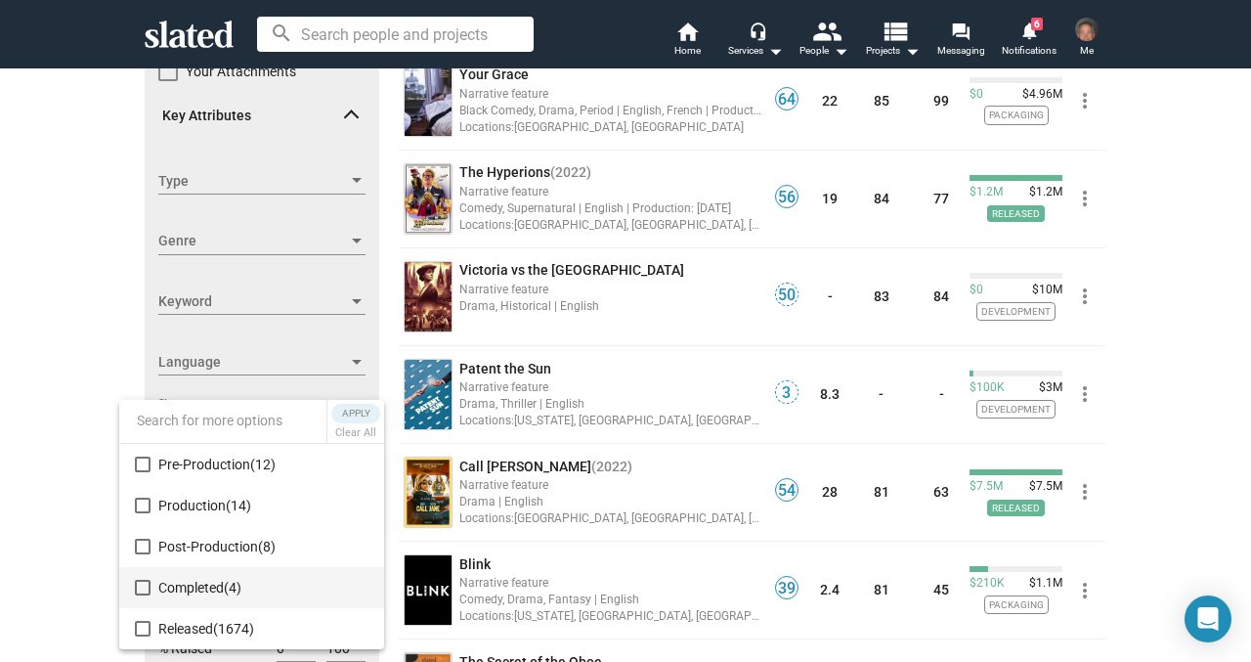
scroll to position [82, 0]
click at [143, 584] on mat-pseudo-checkbox at bounding box center [143, 588] width 16 height 16
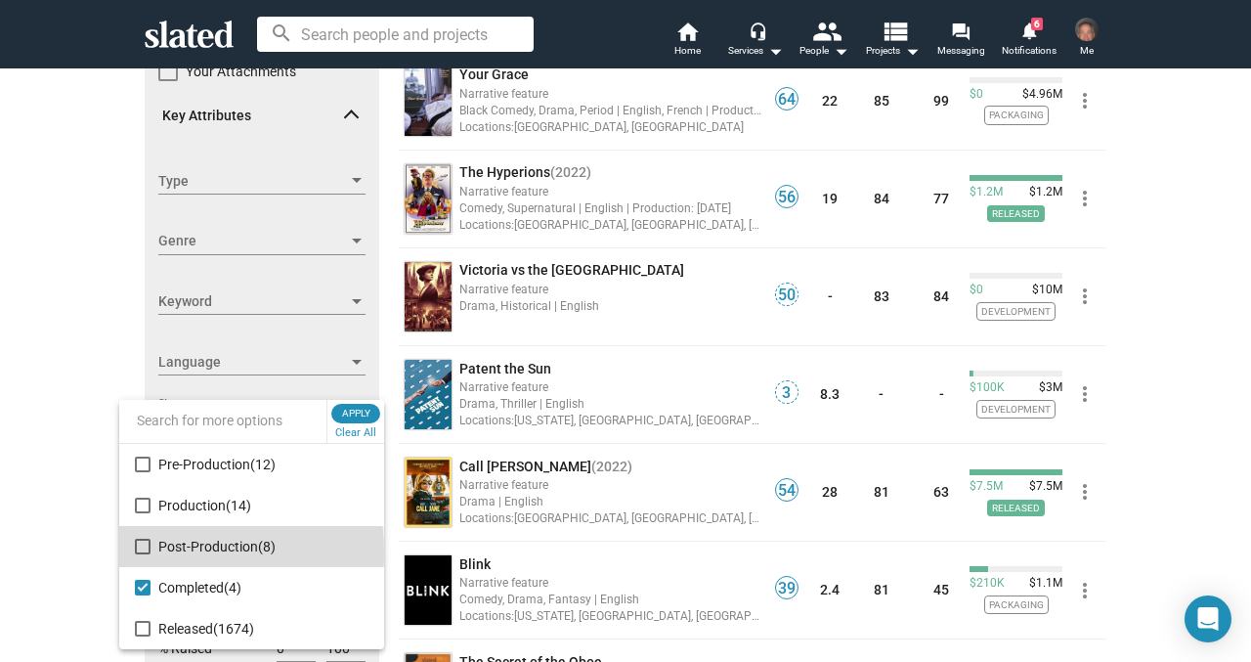
click at [145, 552] on mat-pseudo-checkbox at bounding box center [143, 547] width 16 height 16
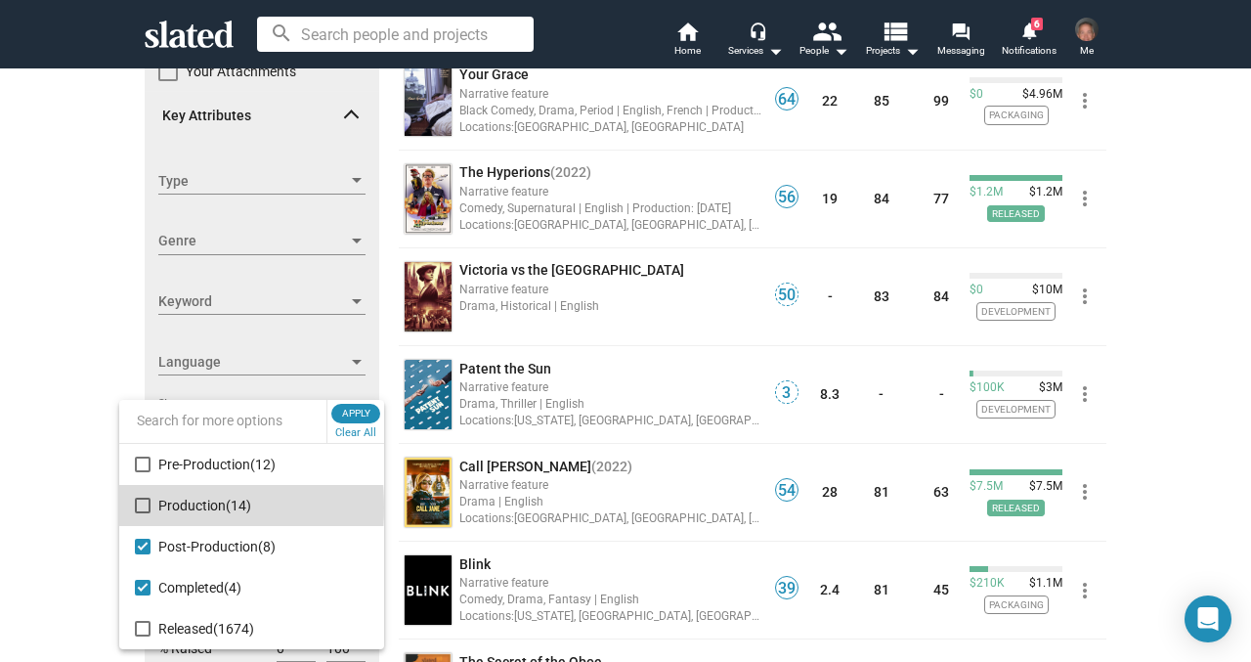
click at [141, 507] on mat-pseudo-checkbox at bounding box center [143, 506] width 16 height 16
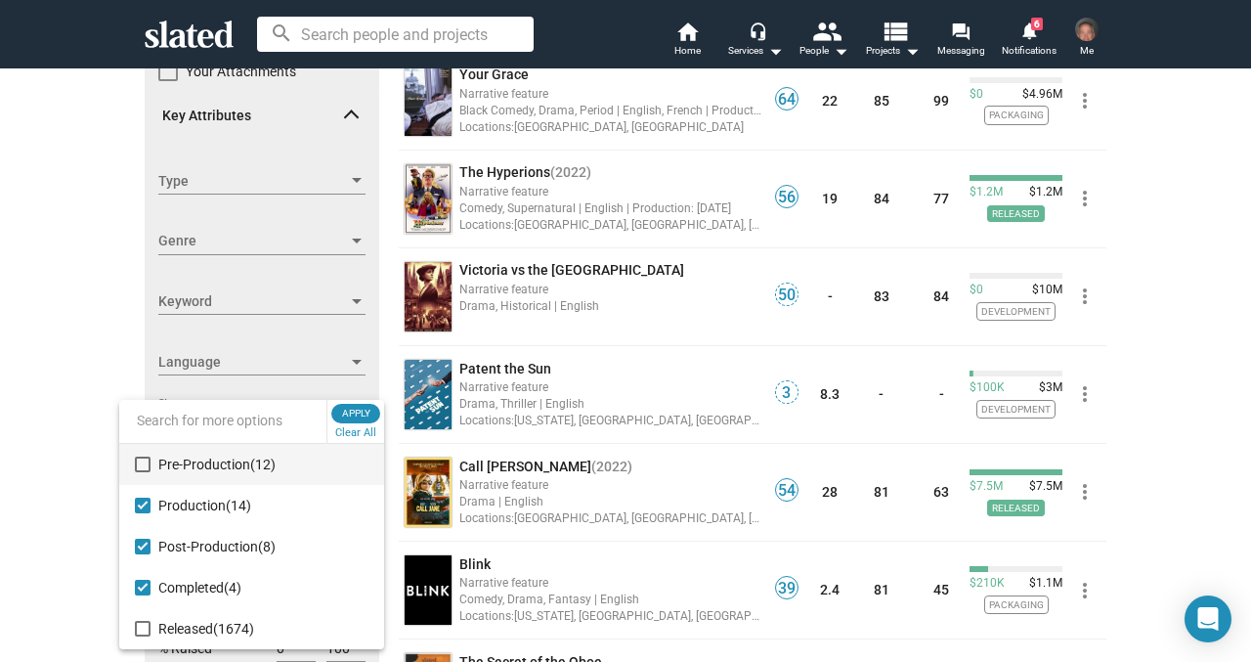
click at [140, 460] on mat-pseudo-checkbox at bounding box center [143, 465] width 16 height 16
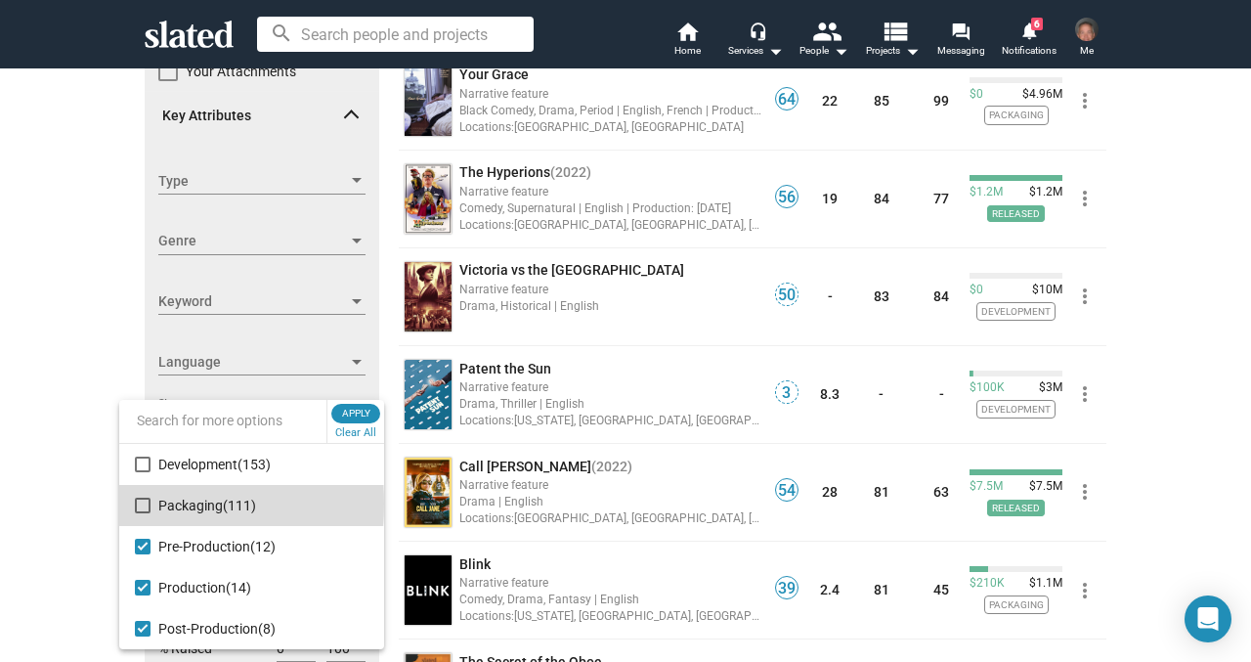
click at [144, 503] on mat-pseudo-checkbox at bounding box center [143, 506] width 16 height 16
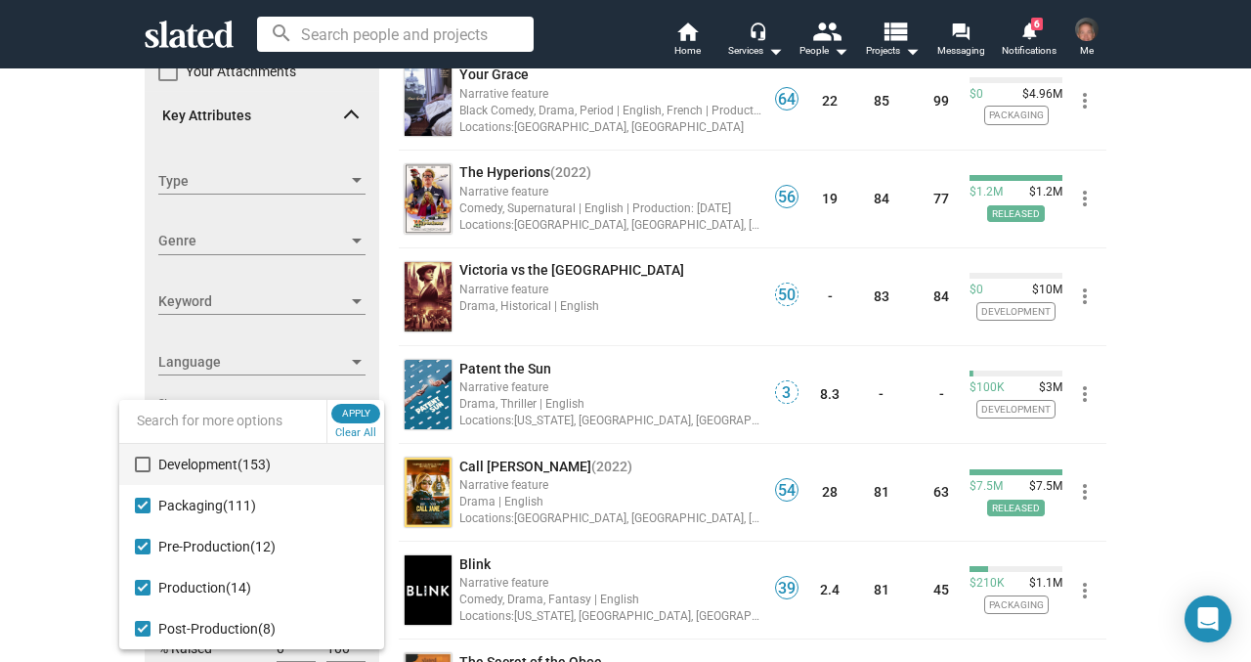
click at [141, 463] on mat-pseudo-checkbox at bounding box center [143, 465] width 16 height 16
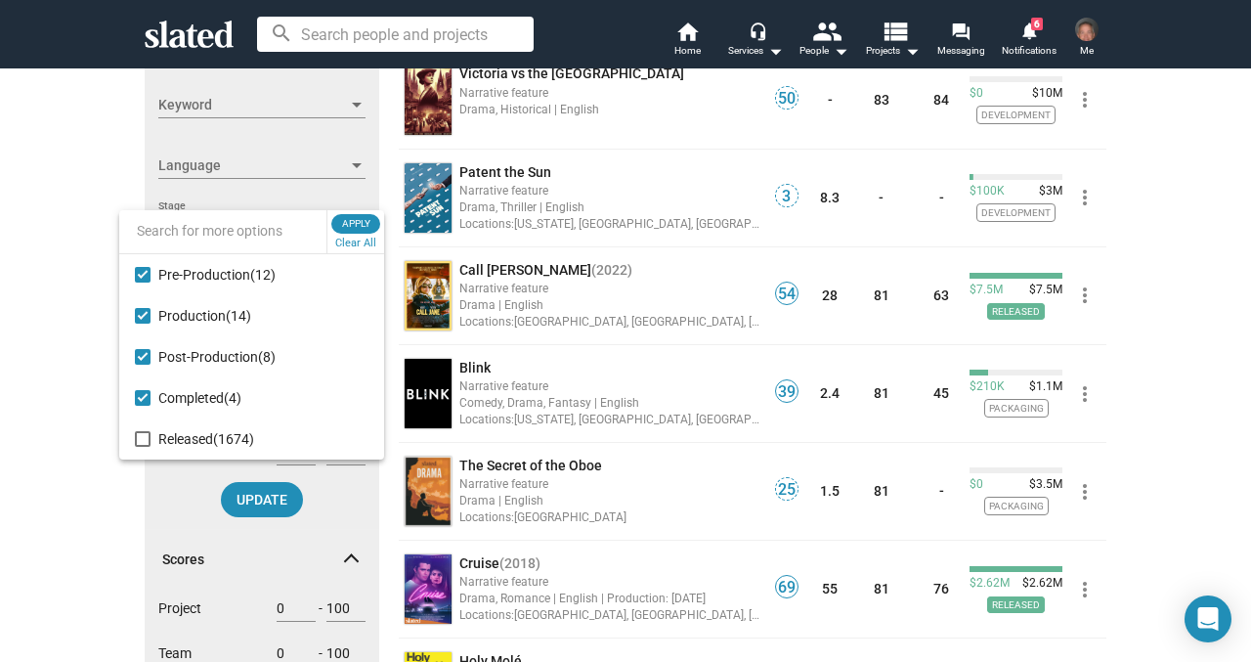
scroll to position [474, 0]
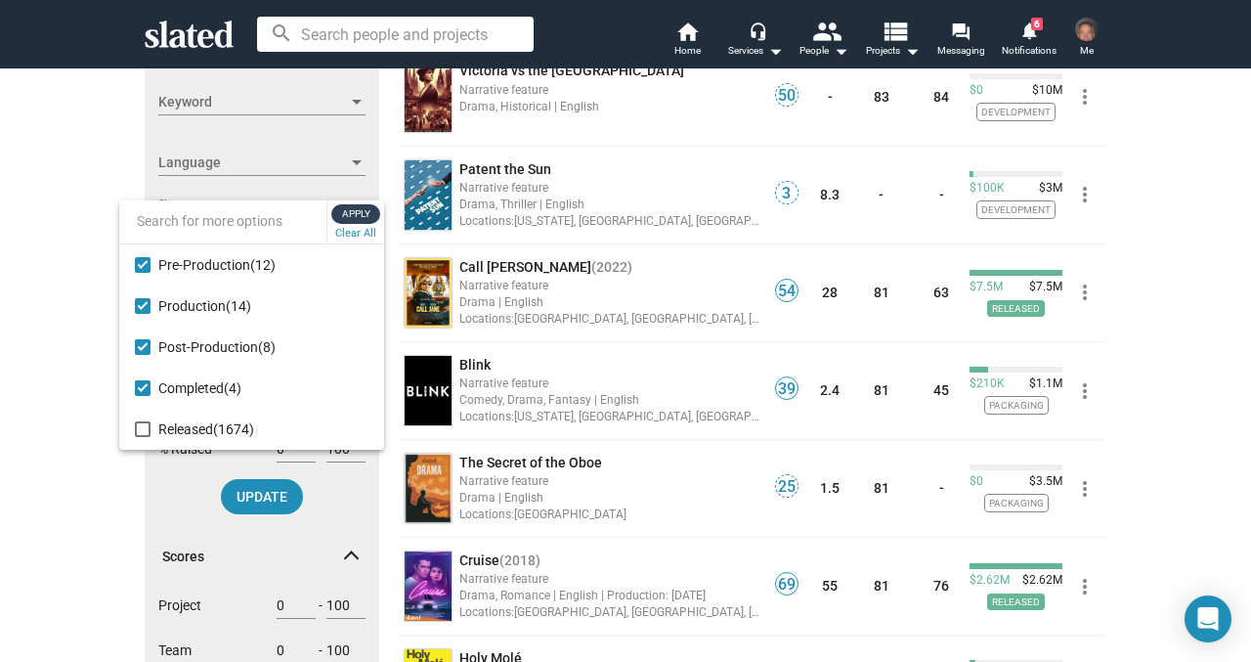
click at [358, 211] on span "Apply" at bounding box center [355, 214] width 35 height 20
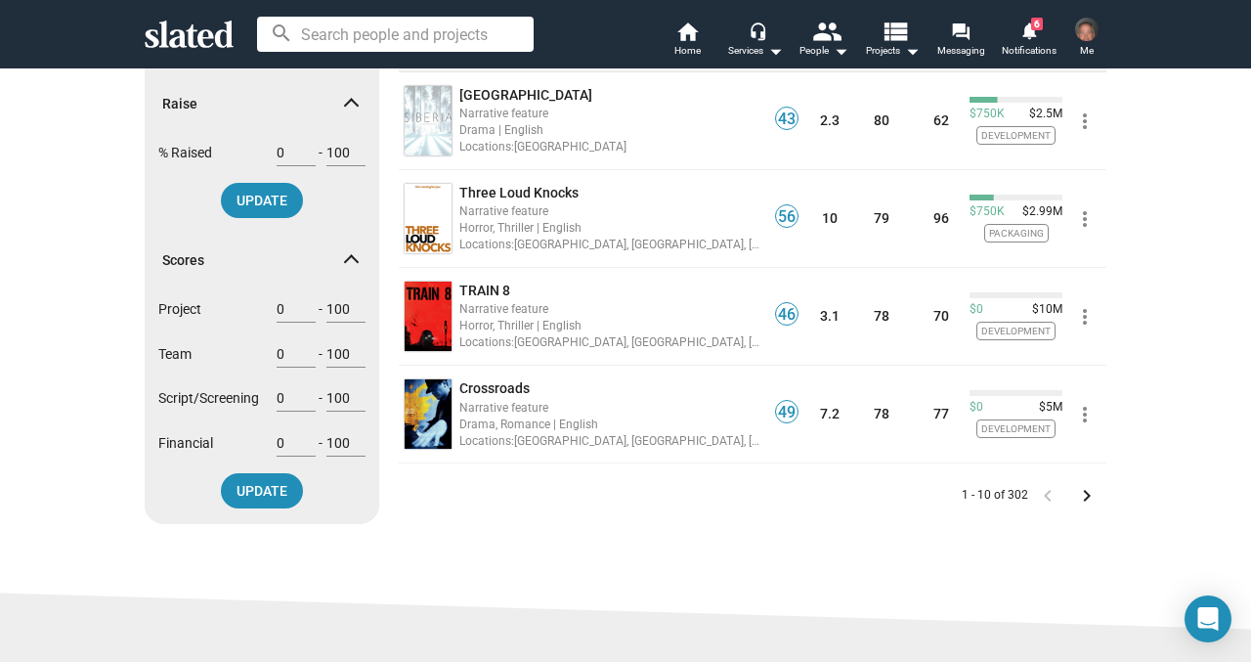
scroll to position [877, 0]
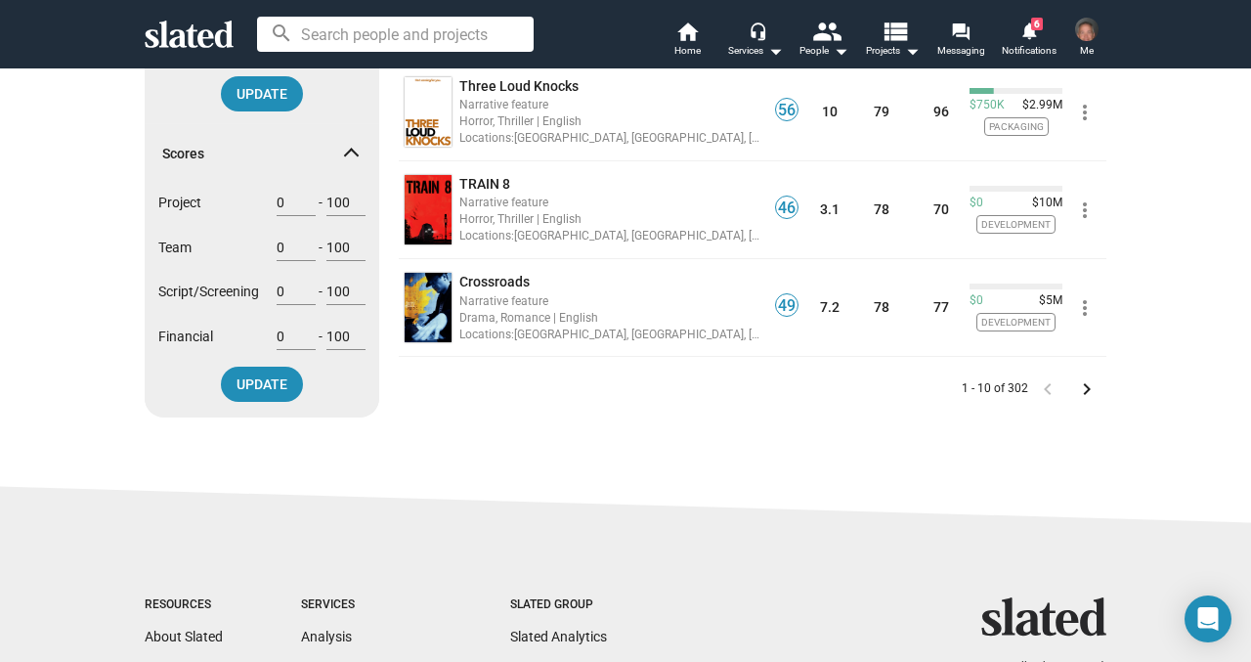
click at [1087, 395] on mat-icon "keyboard_arrow_right" at bounding box center [1086, 388] width 23 height 23
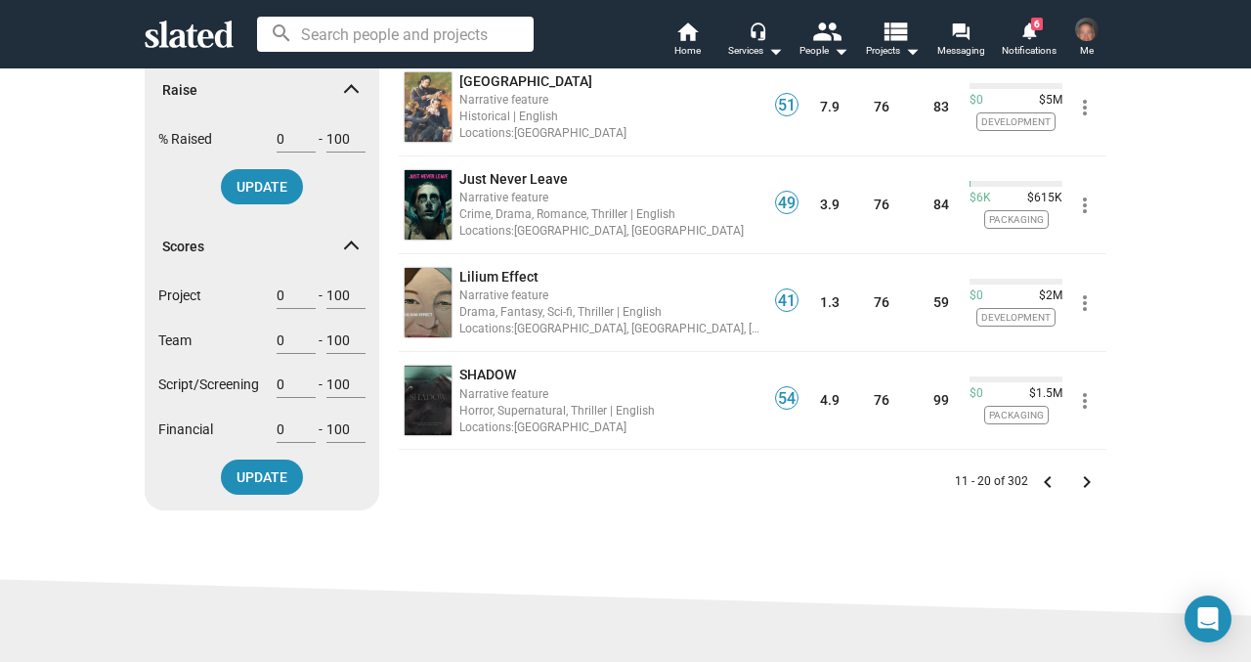
scroll to position [844, 0]
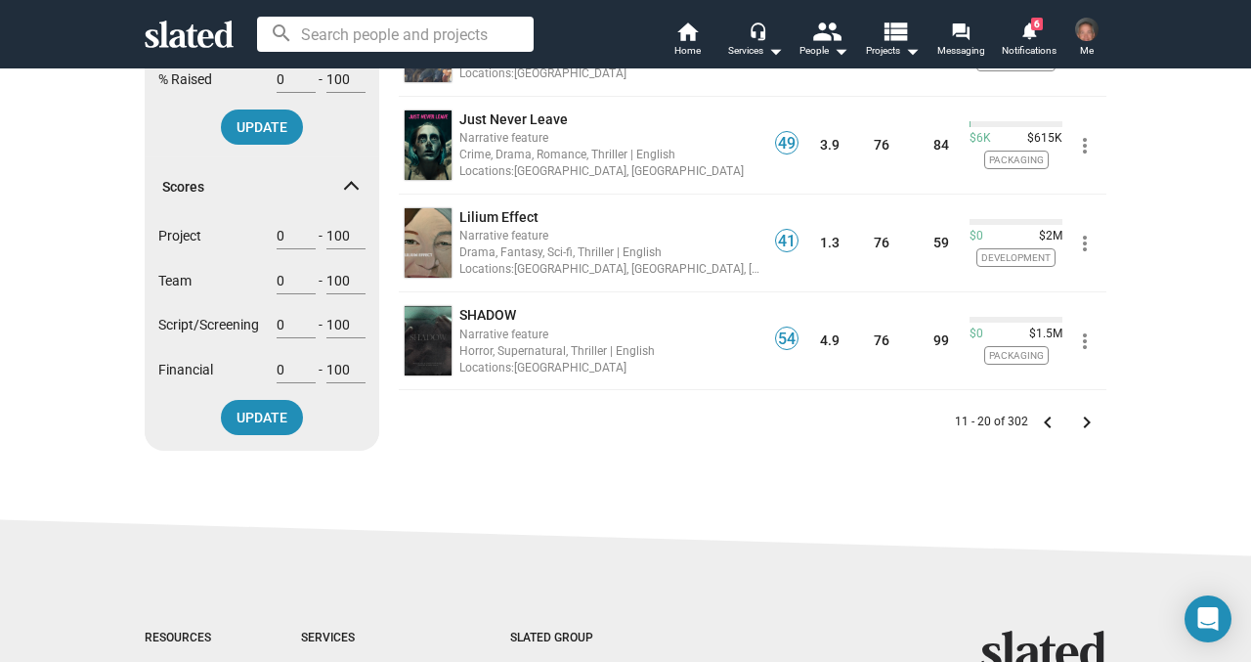
click at [1076, 423] on mat-icon "keyboard_arrow_right" at bounding box center [1086, 422] width 23 height 23
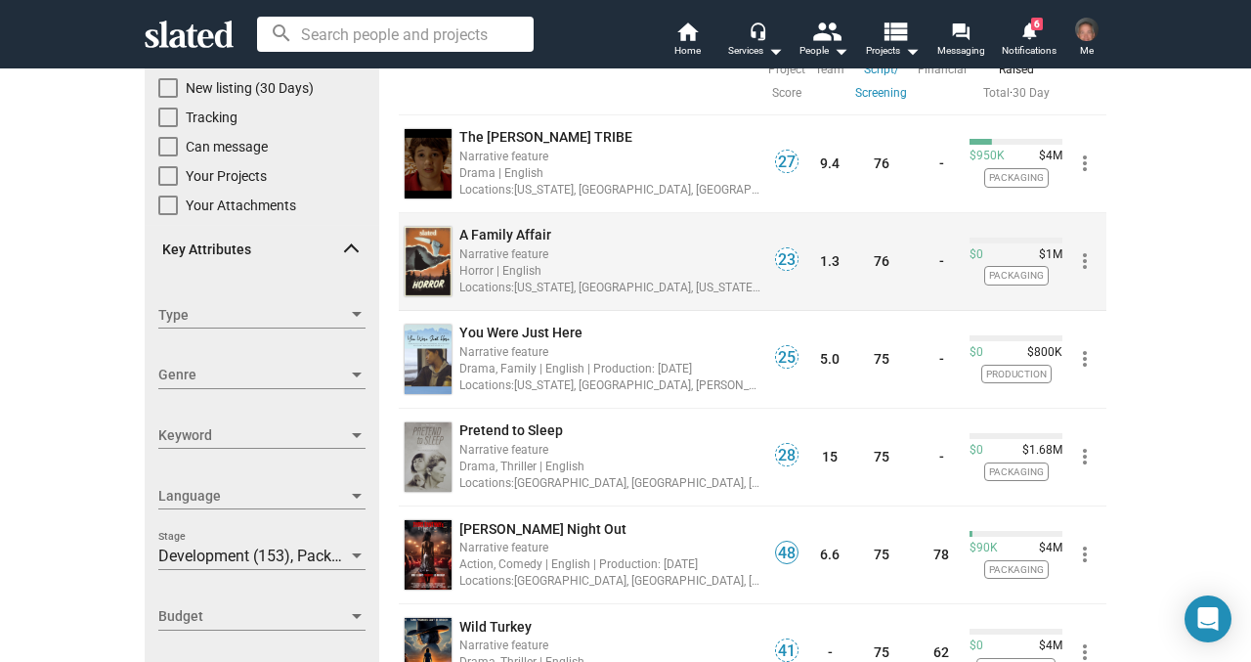
scroll to position [150, 0]
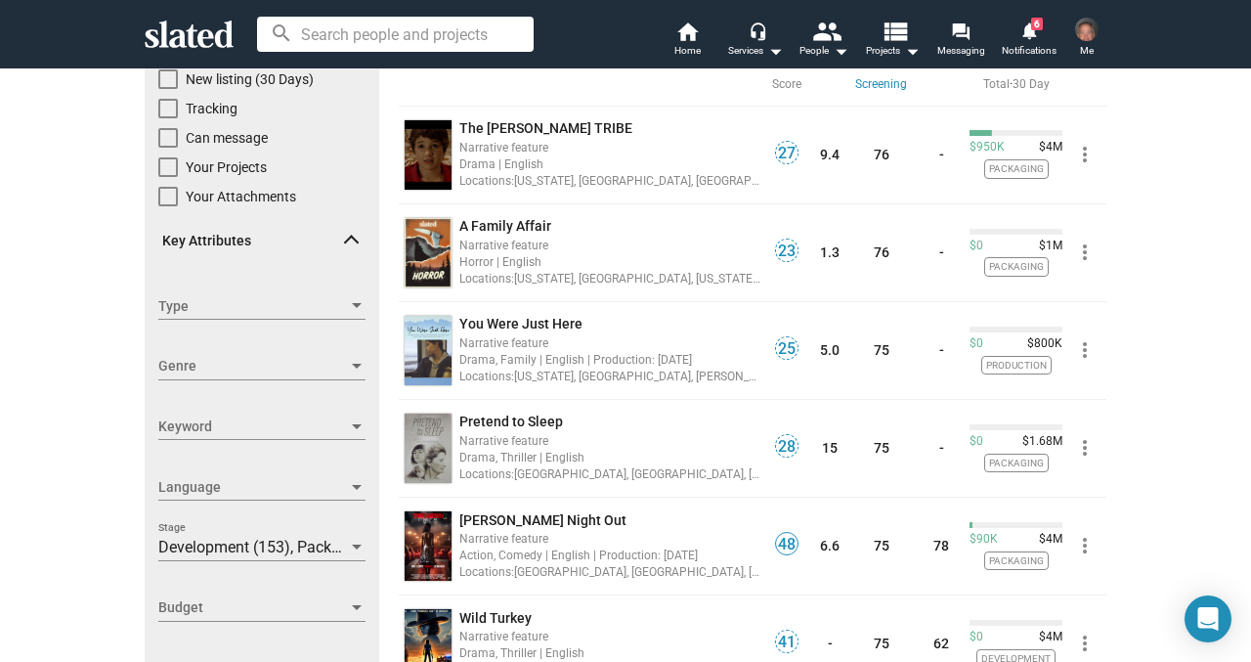
click at [359, 364] on div at bounding box center [357, 366] width 10 height 5
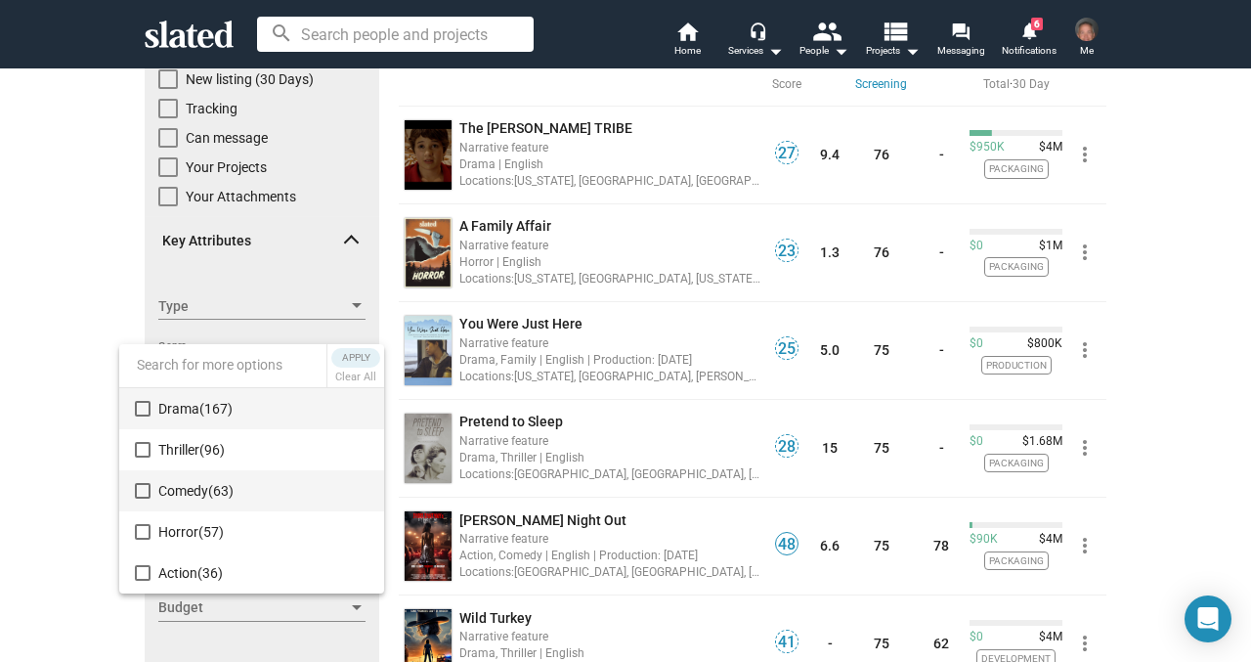
click at [142, 493] on mat-pseudo-checkbox at bounding box center [143, 491] width 16 height 16
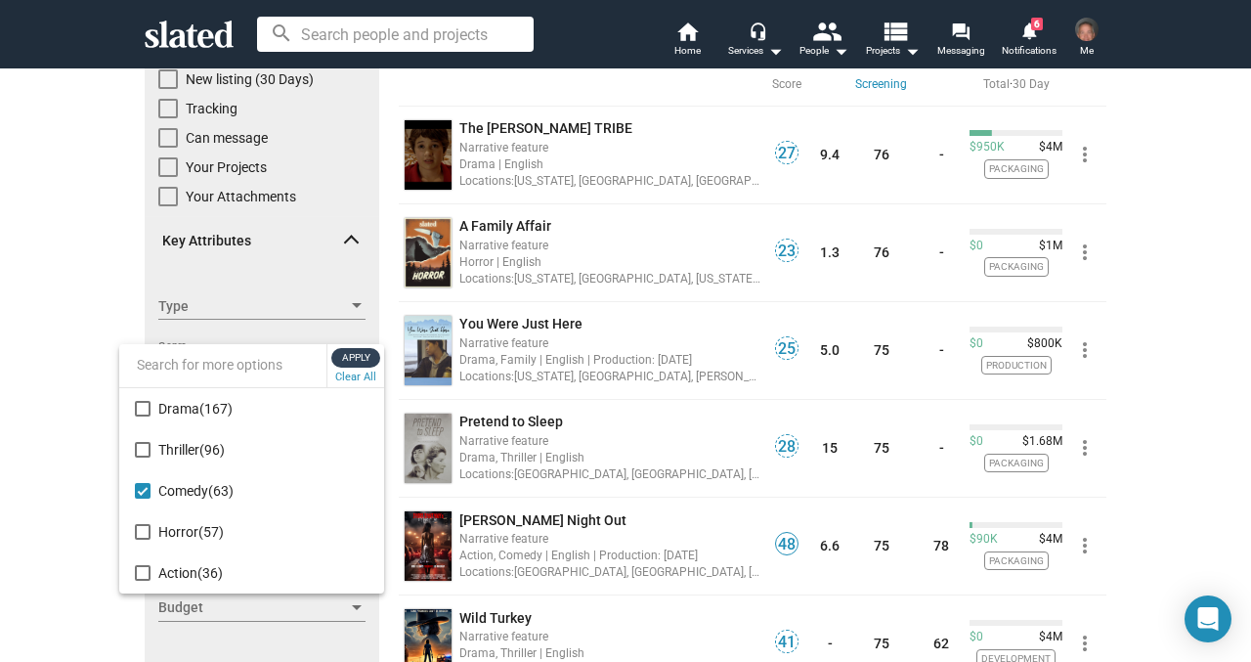
click at [360, 359] on span "Apply" at bounding box center [355, 358] width 35 height 20
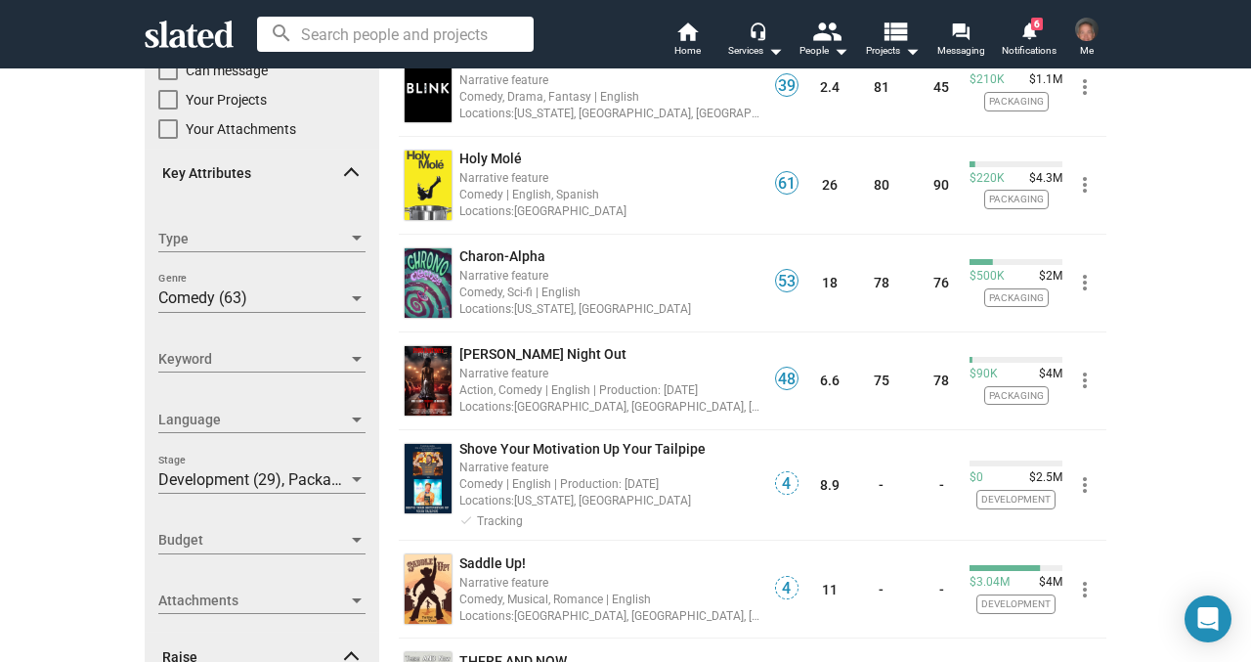
scroll to position [193, 0]
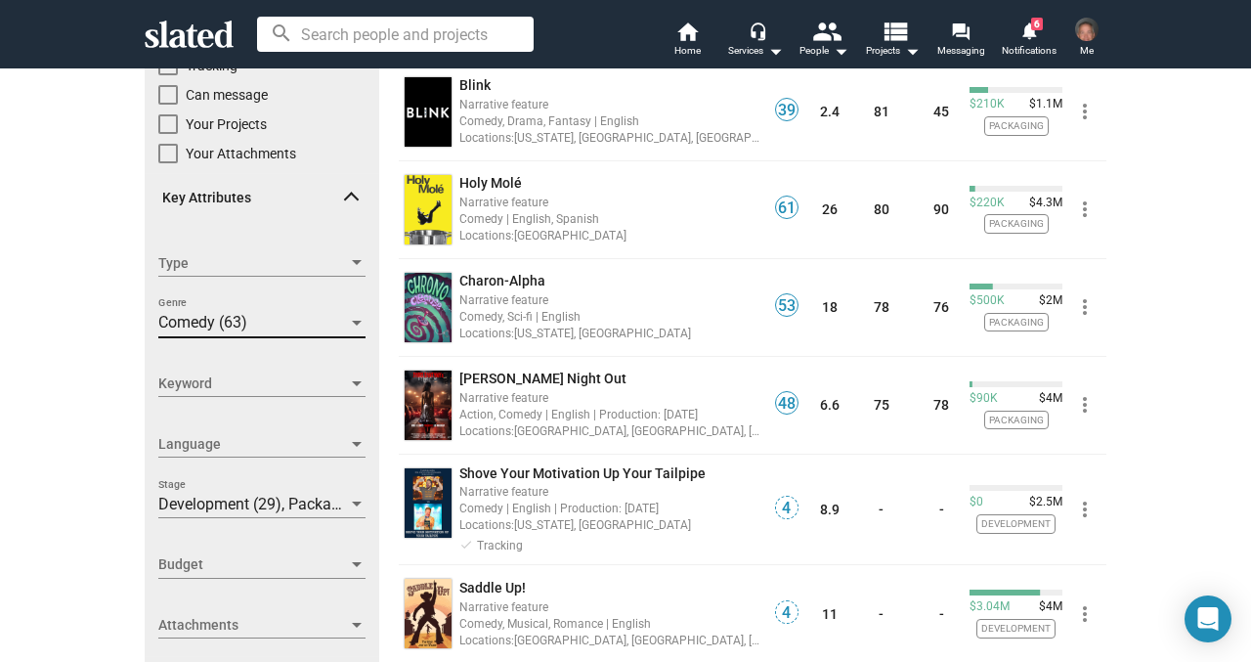
click at [354, 322] on div at bounding box center [357, 323] width 10 height 5
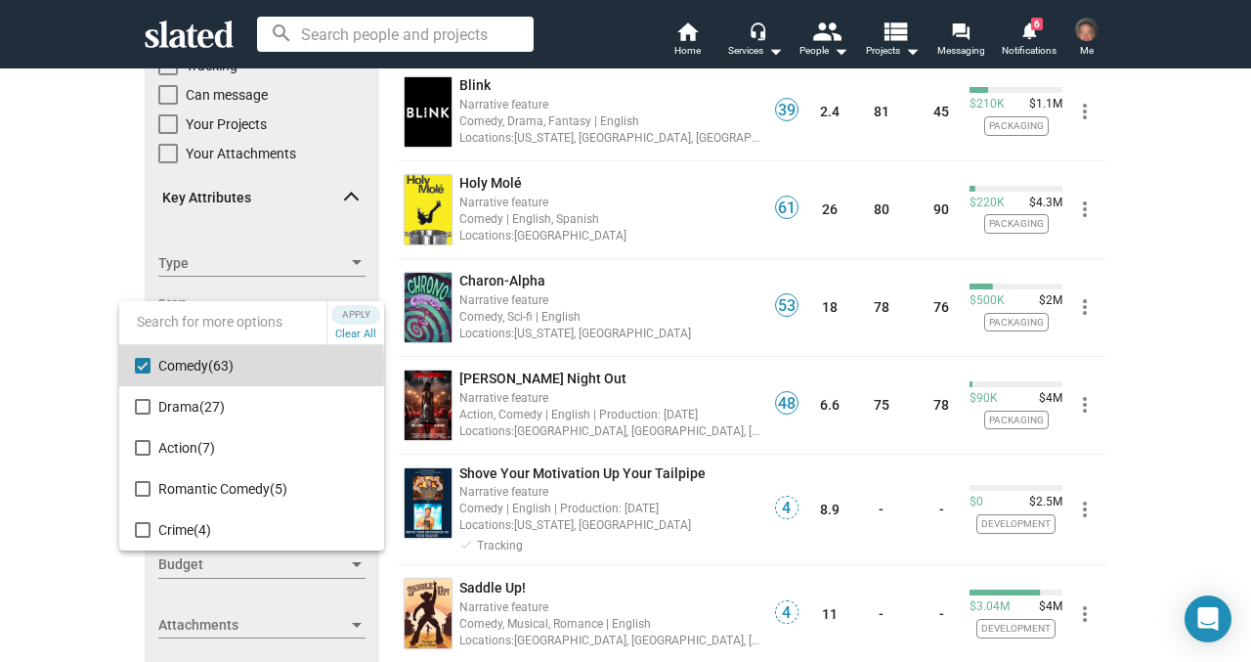
click at [145, 367] on mat-pseudo-checkbox at bounding box center [143, 366] width 16 height 16
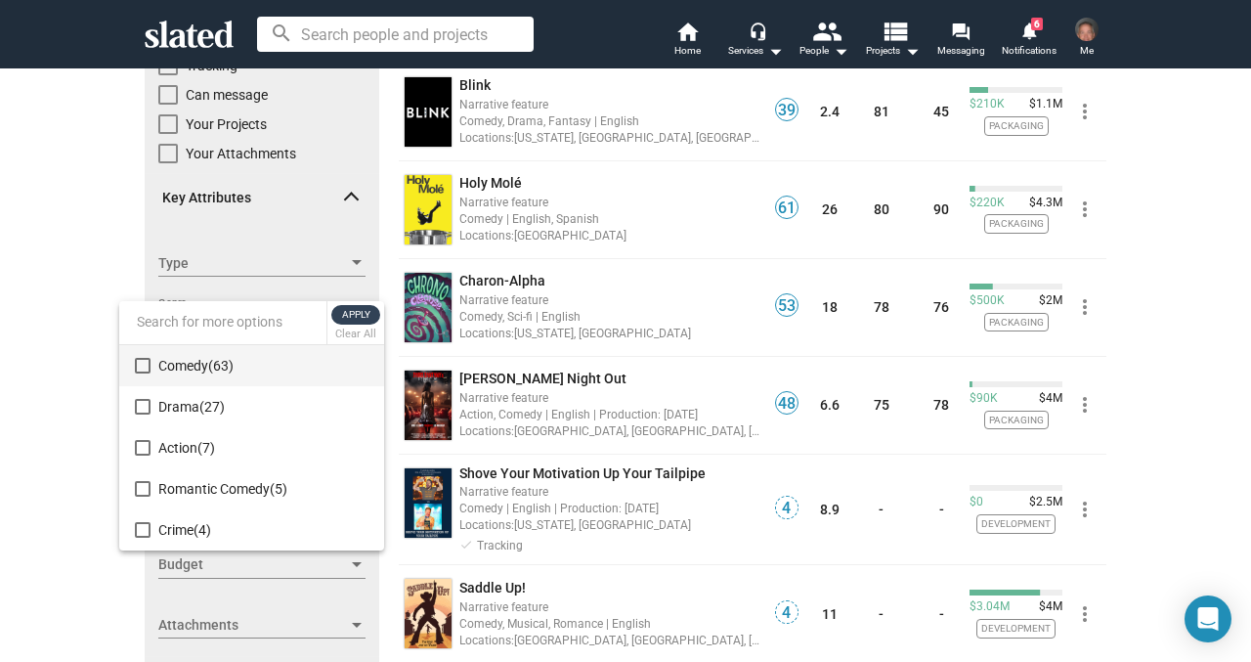
click at [356, 317] on span "Apply" at bounding box center [355, 315] width 35 height 20
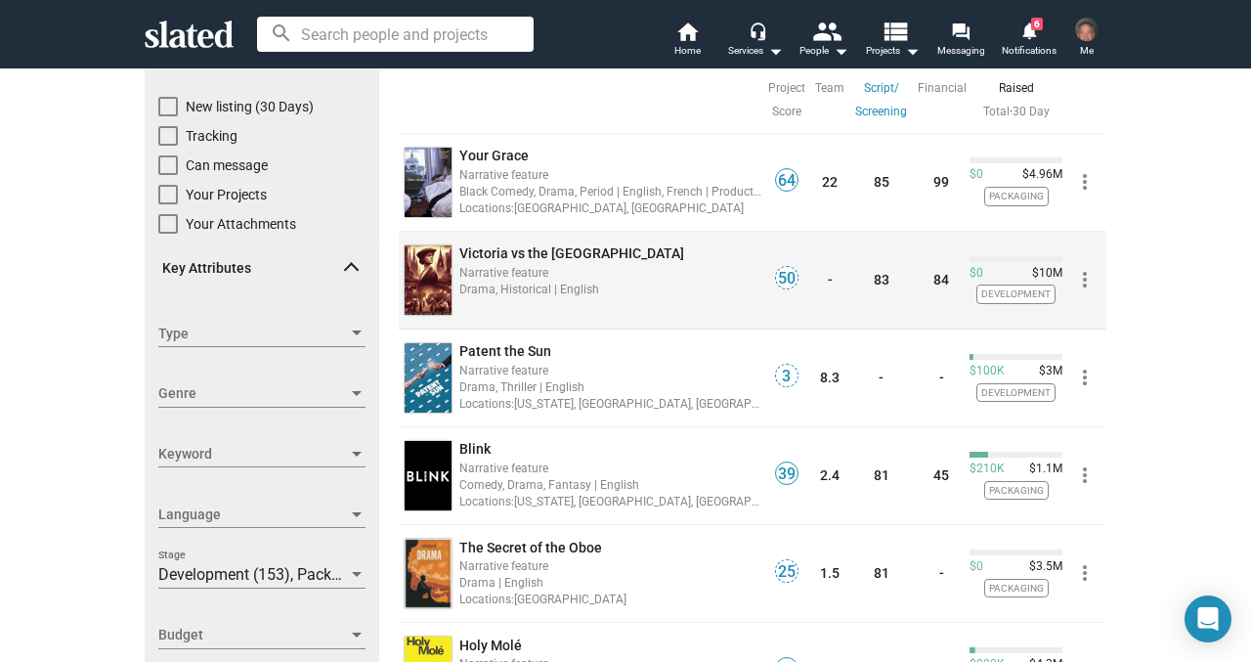
scroll to position [290, 0]
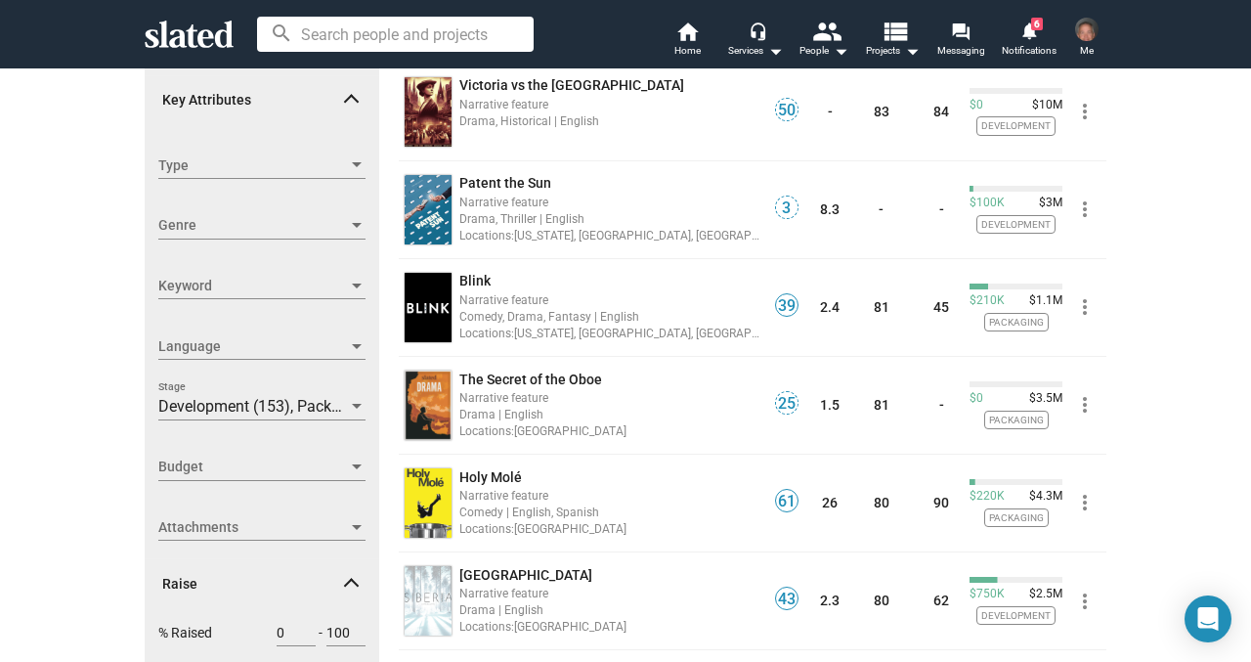
click at [354, 402] on div at bounding box center [357, 407] width 18 height 16
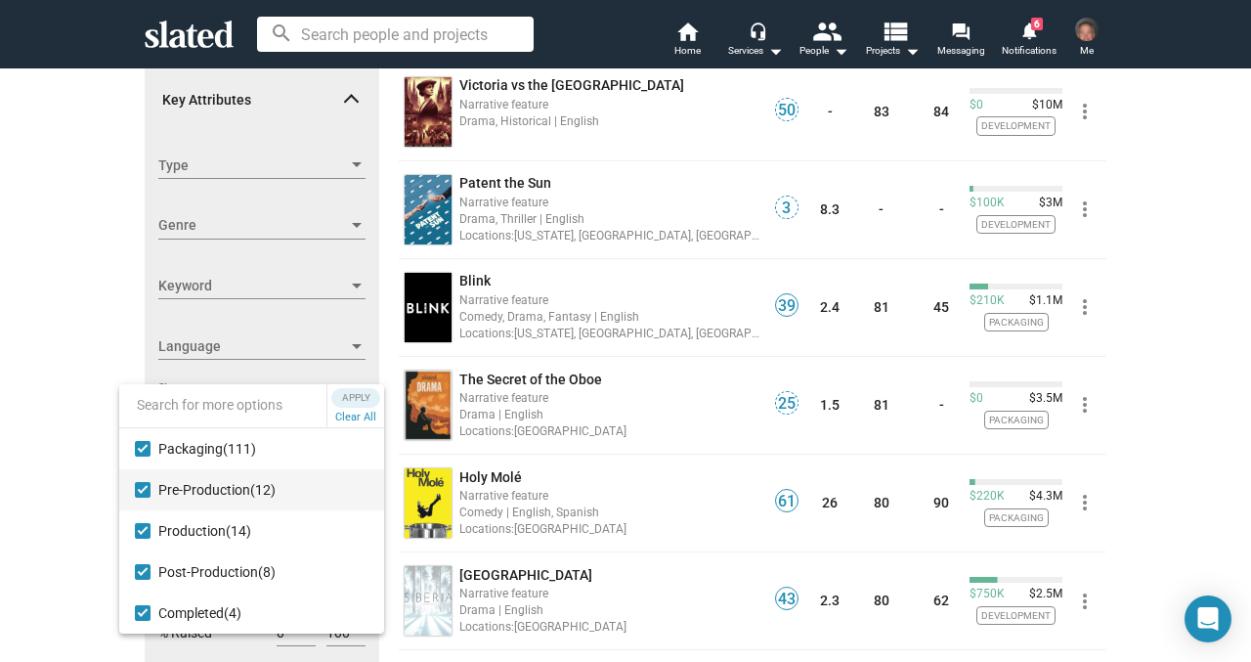
scroll to position [41, 0]
click at [351, 420] on button "Clear All" at bounding box center [355, 418] width 49 height 20
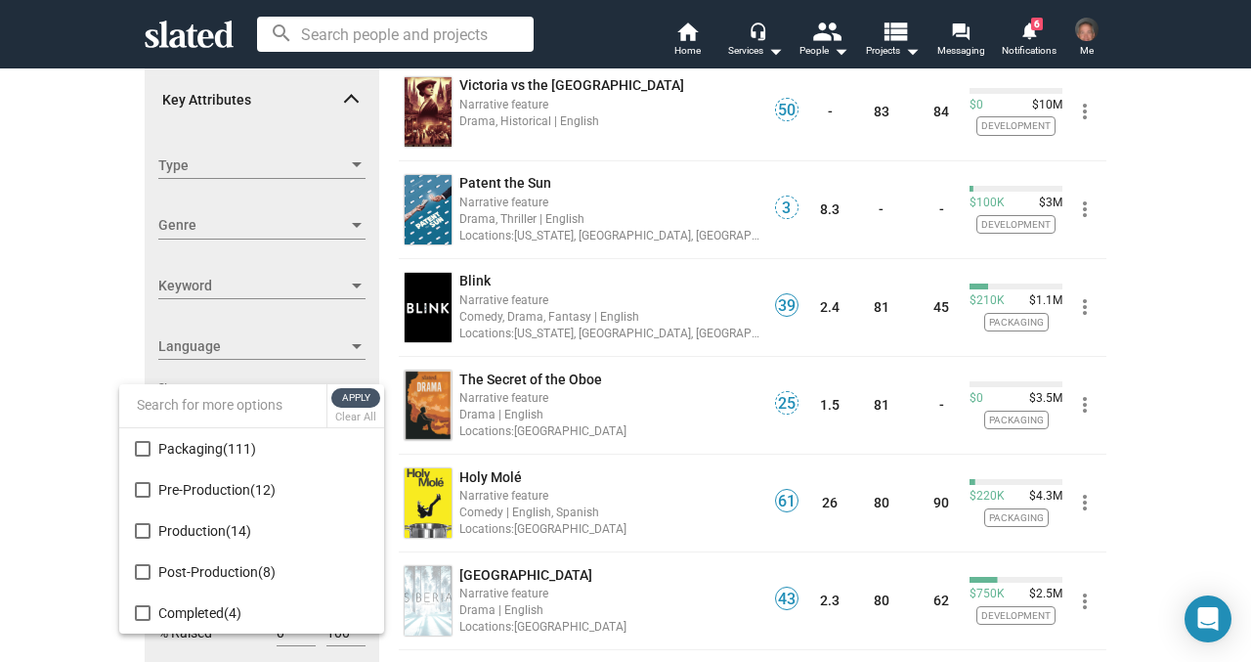
click at [352, 396] on span "Apply" at bounding box center [355, 398] width 35 height 20
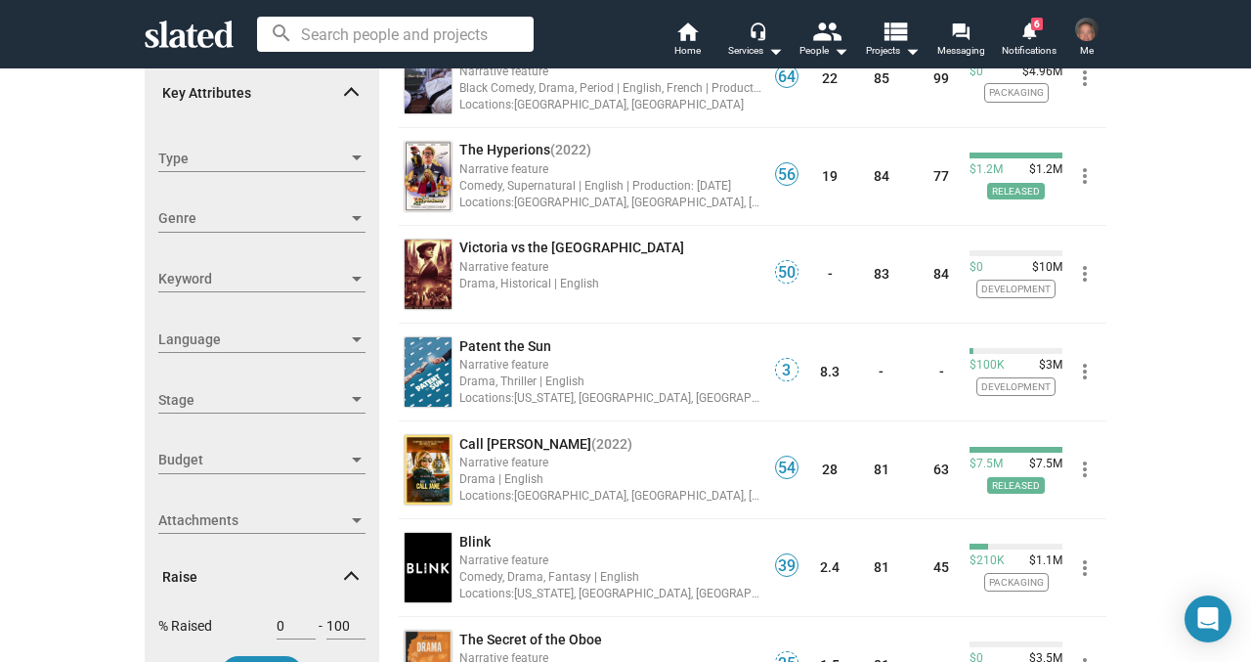
scroll to position [295, 0]
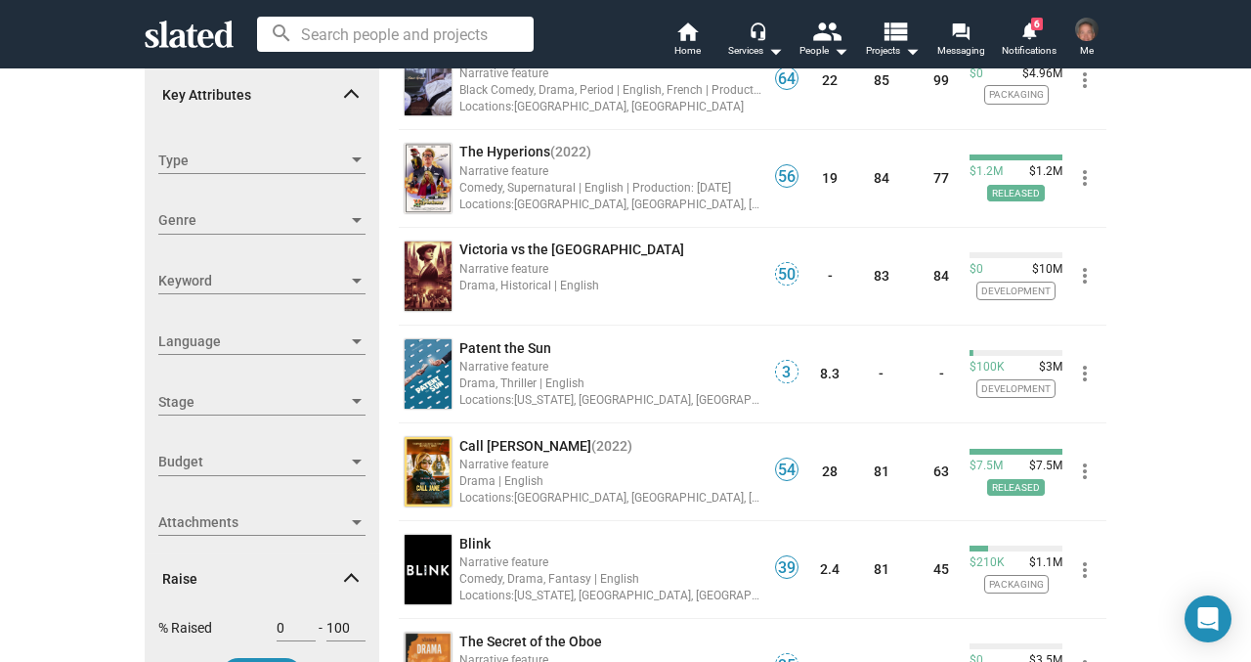
click at [352, 400] on div at bounding box center [357, 401] width 10 height 5
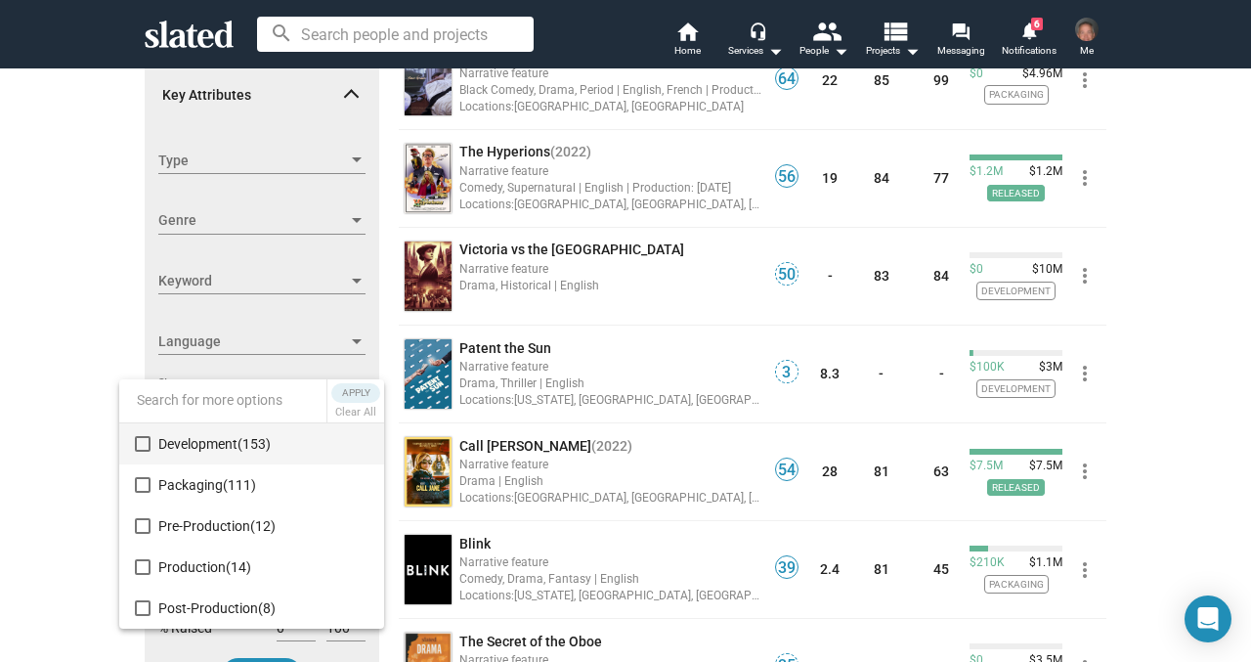
click at [56, 379] on div at bounding box center [625, 331] width 1251 height 662
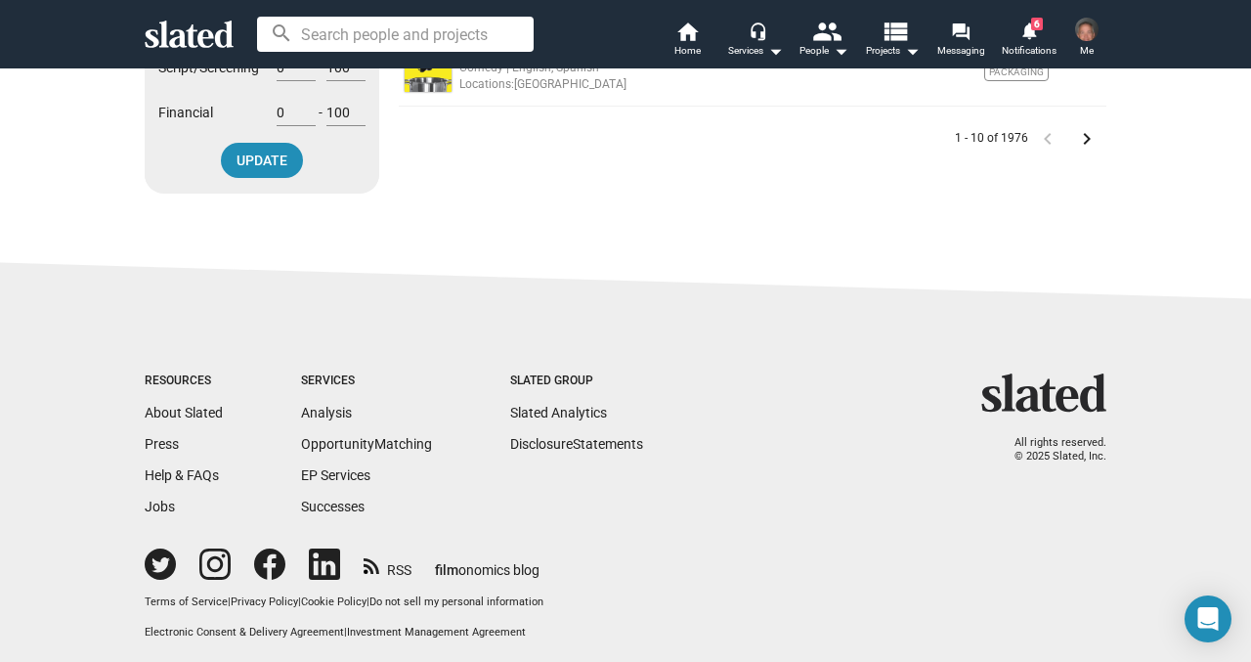
scroll to position [1100, 0]
click at [1091, 139] on mat-icon "keyboard_arrow_right" at bounding box center [1086, 139] width 23 height 23
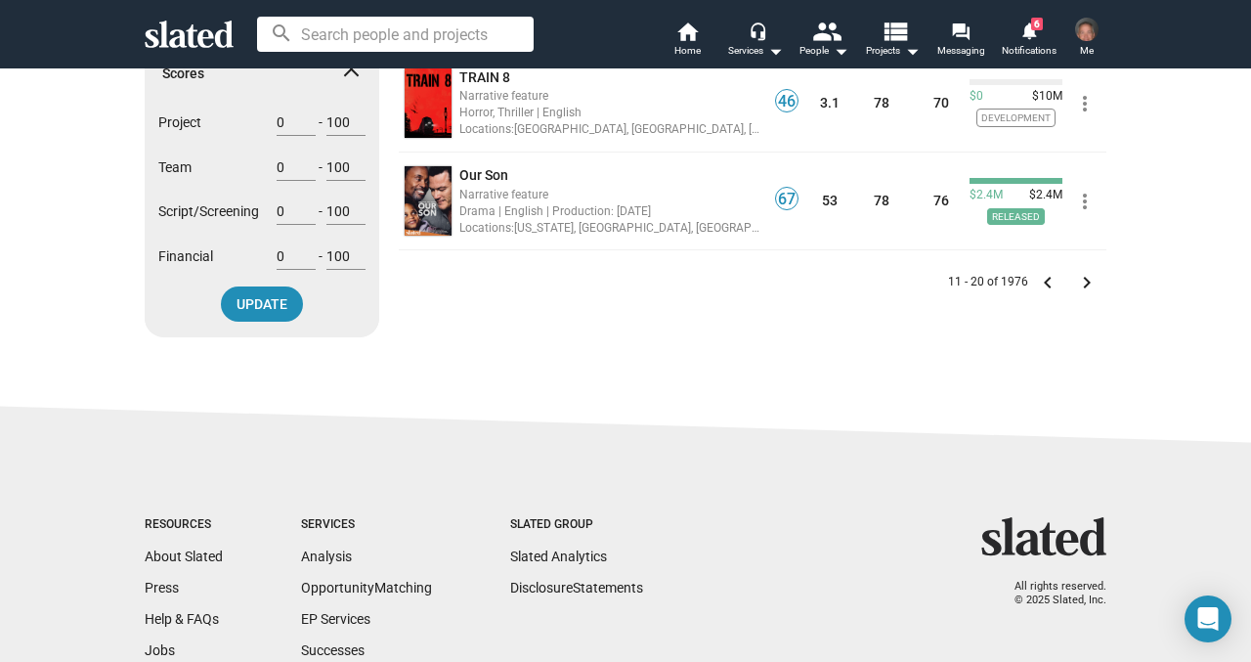
scroll to position [949, 0]
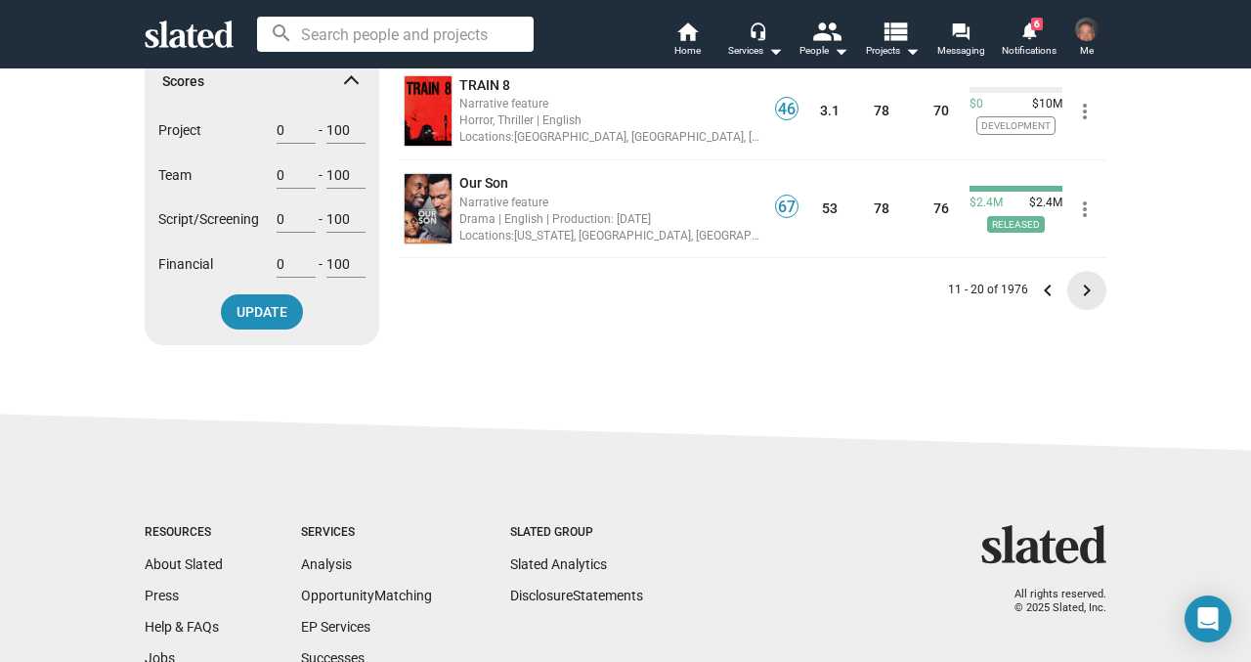
click at [1075, 286] on mat-icon "keyboard_arrow_right" at bounding box center [1086, 290] width 23 height 23
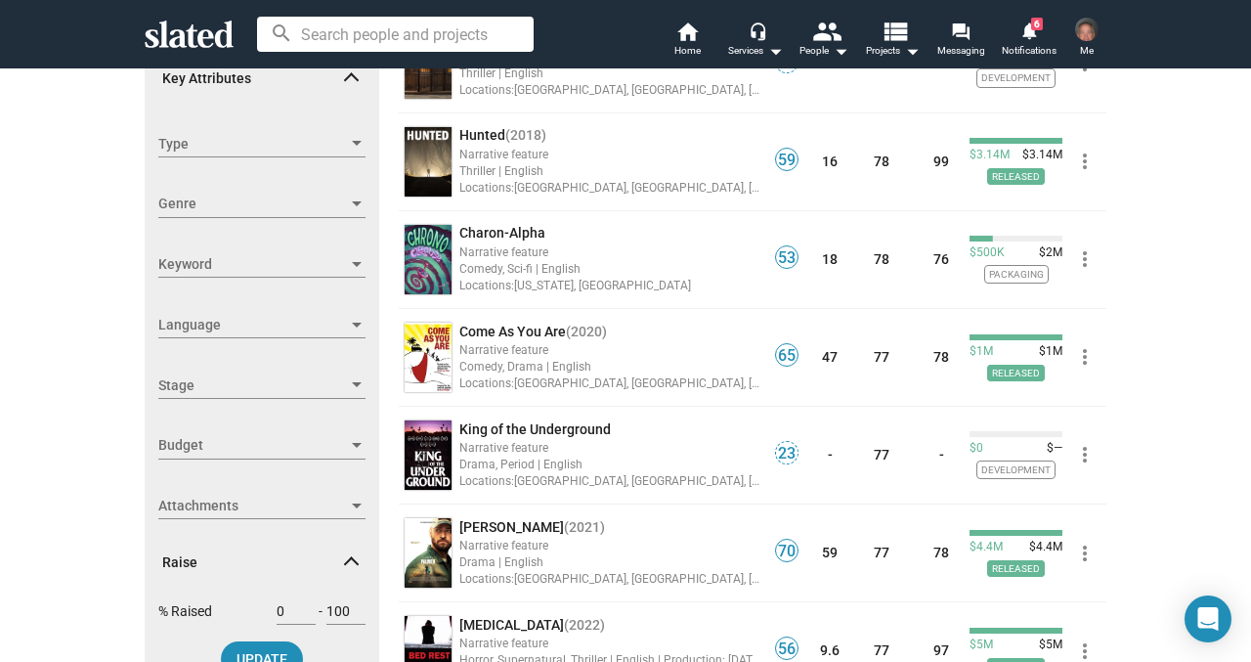
scroll to position [822, 0]
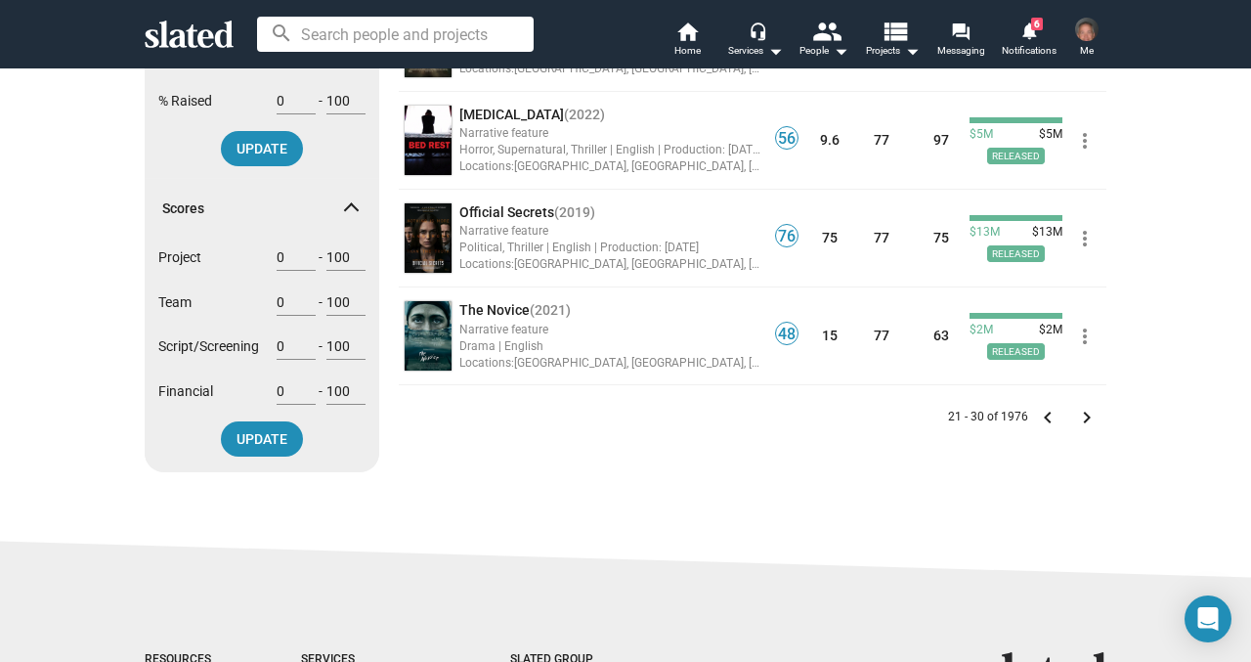
click at [1083, 415] on mat-icon "keyboard_arrow_right" at bounding box center [1086, 417] width 23 height 23
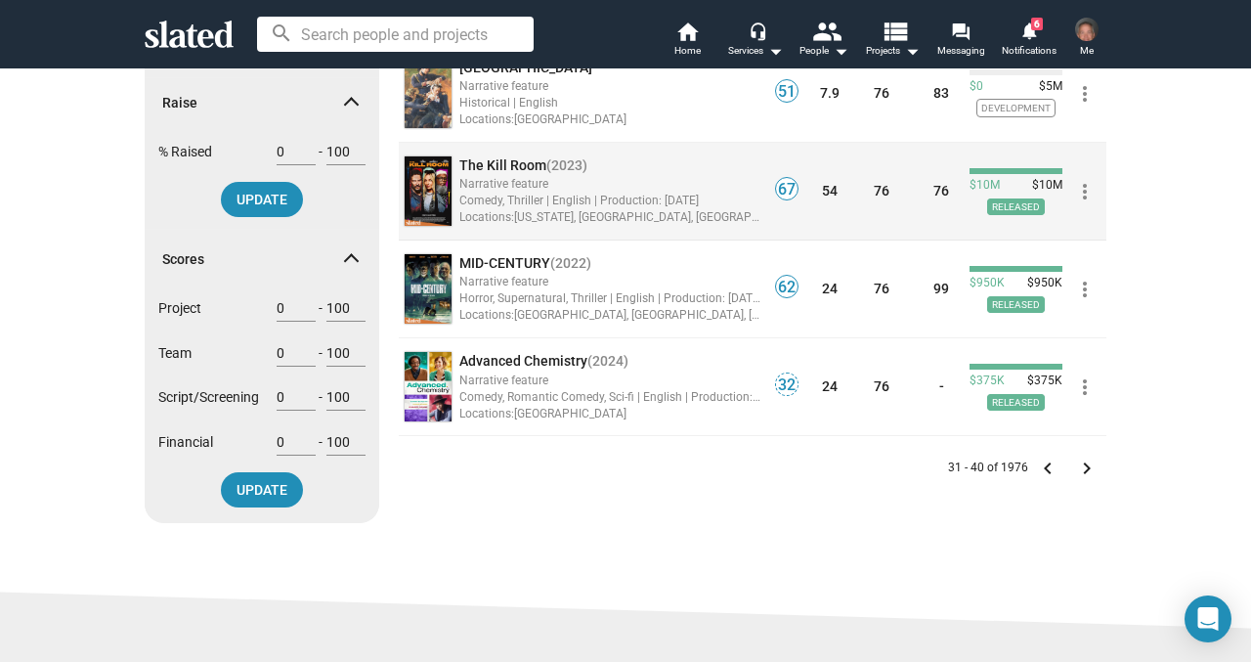
scroll to position [785, 0]
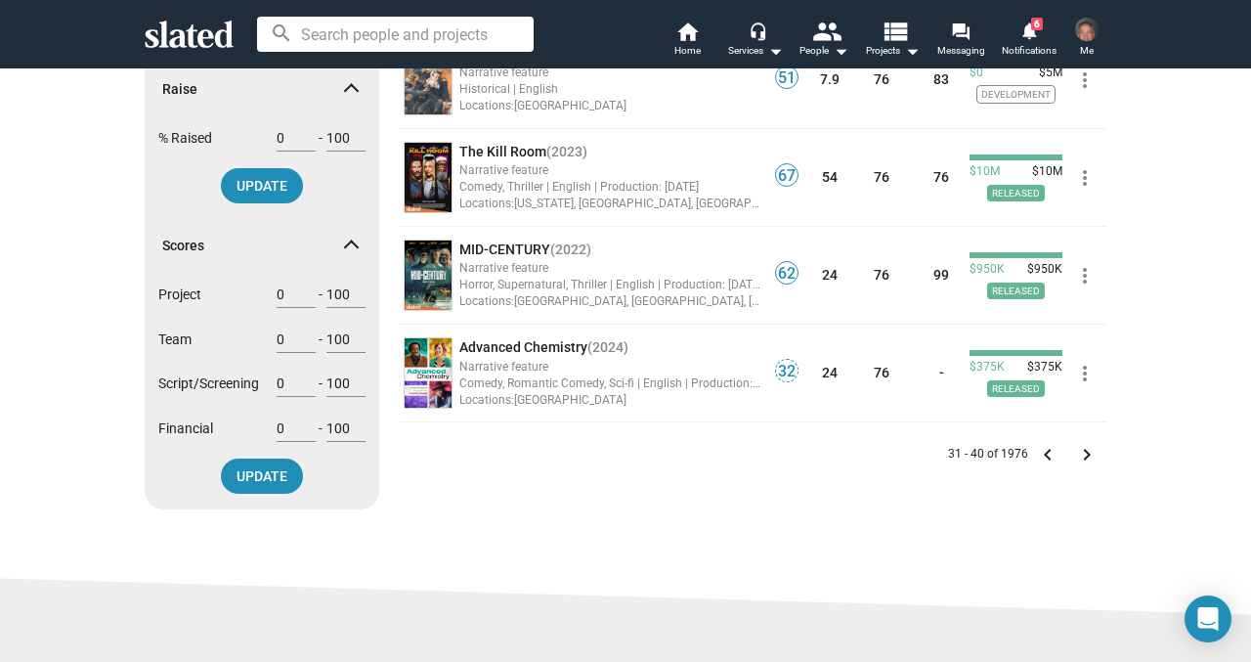
click at [1083, 456] on mat-icon "keyboard_arrow_right" at bounding box center [1086, 454] width 23 height 23
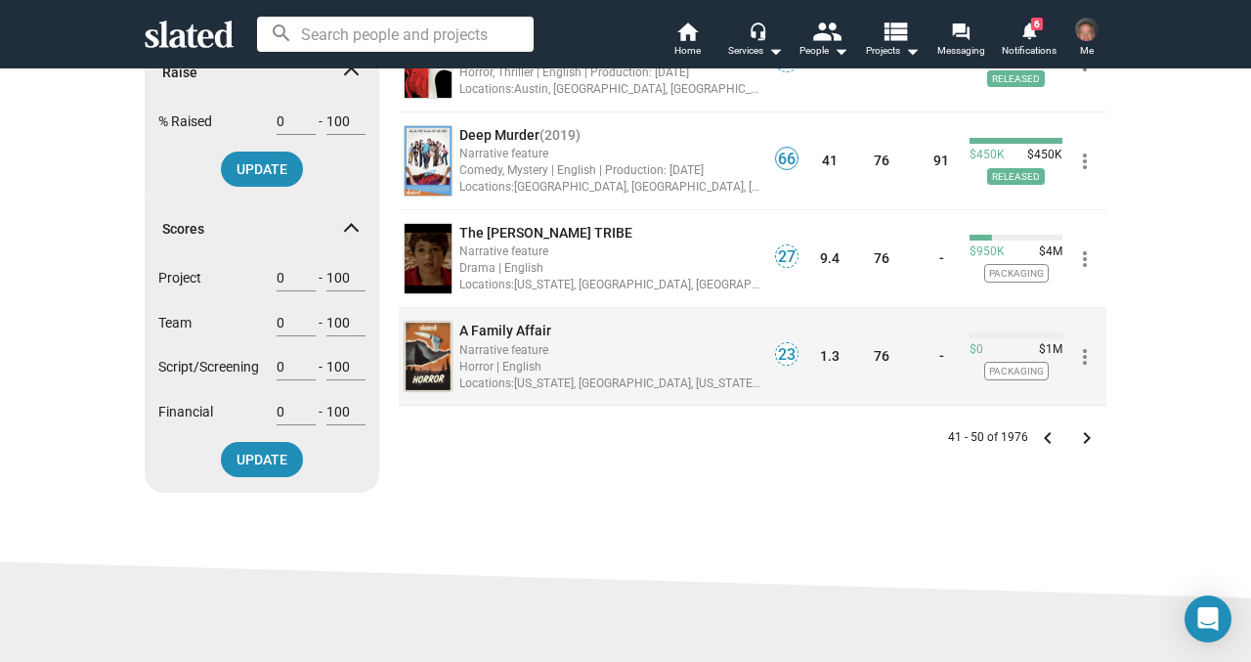
scroll to position [811, 0]
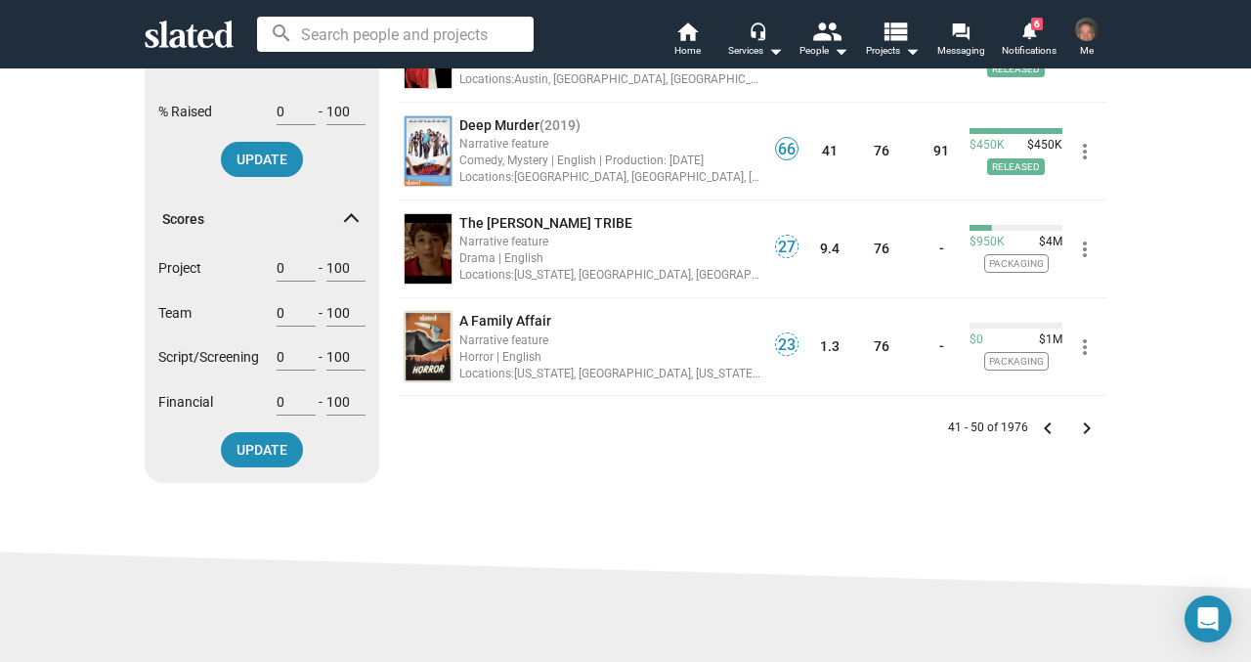
click at [1085, 433] on mat-icon "keyboard_arrow_right" at bounding box center [1086, 427] width 23 height 23
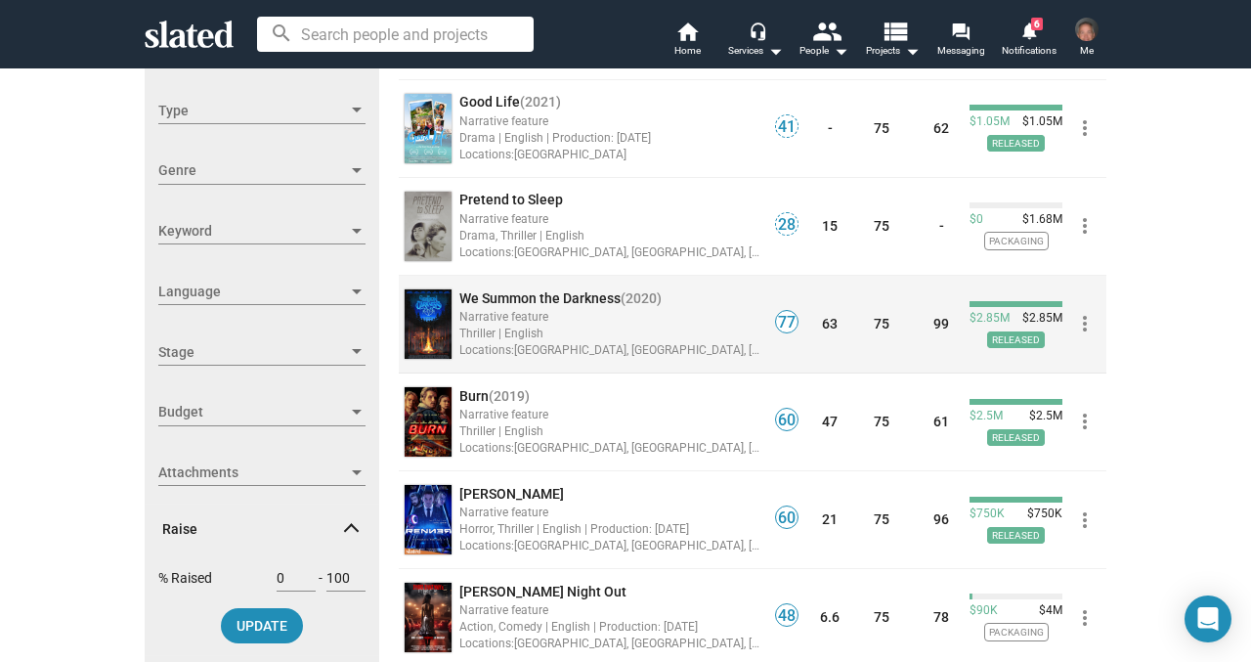
scroll to position [341, 0]
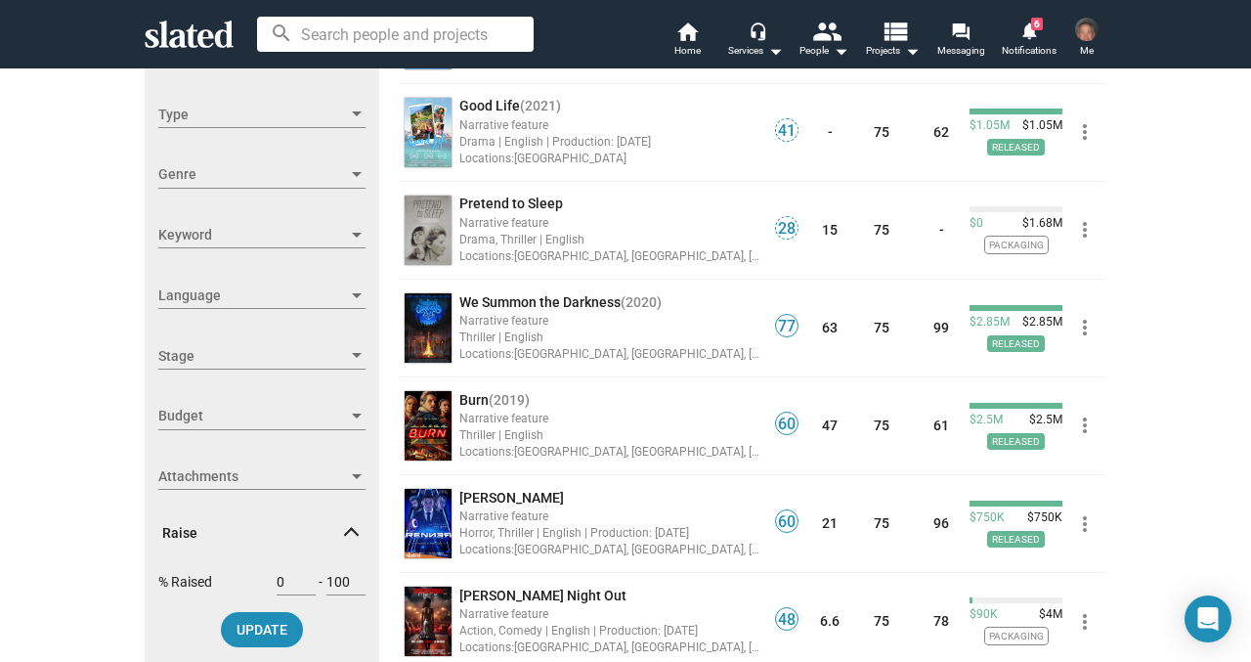
click at [354, 172] on div at bounding box center [357, 174] width 10 height 5
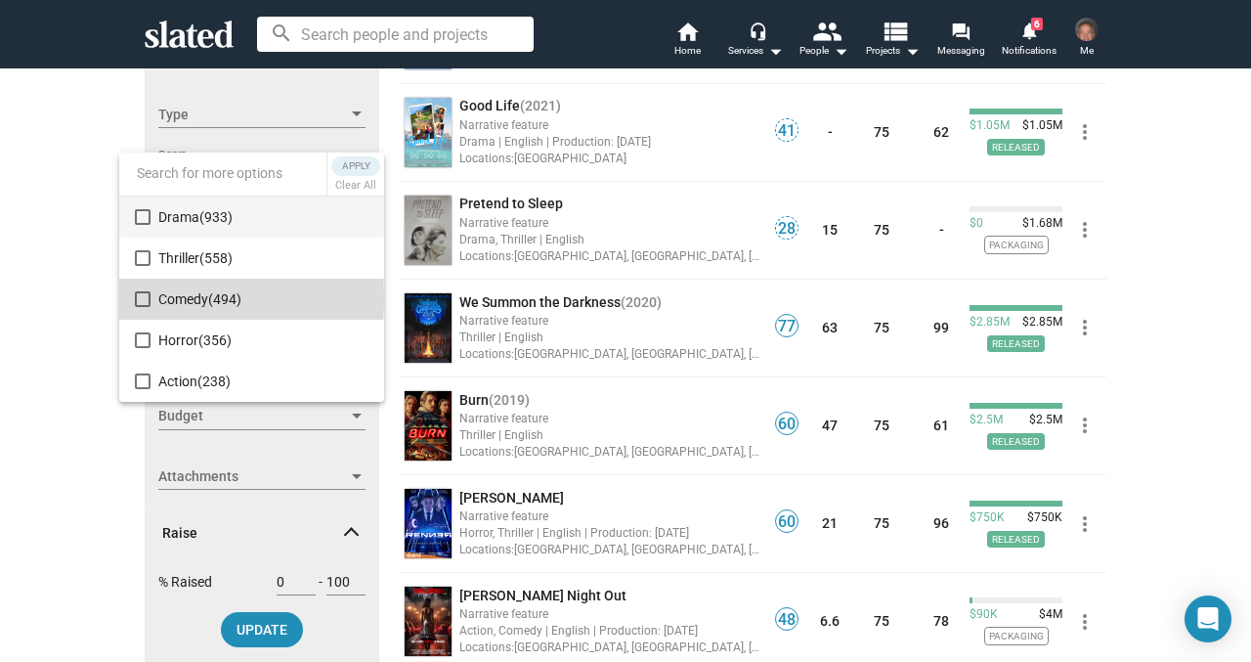
click at [138, 299] on mat-pseudo-checkbox at bounding box center [143, 299] width 16 height 16
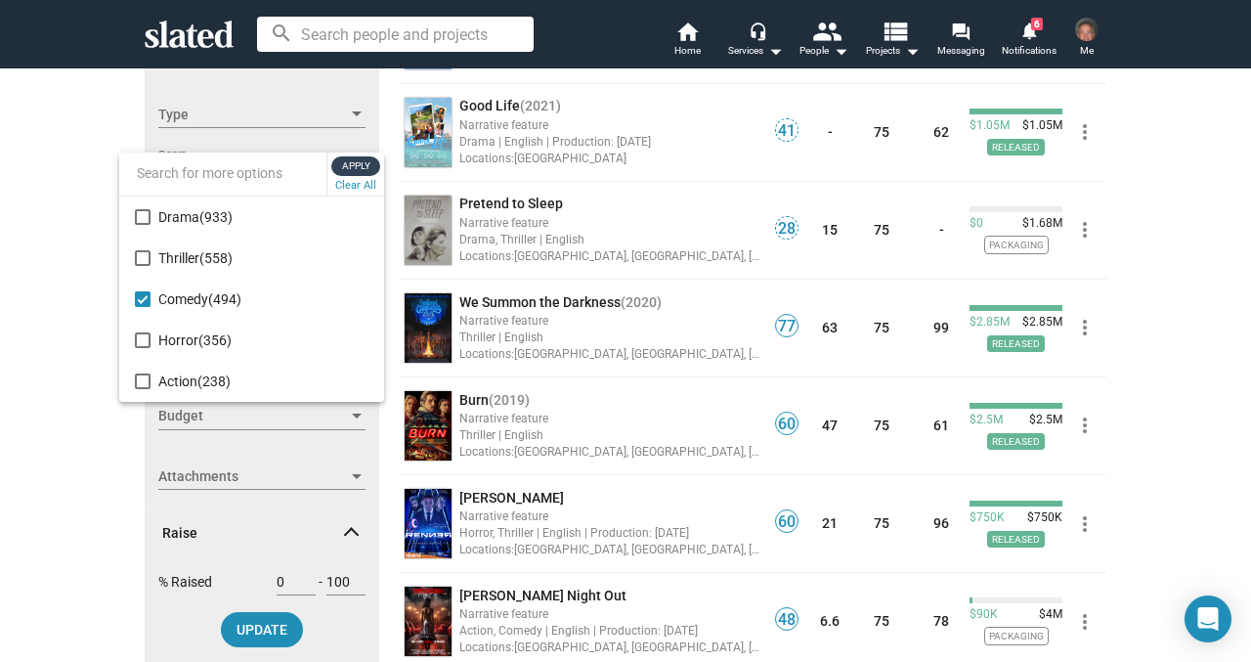
click at [344, 167] on span "Apply" at bounding box center [355, 166] width 35 height 20
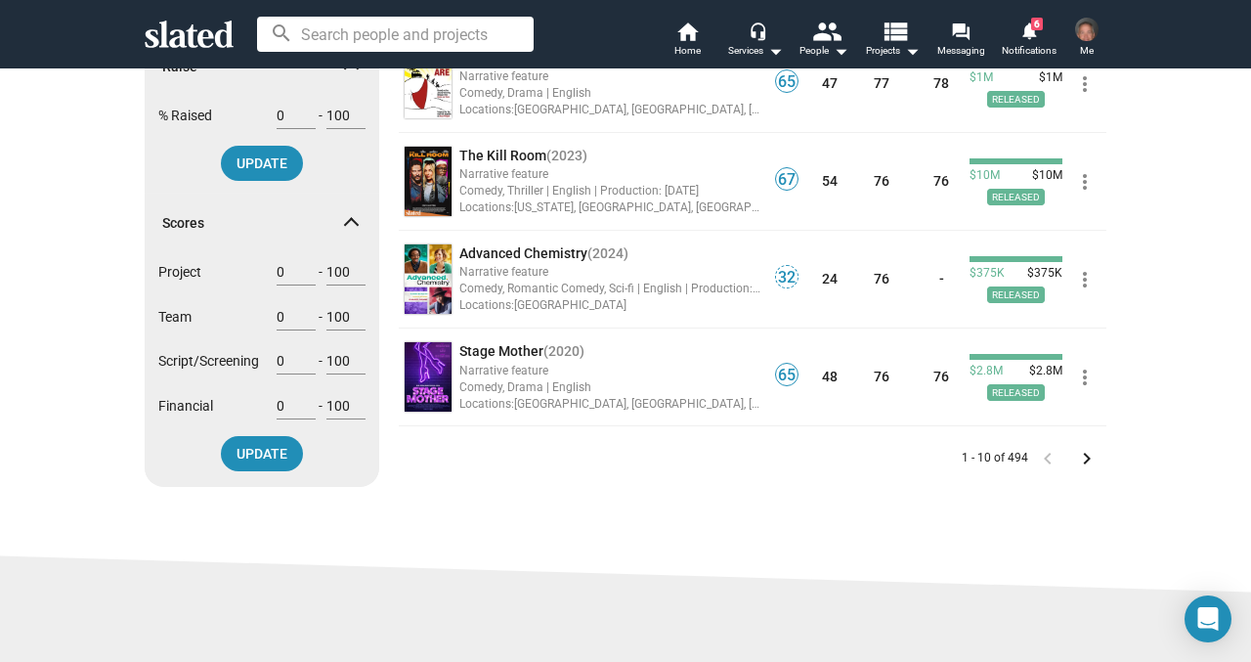
scroll to position [813, 0]
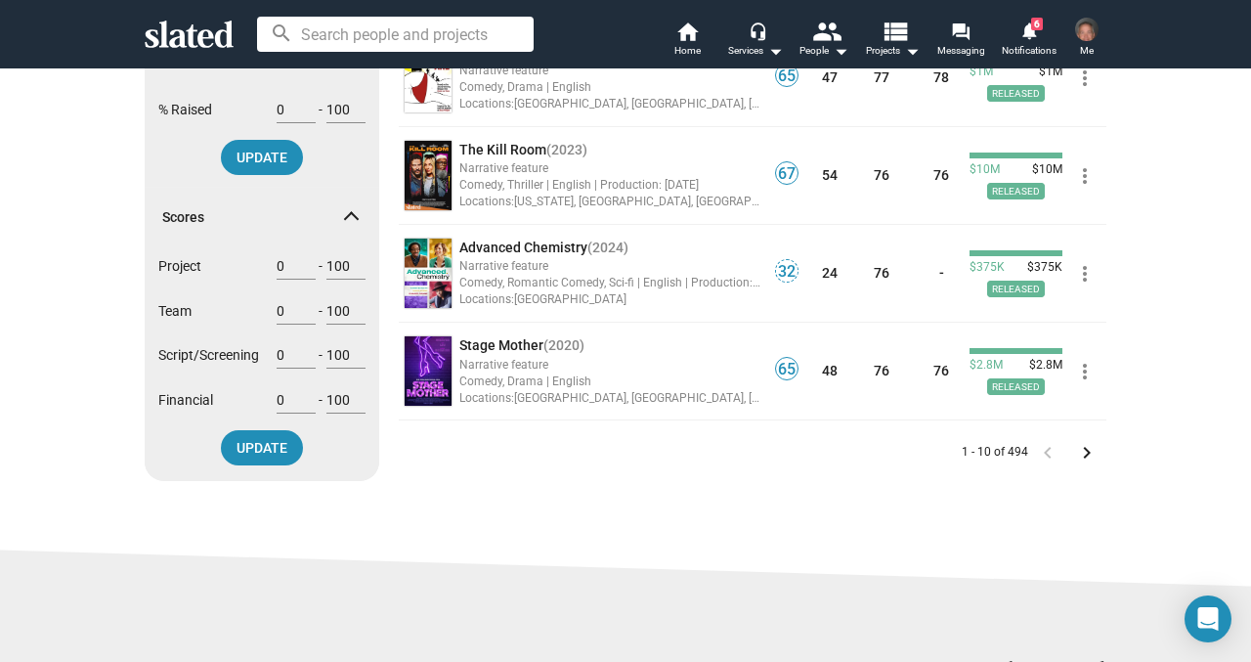
click at [1083, 456] on mat-icon "keyboard_arrow_right" at bounding box center [1086, 452] width 23 height 23
